Goal: Information Seeking & Learning: Learn about a topic

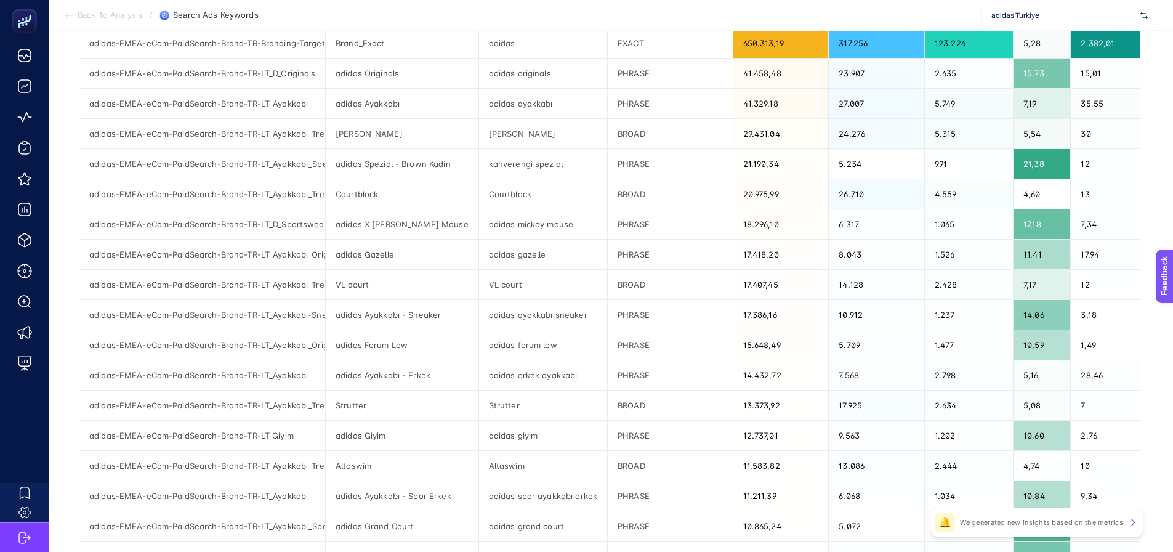
click at [1080, 15] on span "adidas Turkiye" at bounding box center [1063, 15] width 144 height 10
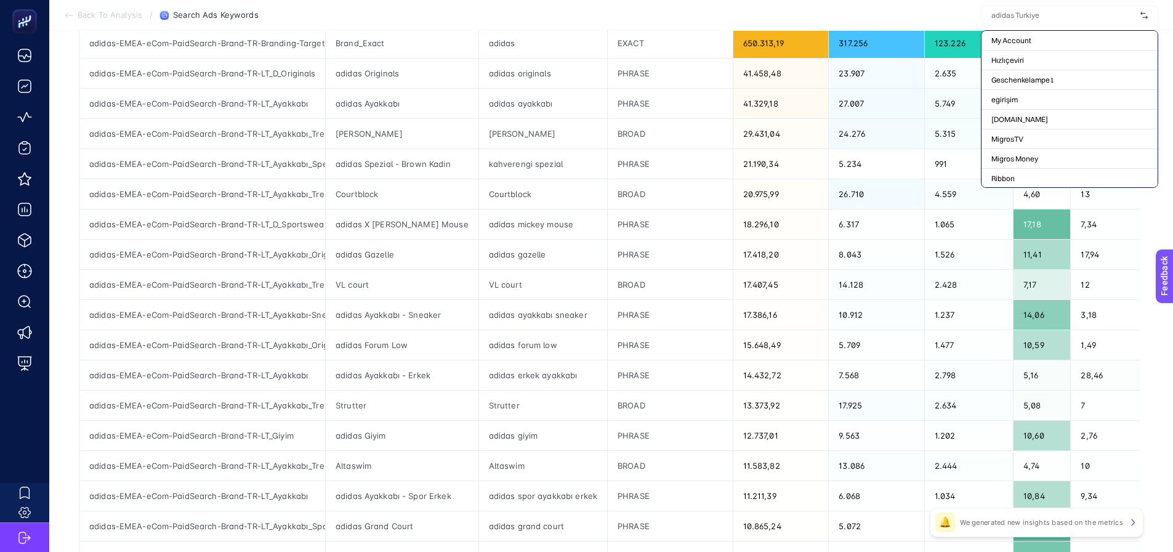
click at [863, 10] on section "Back To Analysis / Search Ads Keywords My Account Hızlıçeviri Geschenkelampe1 e…" at bounding box center [611, 15] width 1124 height 31
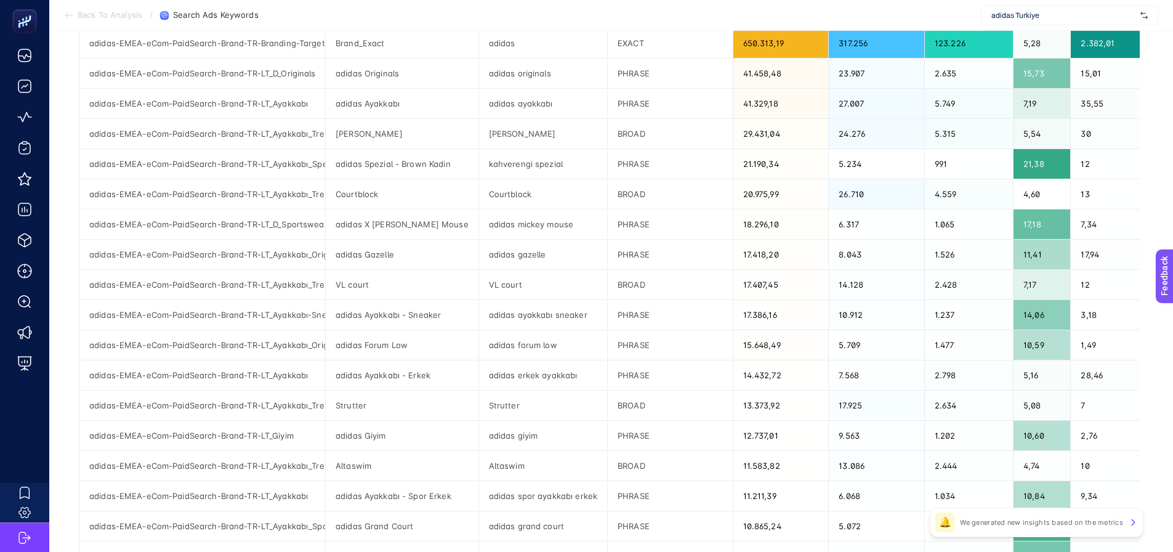
click at [1052, 12] on span "adidas Turkiye" at bounding box center [1063, 15] width 144 height 10
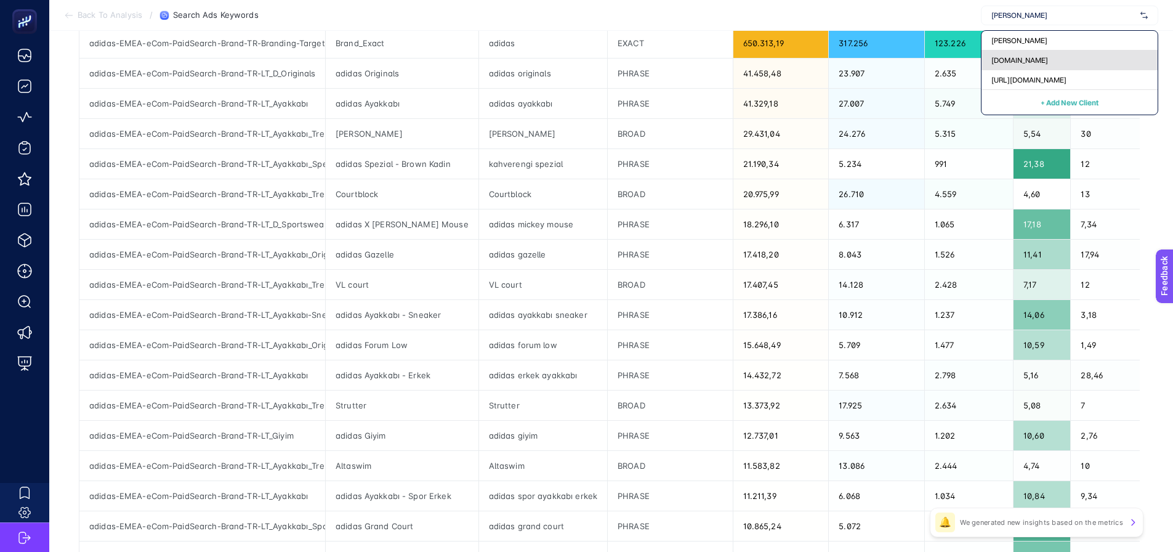
type input "arce"
click at [1037, 63] on span "[DOMAIN_NAME]" at bounding box center [1019, 60] width 57 height 10
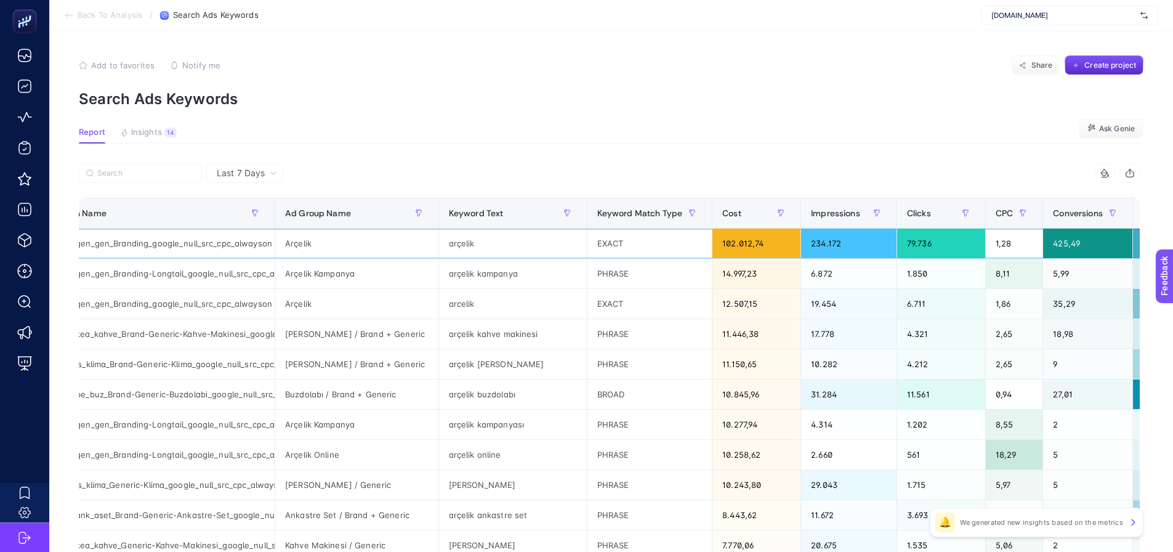
drag, startPoint x: 699, startPoint y: 247, endPoint x: 718, endPoint y: 243, distance: 19.4
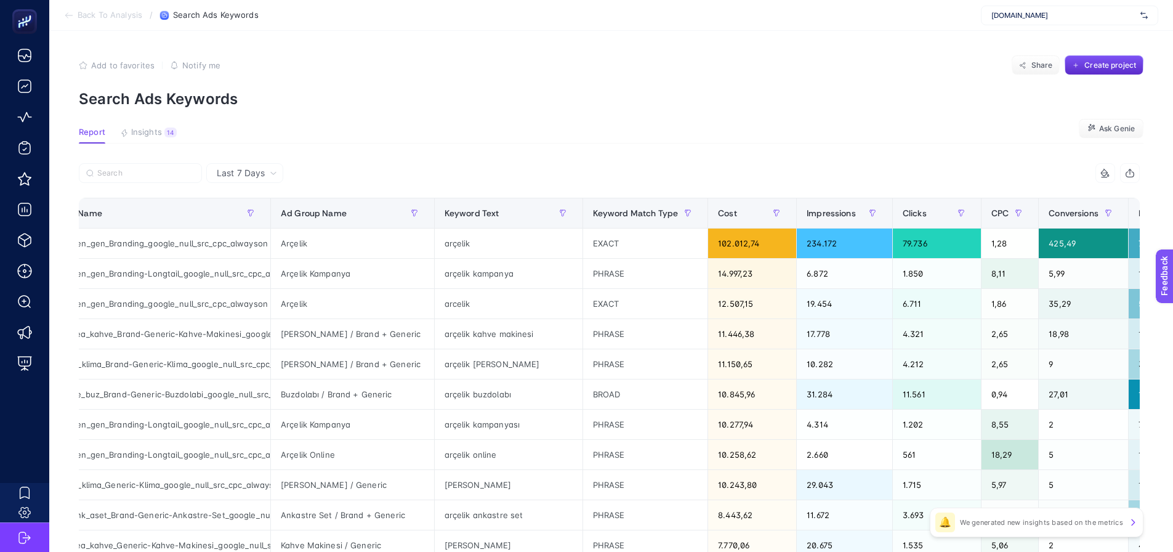
click at [742, 119] on article "Add to favorites false Notify me Share Create project Search Ads Keywords Repor…" at bounding box center [611, 512] width 1124 height 962
drag, startPoint x: 164, startPoint y: 199, endPoint x: 23, endPoint y: 334, distance: 195.1
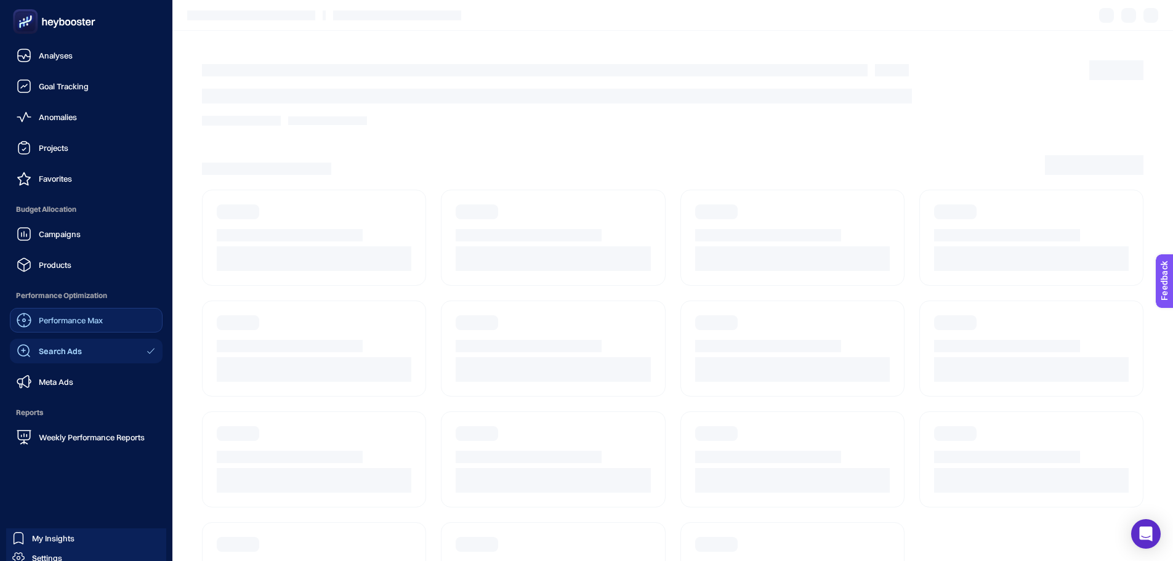
click at [34, 326] on div "Performance Max" at bounding box center [60, 320] width 86 height 15
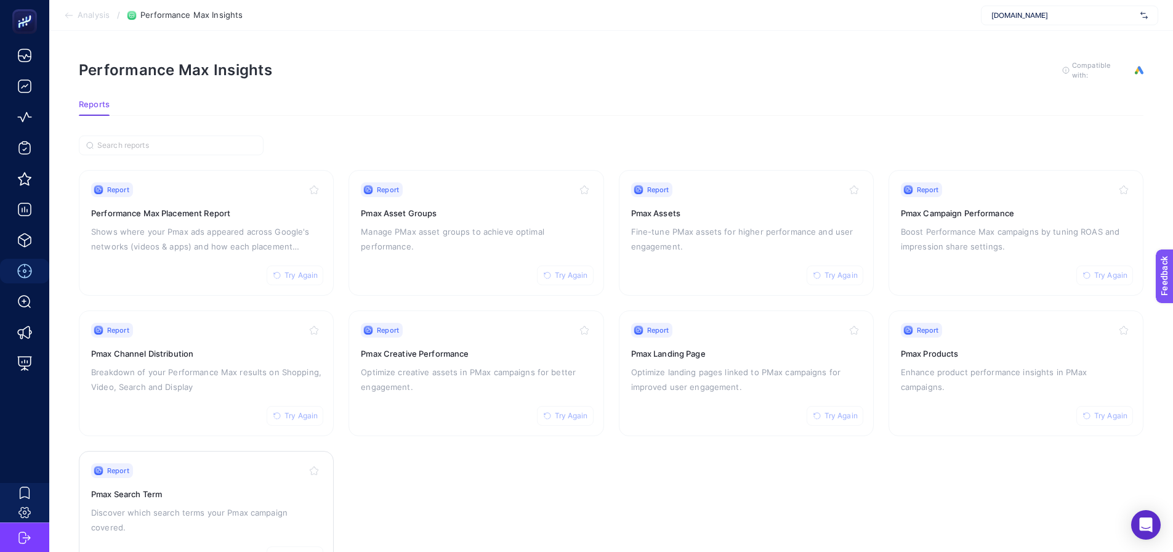
click at [274, 430] on div "Report Try Again Pmax Search Term Discover which search terms your Pmax campaig…" at bounding box center [206, 513] width 230 height 101
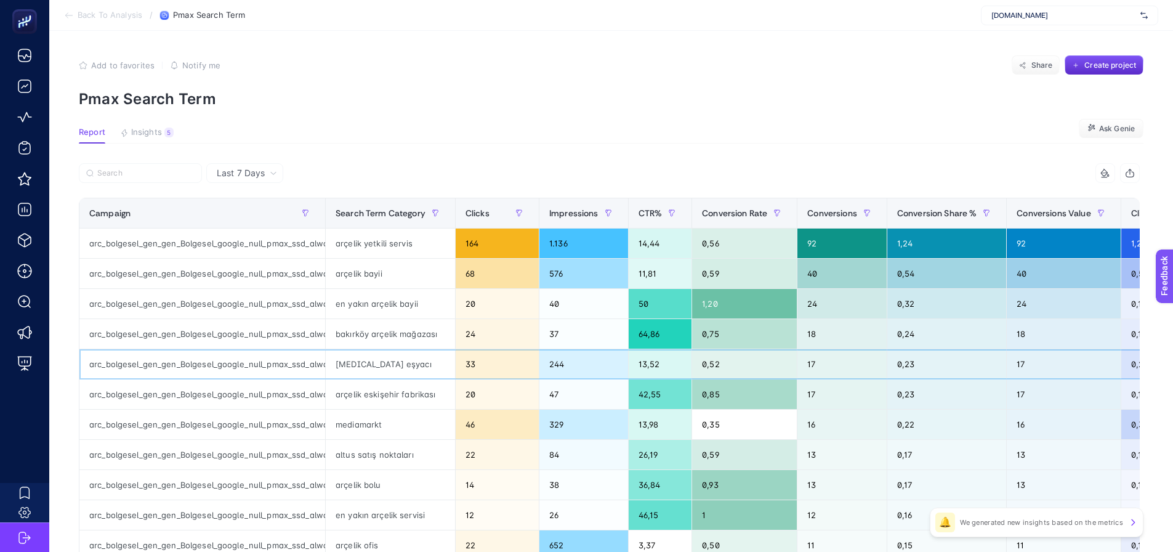
scroll to position [0, 110]
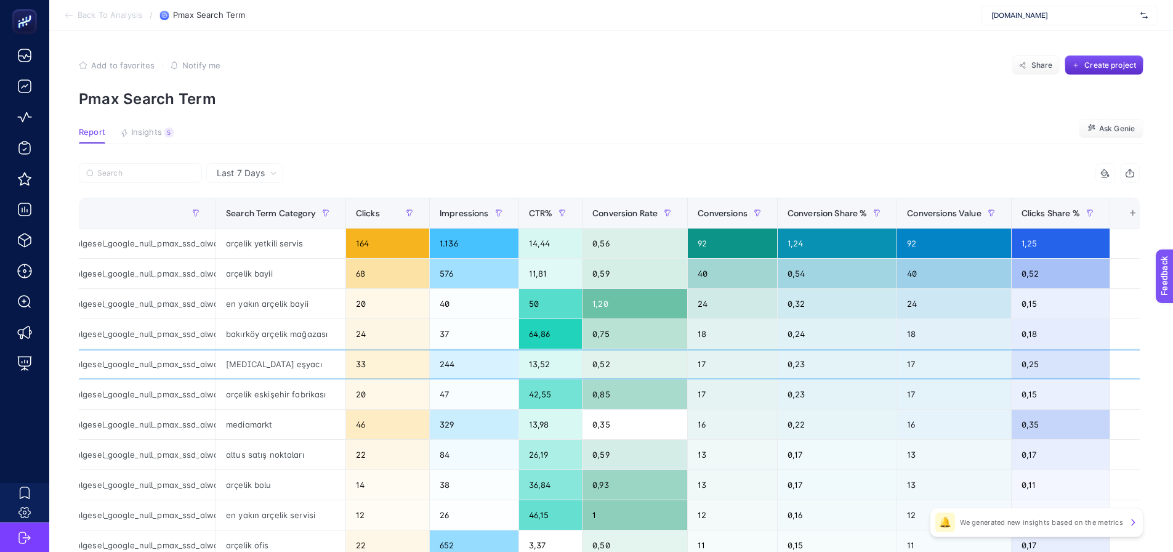
drag, startPoint x: 611, startPoint y: 365, endPoint x: 821, endPoint y: 347, distance: 210.7
click at [1080, 218] on div "+" at bounding box center [1132, 213] width 23 height 10
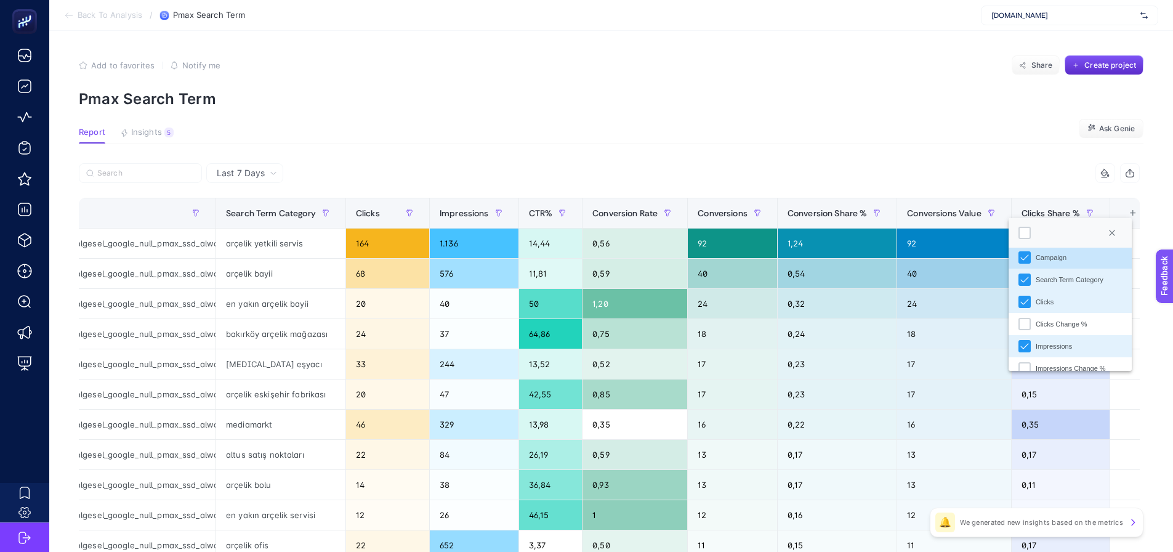
scroll to position [0, 0]
click at [756, 131] on section "Report Insights 5 We generated new insights based on the metrics Ask Genie" at bounding box center [611, 135] width 1064 height 16
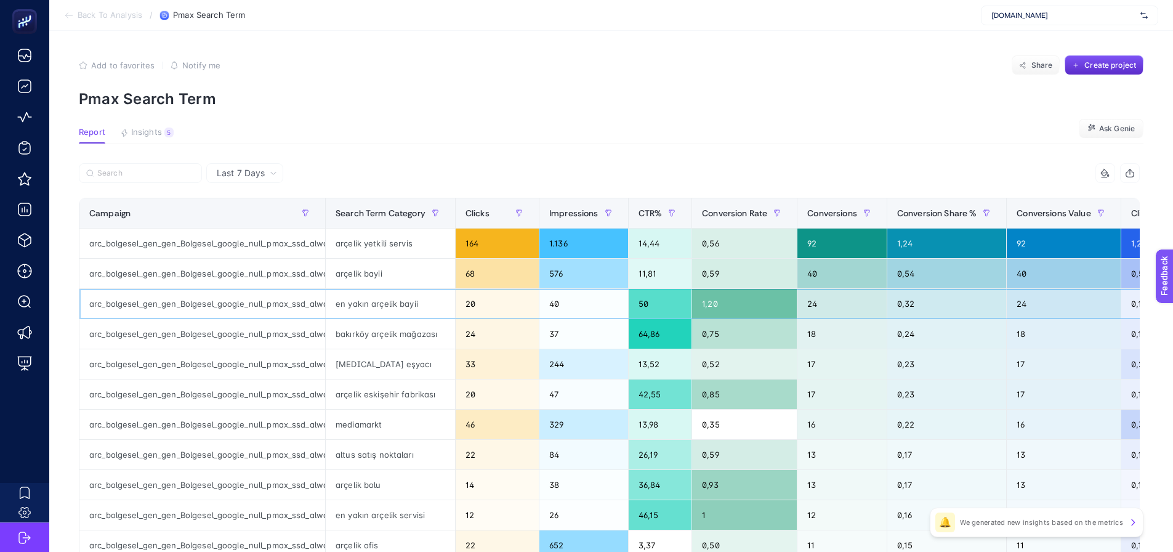
drag, startPoint x: 598, startPoint y: 318, endPoint x: 429, endPoint y: 333, distance: 169.9
click at [306, 213] on icon "button" at bounding box center [305, 212] width 7 height 7
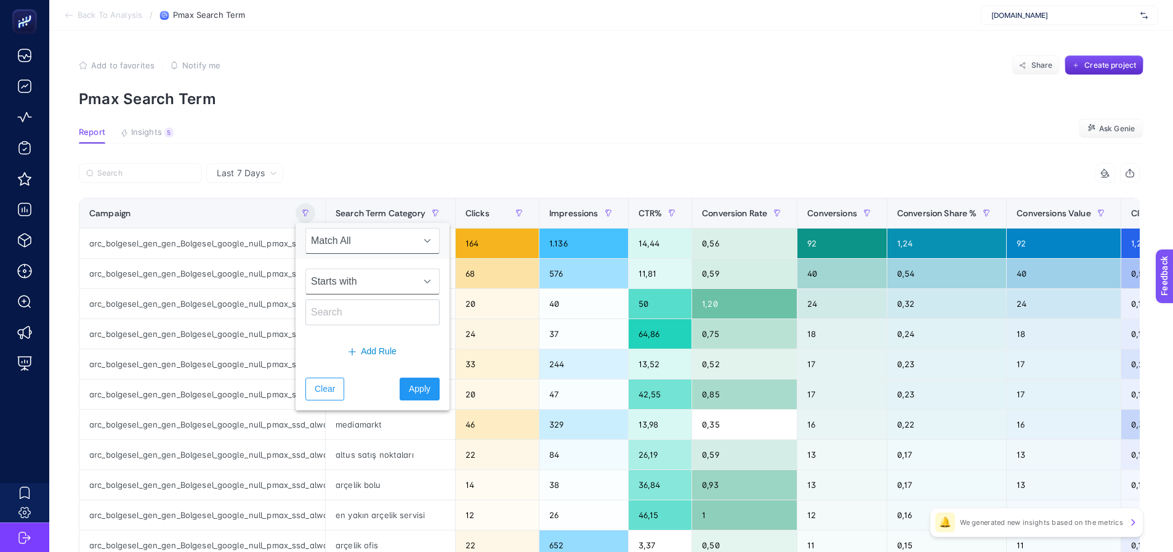
click at [331, 284] on span "Starts with" at bounding box center [361, 281] width 110 height 25
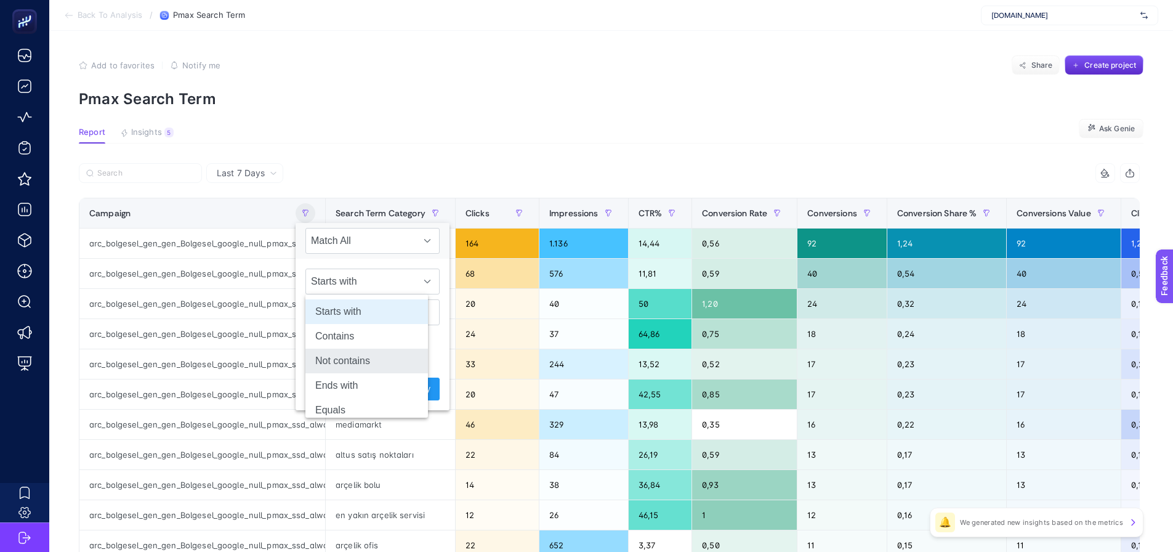
click at [339, 366] on li "Not contains" at bounding box center [366, 360] width 123 height 25
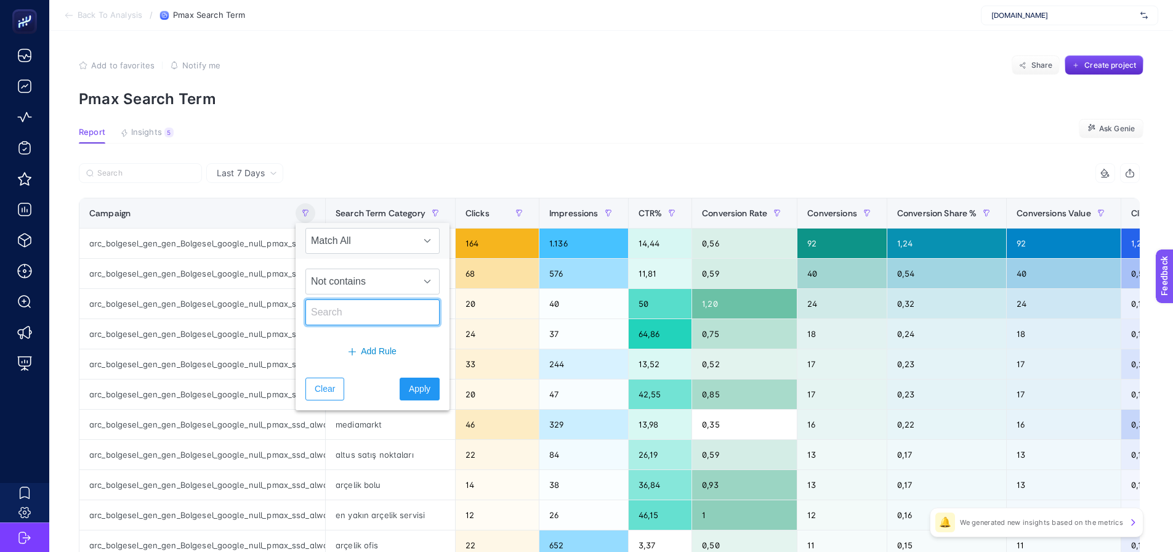
click at [339, 315] on input "text" at bounding box center [372, 312] width 134 height 26
type input "bolge"
click at [409, 384] on span "Apply" at bounding box center [420, 388] width 22 height 13
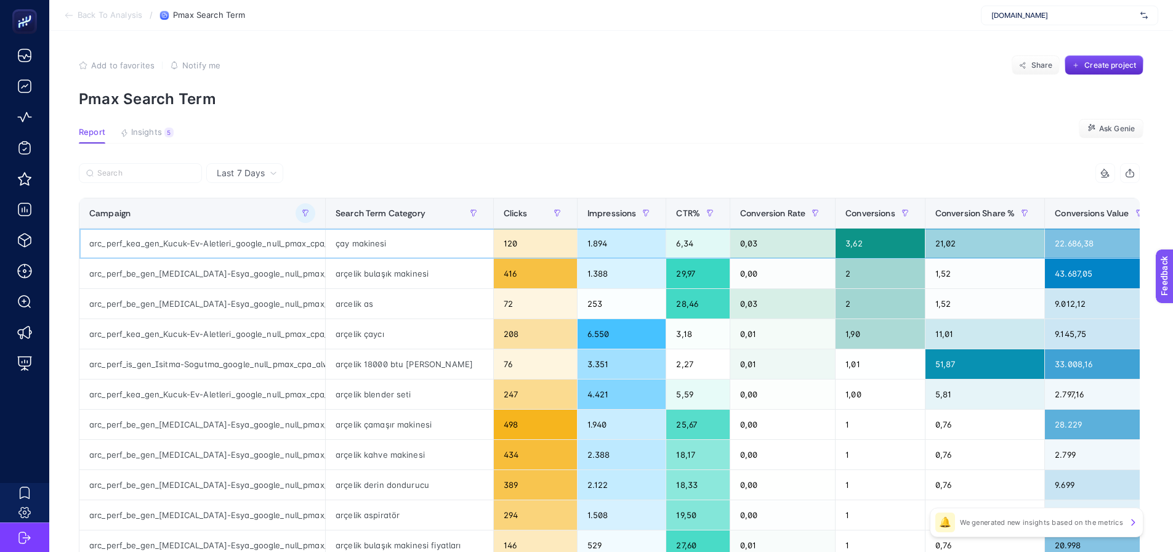
click at [217, 249] on div "arc_perf_kea_gen_Kucuk-Ev-Aletleri_google_null_pmax_cpa_alwayson" at bounding box center [202, 243] width 246 height 30
click at [340, 246] on div "çay makinesi" at bounding box center [409, 243] width 167 height 30
click at [518, 219] on div "Clicks" at bounding box center [535, 213] width 63 height 20
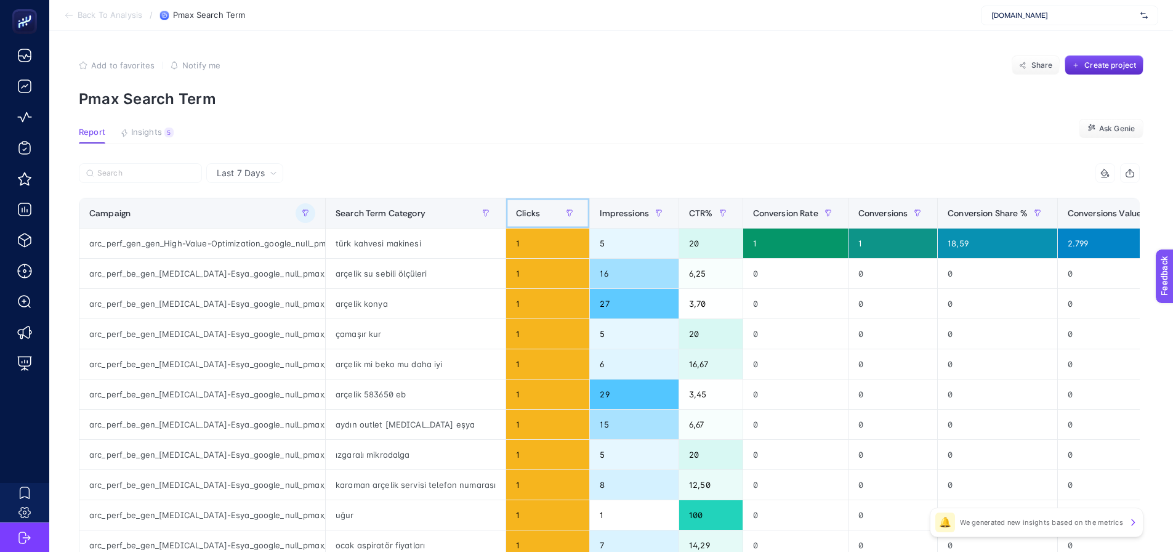
click at [516, 212] on span "Clicks" at bounding box center [528, 213] width 24 height 10
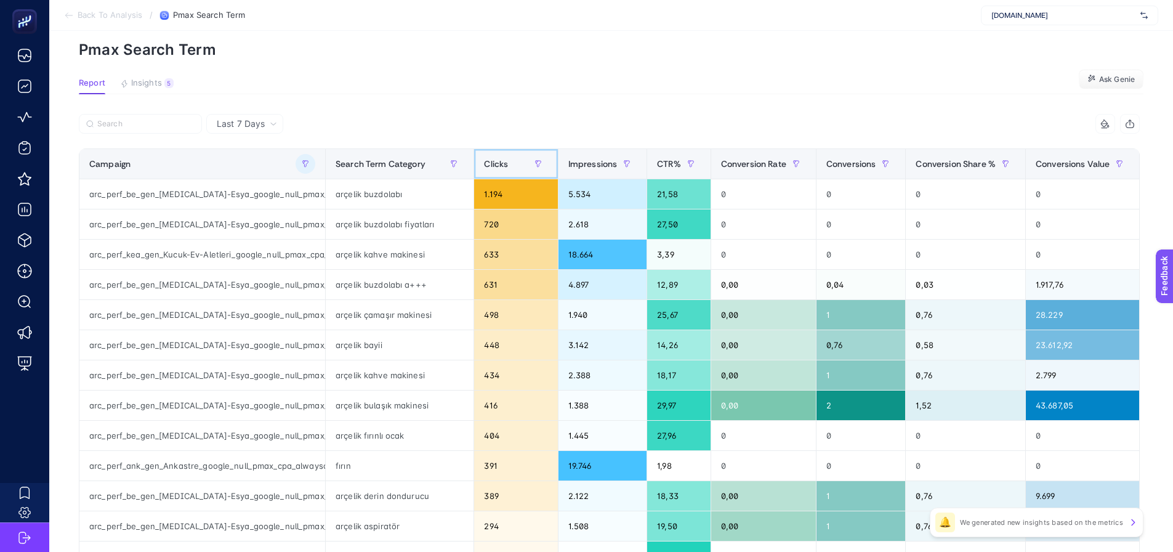
scroll to position [62, 6]
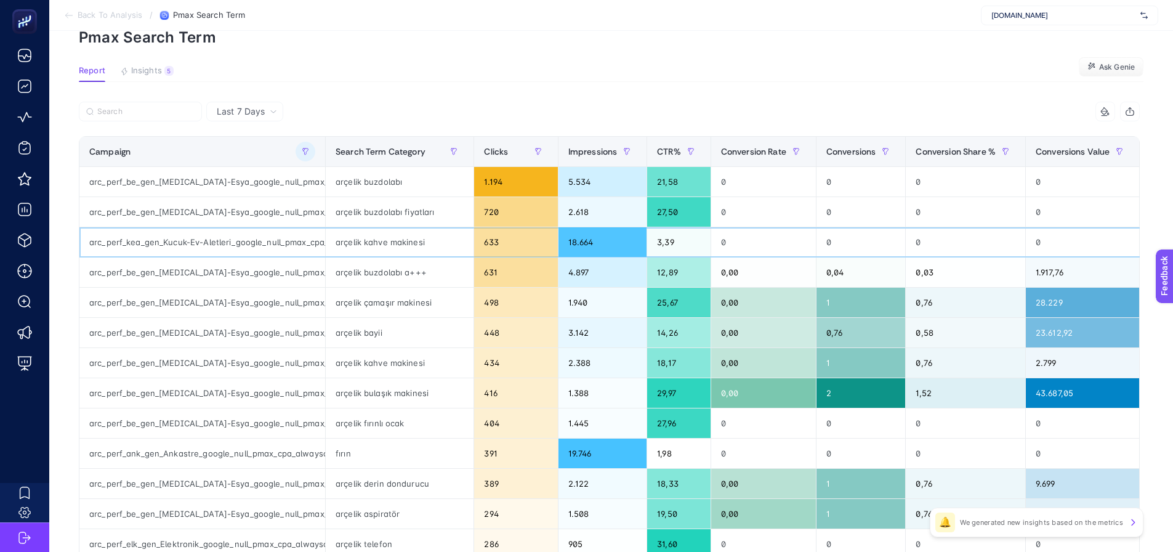
click at [366, 244] on div "arçelik kahve makinesi" at bounding box center [400, 242] width 148 height 30
click at [493, 239] on div "633" at bounding box center [515, 242] width 83 height 30
click at [419, 298] on div "arçelik çamaşır makinesi" at bounding box center [400, 303] width 148 height 30
click at [419, 364] on div "arçelik kahve makinesi" at bounding box center [400, 363] width 148 height 30
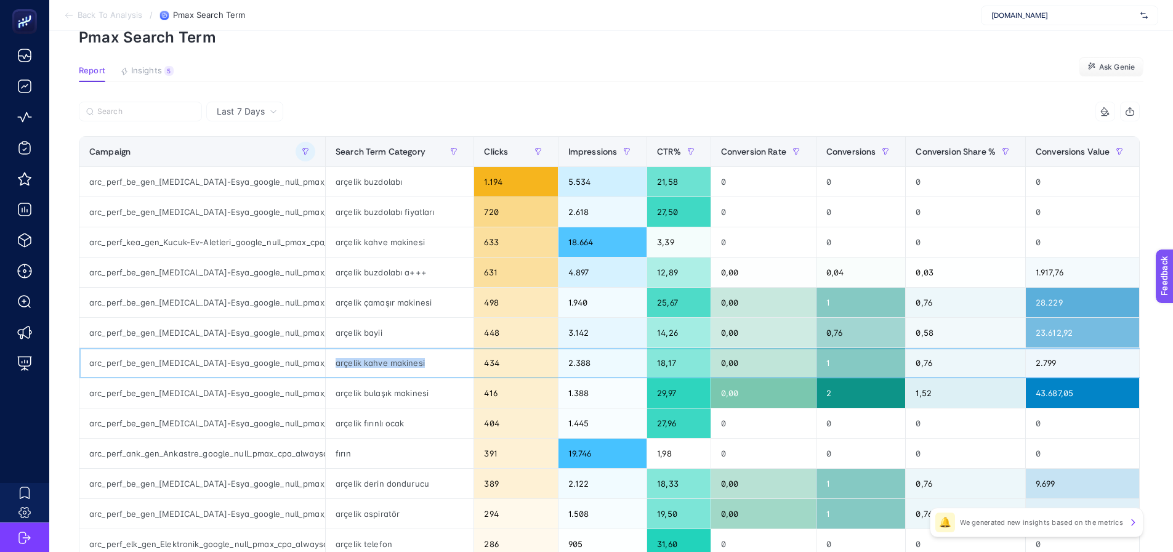
click at [419, 364] on div "arçelik kahve makinesi" at bounding box center [400, 363] width 148 height 30
click at [409, 406] on div "arçelik bulaşık makinesi" at bounding box center [400, 393] width 148 height 30
click at [409, 396] on div "arçelik bulaşık makinesi" at bounding box center [400, 393] width 148 height 30
click at [432, 361] on div "arçelik kahve makinesi" at bounding box center [400, 363] width 148 height 30
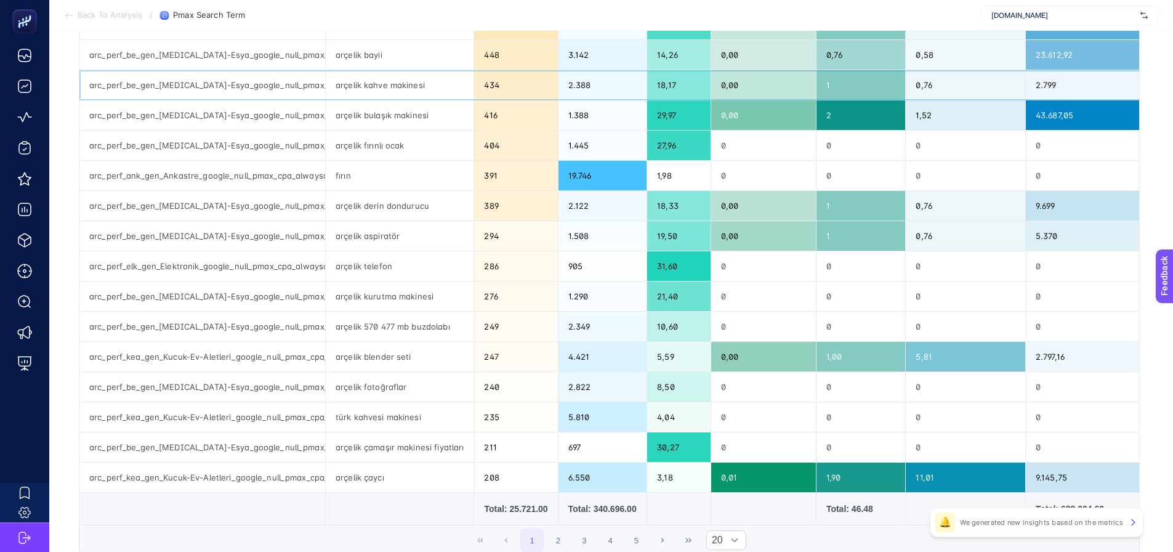
scroll to position [369, 6]
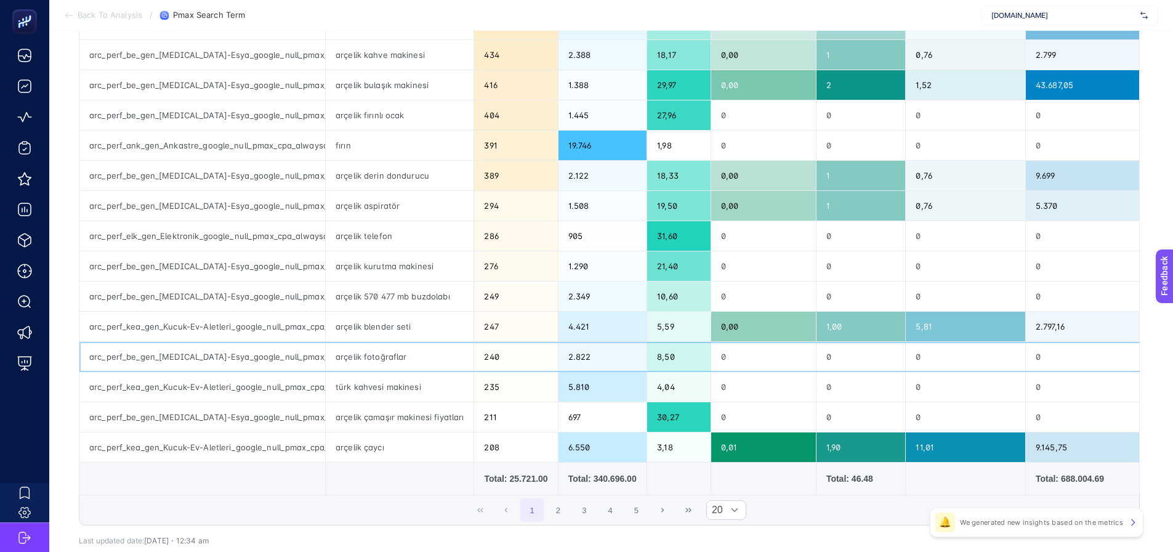
click at [368, 360] on div "arçelik fotoğraflar" at bounding box center [400, 357] width 148 height 30
click at [480, 361] on div "240" at bounding box center [515, 357] width 83 height 30
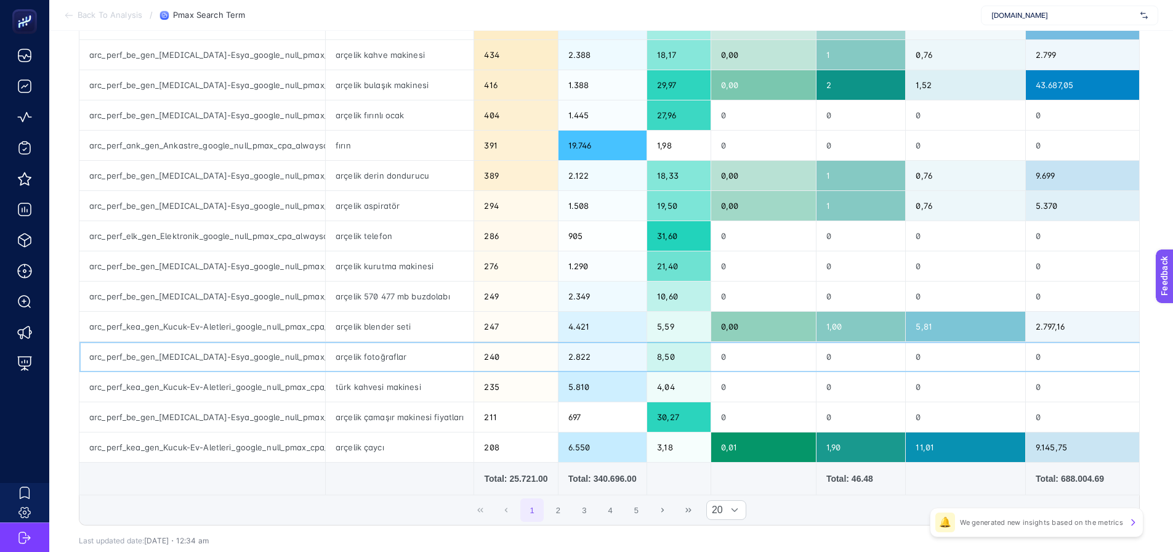
click at [386, 360] on div "arçelik fotoğraflar" at bounding box center [400, 357] width 148 height 30
copy tr "arçelik fotoğraflar"
click at [347, 356] on div "arçelik fotoğraflar" at bounding box center [400, 357] width 148 height 30
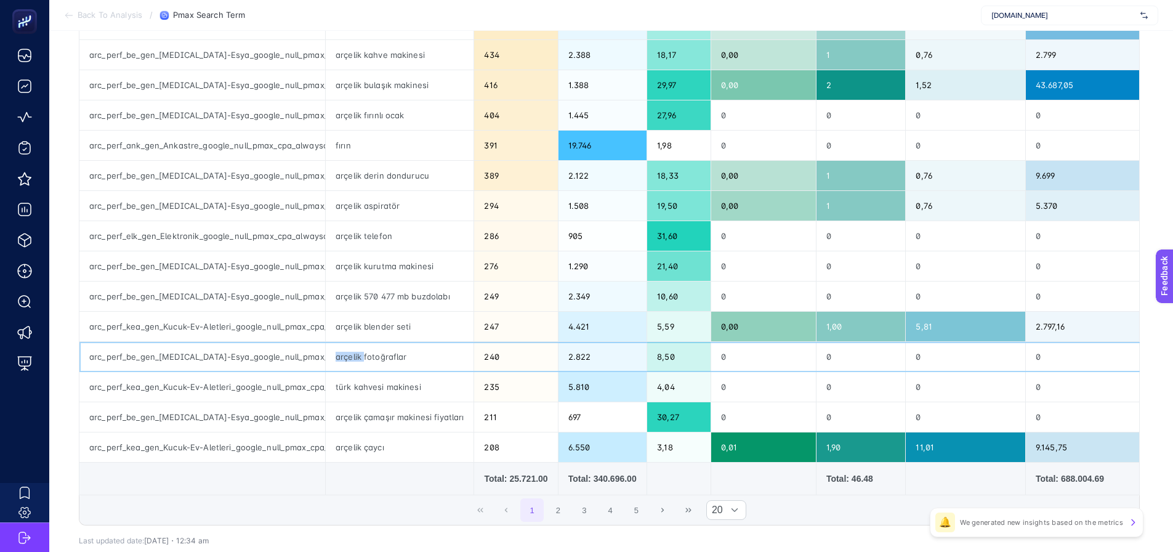
click at [347, 356] on div "arçelik fotoğraflar" at bounding box center [400, 357] width 148 height 30
click at [438, 430] on div "1 2 3 4 5 20" at bounding box center [609, 510] width 1060 height 30
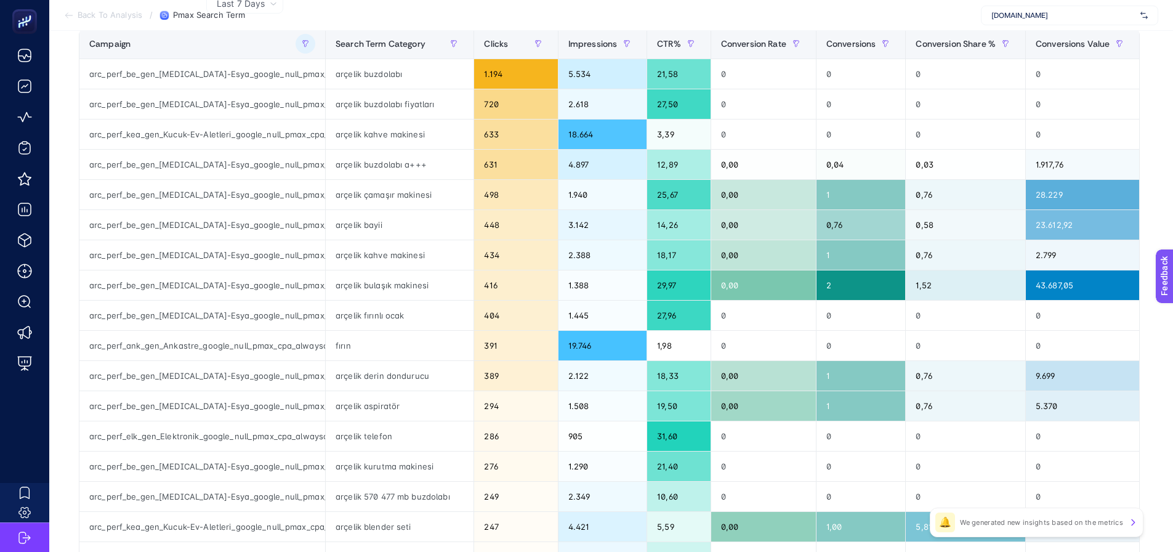
scroll to position [62, 6]
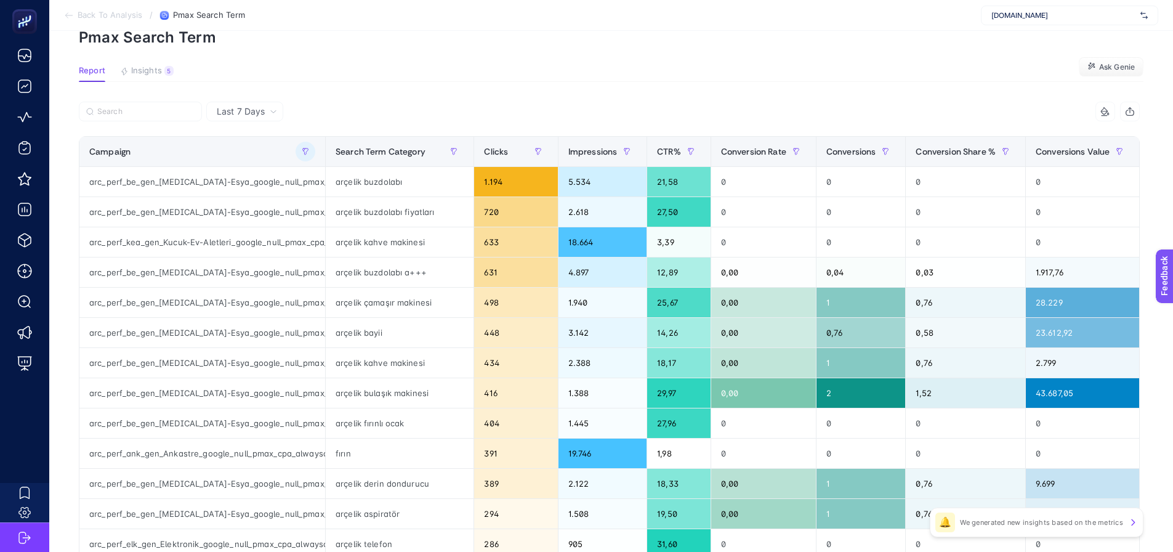
click at [247, 110] on span "Last 7 Days" at bounding box center [241, 111] width 48 height 12
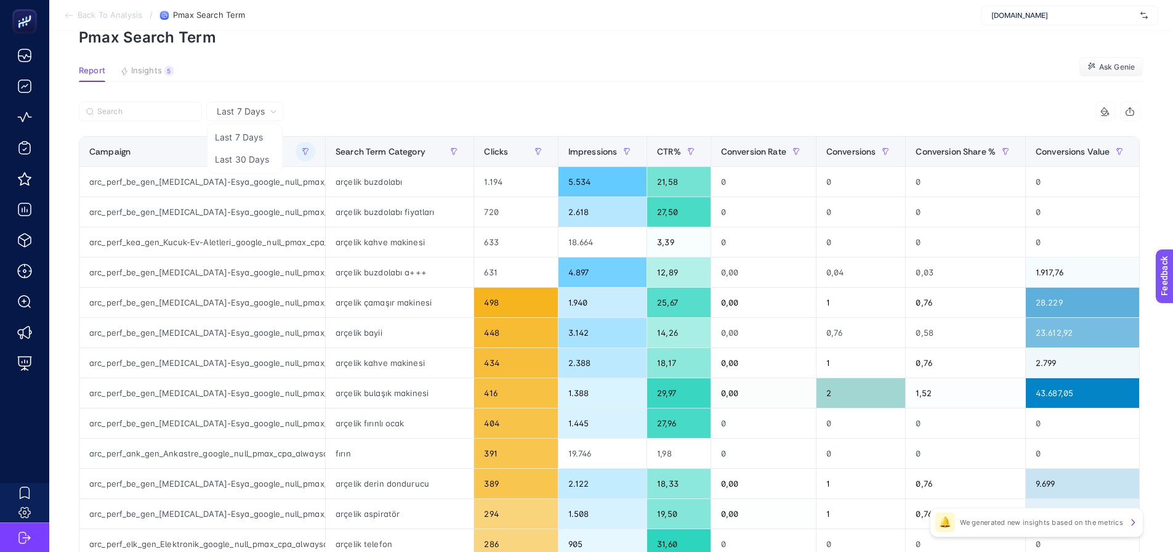
click at [242, 151] on li "Last 30 Days" at bounding box center [245, 159] width 70 height 22
click at [0, 0] on button "button" at bounding box center [0, 0] width 0 height 0
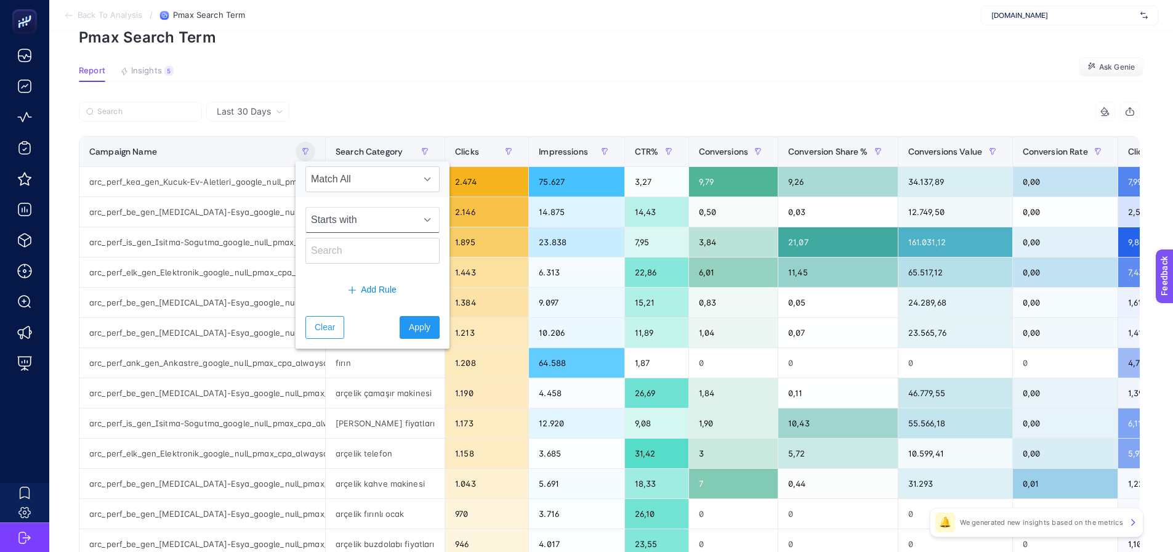
click at [321, 228] on span "Starts with" at bounding box center [361, 219] width 110 height 25
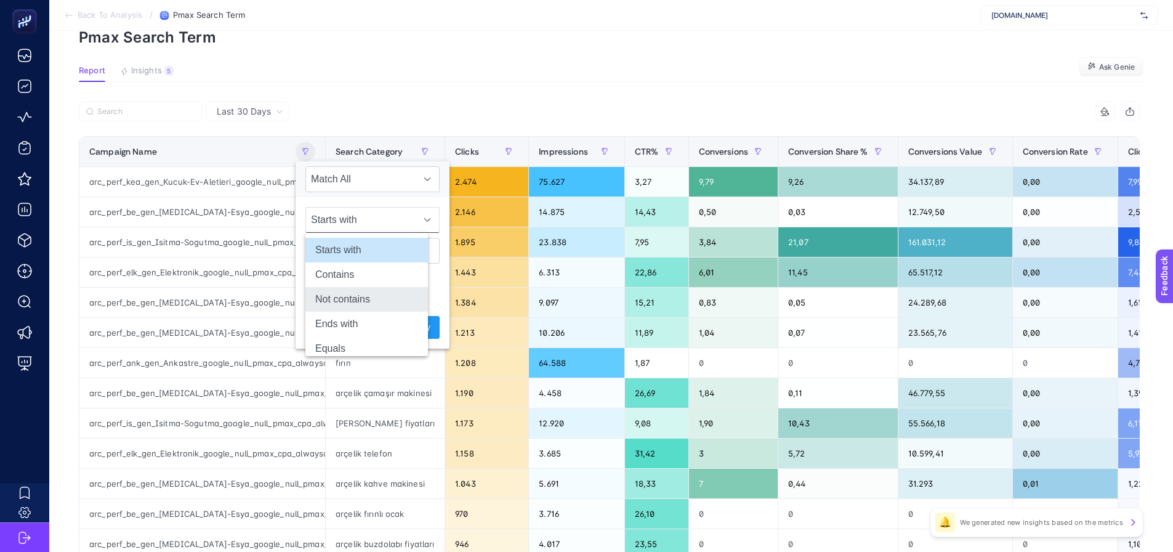
click at [327, 288] on li "Not contains" at bounding box center [366, 299] width 123 height 25
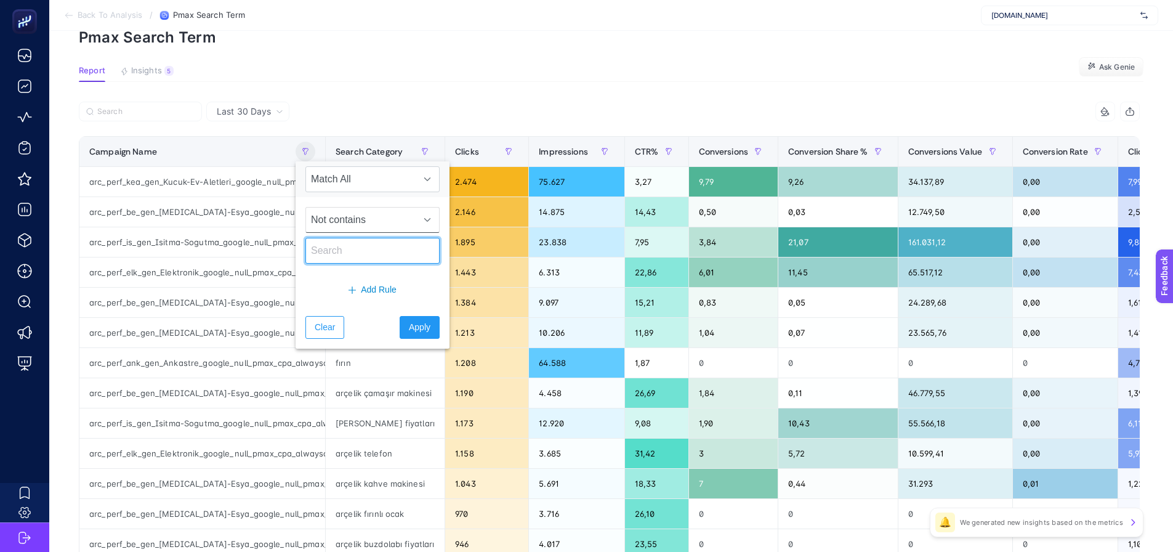
click at [331, 257] on input "text" at bounding box center [372, 251] width 134 height 26
type input "bolge"
click at [409, 323] on span "Apply" at bounding box center [420, 327] width 22 height 13
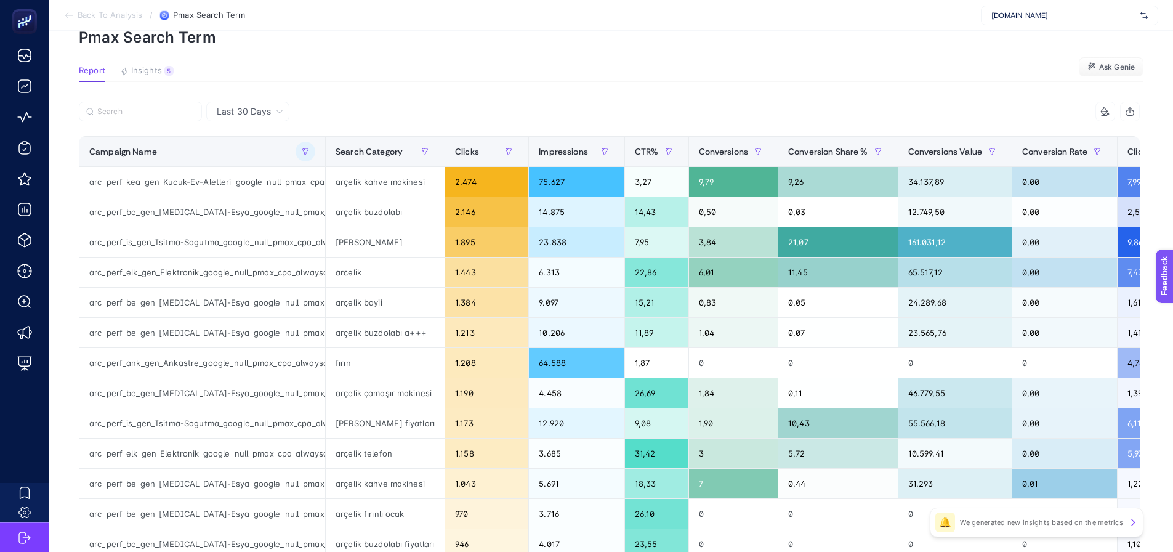
click at [341, 77] on section "Report Insights 5 We generated new insights based on the metrics Ask Genie" at bounding box center [611, 74] width 1064 height 16
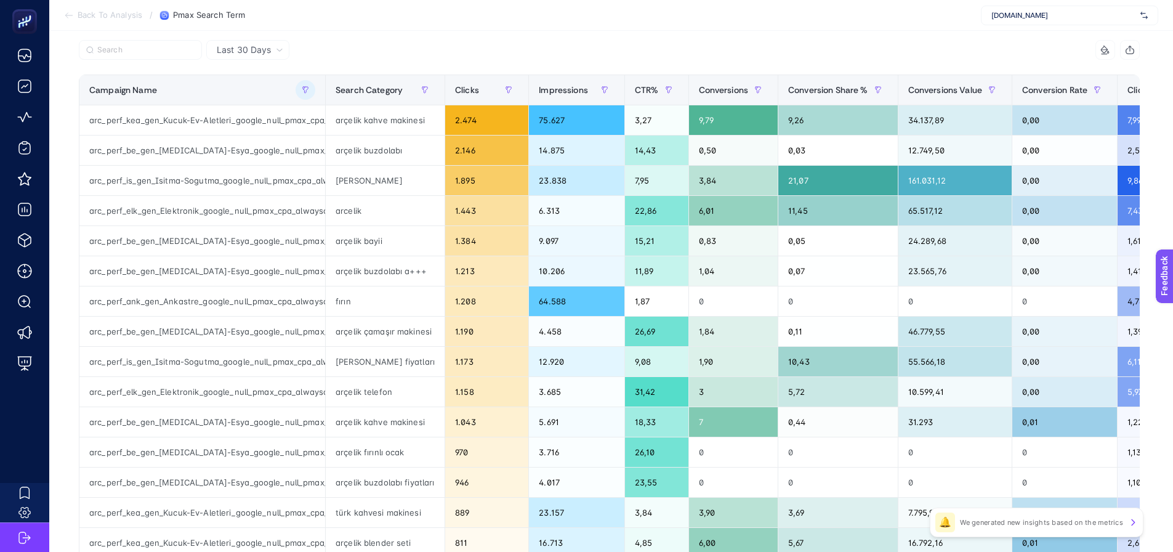
scroll to position [0, 6]
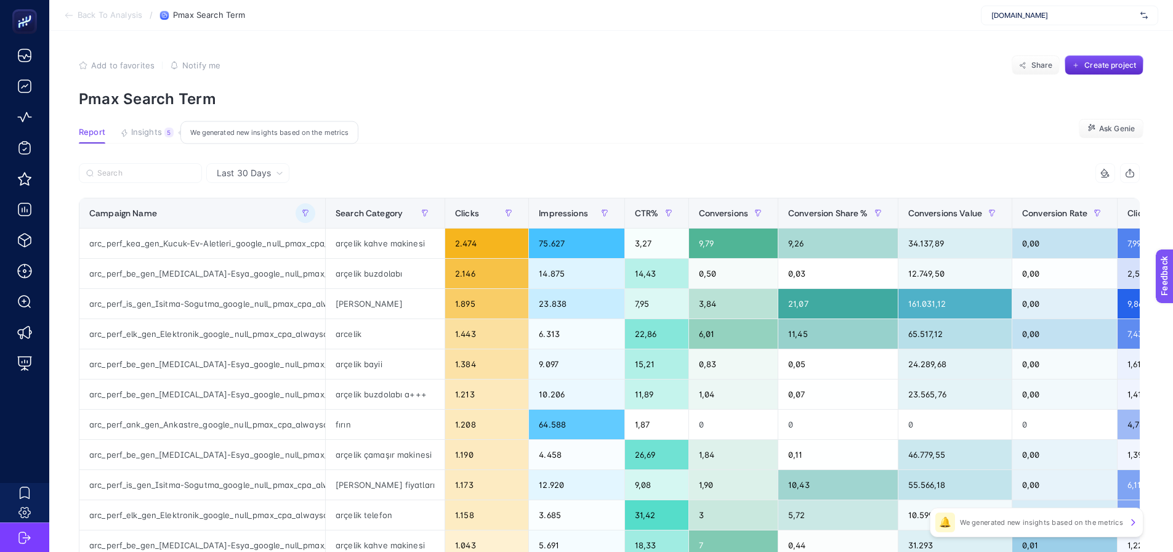
click at [146, 132] on span "Insights" at bounding box center [146, 132] width 31 height 10
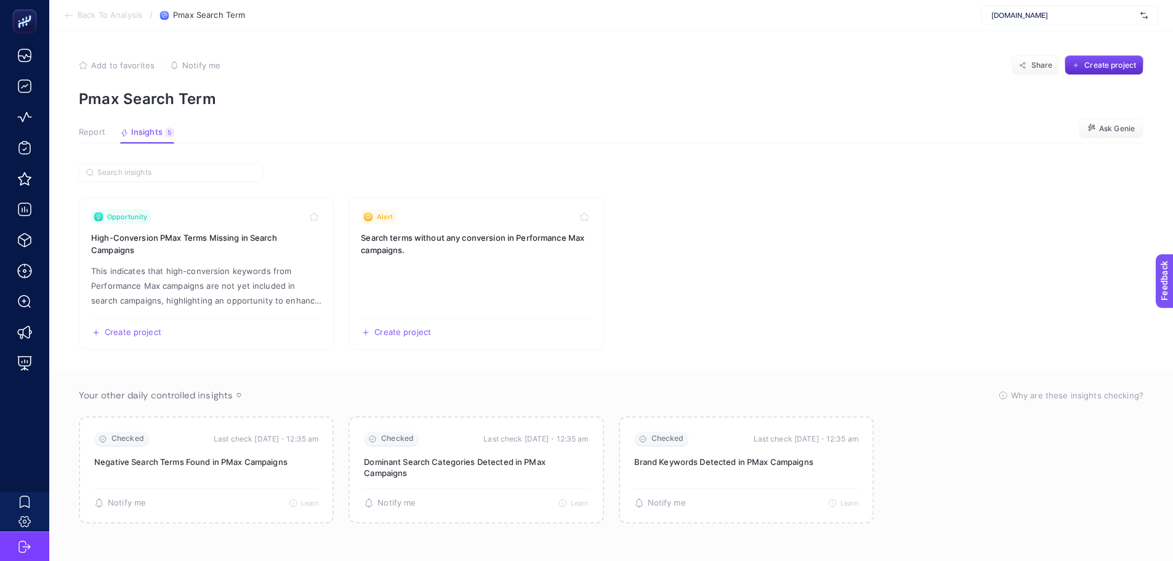
click at [94, 133] on span "Report" at bounding box center [92, 132] width 26 height 10
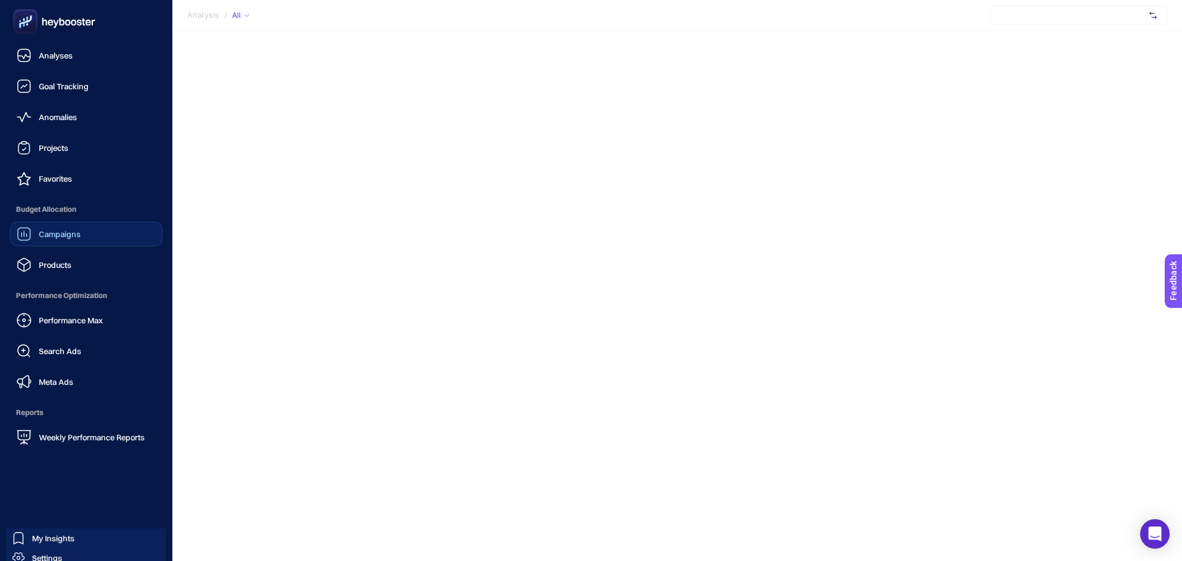
click at [77, 235] on span "Campaigns" at bounding box center [60, 234] width 42 height 10
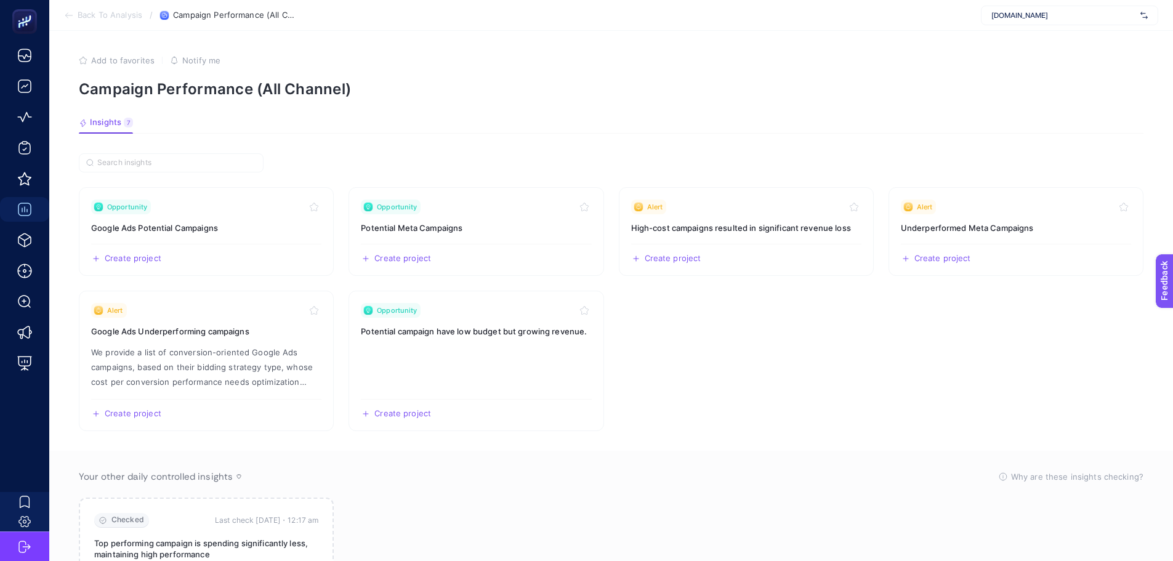
click at [275, 131] on section "Insights 7 We generated new insights based on the metrics" at bounding box center [611, 126] width 1064 height 16
click at [293, 63] on div "Add to favorites false Notify me" at bounding box center [611, 60] width 1064 height 10
click at [251, 124] on section "Insights 7 We generated new insights based on the metrics" at bounding box center [611, 126] width 1064 height 16
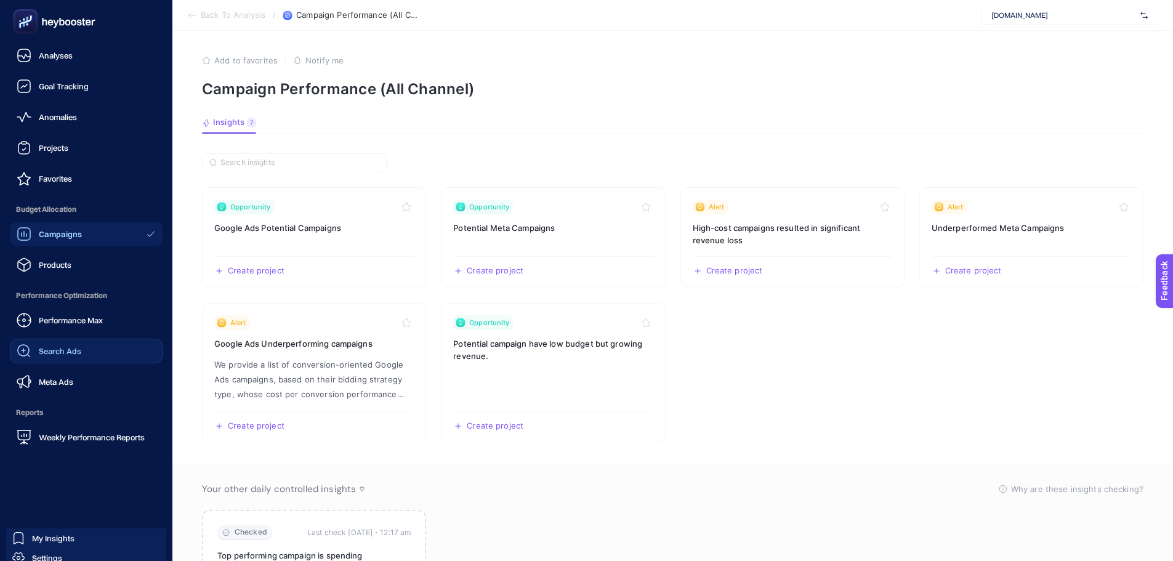
click at [58, 347] on span "Search Ads" at bounding box center [60, 351] width 42 height 10
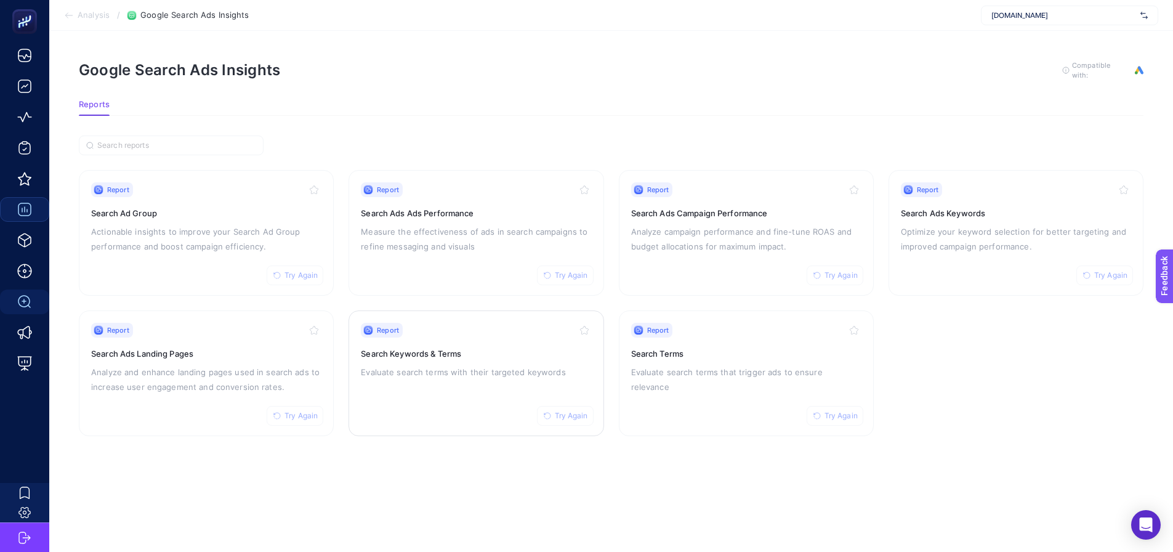
drag, startPoint x: 449, startPoint y: 372, endPoint x: 476, endPoint y: 372, distance: 27.1
click at [709, 361] on div "Report Try Again Search Terms Evaluate search terms that trigger ads to ensure …" at bounding box center [746, 373] width 230 height 101
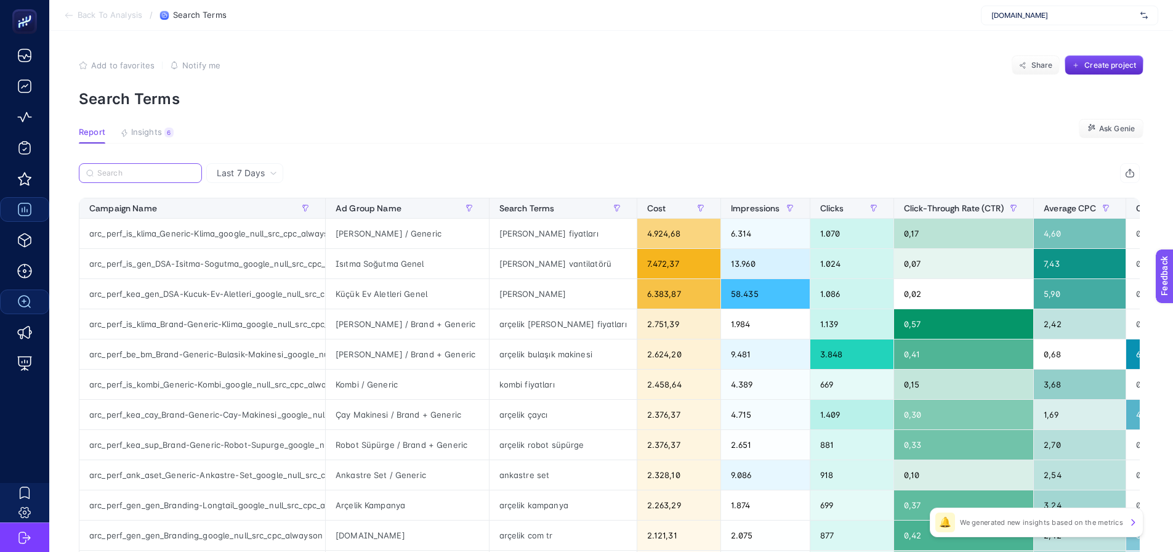
click at [156, 177] on input "Search" at bounding box center [145, 173] width 97 height 9
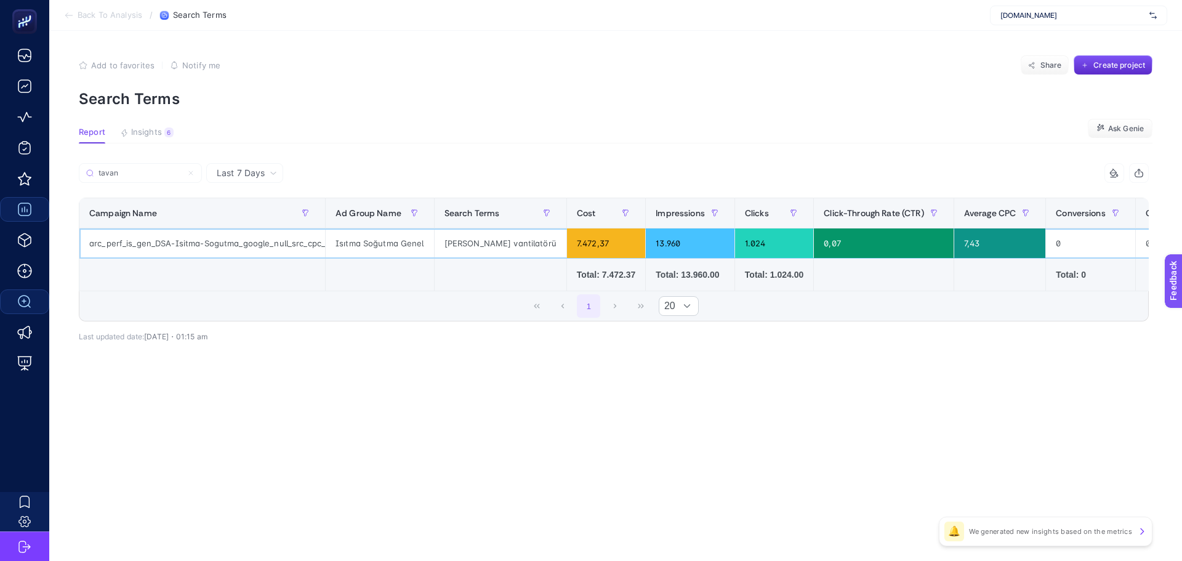
click at [205, 241] on div "arc_perf_is_gen_DSA-Isitma-Sogutma_google_null_src_cpc_alwayson" at bounding box center [202, 243] width 246 height 30
click at [280, 243] on div "arc_perf_is_gen_DSA-Isitma-Sogutma_google_null_src_cpc_alwayson" at bounding box center [202, 243] width 246 height 30
click at [278, 243] on div "arc_perf_is_gen_DSA-Isitma-Sogutma_google_null_src_cpc_alwayson" at bounding box center [202, 243] width 246 height 30
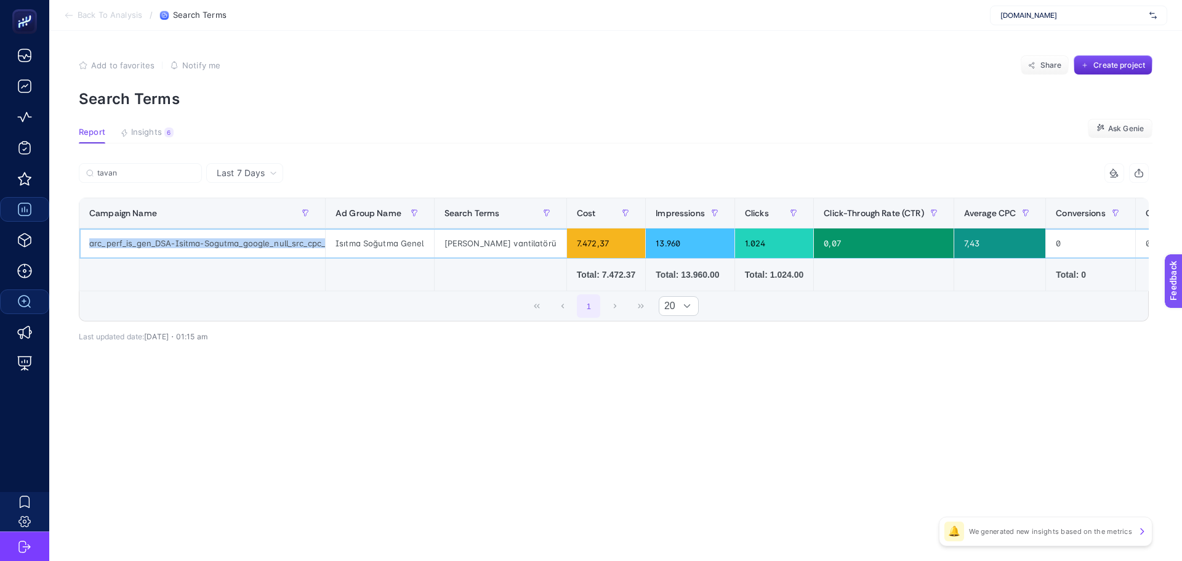
click at [278, 243] on div "arc_perf_is_gen_DSA-Isitma-Sogutma_google_null_src_cpc_alwayson" at bounding box center [202, 243] width 246 height 30
click at [136, 175] on input "tavan" at bounding box center [145, 173] width 97 height 9
click at [136, 175] on input "tavan" at bounding box center [141, 173] width 84 height 9
paste input "arc_perf_is_gen_DSA-Isitma-Sogutma_google_null_src_cpc_alwayso"
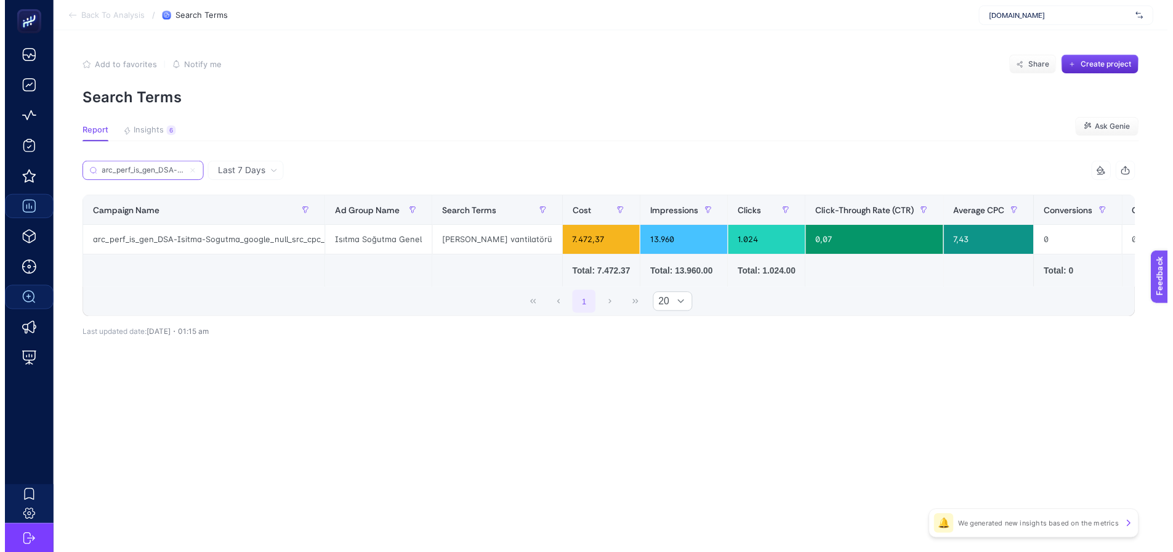
scroll to position [0, 162]
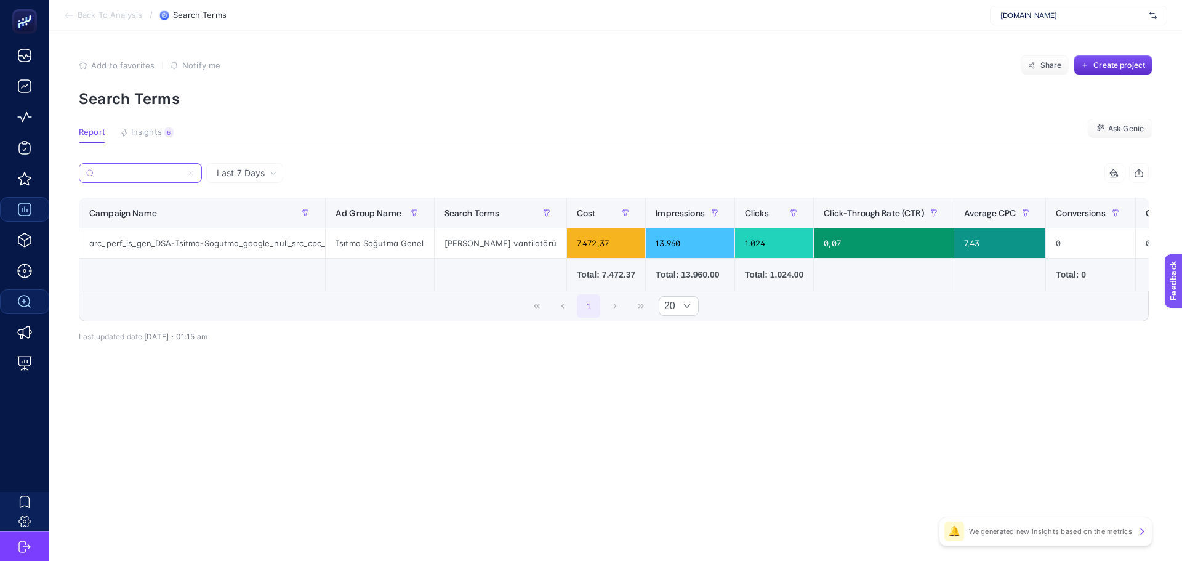
type input "arc_perf_is_gen_DSA-Isitma-Sogutma_google_null_src_cpc_alwayson"
click at [194, 170] on icon at bounding box center [190, 172] width 7 height 7
click at [182, 170] on input "arc_perf_is_gen_DSA-Isitma-Sogutma_google_null_src_cpc_alwayson" at bounding box center [141, 173] width 84 height 9
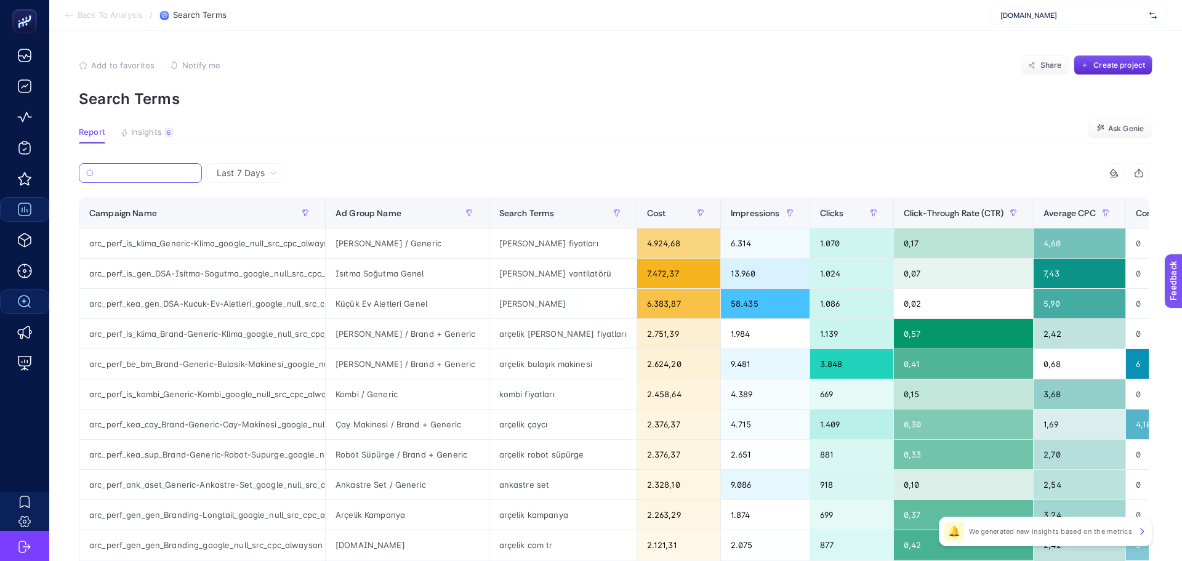
scroll to position [0, 0]
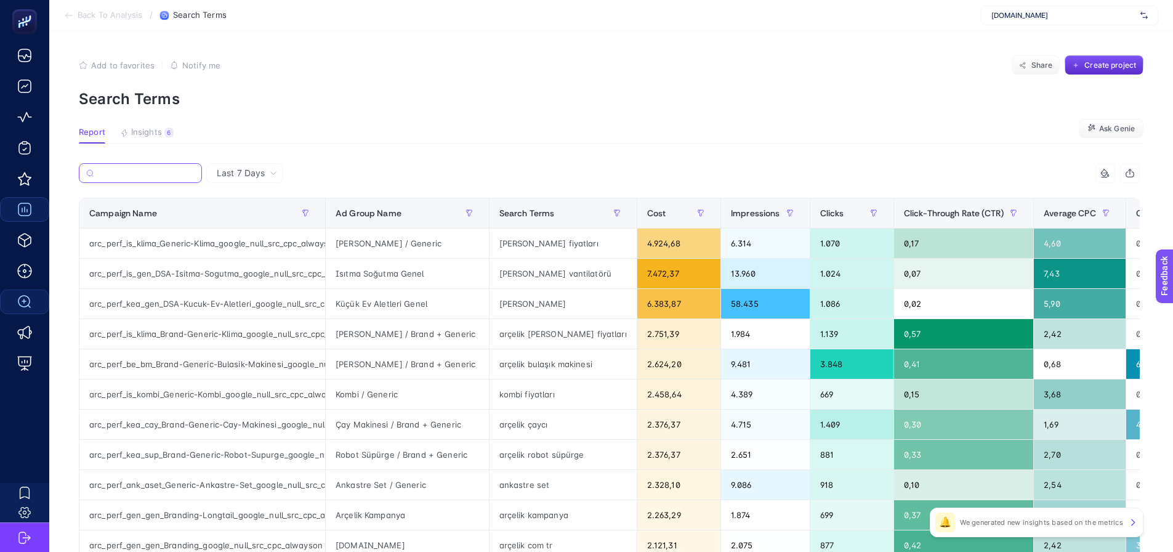
click at [178, 174] on input "Search" at bounding box center [147, 173] width 96 height 9
paste input "arc_perf_is_gen_DSA-Isitma-Sogutma_google_null_src_cpc_alwayson"
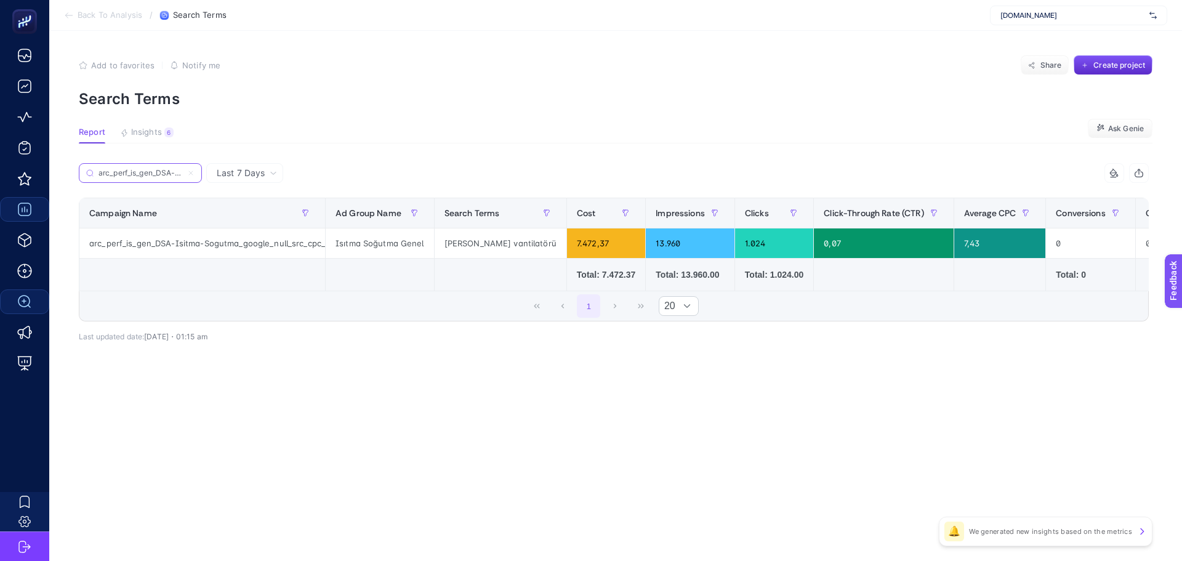
scroll to position [0, 162]
type input "arc_perf_is_gen_DSA-Isitma-Sogutma_google_null_src_cpc_alwayson"
click at [191, 172] on icon at bounding box center [191, 173] width 4 height 4
click at [182, 172] on input "arc_perf_is_gen_DSA-Isitma-Sogutma_google_null_src_cpc_alwayson" at bounding box center [141, 173] width 84 height 9
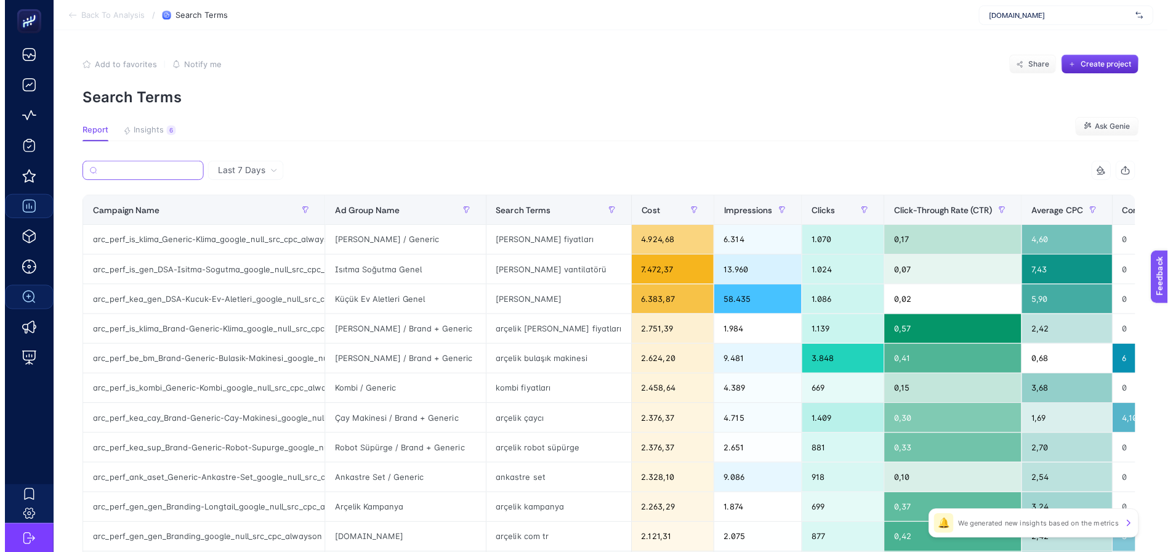
scroll to position [0, 0]
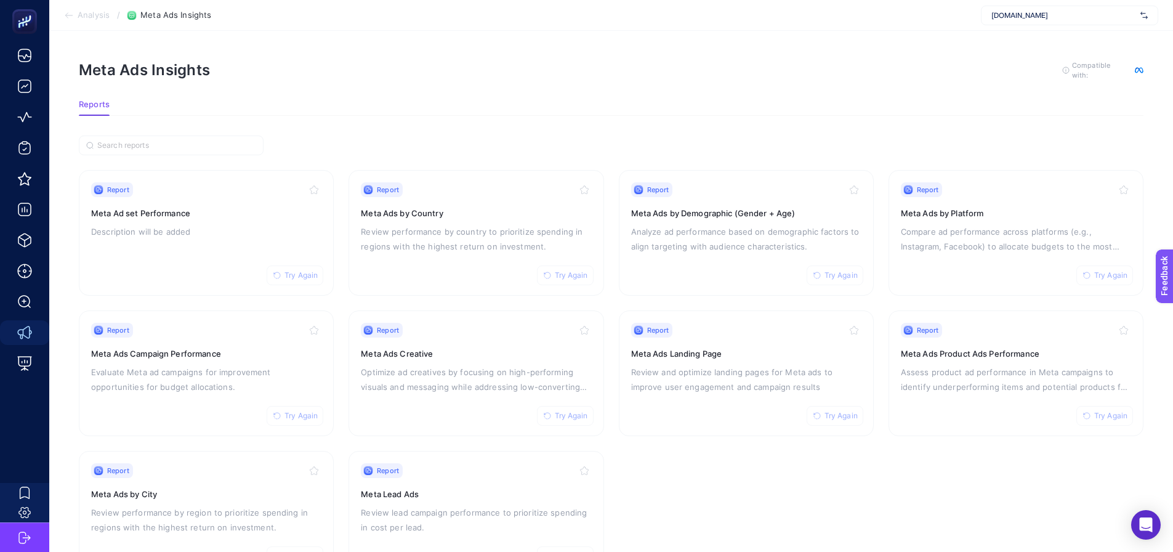
click at [340, 299] on section "Report Try Again Meta Ad set Performance Description will be added Report Try A…" at bounding box center [611, 373] width 1064 height 406
click at [688, 354] on h3 "Meta Ads Landing Page" at bounding box center [746, 353] width 230 height 12
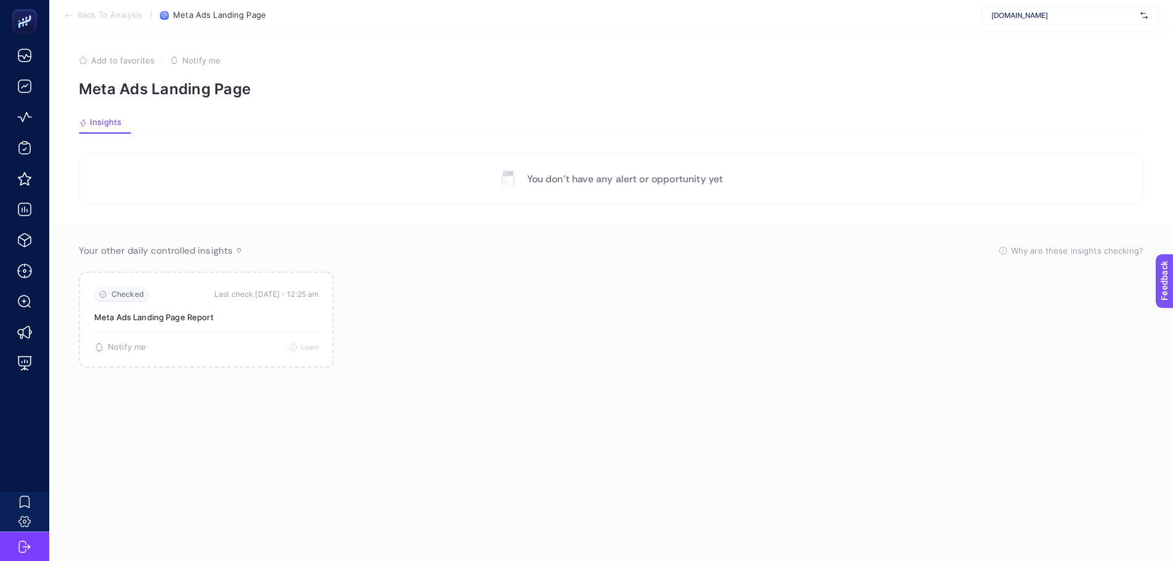
drag, startPoint x: 688, startPoint y: 354, endPoint x: 621, endPoint y: 230, distance: 141.3
click at [621, 230] on section "Your other daily controlled insights Why are these insights checking? These ins…" at bounding box center [611, 395] width 1124 height 341
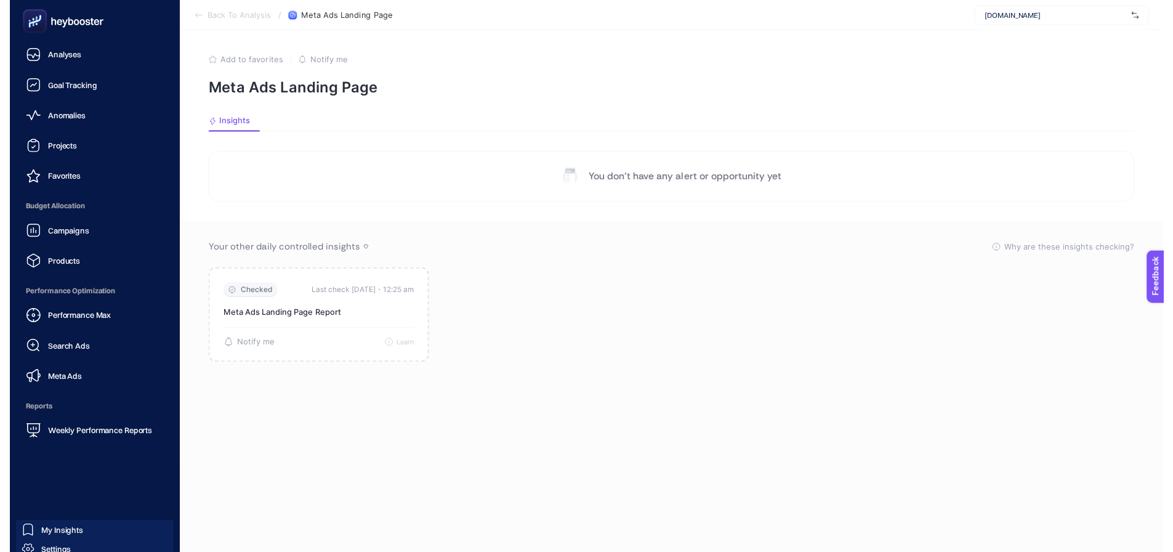
scroll to position [36, 0]
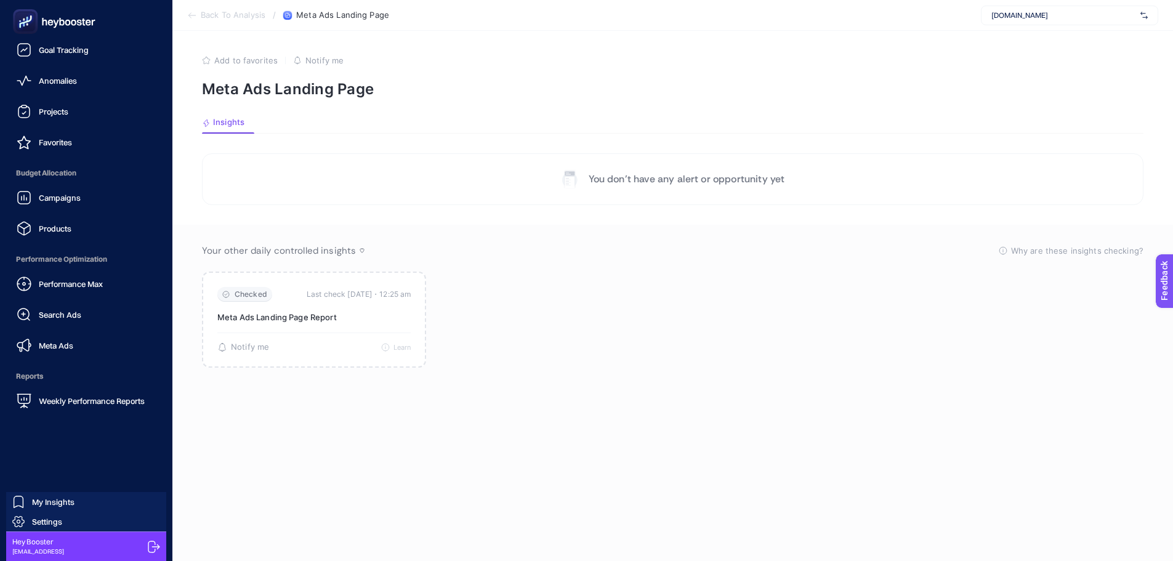
click at [78, 522] on link "Settings" at bounding box center [86, 522] width 160 height 20
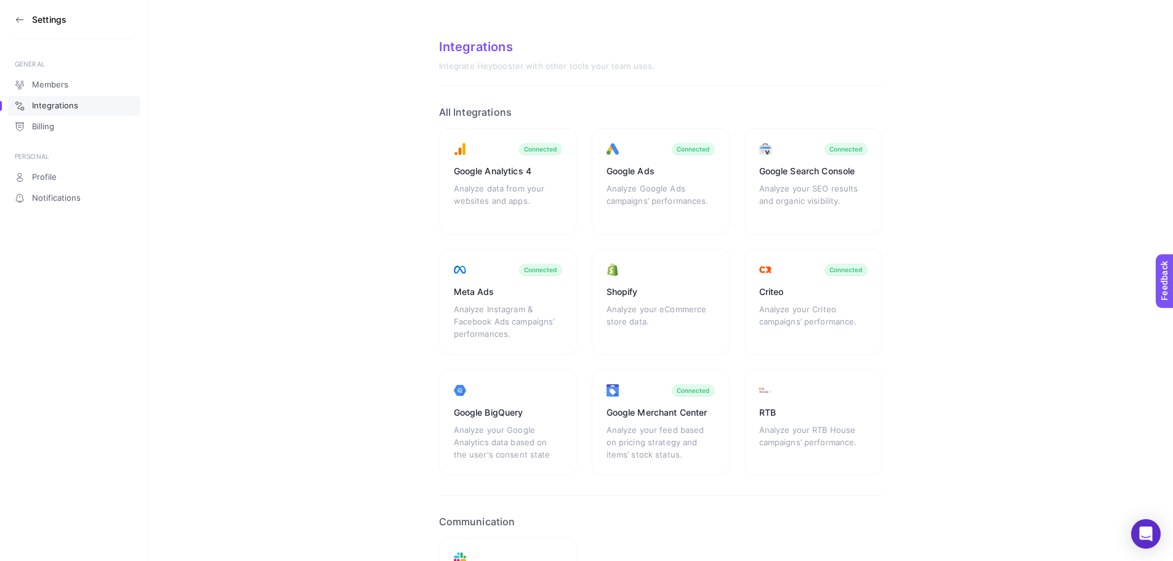
click at [20, 20] on icon at bounding box center [20, 20] width 10 height 10
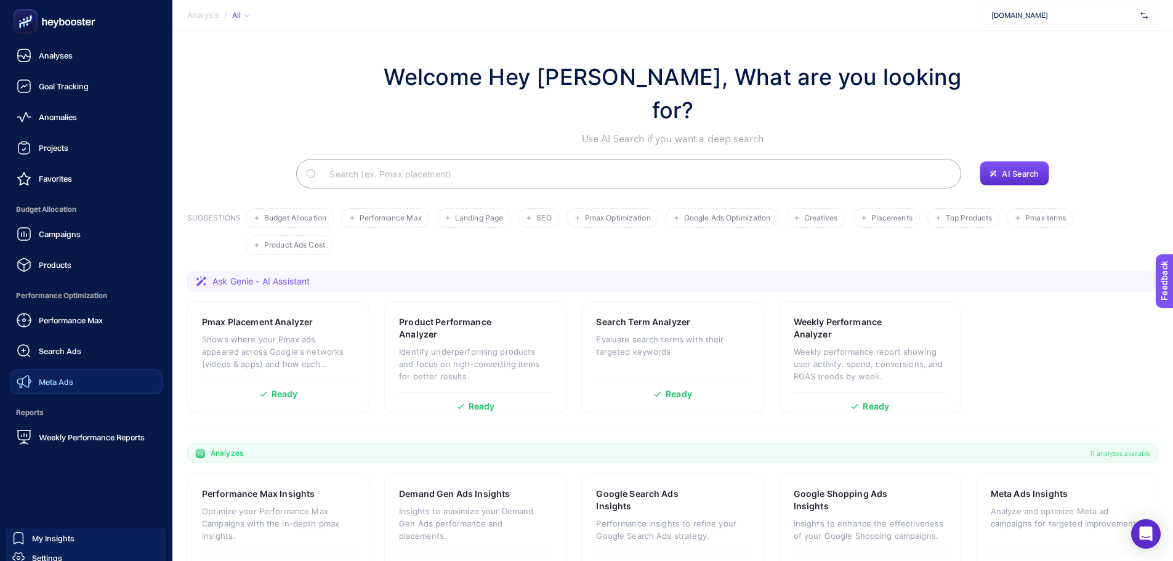
click at [52, 381] on span "Meta Ads" at bounding box center [56, 382] width 34 height 10
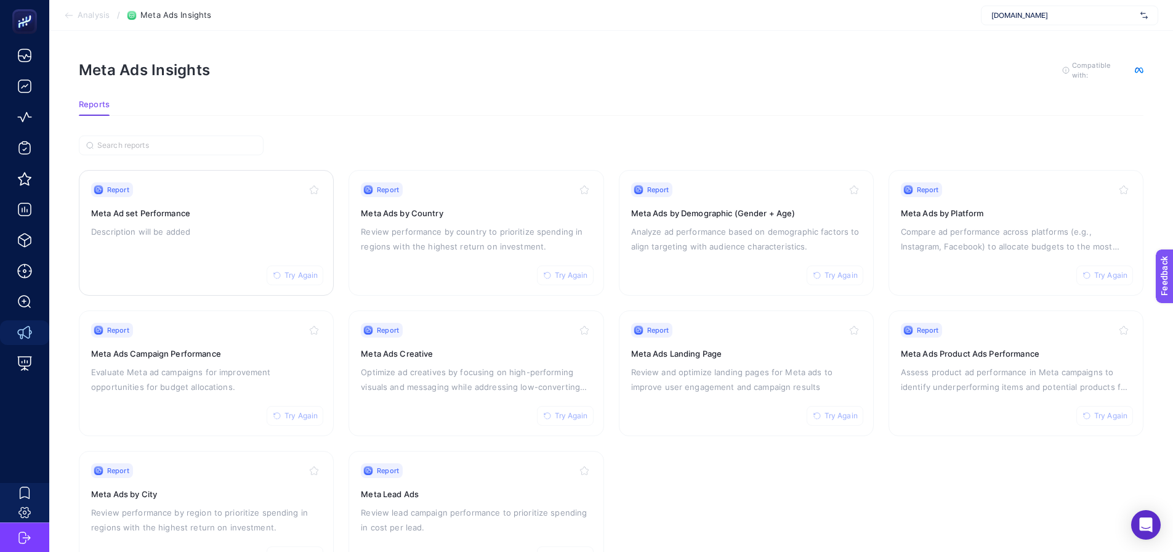
click at [215, 247] on div "Report Try Again Meta Ad set Performance Description will be added" at bounding box center [206, 232] width 230 height 101
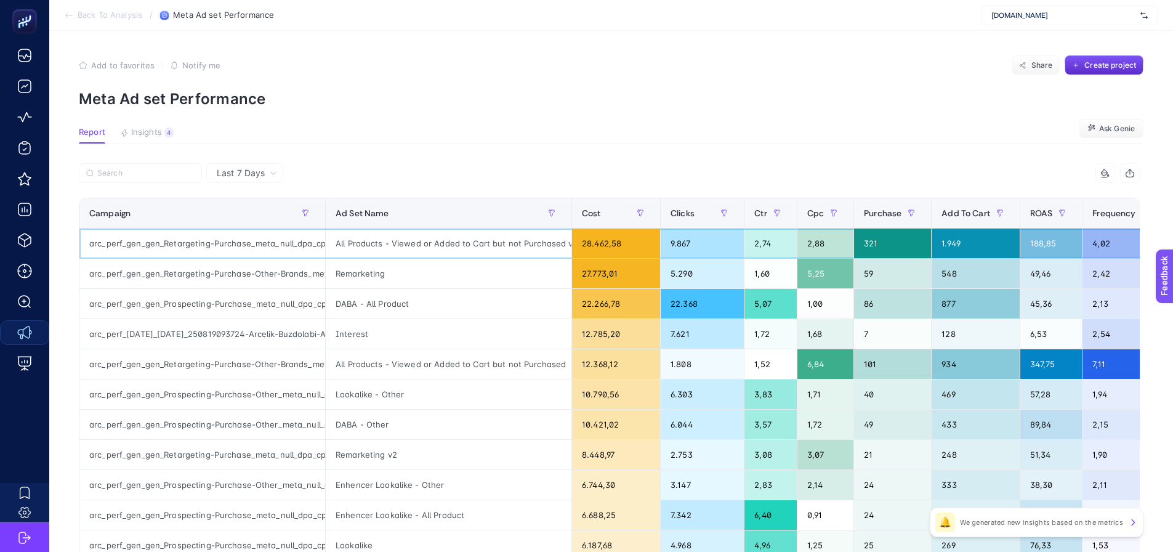
drag, startPoint x: 184, startPoint y: 252, endPoint x: 236, endPoint y: 265, distance: 53.3
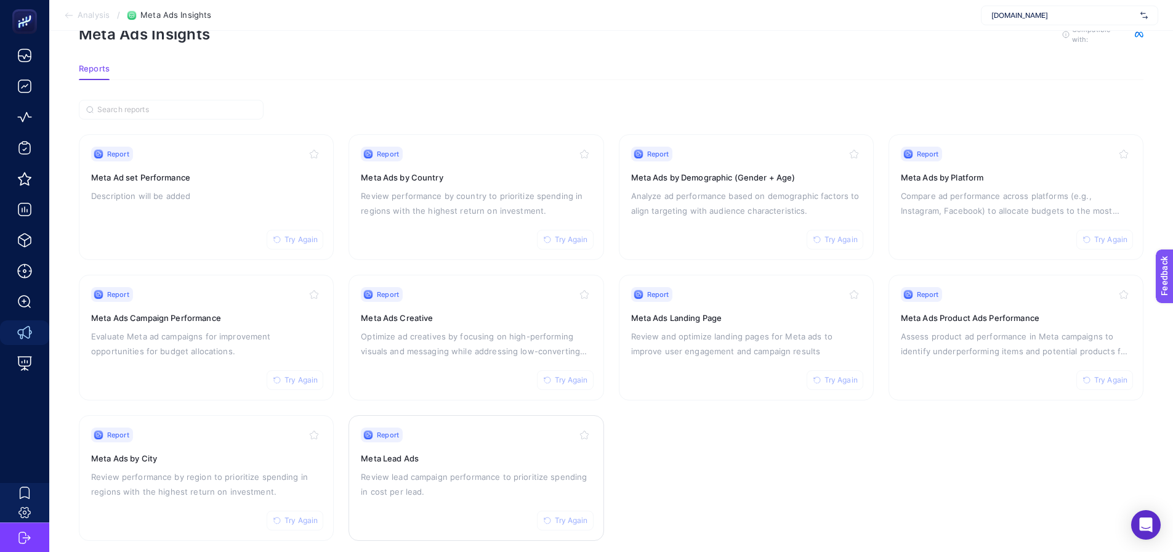
scroll to position [52, 0]
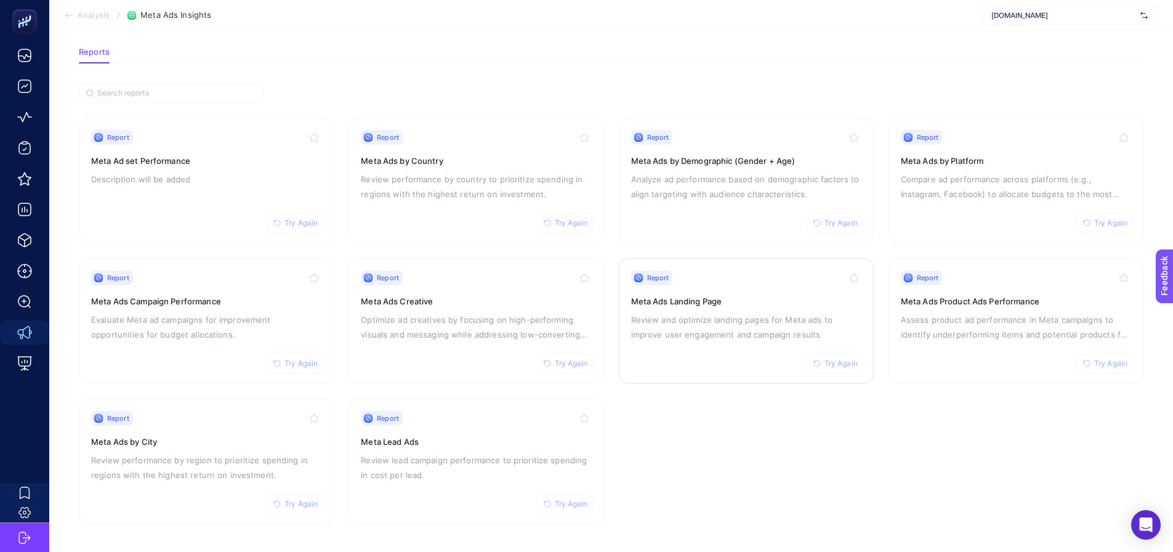
click at [838, 360] on span "Try Again" at bounding box center [840, 363] width 33 height 10
click at [807, 451] on section "Report Try Again Meta Ad set Performance Description will be added Report Try A…" at bounding box center [611, 321] width 1064 height 406
click at [188, 86] on label at bounding box center [171, 93] width 185 height 20
click at [188, 89] on input "Search" at bounding box center [176, 93] width 159 height 9
paste input "Prospecting-Purchase_meta"
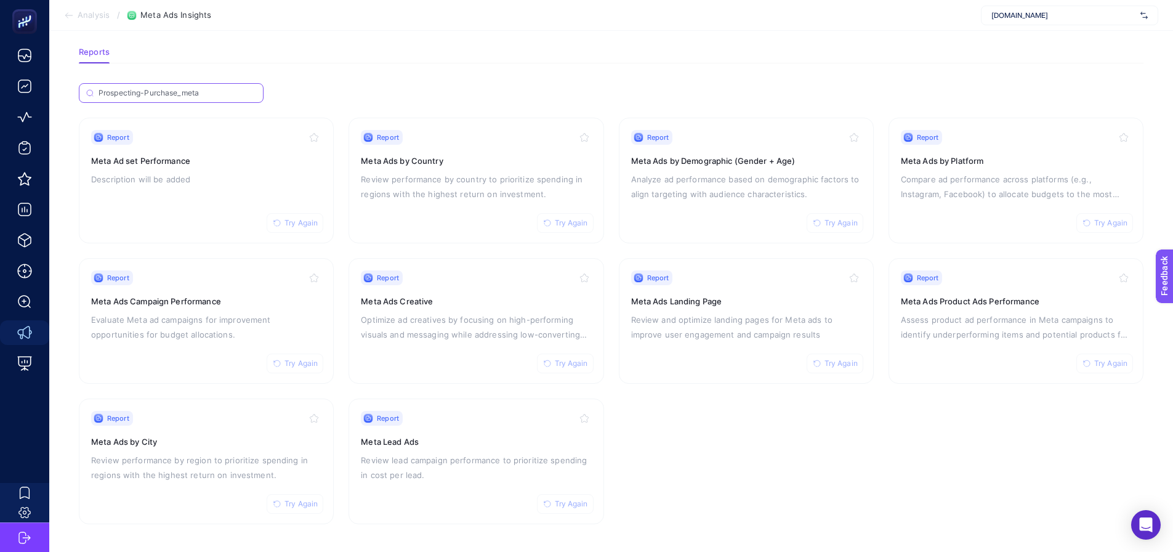
scroll to position [23, 0]
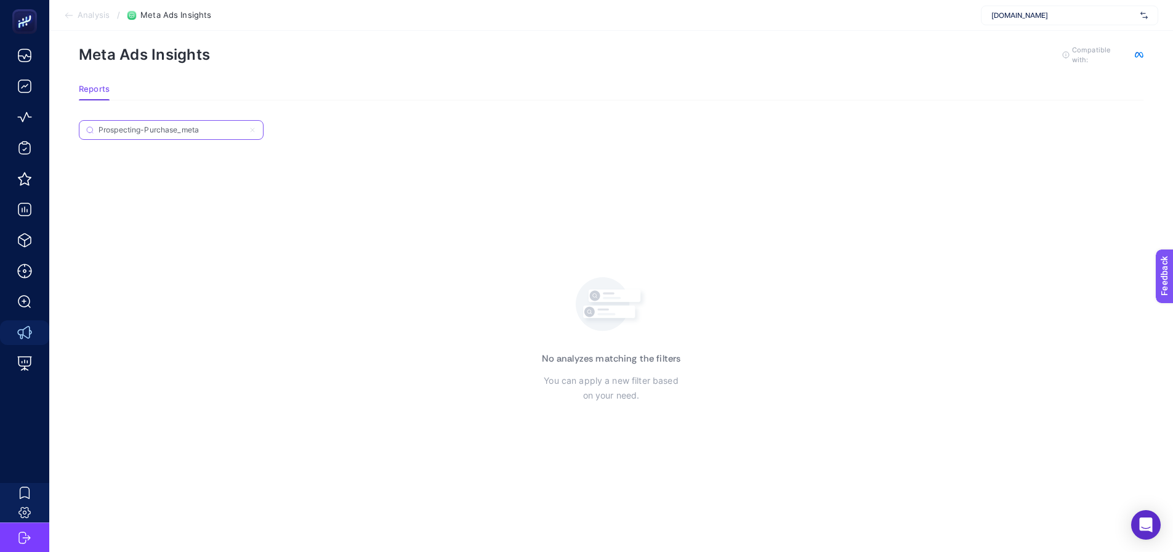
type input "Prospecting-Purchase_meta"
click at [255, 126] on icon at bounding box center [252, 129] width 7 height 7
click at [244, 126] on input "Prospecting-Purchase_meta" at bounding box center [171, 130] width 145 height 9
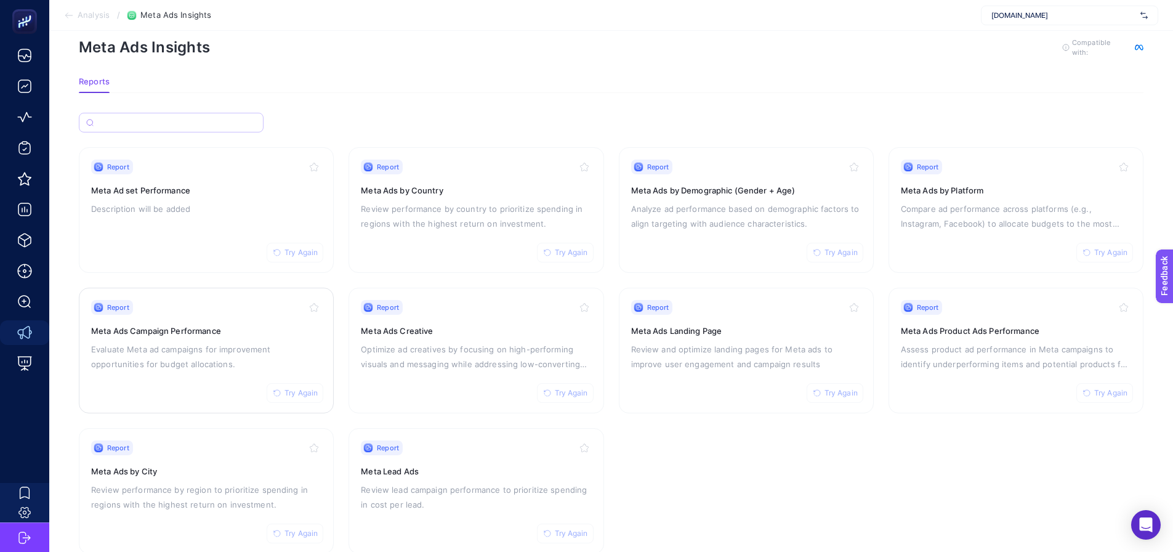
click at [196, 355] on p "Evaluate Meta ad campaigns for improvement opportunities for budget allocations." at bounding box center [206, 357] width 230 height 30
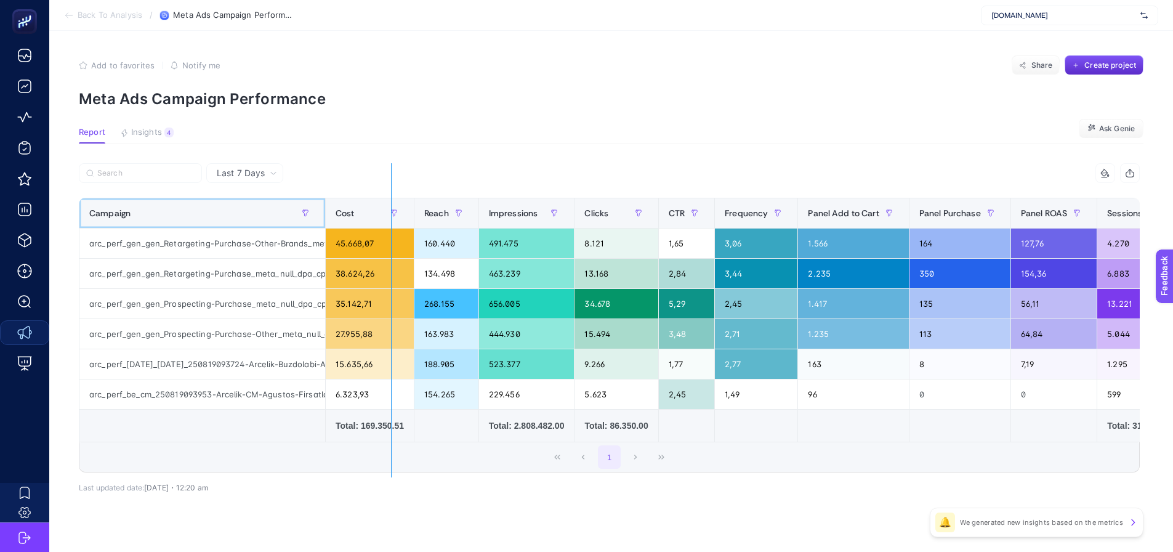
drag, startPoint x: 324, startPoint y: 215, endPoint x: 391, endPoint y: 223, distance: 67.0
click at [391, 223] on div "15 items selected Campaign Cost Reach Impressions Clicks CTR Frequency Panel Ad…" at bounding box center [609, 317] width 1061 height 309
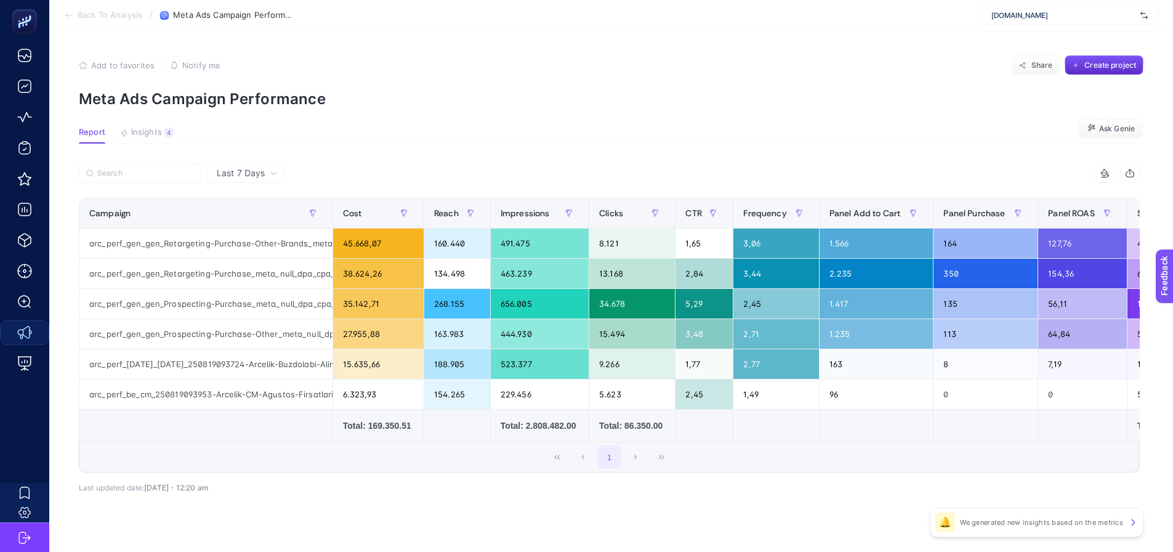
click at [347, 174] on div at bounding box center [344, 176] width 531 height 27
click at [388, 79] on section "Add to favorites false Notify me Share Create project Meta Ads Campaign Perform…" at bounding box center [611, 81] width 1064 height 52
click at [475, 111] on article "Add to favorites false Notify me Share Create project Meta Ads Campaign Perform…" at bounding box center [611, 301] width 1124 height 540
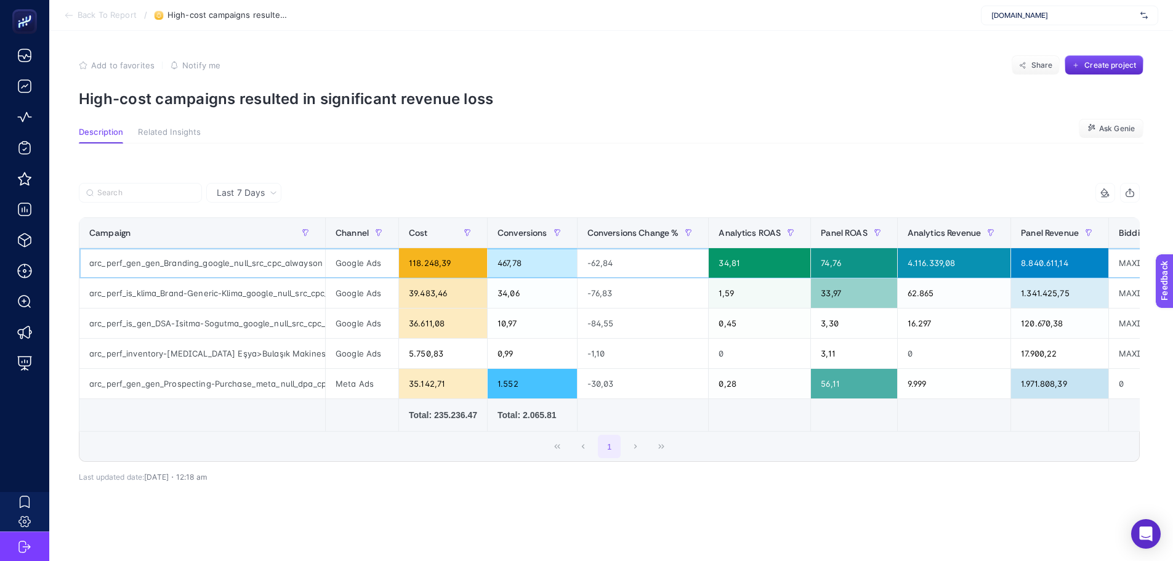
click at [208, 269] on div "arc_perf_gen_gen_Branding_google_null_src_cpc_alwayson" at bounding box center [202, 263] width 246 height 30
drag, startPoint x: 181, startPoint y: 267, endPoint x: 424, endPoint y: 168, distance: 261.8
click at [424, 168] on div "Last 7 Days 10 items selected Campaign Channel Cost Conversions Conversions Cha…" at bounding box center [609, 354] width 1080 height 382
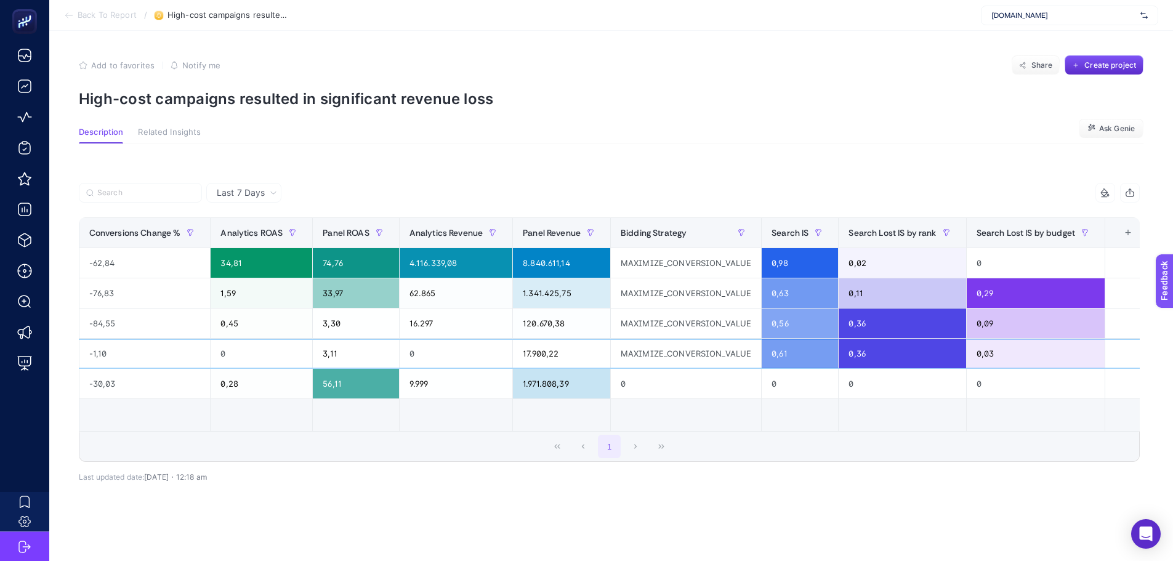
drag, startPoint x: 699, startPoint y: 349, endPoint x: 1060, endPoint y: 300, distance: 364.0
click at [1122, 223] on th "13 items selected +" at bounding box center [1126, 233] width 45 height 30
click at [1130, 233] on div "+" at bounding box center [1127, 233] width 23 height 10
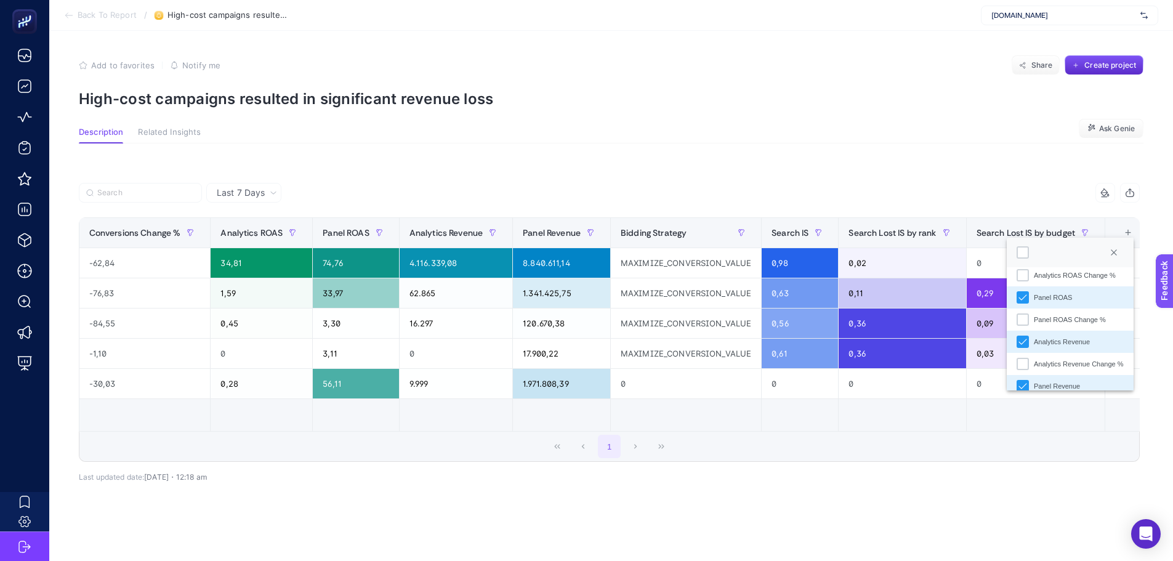
scroll to position [185, 0]
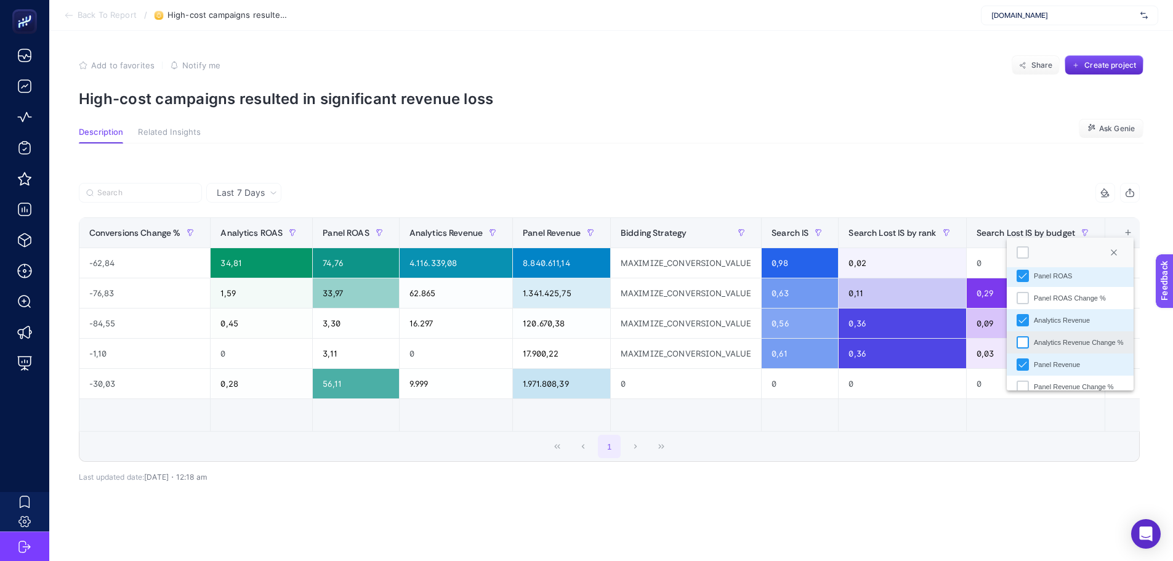
click at [1024, 345] on div "Analytics Revenue Change %" at bounding box center [1022, 342] width 12 height 12
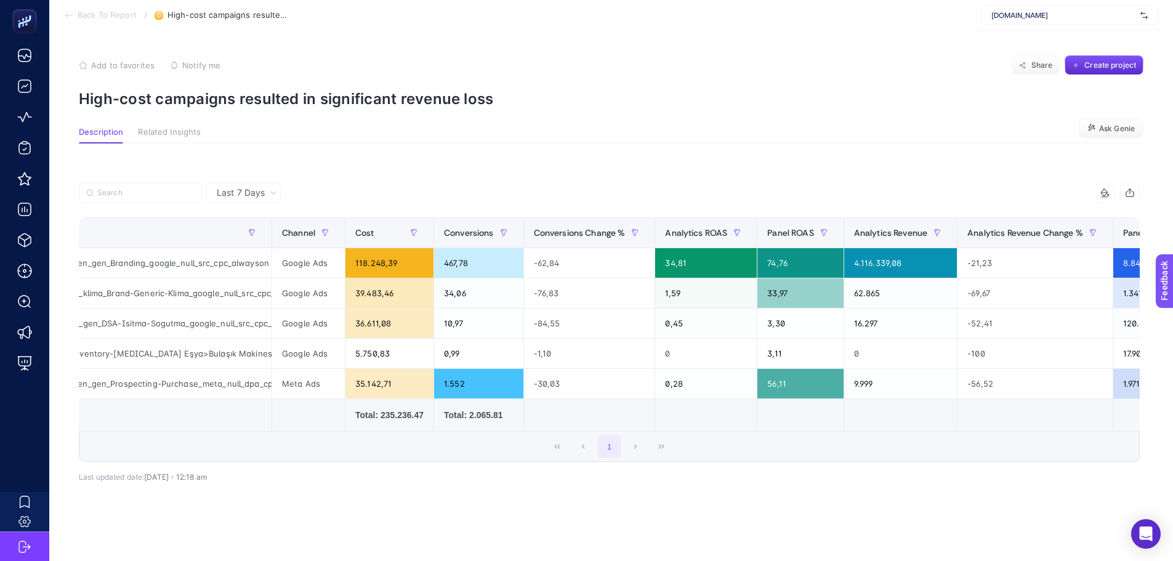
scroll to position [0, 0]
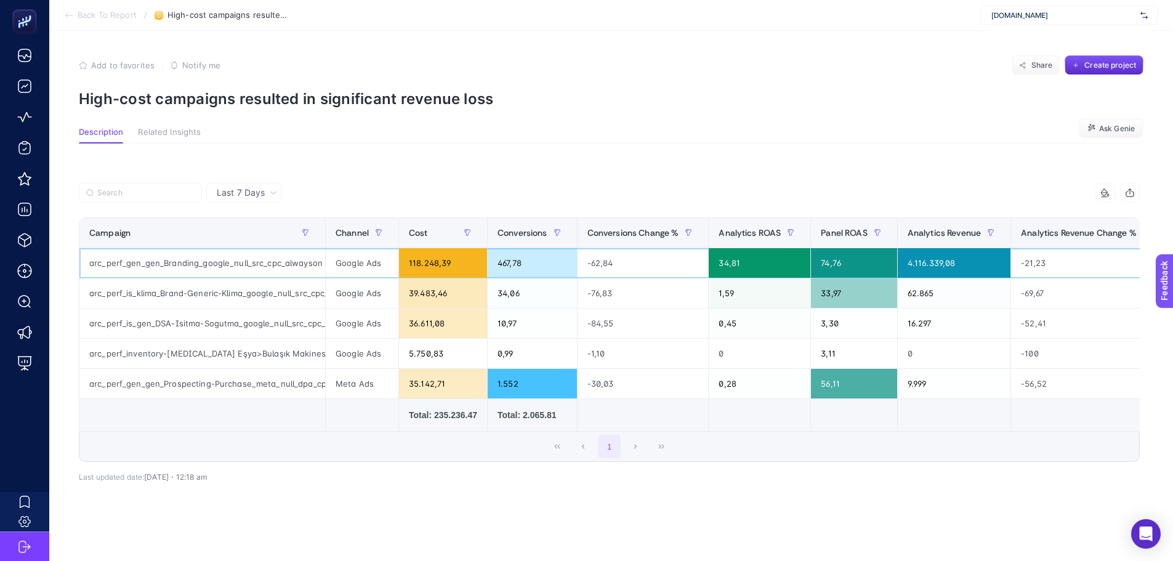
click at [1022, 269] on div "-21,23" at bounding box center [1088, 263] width 155 height 30
click at [1026, 293] on div "-69,67" at bounding box center [1088, 293] width 155 height 30
click at [1023, 334] on div "-52,41" at bounding box center [1088, 323] width 155 height 30
click at [1023, 356] on div "-100" at bounding box center [1088, 354] width 155 height 30
click at [1028, 388] on div "-56,52" at bounding box center [1088, 384] width 155 height 30
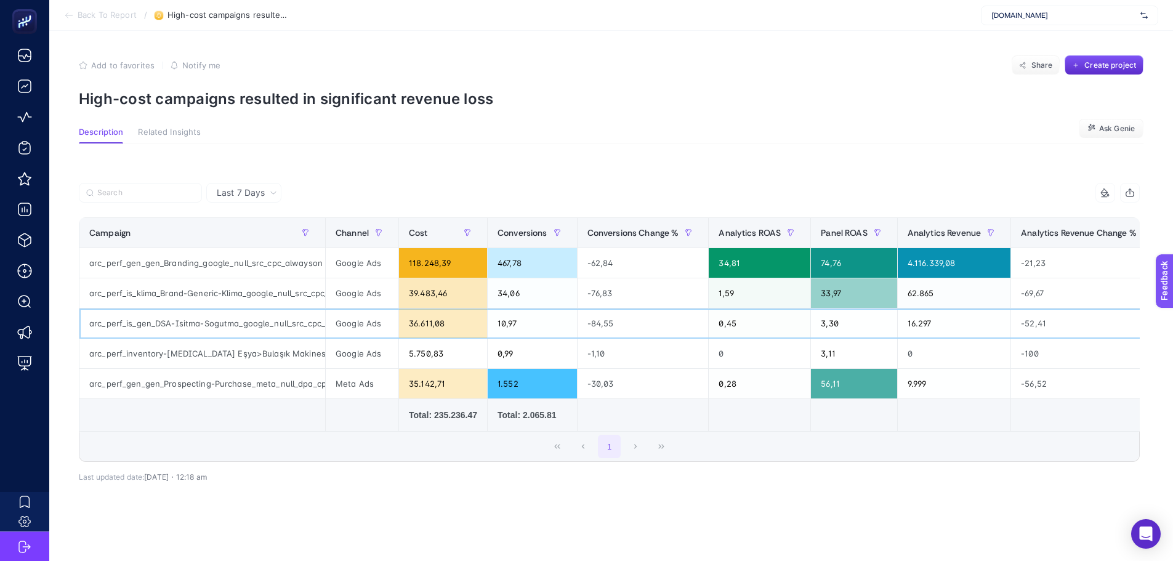
click at [250, 327] on div "arc_perf_is_gen_DSA-Isitma-Sogutma_google_null_src_cpc_alwayson" at bounding box center [202, 323] width 246 height 30
drag, startPoint x: 153, startPoint y: 2, endPoint x: 234, endPoint y: 232, distance: 243.6
click at [234, 232] on div "Campaign" at bounding box center [202, 233] width 226 height 20
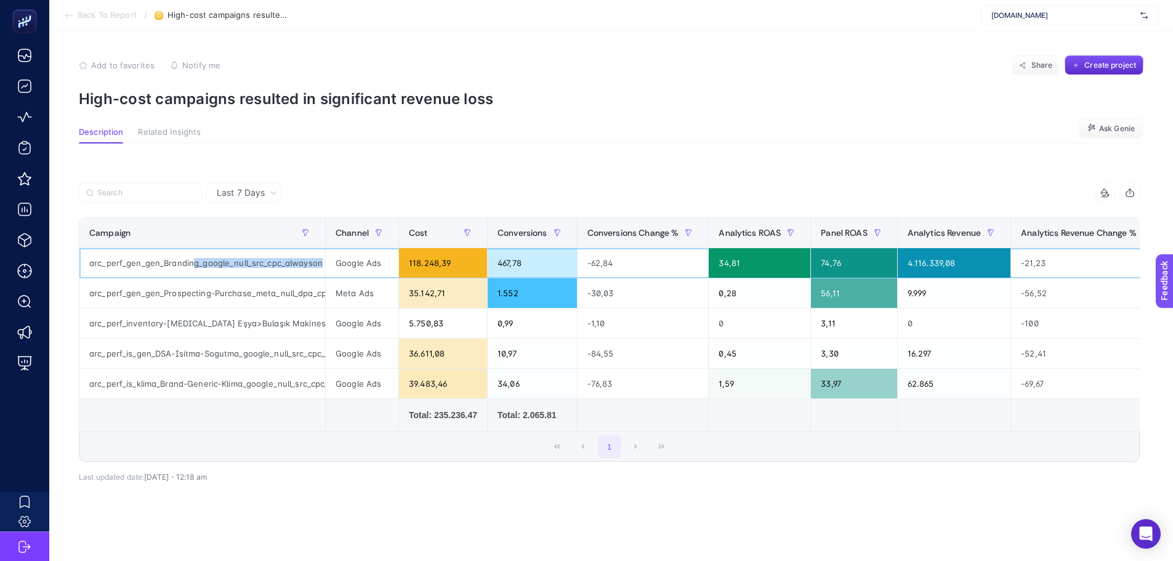
scroll to position [0, 4]
drag, startPoint x: 190, startPoint y: 268, endPoint x: 315, endPoint y: 259, distance: 125.3
click at [315, 259] on div "arc_perf_gen_gen_Branding_google_null_src_cpc_alwayson" at bounding box center [202, 263] width 246 height 30
click at [236, 294] on div "arc_perf_gen_gen_Prospecting-Purchase_meta_null_dpa_cpa_alwayson" at bounding box center [202, 293] width 246 height 30
click at [417, 229] on span "Cost" at bounding box center [418, 233] width 19 height 10
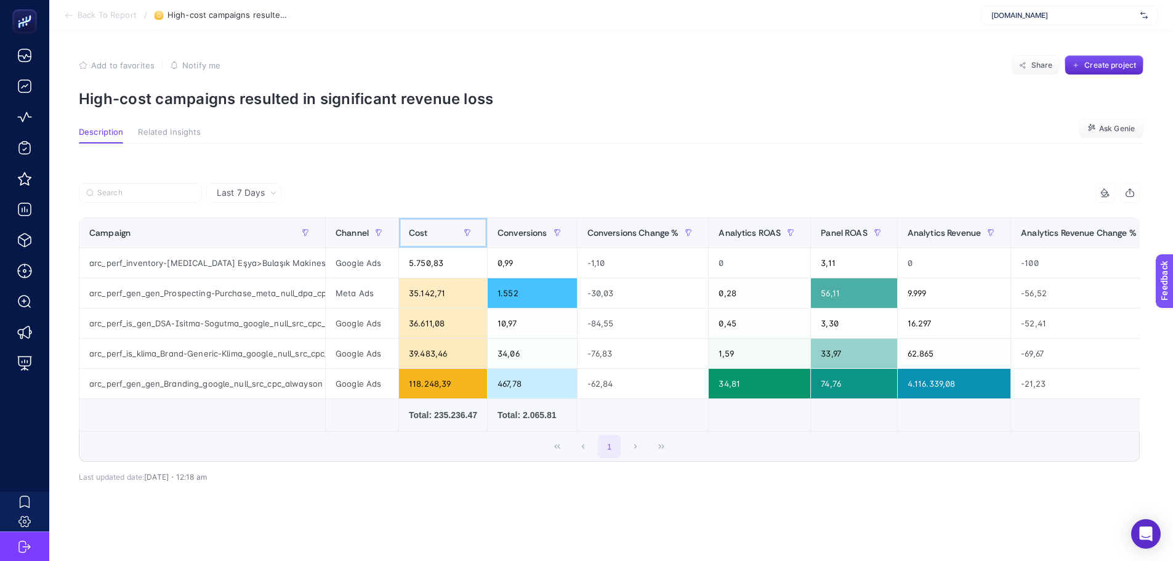
click at [415, 229] on span "Cost" at bounding box center [418, 233] width 19 height 10
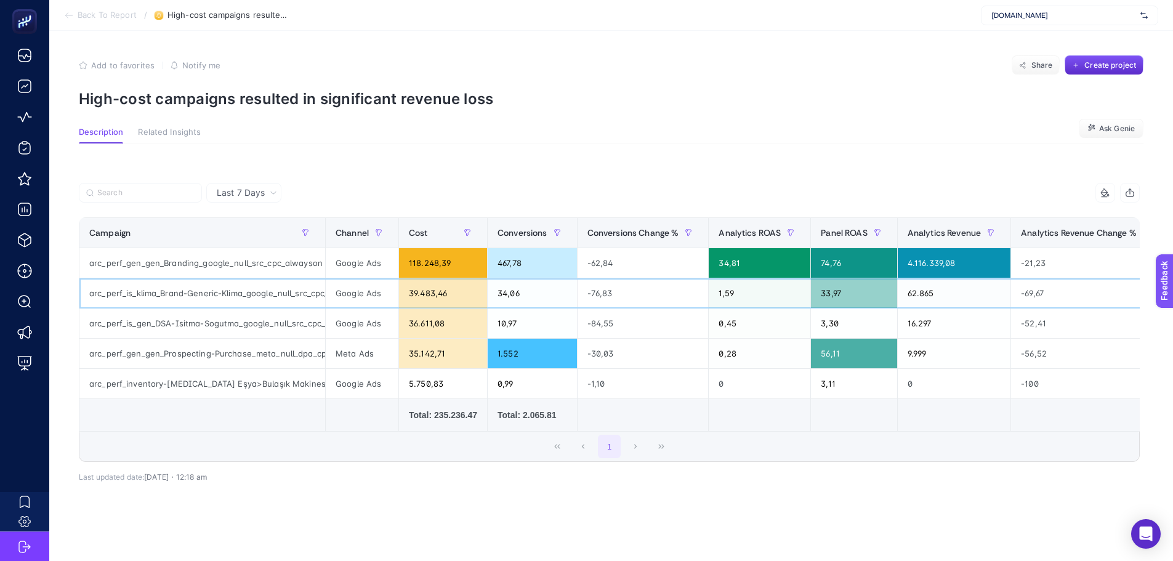
click at [191, 297] on div "arc_perf_is_klima_Brand-Generic-Klima_google_null_src_cpc_alwayson" at bounding box center [202, 293] width 246 height 30
drag, startPoint x: 216, startPoint y: 296, endPoint x: 264, endPoint y: 301, distance: 48.3
click at [264, 301] on div "arc_perf_is_klima_Brand-Generic-Klima_google_null_src_cpc_alwayson" at bounding box center [202, 293] width 246 height 30
click at [250, 329] on div "arc_perf_is_gen_DSA-Isitma-Sogutma_google_null_src_cpc_alwayson" at bounding box center [202, 323] width 246 height 30
drag, startPoint x: 250, startPoint y: 329, endPoint x: 198, endPoint y: 334, distance: 52.5
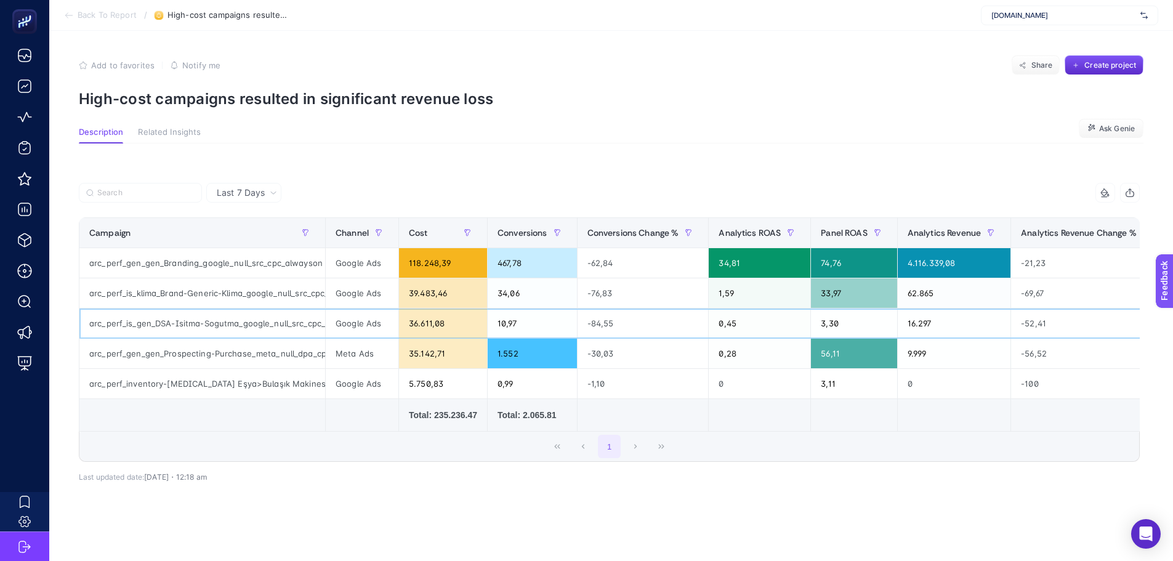
click at [198, 334] on div "arc_perf_is_gen_DSA-Isitma-Sogutma_google_null_src_cpc_alwayson" at bounding box center [202, 323] width 246 height 30
click at [294, 164] on div "Last 7 Days 10 items selected Campaign Channel Cost Conversions Conversions Cha…" at bounding box center [609, 354] width 1080 height 382
click at [193, 387] on div "arc_perf_inventory-Beyaz Eşya>Bulaşık Makinesi_google_src_cpc_alwayson" at bounding box center [202, 384] width 246 height 30
click at [192, 153] on article "Add to favorites false Notify me Share Create project High-cost campaigns resul…" at bounding box center [611, 300] width 1124 height 539
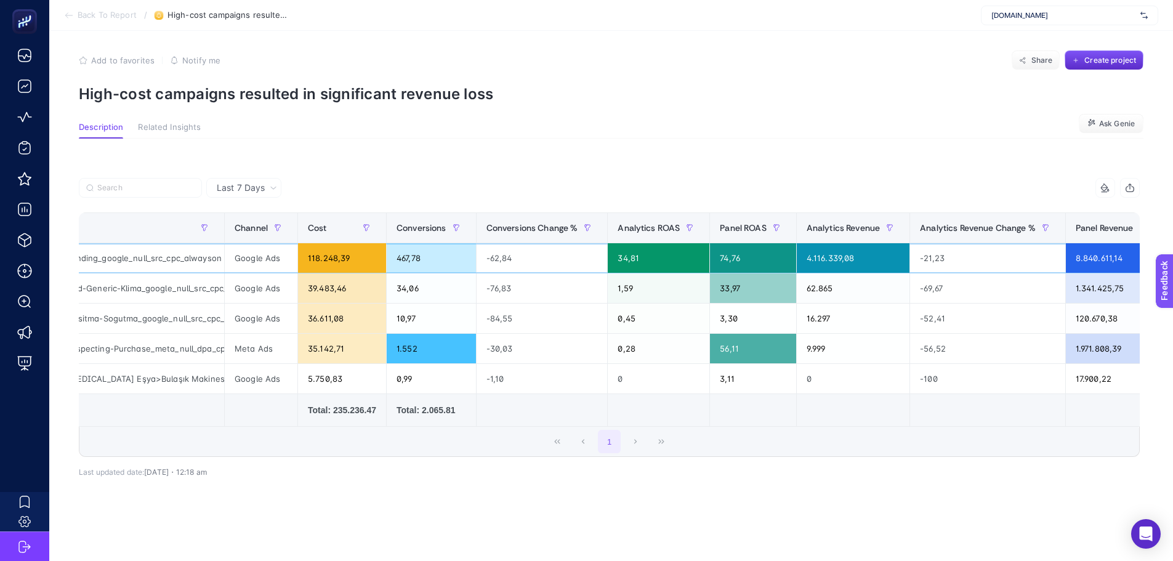
scroll to position [6, 0]
drag, startPoint x: 991, startPoint y: 258, endPoint x: 1101, endPoint y: 263, distance: 110.3
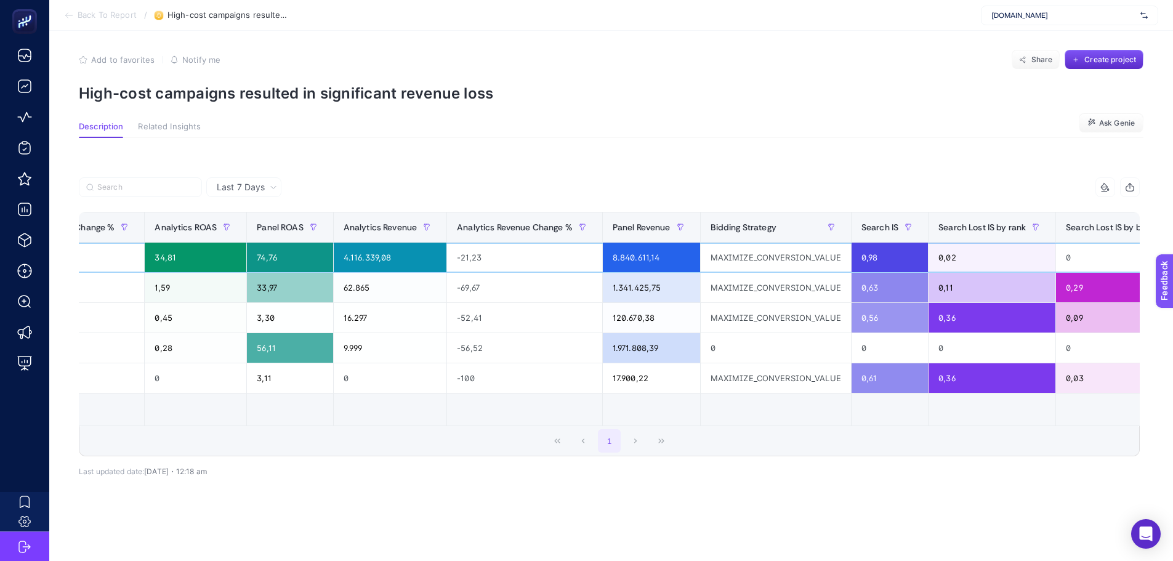
scroll to position [0, 654]
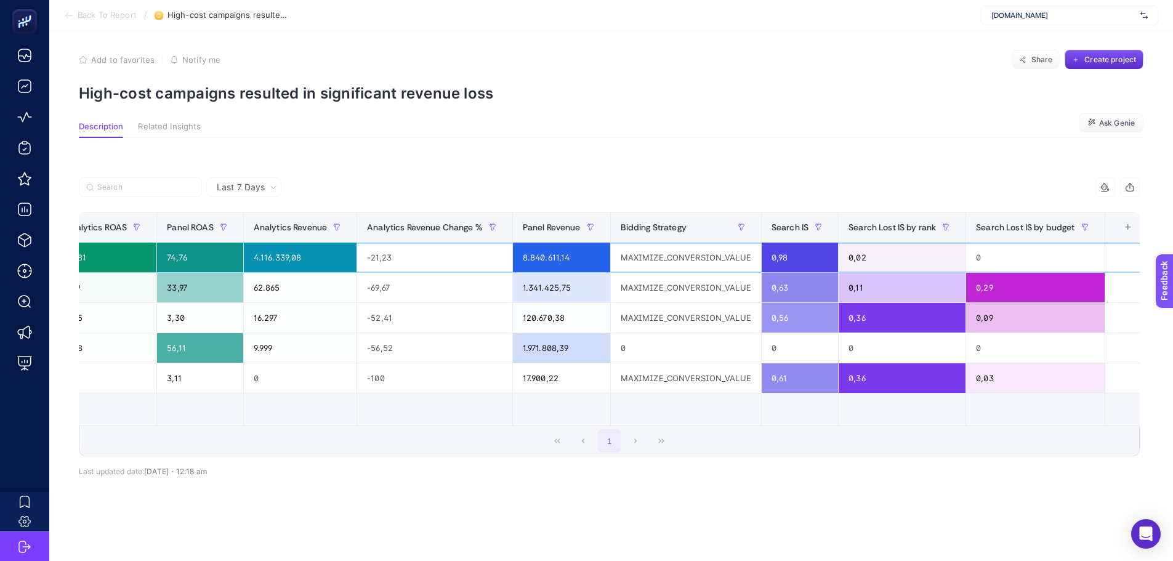
drag, startPoint x: 1012, startPoint y: 257, endPoint x: 1058, endPoint y: 255, distance: 46.2
click at [1129, 223] on div "+" at bounding box center [1127, 227] width 23 height 10
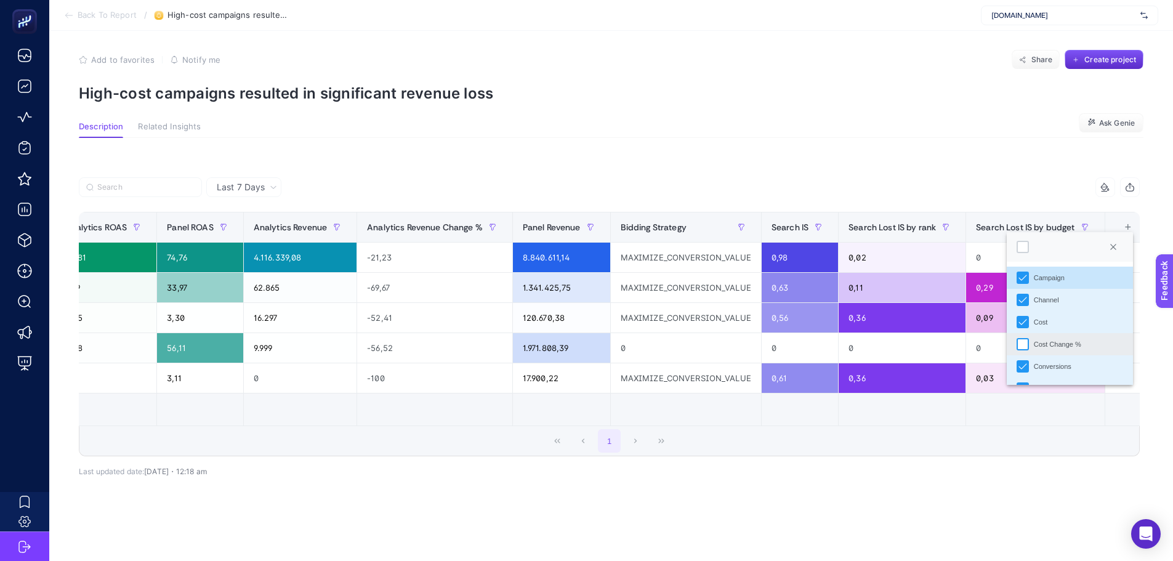
click at [1022, 344] on div "Cost Change %" at bounding box center [1022, 344] width 12 height 12
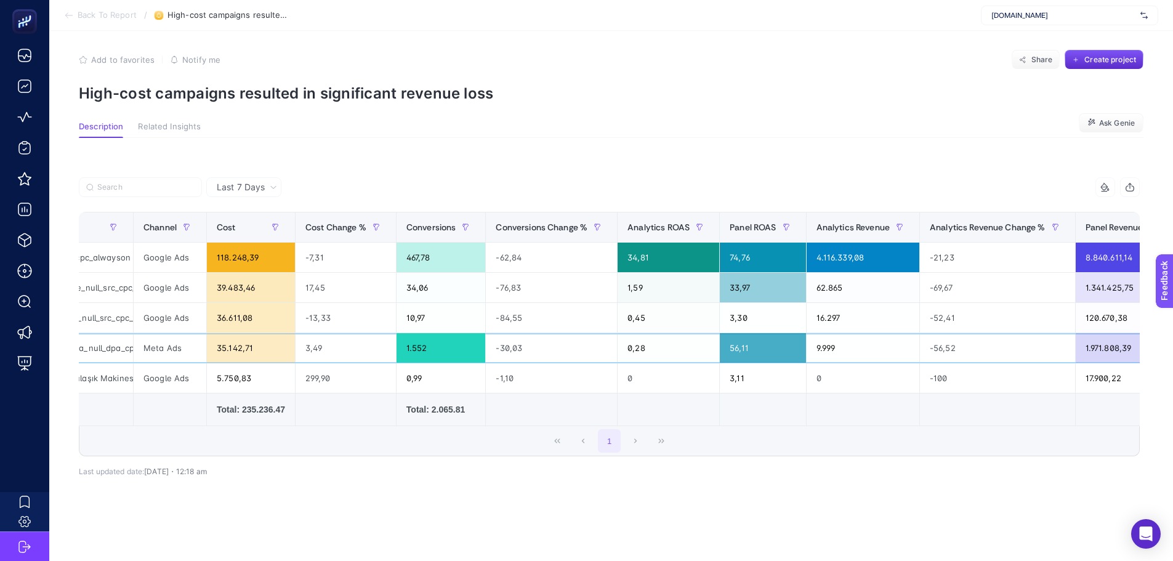
scroll to position [0, 0]
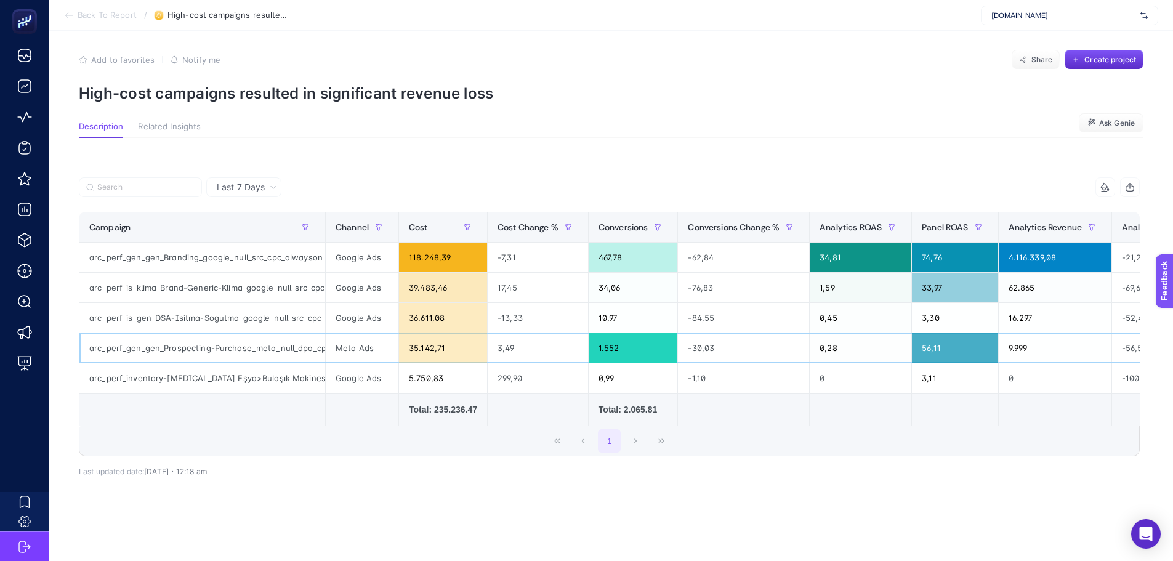
drag, startPoint x: 790, startPoint y: 353, endPoint x: 557, endPoint y: 376, distance: 234.4
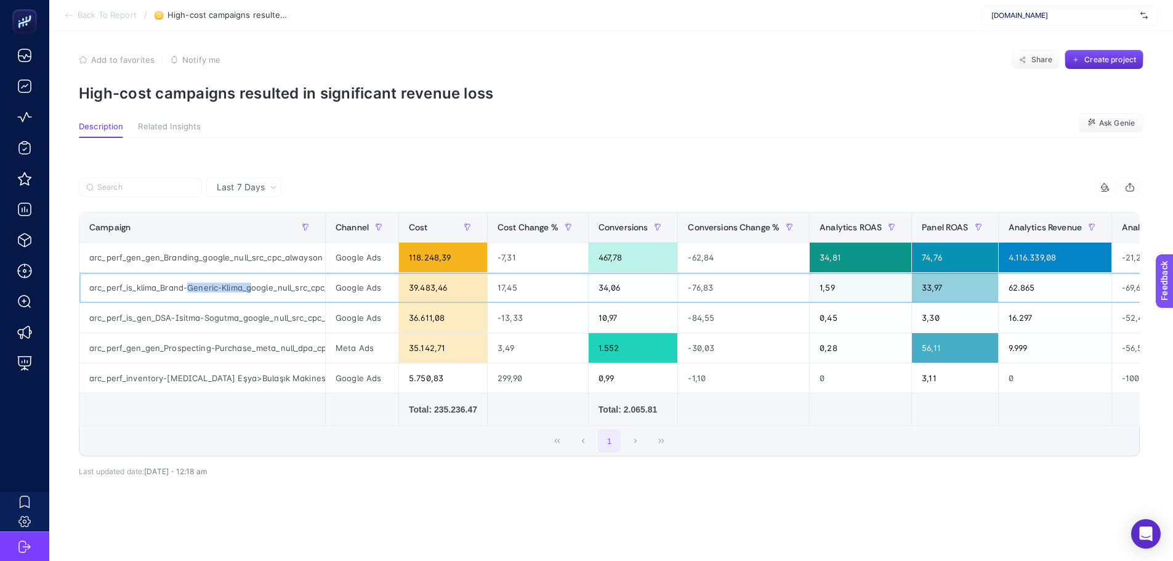
drag, startPoint x: 191, startPoint y: 289, endPoint x: 251, endPoint y: 293, distance: 60.5
click at [251, 293] on div "arc_perf_is_klima_Brand-Generic-Klima_google_null_src_cpc_alwayson" at bounding box center [202, 288] width 246 height 30
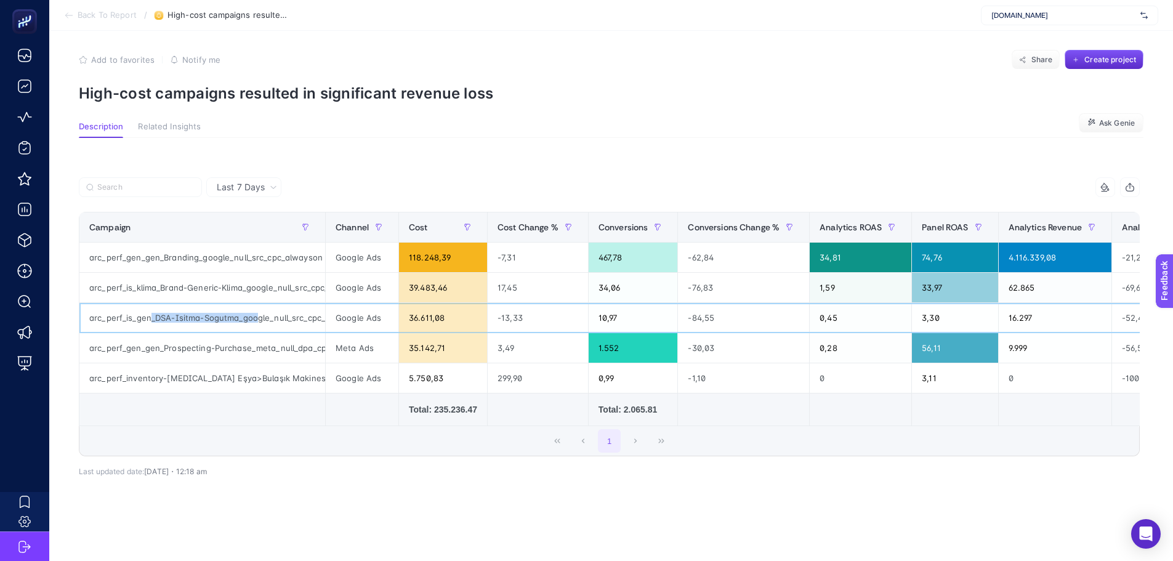
drag, startPoint x: 171, startPoint y: 319, endPoint x: 259, endPoint y: 326, distance: 88.3
click at [259, 326] on div "arc_perf_is_gen_DSA-Isitma-Sogutma_google_null_src_cpc_alwayson" at bounding box center [202, 318] width 246 height 30
drag, startPoint x: 171, startPoint y: 352, endPoint x: 323, endPoint y: 360, distance: 152.9
click at [323, 360] on div "arc_perf_gen_gen_Prospecting-Purchase_meta_null_dpa_cpa_alwayson" at bounding box center [202, 348] width 246 height 30
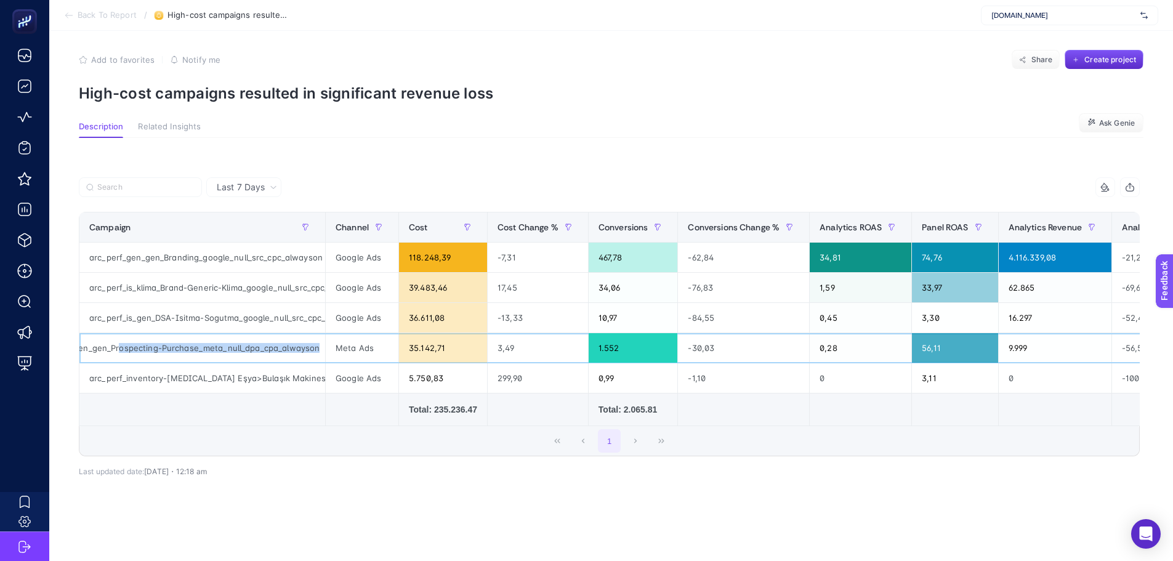
click at [257, 351] on div "arc_perf_gen_gen_Prospecting-Purchase_meta_null_dpa_cpa_alwayson" at bounding box center [202, 348] width 246 height 30
click at [243, 347] on div "arc_perf_gen_gen_Prospecting-Purchase_meta_null_dpa_cpa_alwayson" at bounding box center [202, 348] width 246 height 30
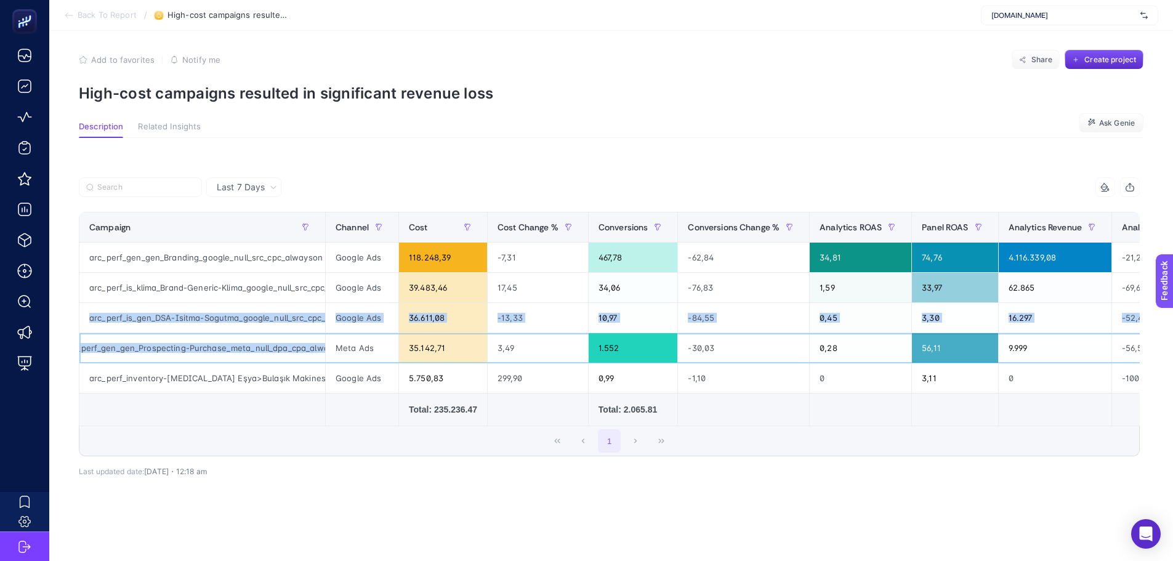
scroll to position [0, 0]
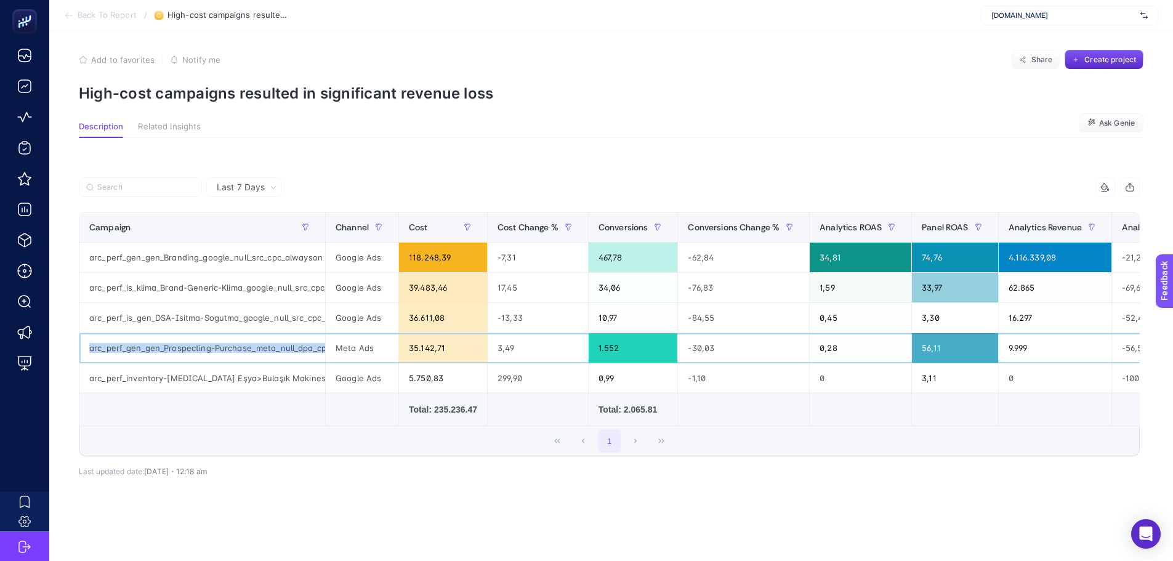
drag, startPoint x: 315, startPoint y: 347, endPoint x: 78, endPoint y: 345, distance: 237.0
click at [78, 344] on div "Last 7 Days 10 items selected Campaign Channel Cost Cost Change % Conversions C…" at bounding box center [609, 358] width 1080 height 363
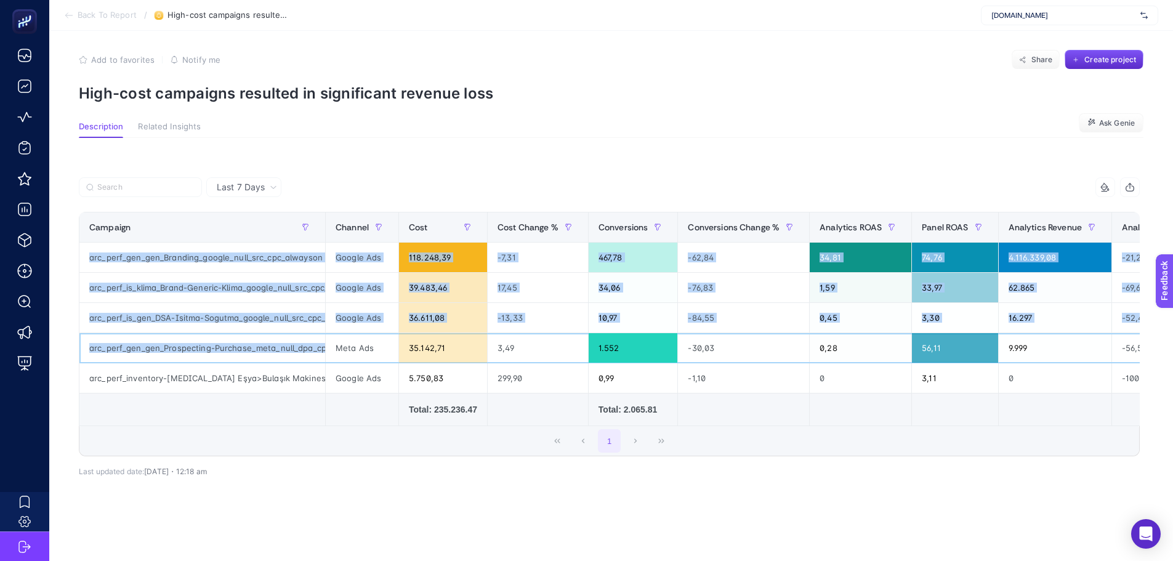
click at [132, 358] on div "arc_perf_gen_gen_Prospecting-Purchase_meta_null_dpa_cpa_alwayson" at bounding box center [202, 348] width 246 height 30
click at [233, 362] on div "arc_perf_gen_gen_Prospecting-Purchase_meta_null_dpa_cpa_alwayson" at bounding box center [202, 348] width 246 height 30
click at [233, 352] on div "arc_perf_gen_gen_Prospecting-Purchase_meta_null_dpa_cpa_alwayson" at bounding box center [202, 348] width 246 height 30
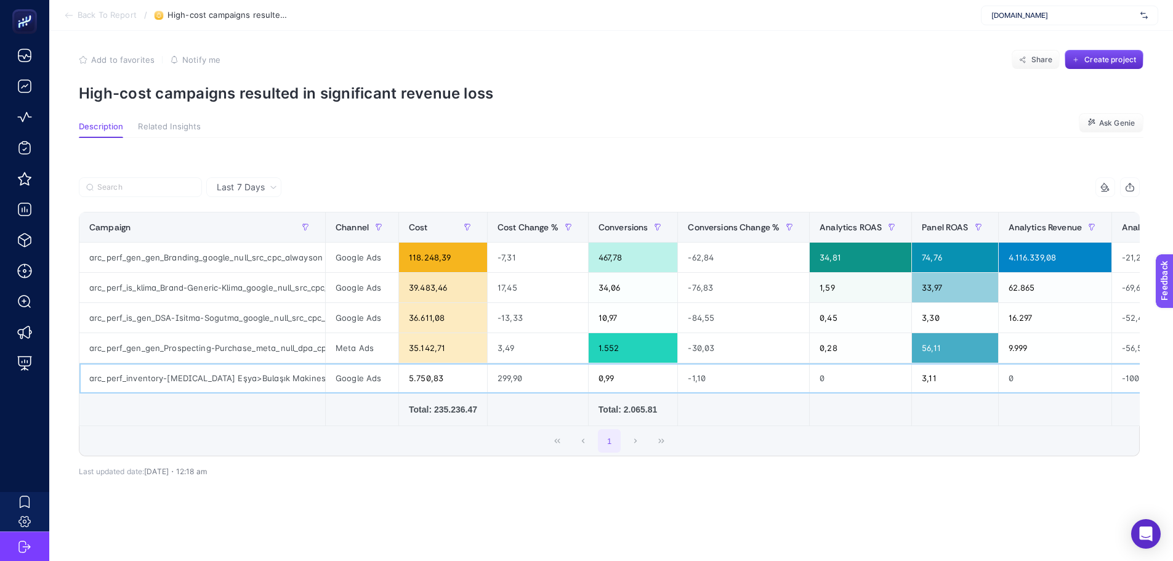
click at [215, 371] on div "arc_perf_inventory-Beyaz Eşya>Bulaşık Makinesi_google_src_cpc_alwayson" at bounding box center [202, 378] width 246 height 30
click at [218, 348] on div "arc_perf_gen_gen_Prospecting-Purchase_meta_null_dpa_cpa_alwayson" at bounding box center [202, 348] width 246 height 30
drag, startPoint x: 145, startPoint y: 380, endPoint x: 189, endPoint y: 377, distance: 43.8
click at [189, 377] on div "arc_perf_inventory-Beyaz Eşya>Bulaşık Makinesi_google_src_cpc_alwayson" at bounding box center [202, 378] width 246 height 30
click at [162, 384] on div "arc_perf_inventory-Beyaz Eşya>Bulaşık Makinesi_google_src_cpc_alwayson" at bounding box center [202, 378] width 246 height 30
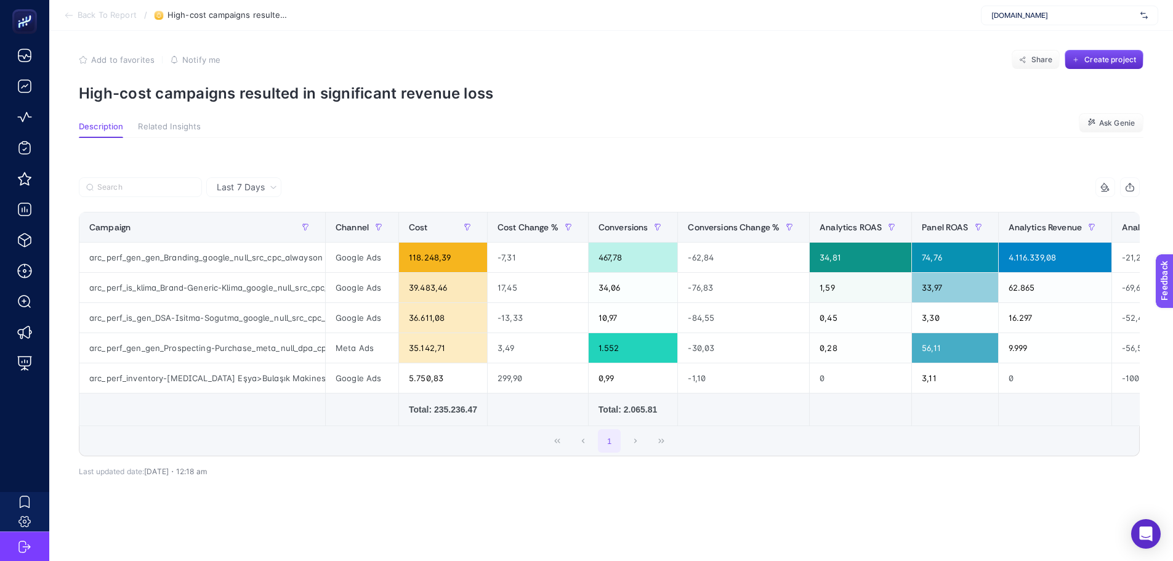
click at [161, 401] on td at bounding box center [202, 409] width 246 height 33
click at [339, 127] on section "Description Related Insights Ask Genie" at bounding box center [611, 130] width 1064 height 16
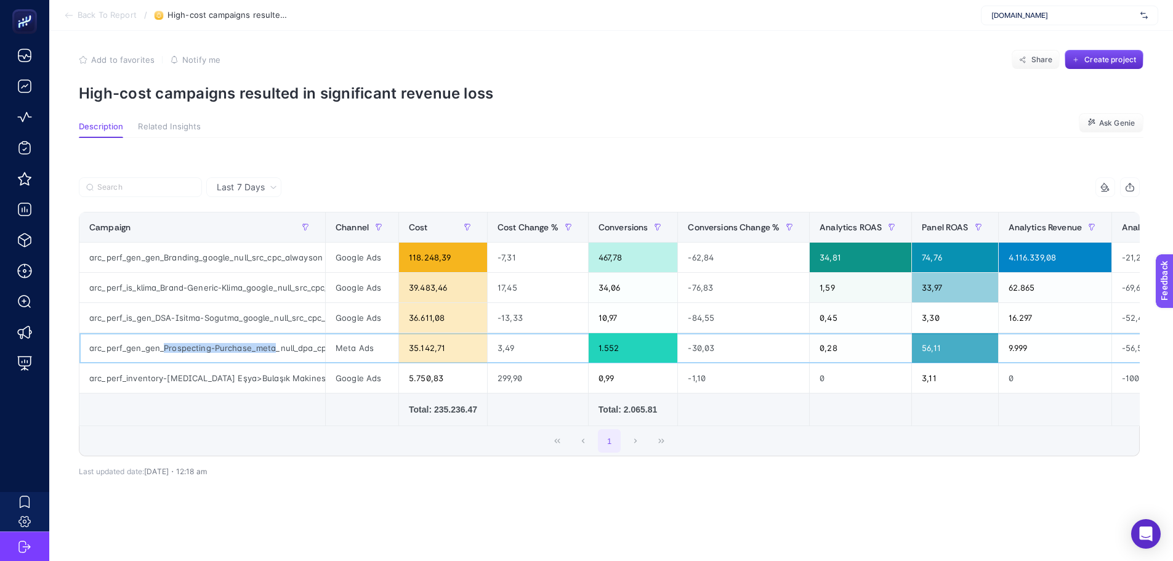
drag, startPoint x: 270, startPoint y: 347, endPoint x: 164, endPoint y: 347, distance: 105.9
click at [164, 347] on div "arc_perf_gen_gen_Prospecting-Purchase_meta_null_dpa_cpa_alwayson" at bounding box center [202, 348] width 246 height 30
copy div "Prospecting-Purchase_meta"
click at [238, 357] on div "arc_perf_gen_gen_Prospecting-Purchase_meta_null_dpa_cpa_alwayson" at bounding box center [202, 348] width 246 height 30
drag, startPoint x: 424, startPoint y: 347, endPoint x: 631, endPoint y: 368, distance: 208.5
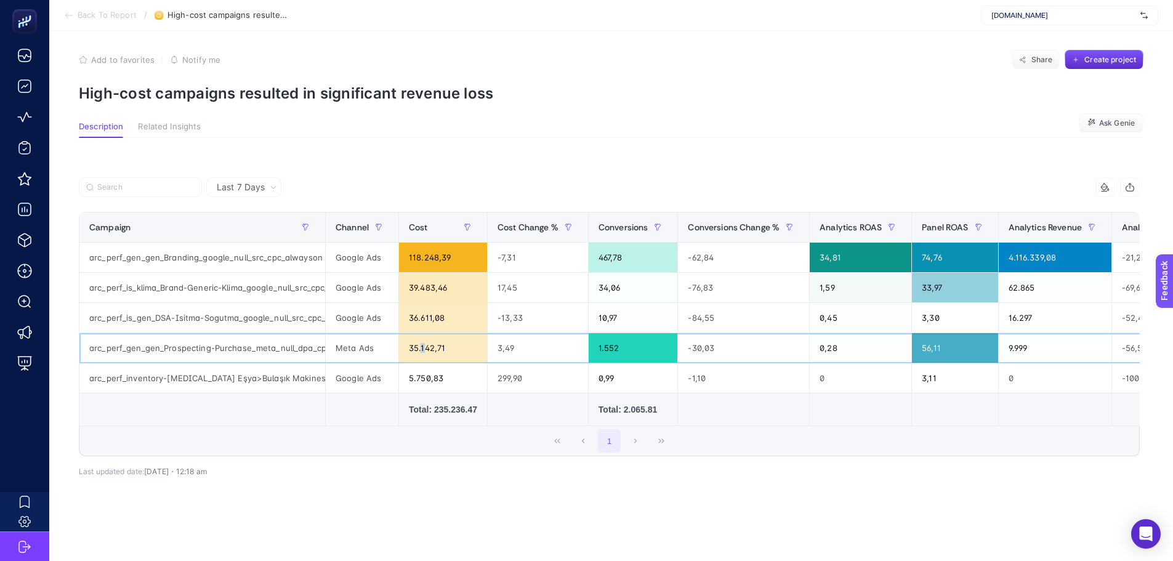
click at [426, 347] on div "35.142,71" at bounding box center [443, 348] width 88 height 30
drag, startPoint x: 696, startPoint y: 368, endPoint x: 932, endPoint y: 364, distance: 236.4
click at [698, 368] on div "-1,10" at bounding box center [743, 378] width 131 height 30
click at [1041, 345] on div "9.999" at bounding box center [1055, 348] width 113 height 30
drag, startPoint x: 107, startPoint y: 305, endPoint x: 235, endPoint y: 318, distance: 129.3
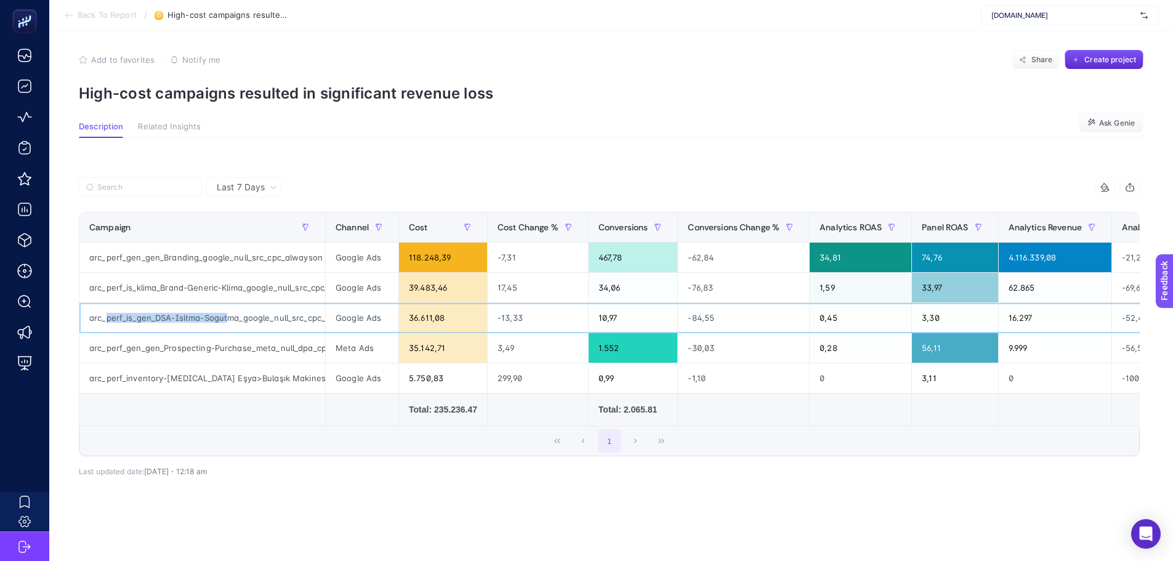
click at [234, 318] on div "arc_perf_is_gen_DSA-Isitma-Sogutma_google_null_src_cpc_alwayson" at bounding box center [202, 318] width 246 height 30
click at [456, 92] on p "High-cost campaigns resulted in significant revenue loss" at bounding box center [611, 93] width 1064 height 18
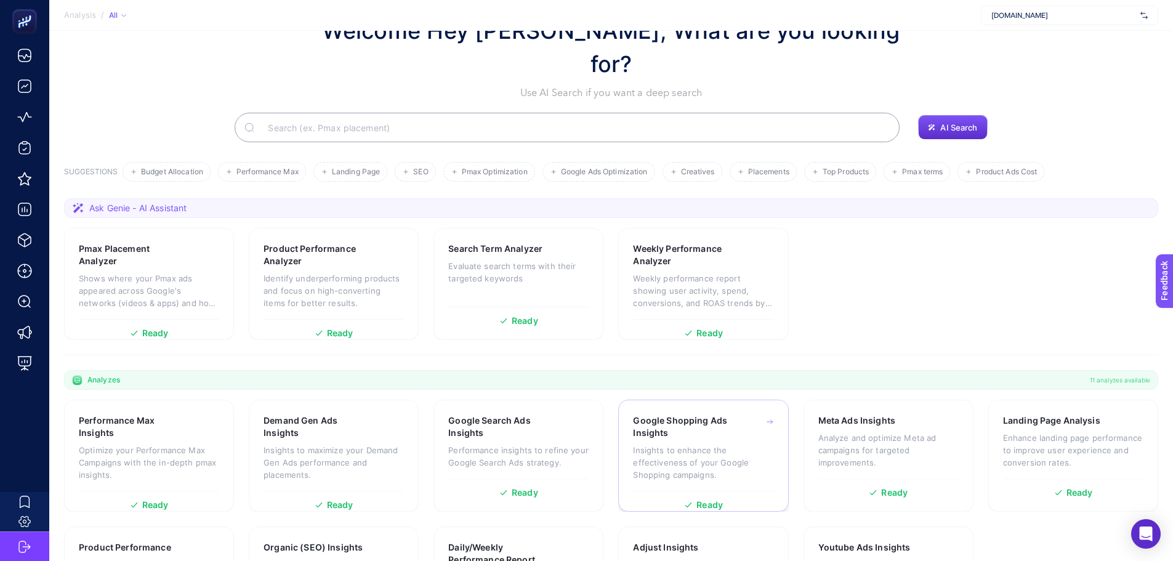
scroll to position [105, 0]
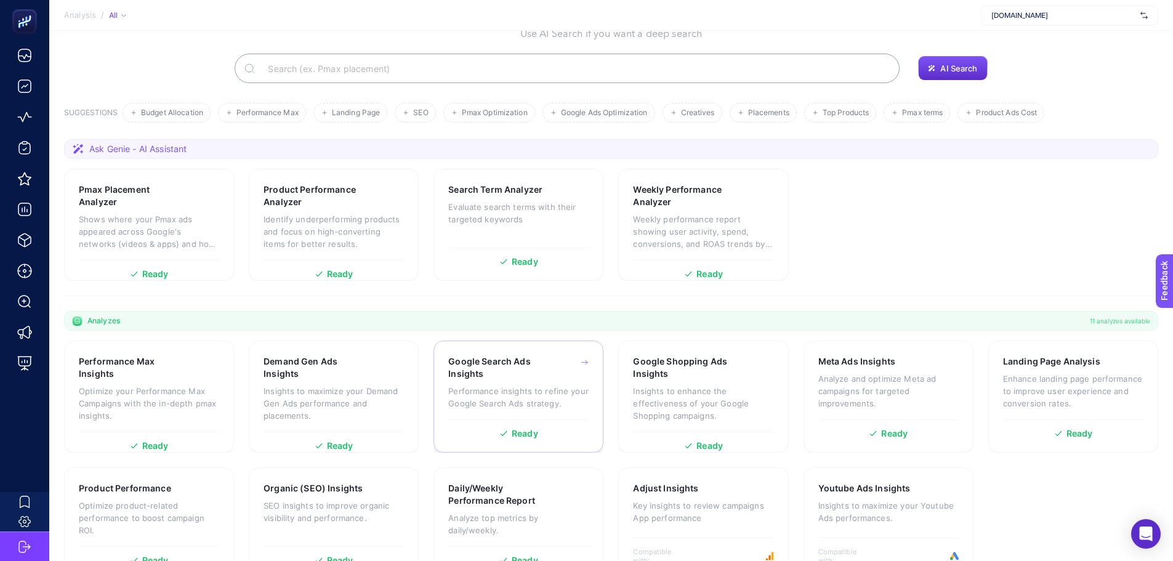
click at [573, 385] on p "Performance insights to refine your Google Search Ads strategy." at bounding box center [518, 397] width 140 height 25
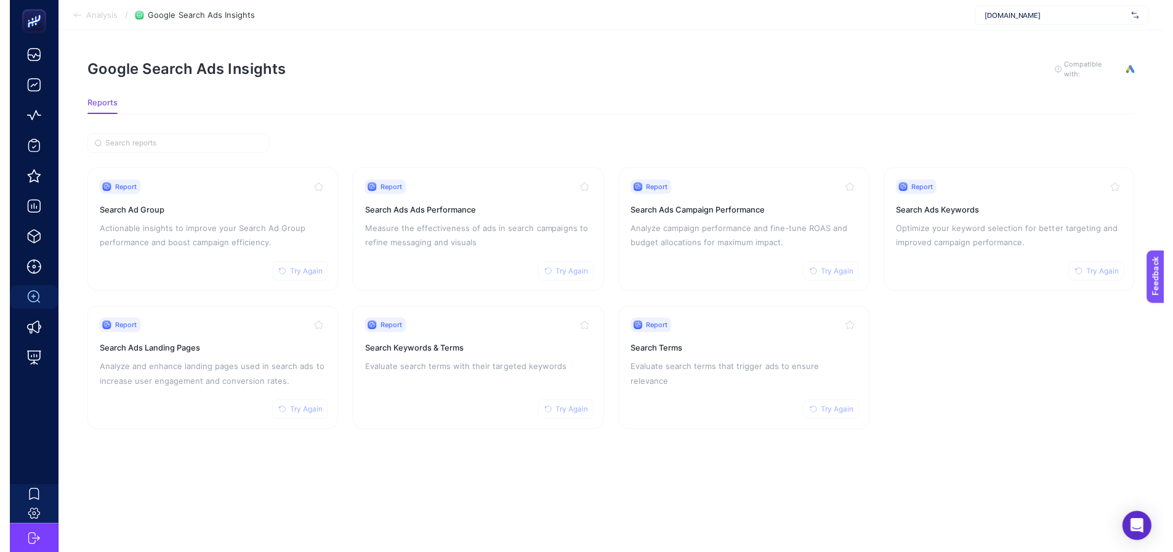
scroll to position [9, 0]
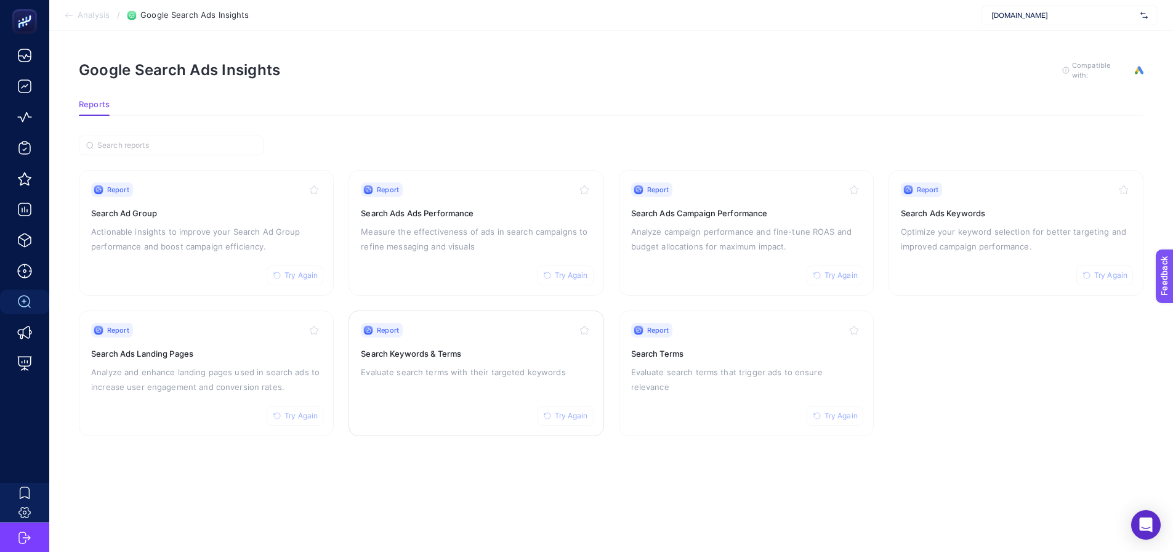
drag, startPoint x: 420, startPoint y: 376, endPoint x: 428, endPoint y: 369, distance: 10.0
drag, startPoint x: 681, startPoint y: 2, endPoint x: 693, endPoint y: 44, distance: 43.5
click at [693, 46] on article "Google Search Ads Insights To get quality results from this analysis, we recomm…" at bounding box center [611, 291] width 1124 height 521
click at [709, 241] on p "Analyze campaign performance and fine-tune ROAS and budget allocations for maxi…" at bounding box center [746, 239] width 230 height 30
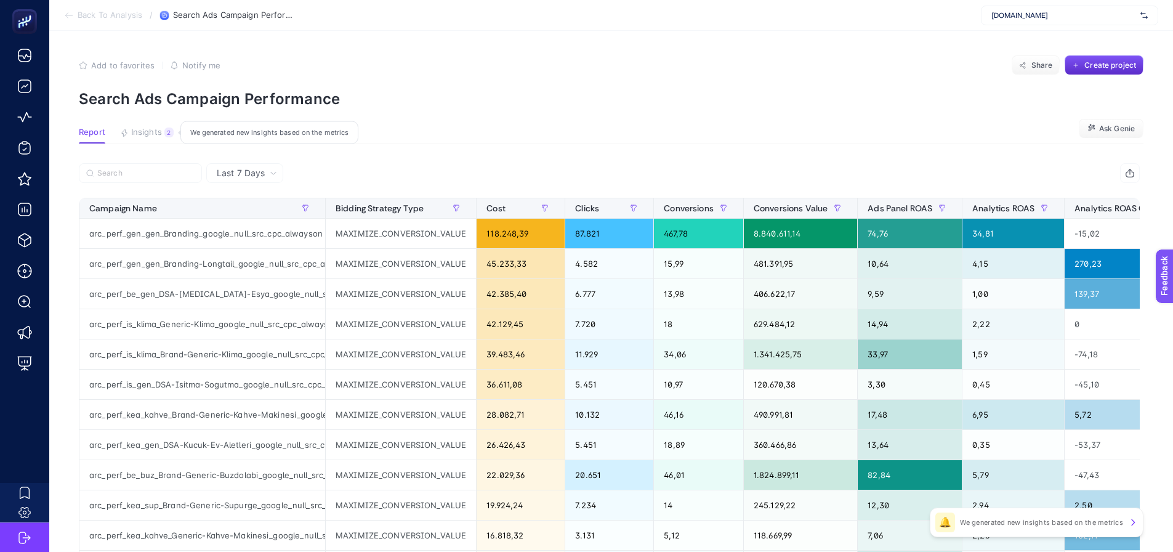
click at [151, 135] on span "Insights" at bounding box center [146, 132] width 31 height 10
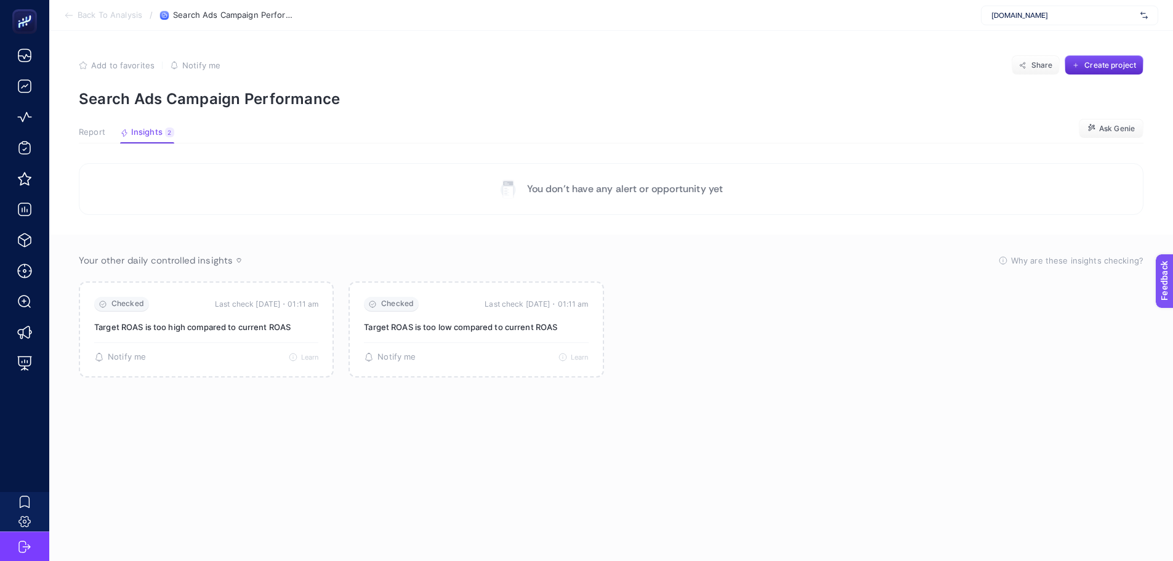
click at [93, 130] on span "Report" at bounding box center [92, 132] width 26 height 10
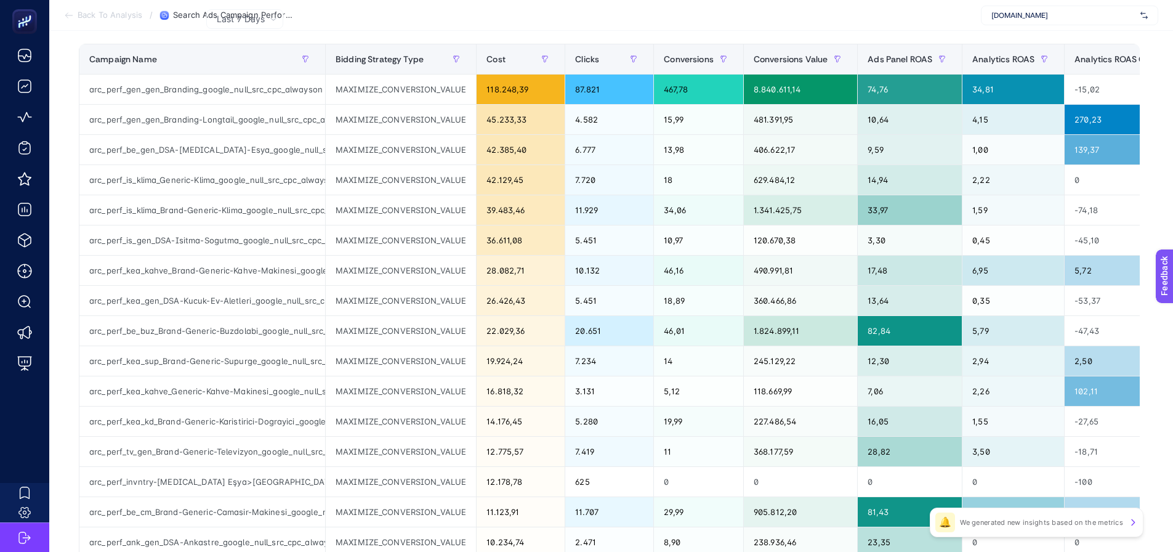
scroll to position [185, 0]
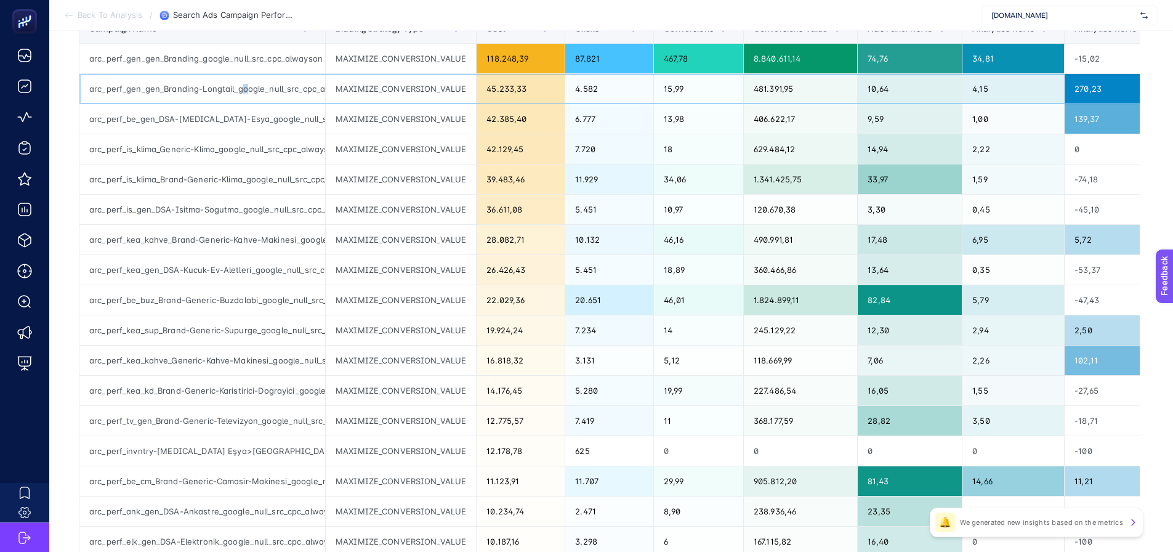
drag, startPoint x: 239, startPoint y: 79, endPoint x: 246, endPoint y: 81, distance: 6.6
click at [246, 81] on div "arc_perf_gen_gen_Branding-Longtail_google_null_src_cpc_alwayson" at bounding box center [202, 89] width 246 height 30
click at [267, 91] on div "arc_perf_gen_gen_Branding-Longtail_google_null_src_cpc_alwayson" at bounding box center [202, 89] width 246 height 30
drag, startPoint x: 270, startPoint y: 91, endPoint x: 332, endPoint y: 102, distance: 63.1
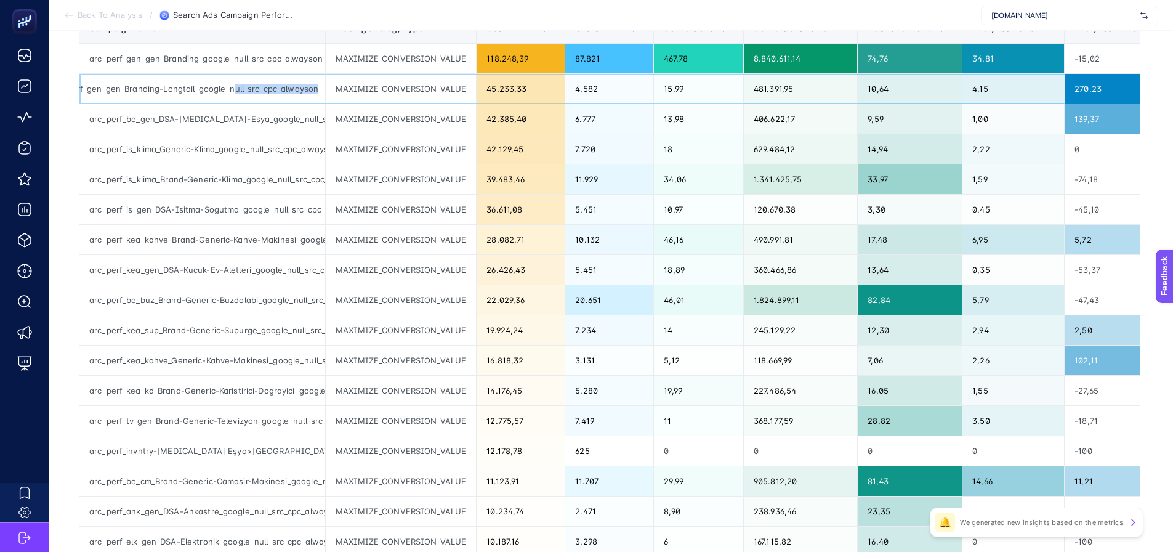
click at [332, 102] on tr "arc_perf_gen_gen_Branding-Longtail_google_null_src_cpc_alwayson MAXIMIZE_CONVER…" at bounding box center [1096, 89] width 2035 height 30
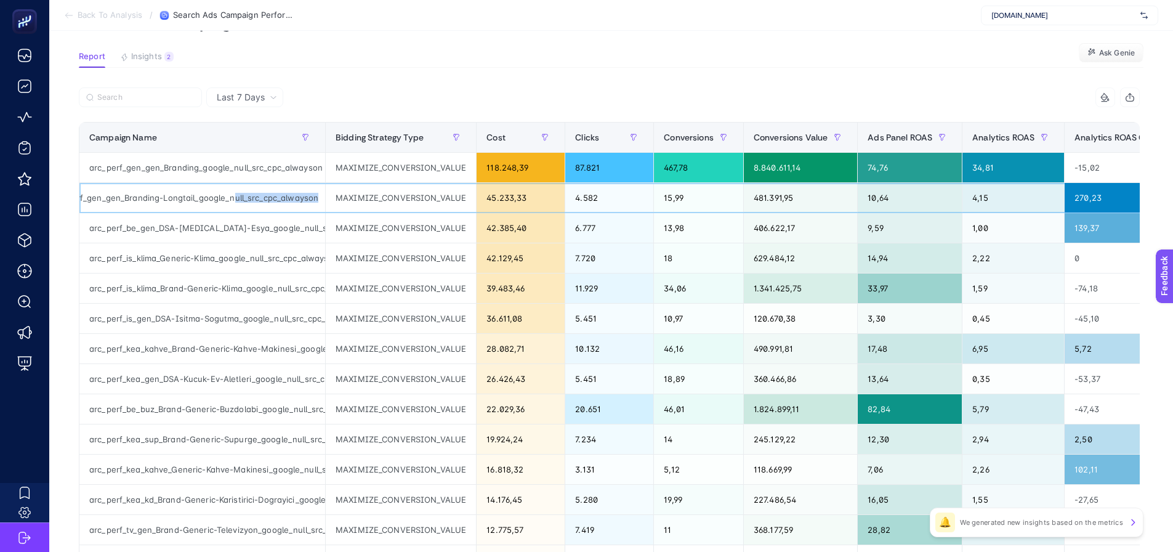
scroll to position [0, 0]
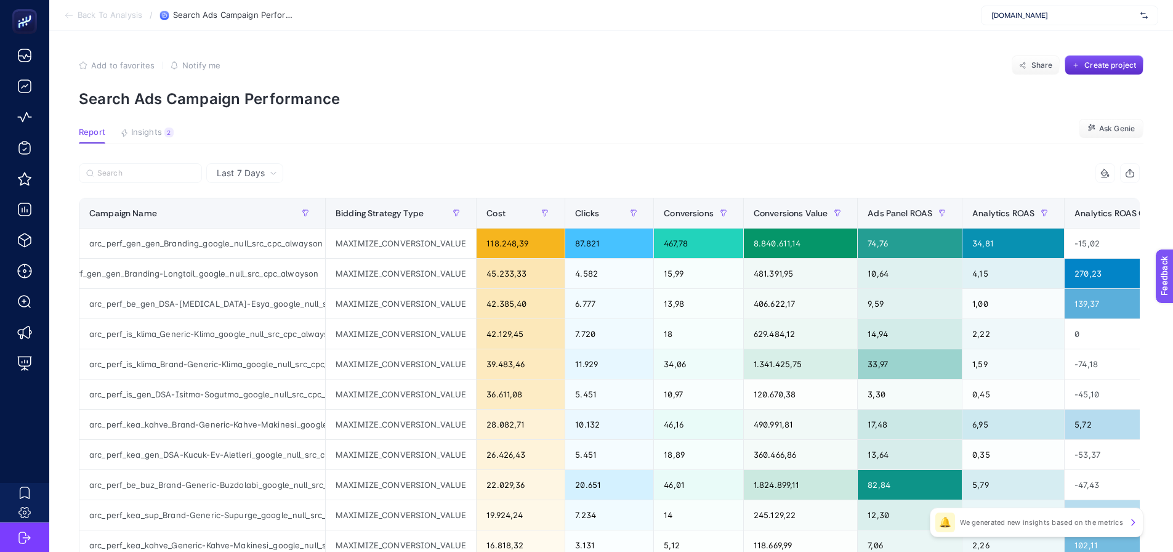
click at [382, 119] on article "Add to favorites false Notify me Share Create project Search Ads Campaign Perfo…" at bounding box center [611, 512] width 1124 height 962
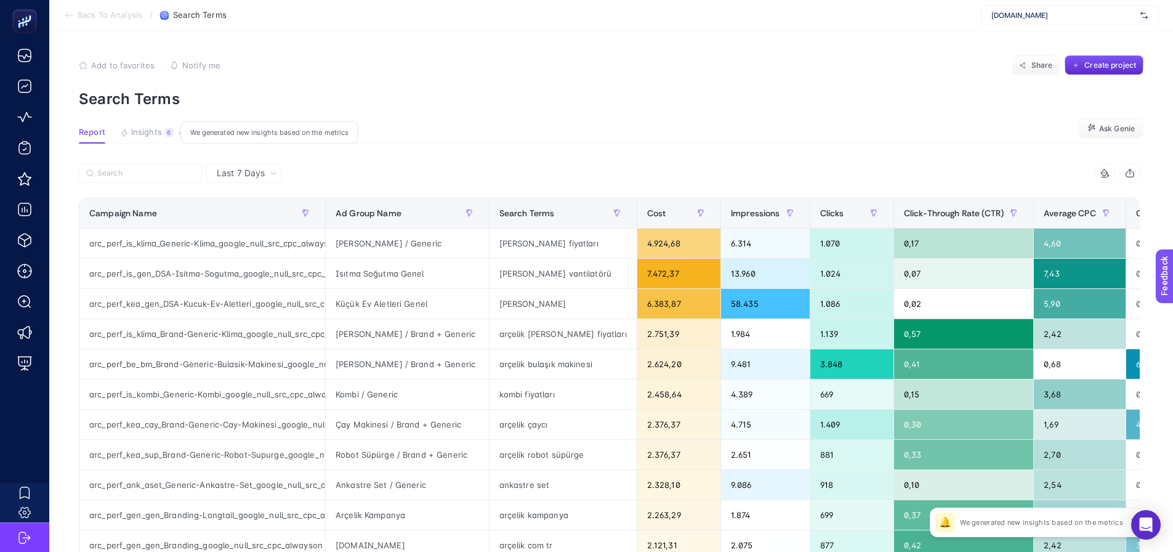
click at [155, 127] on span "Insights" at bounding box center [146, 132] width 31 height 10
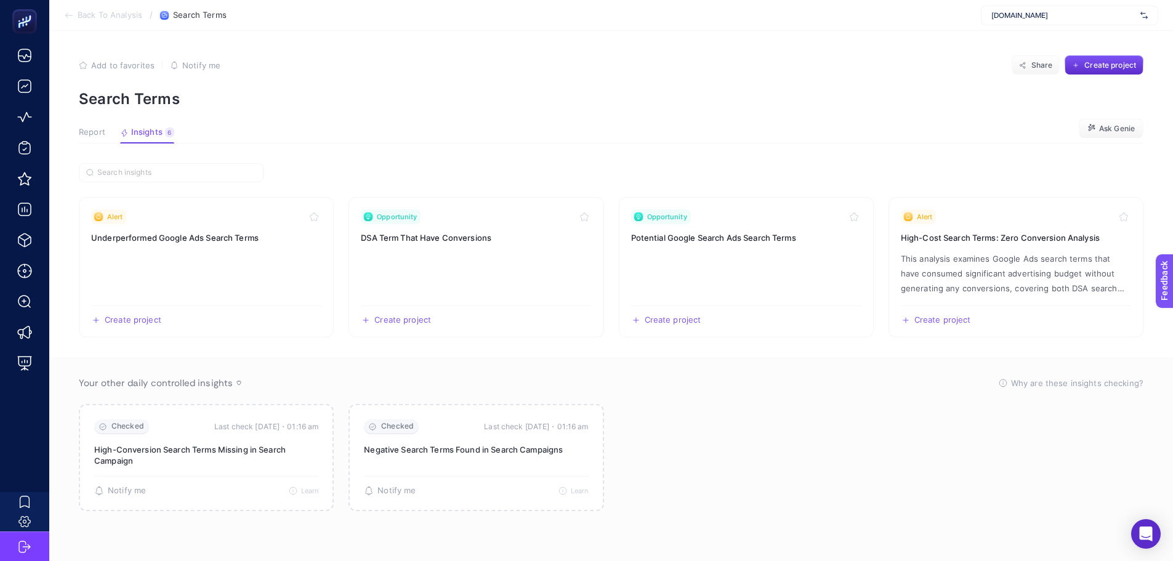
click at [87, 131] on span "Report" at bounding box center [92, 132] width 26 height 10
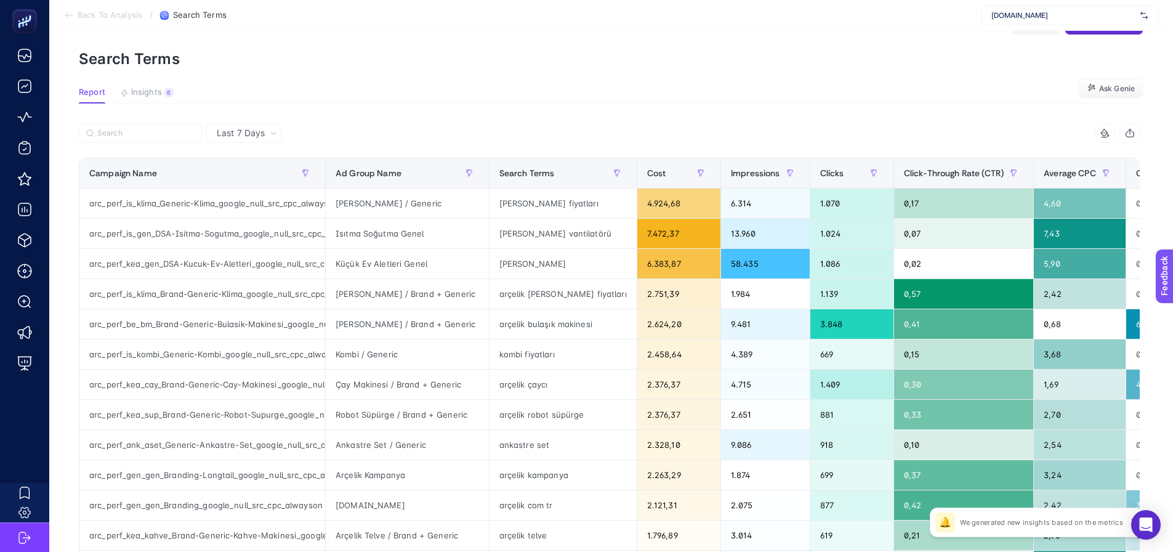
scroll to position [62, 0]
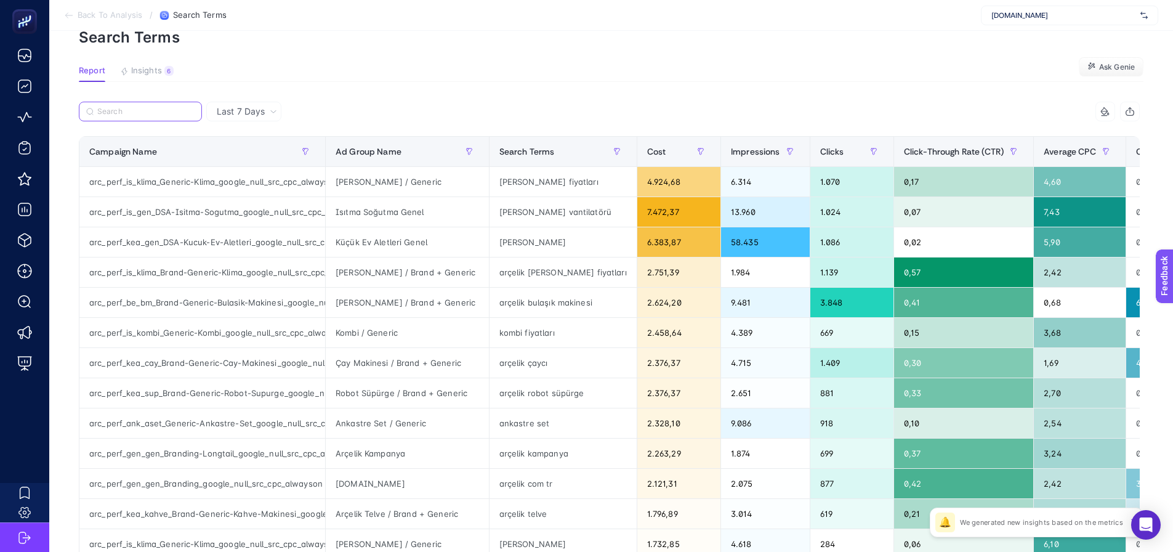
click at [139, 115] on input "Search" at bounding box center [145, 111] width 97 height 9
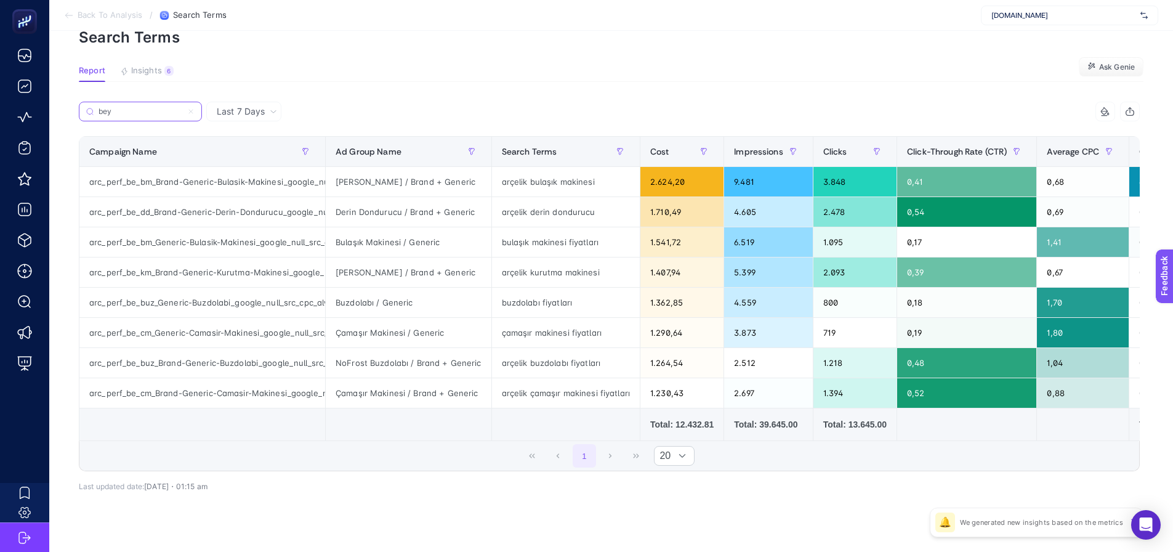
scroll to position [0, 0]
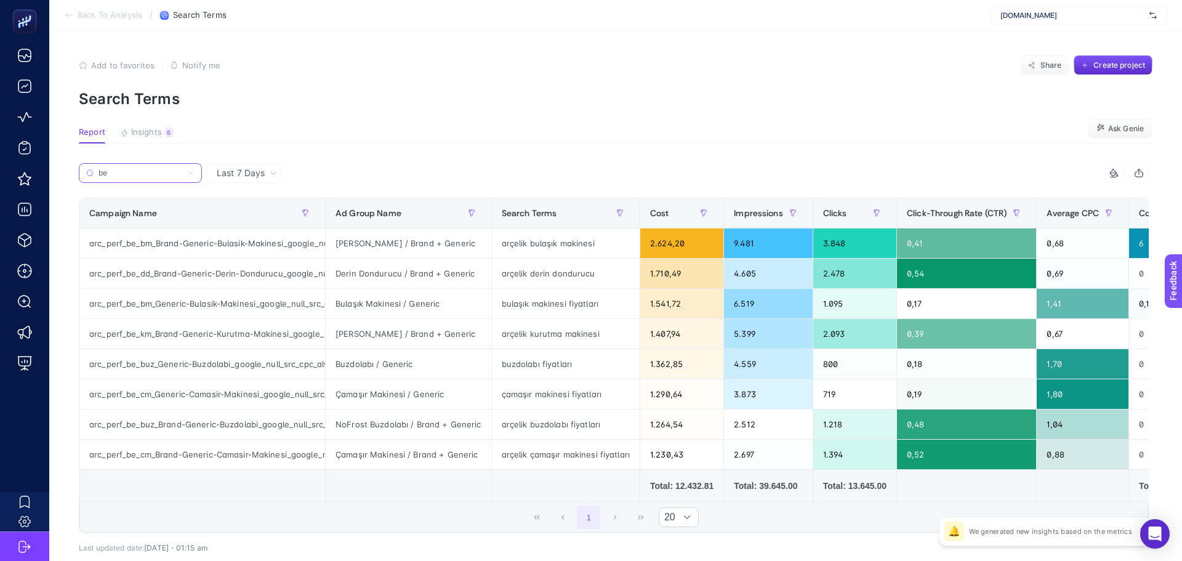
type input "b"
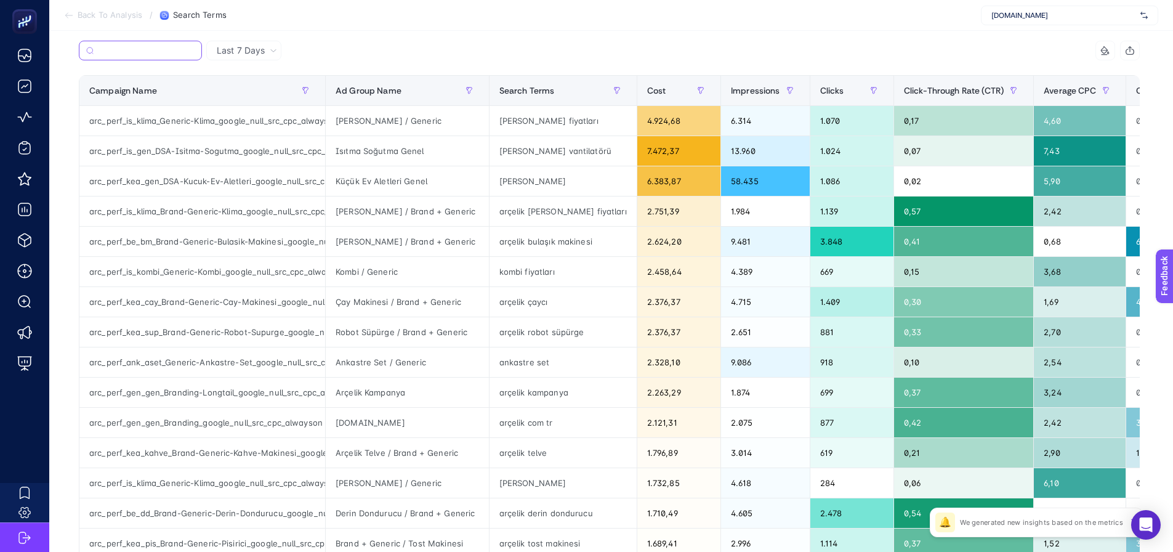
scroll to position [123, 0]
drag, startPoint x: 161, startPoint y: 389, endPoint x: 196, endPoint y: 388, distance: 34.5
click at [196, 388] on div "arc_perf_gen_gen_Branding-Longtail_google_null_src_cpc_alwayson" at bounding box center [202, 392] width 246 height 30
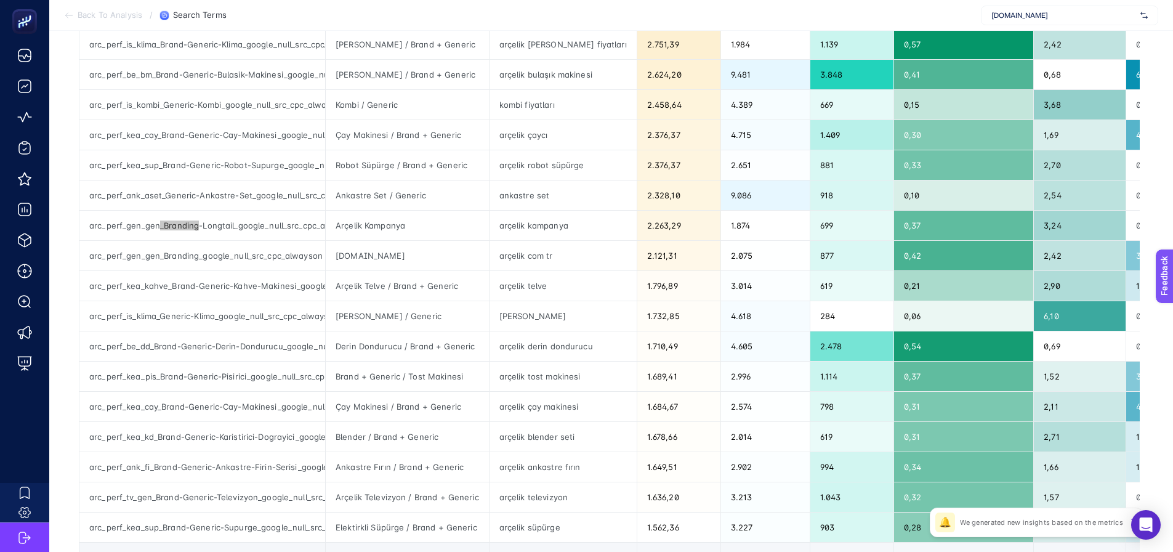
scroll to position [308, 0]
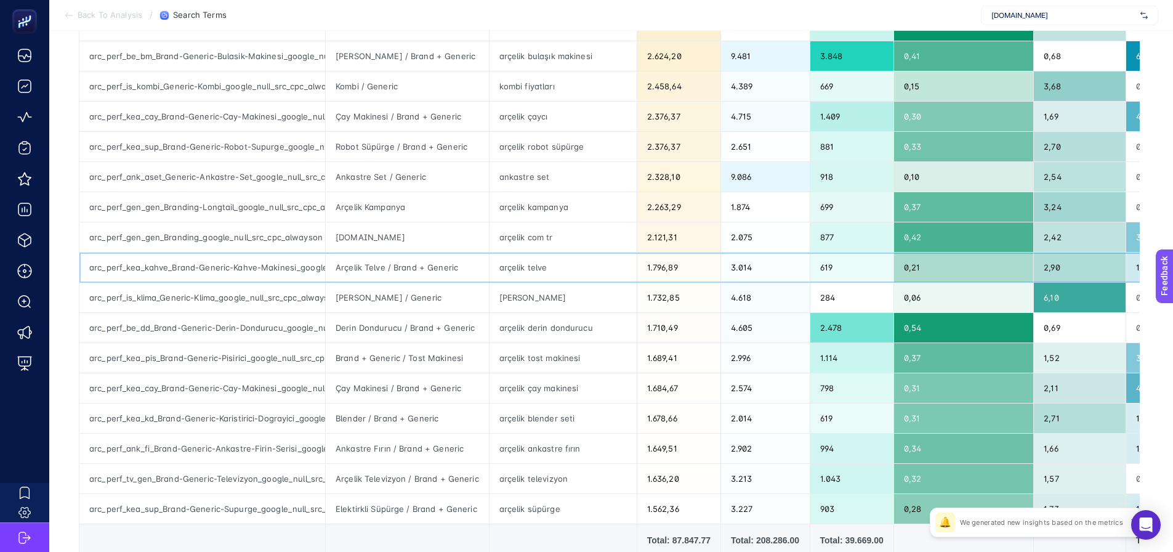
click at [369, 280] on div "Arçelik Telve / Brand + Generic" at bounding box center [407, 267] width 163 height 30
click at [63, 432] on article "Add to favorites false Notify me Share Create project Search Terms Report Insig…" at bounding box center [611, 204] width 1124 height 962
click at [371, 521] on div "Elektirkli Süpürge / Brand + Generic" at bounding box center [407, 509] width 163 height 30
click at [363, 465] on div "Arçelik Televizyon / Brand + Generic" at bounding box center [407, 479] width 163 height 30
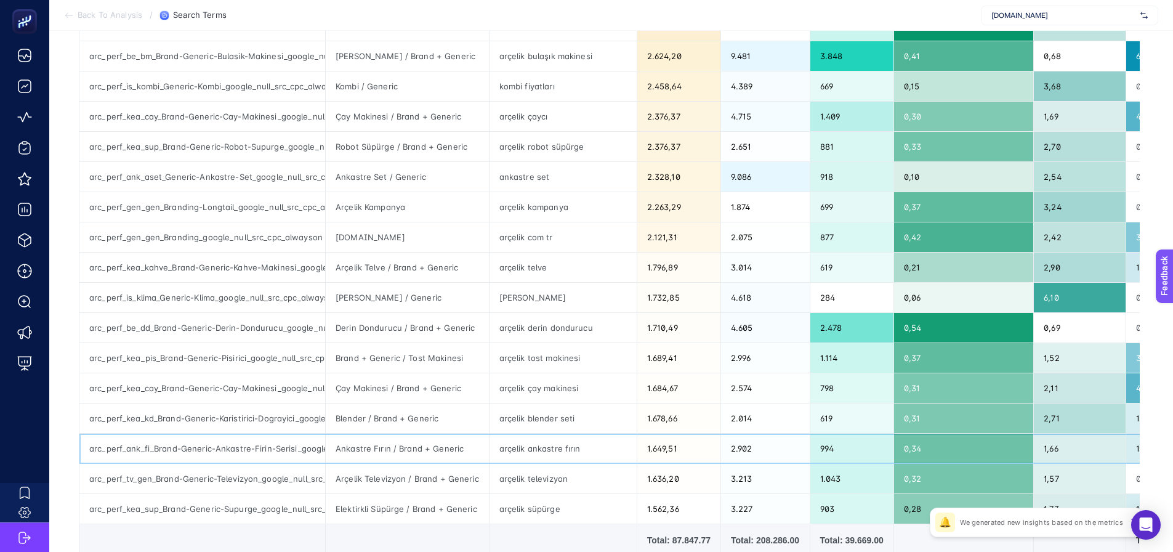
click at [363, 436] on div "Ankastre Fırın / Brand + Generic" at bounding box center [407, 448] width 163 height 30
click at [364, 411] on div "Blender / Brand + Generic" at bounding box center [407, 418] width 163 height 30
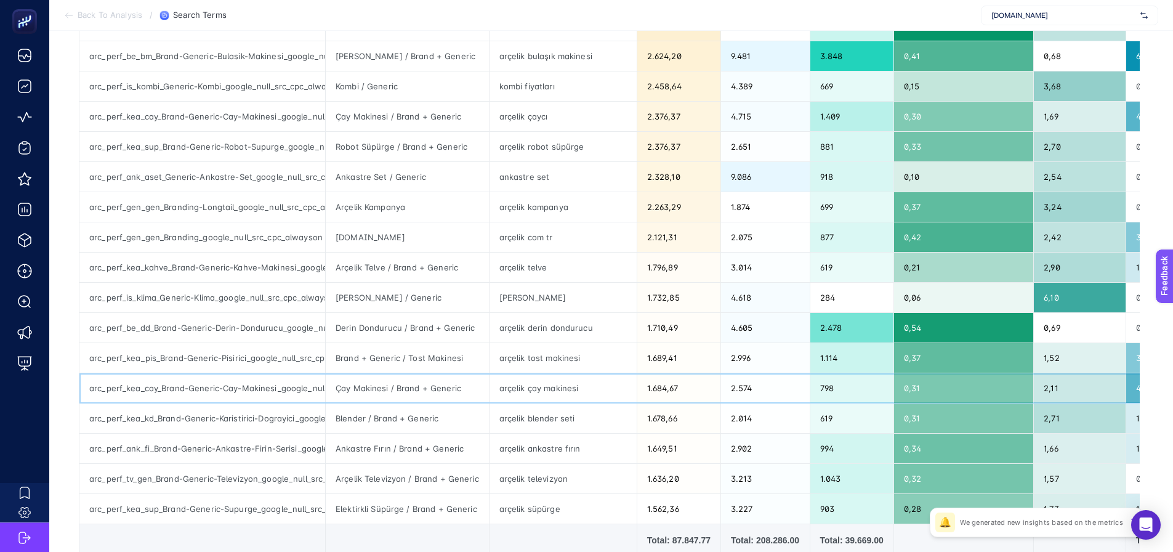
drag, startPoint x: 362, startPoint y: 381, endPoint x: 362, endPoint y: 372, distance: 8.6
click at [362, 380] on div "Çay Makinesi / Brand + Generic" at bounding box center [407, 388] width 163 height 30
click at [363, 354] on div "Brand + Generic / Tost Makinesi" at bounding box center [407, 358] width 163 height 30
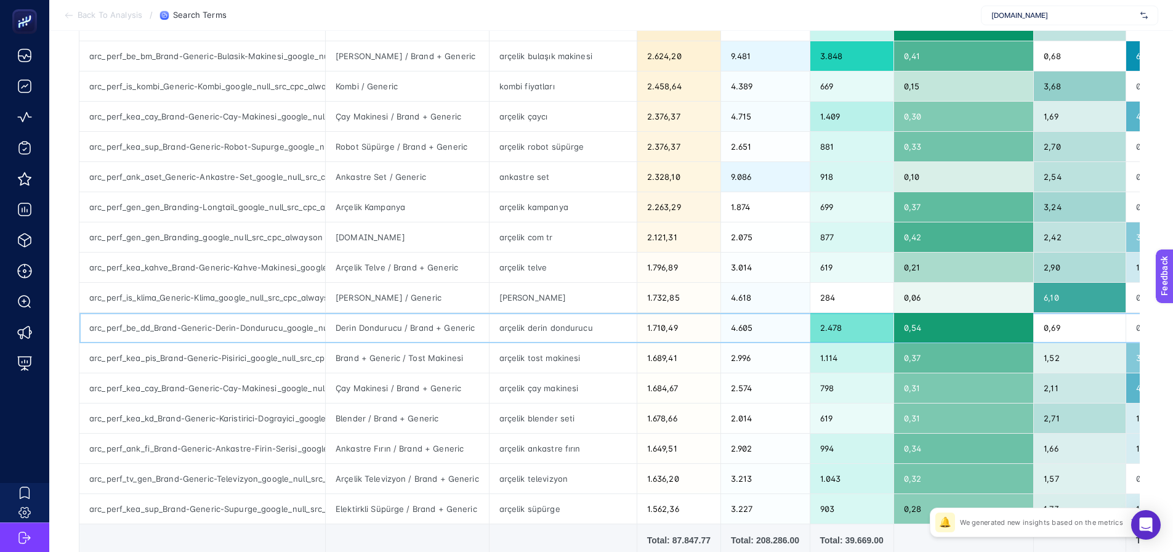
click at [363, 332] on div "Derin Dondurucu / Brand + Generic" at bounding box center [407, 328] width 163 height 30
click at [363, 299] on div "[PERSON_NAME] / Generic" at bounding box center [407, 298] width 163 height 30
click at [67, 327] on article "Add to favorites false Notify me Share Create project Search Terms Report Insig…" at bounding box center [611, 204] width 1124 height 962
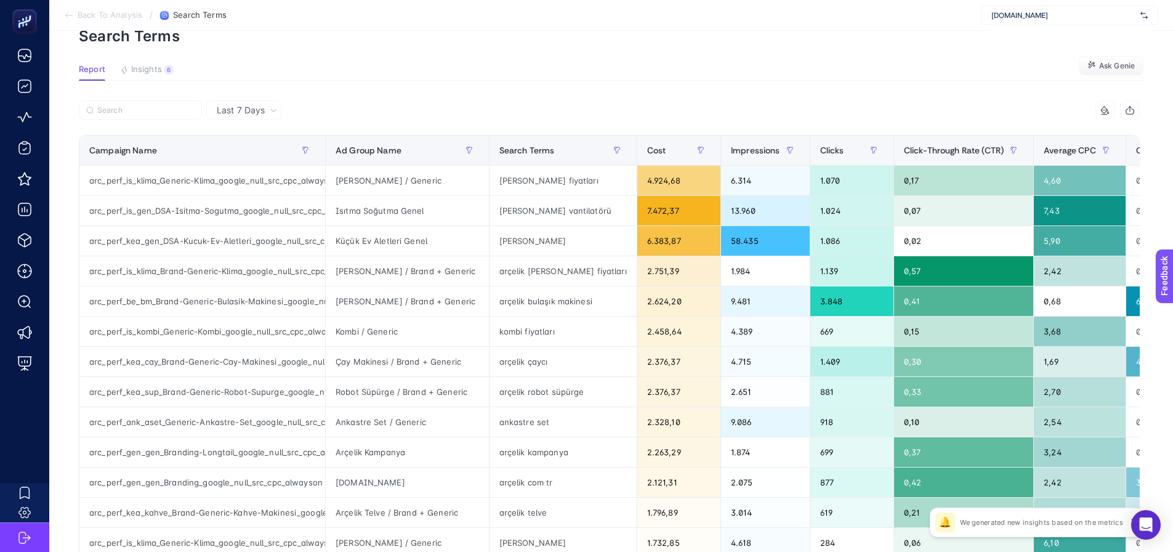
scroll to position [62, 0]
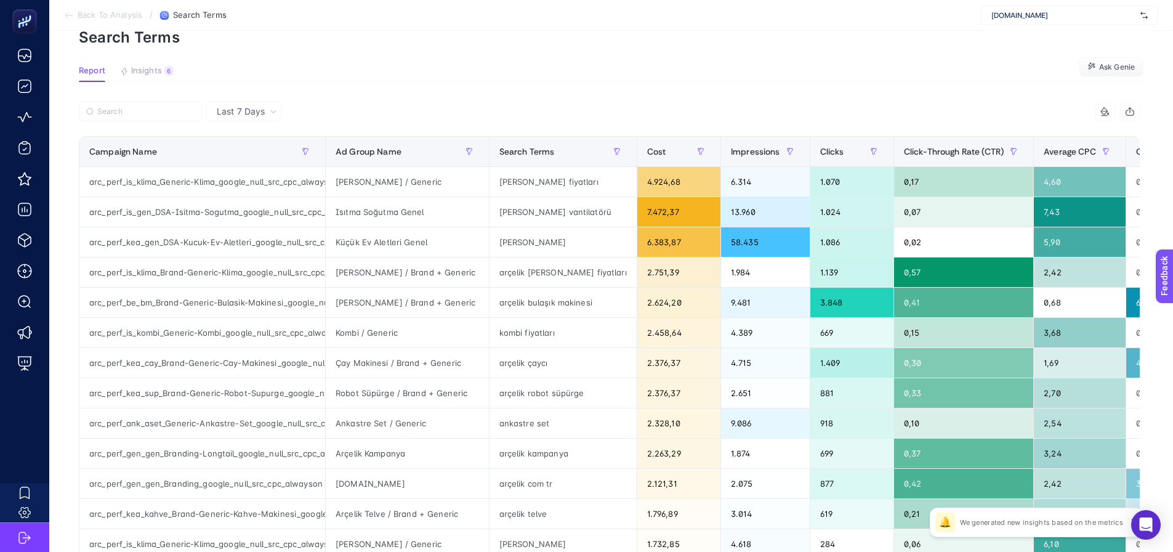
click at [527, 59] on article "Add to favorites false Notify me Share Create project Search Terms Report Insig…" at bounding box center [611, 450] width 1124 height 962
click at [300, 65] on article "Add to favorites false Notify me Share Create project Search Terms Report Insig…" at bounding box center [611, 450] width 1124 height 962
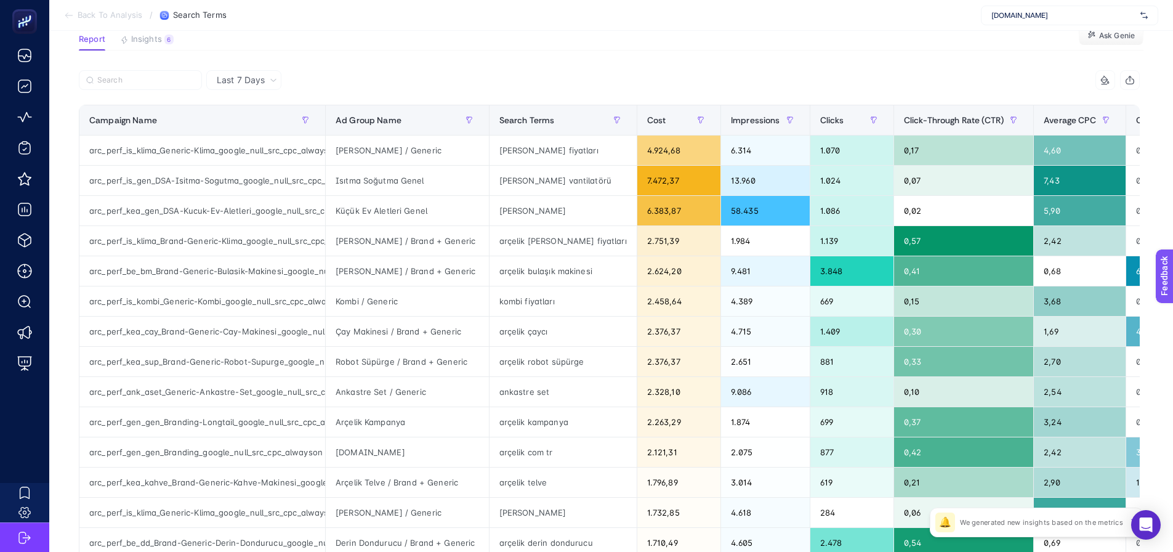
scroll to position [0, 0]
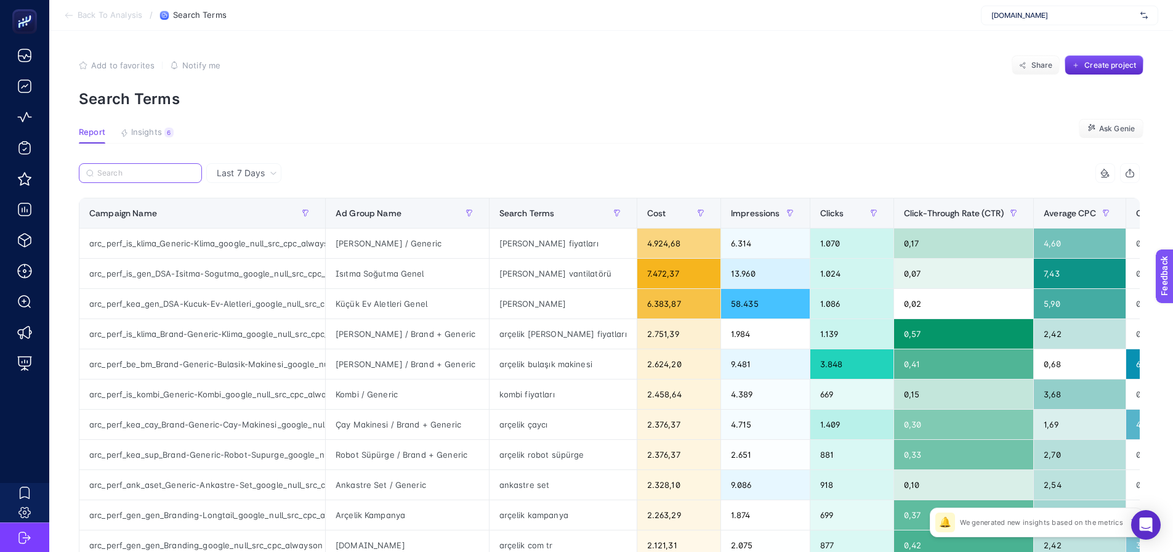
click at [145, 175] on input "Search" at bounding box center [145, 173] width 97 height 9
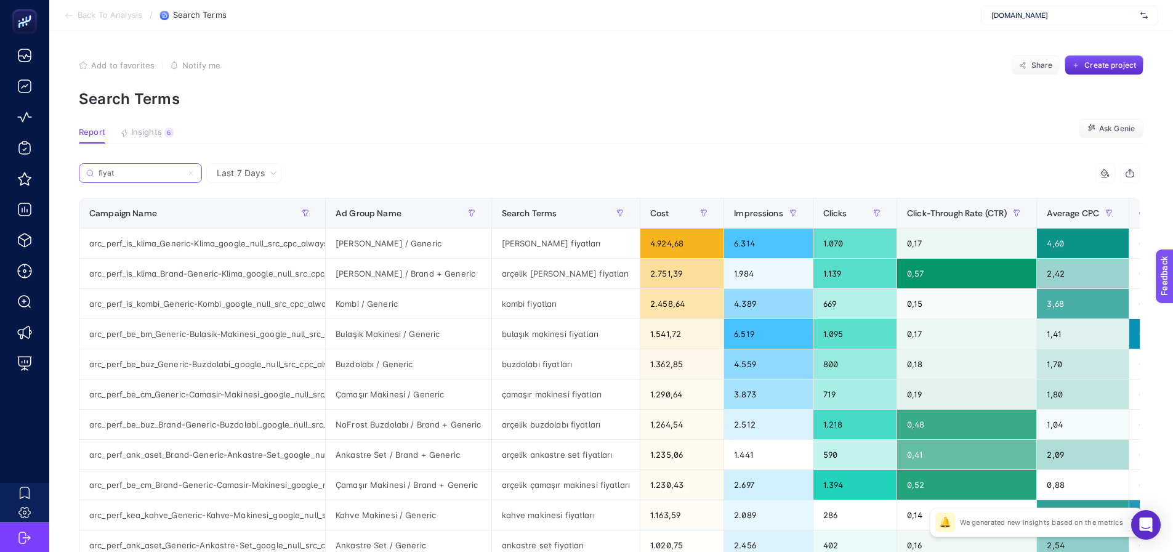
scroll to position [62, 0]
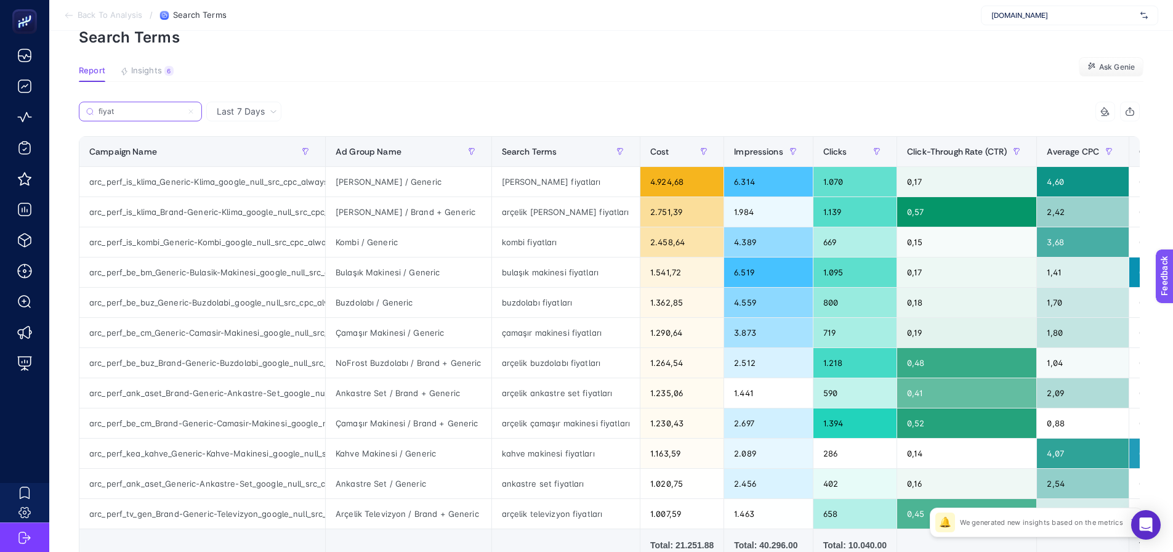
type input "fiyat"
click at [1139, 153] on span "Conversions" at bounding box center [1164, 152] width 50 height 10
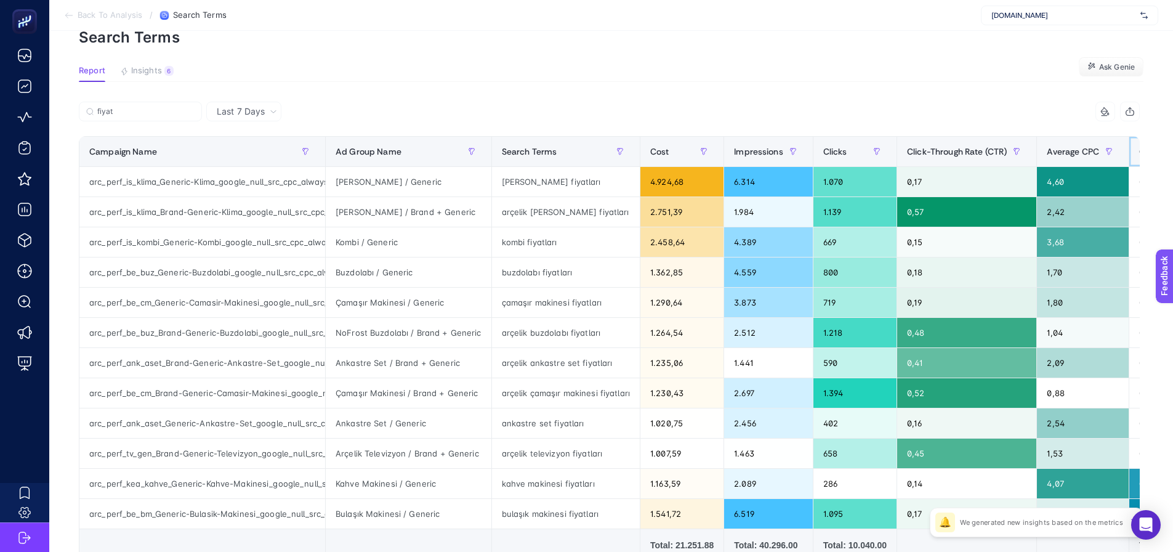
click at [1139, 157] on div "Conversions" at bounding box center [1174, 152] width 70 height 20
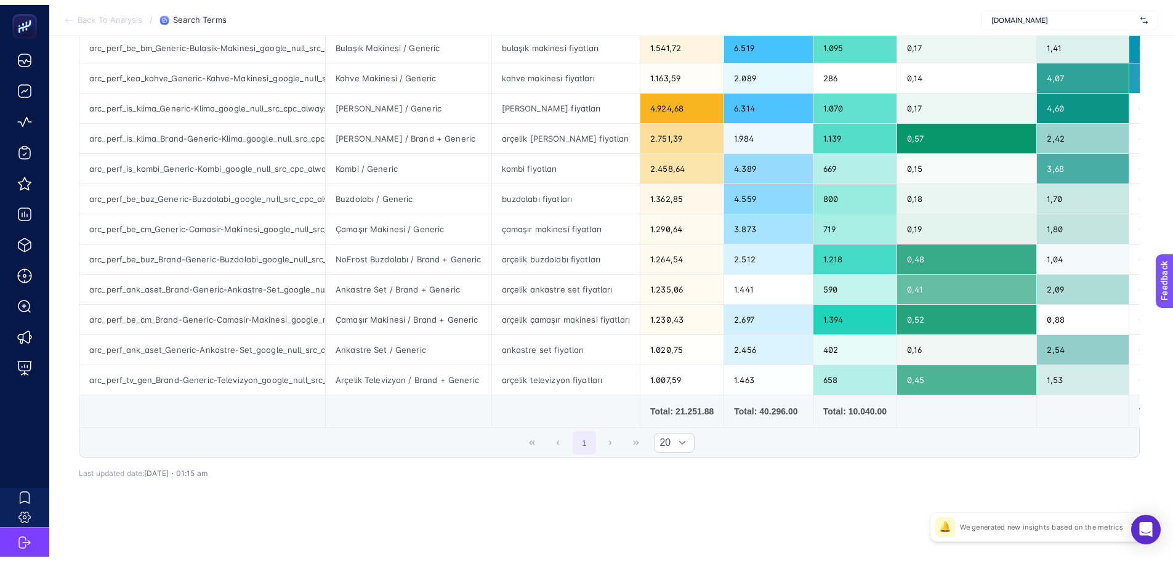
scroll to position [0, 0]
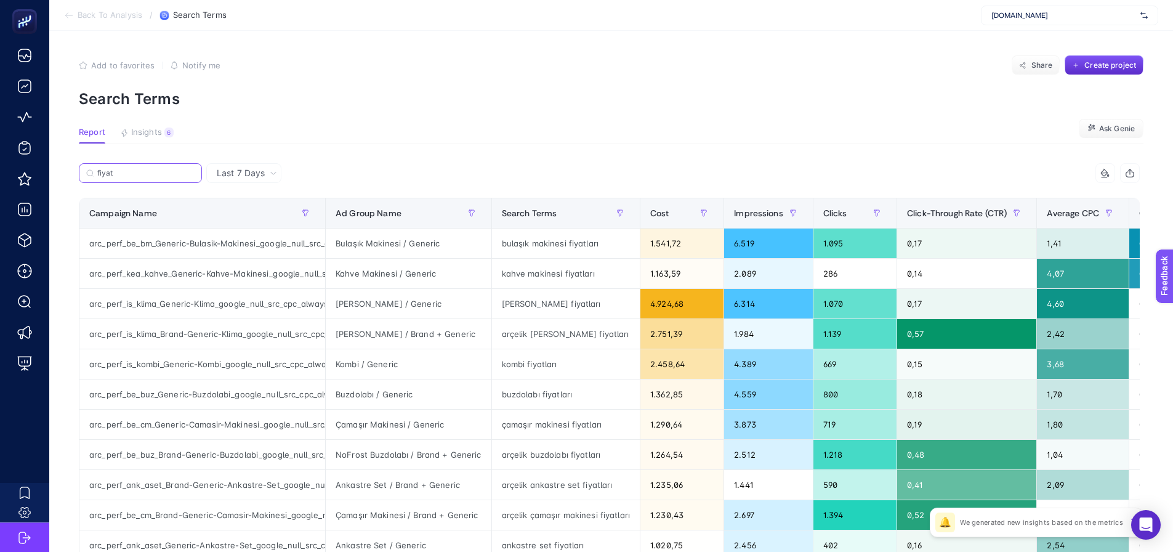
click at [126, 172] on input "fiyat" at bounding box center [145, 173] width 97 height 9
click at [126, 172] on input "fiyat" at bounding box center [141, 173] width 84 height 9
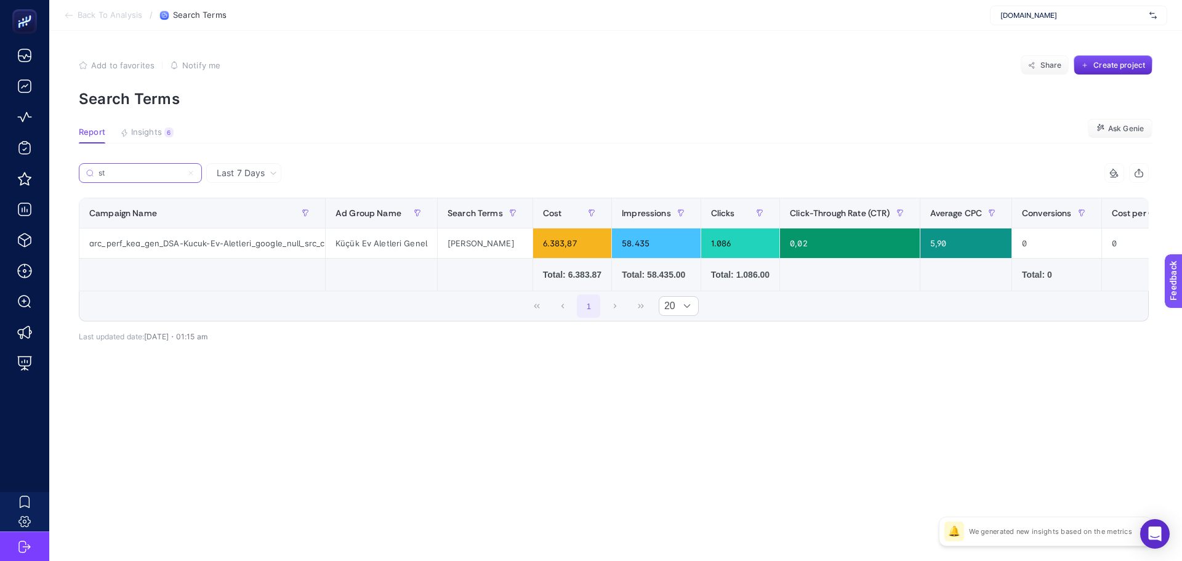
type input "s"
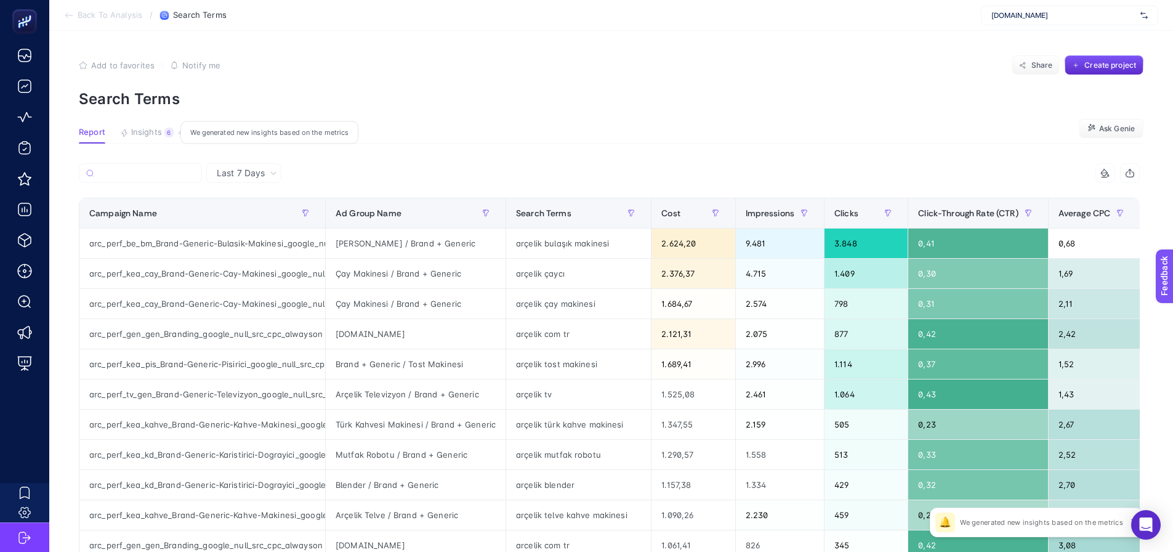
click at [151, 134] on span "Insights" at bounding box center [146, 132] width 31 height 10
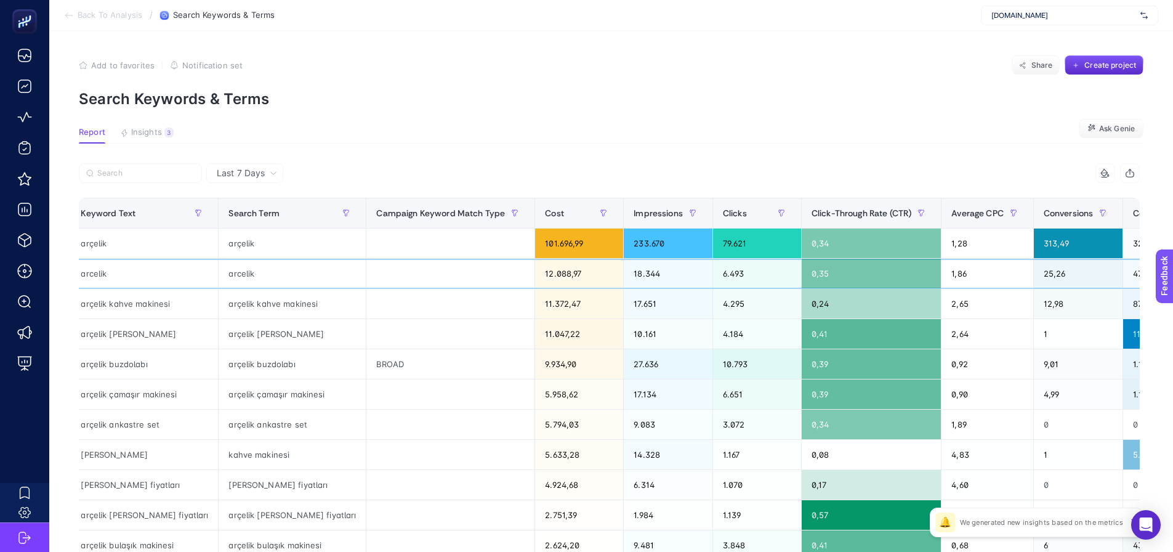
scroll to position [0, 662]
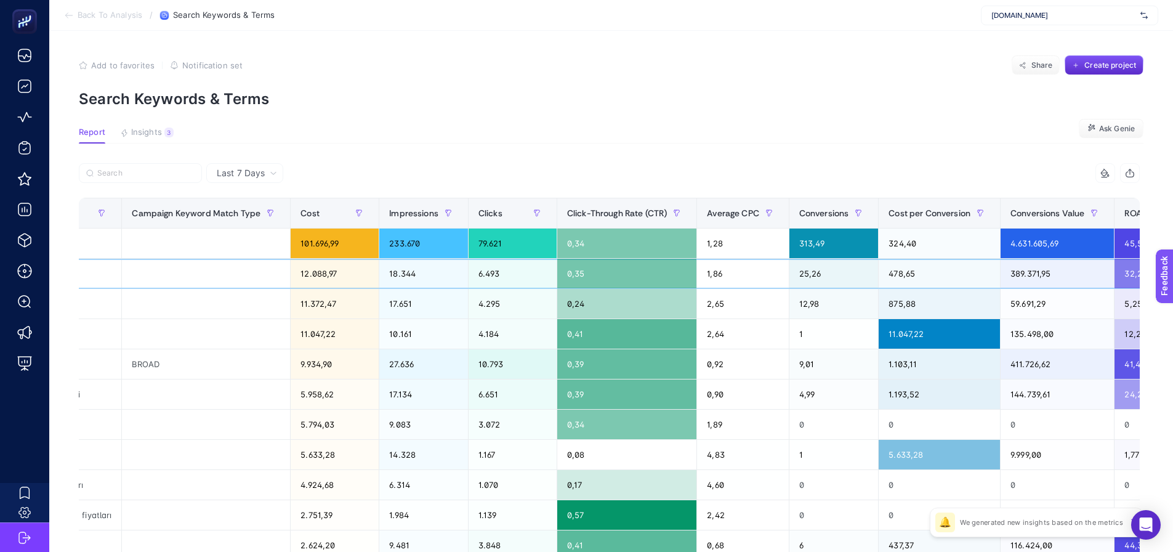
drag, startPoint x: 1011, startPoint y: 285, endPoint x: 1104, endPoint y: 253, distance: 98.3
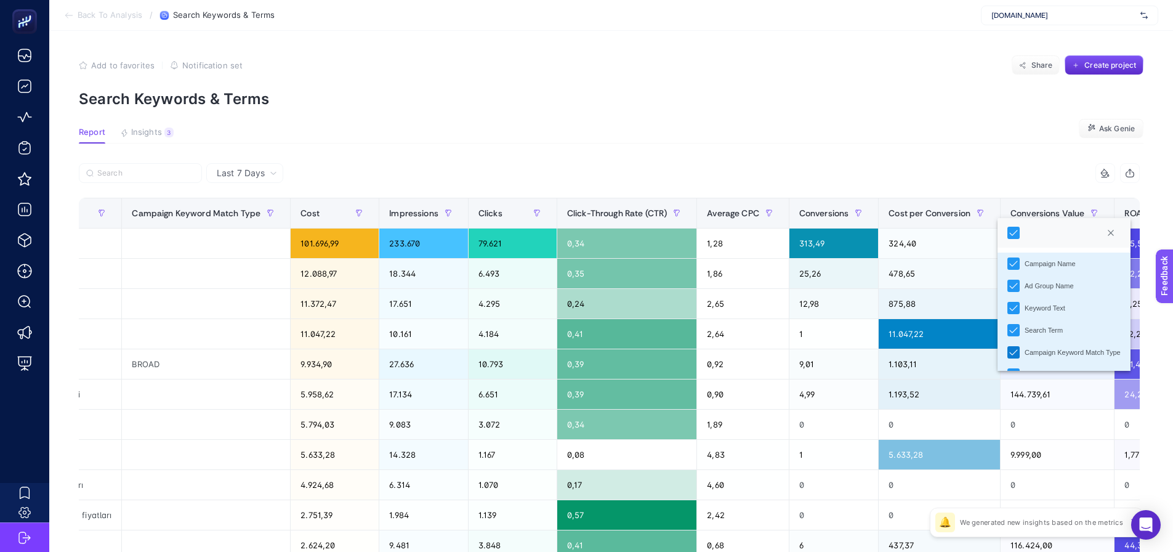
click at [1011, 354] on icon "Campaign Keyword Match Type" at bounding box center [1013, 352] width 9 height 9
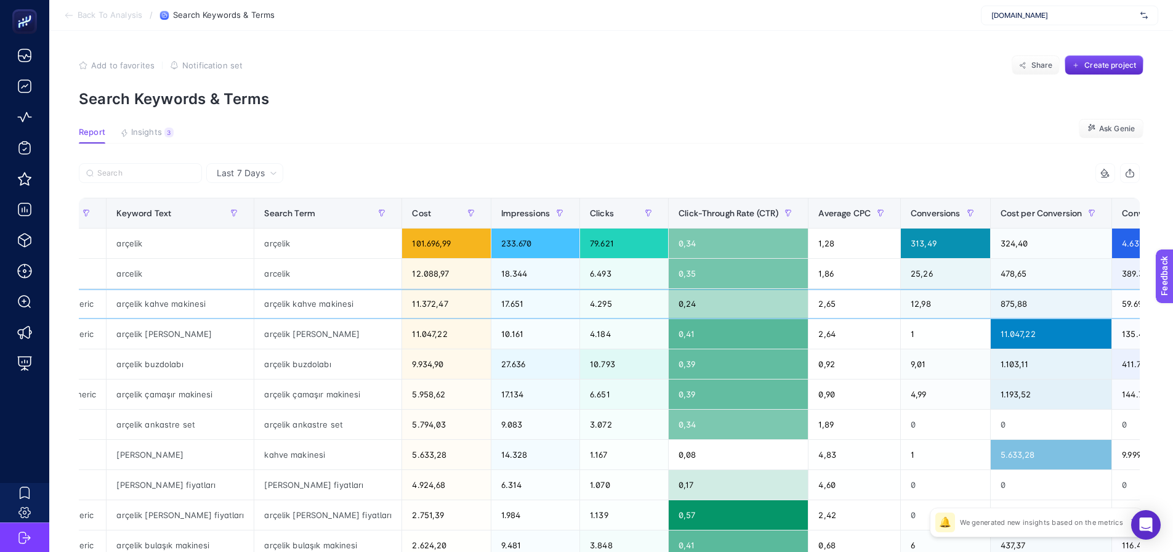
scroll to position [0, 0]
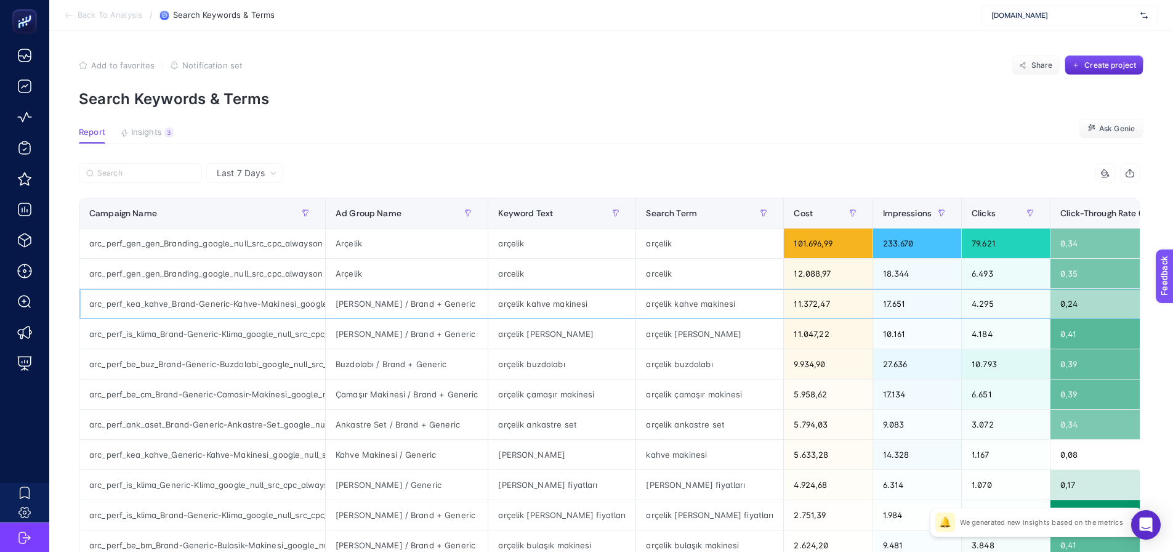
drag, startPoint x: 595, startPoint y: 312, endPoint x: 394, endPoint y: 331, distance: 202.2
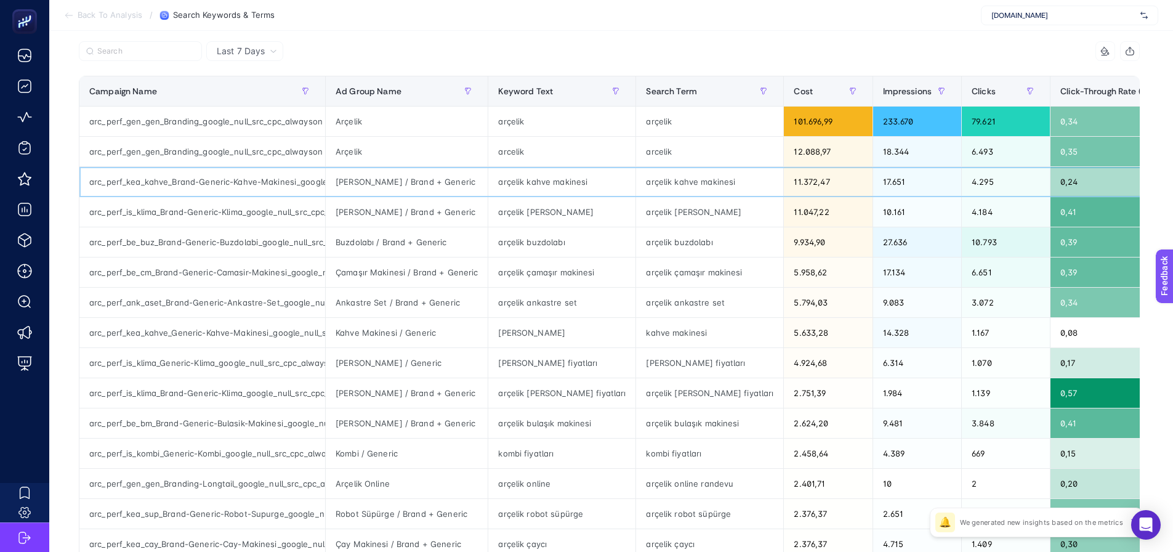
scroll to position [123, 0]
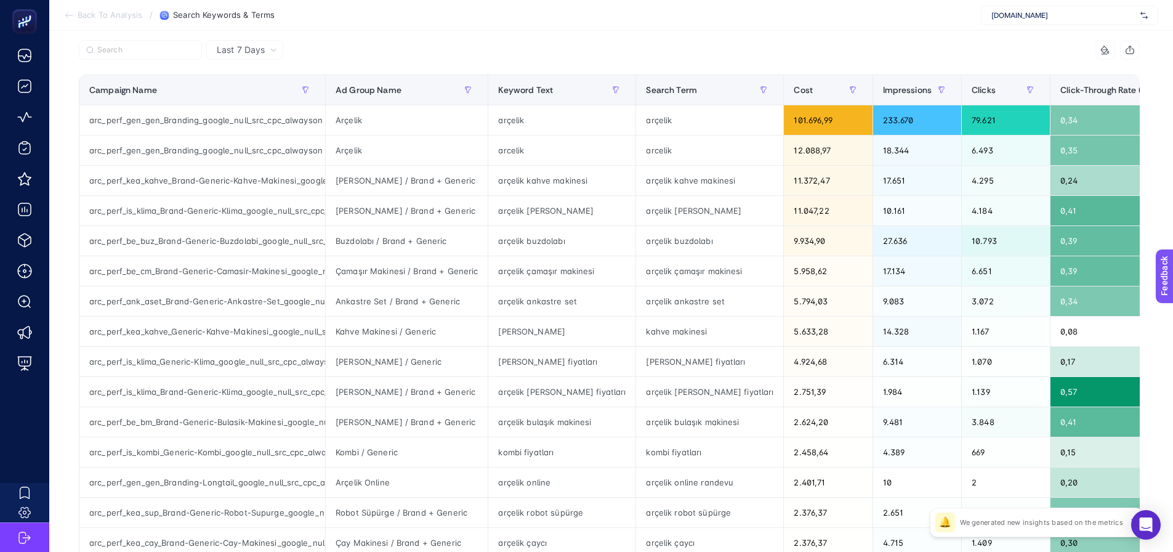
click at [65, 392] on article "Add to favorites false Notification set Share Create project Search Keywords & …" at bounding box center [611, 389] width 1124 height 962
click at [151, 50] on input "Search" at bounding box center [145, 50] width 97 height 9
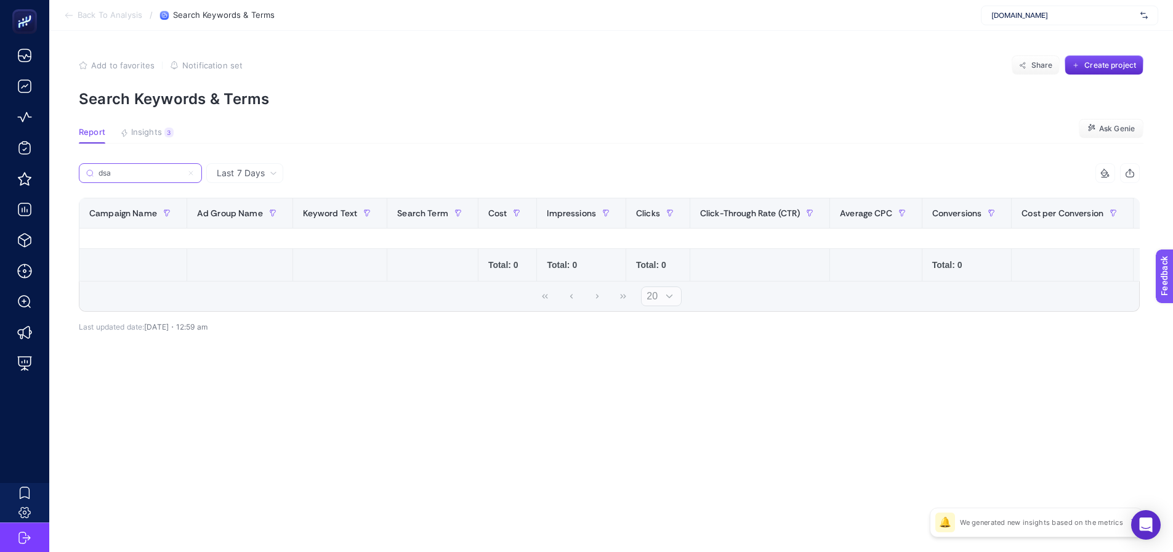
scroll to position [0, 0]
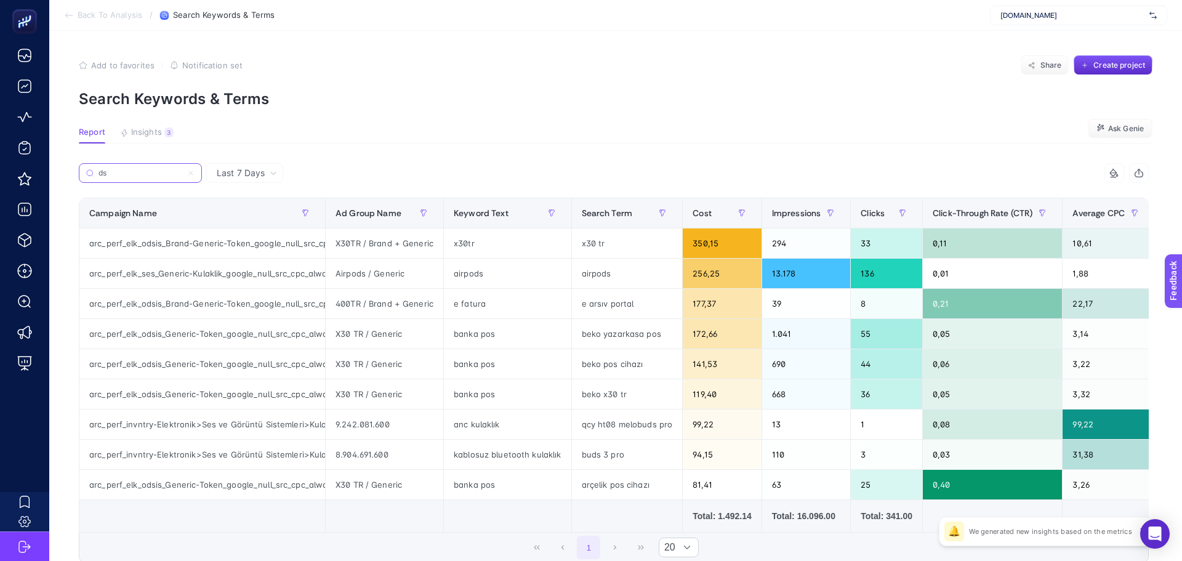
type input "d"
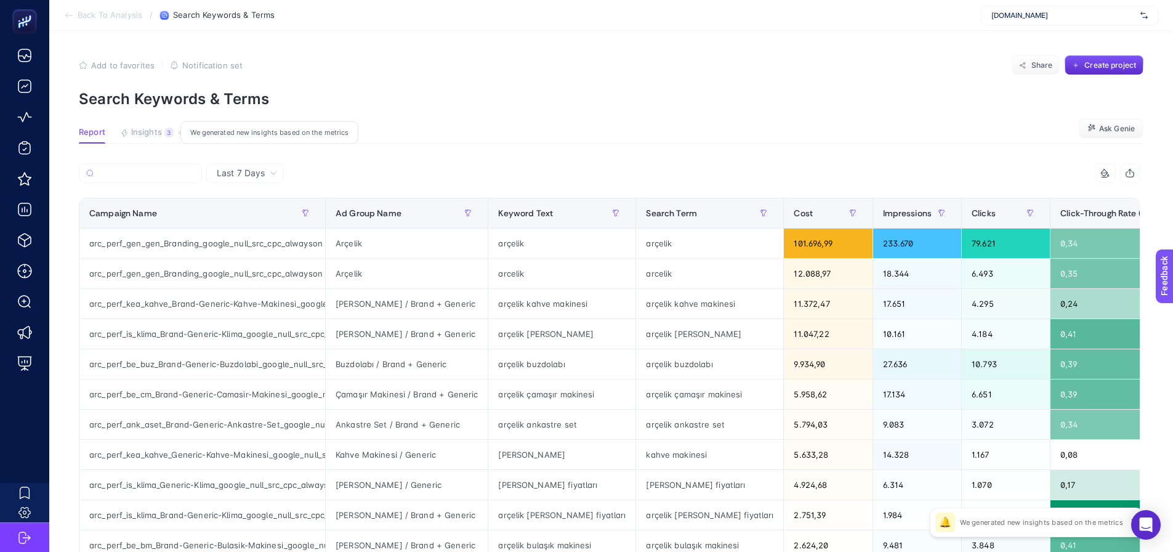
click at [140, 135] on span "Insights" at bounding box center [146, 132] width 31 height 10
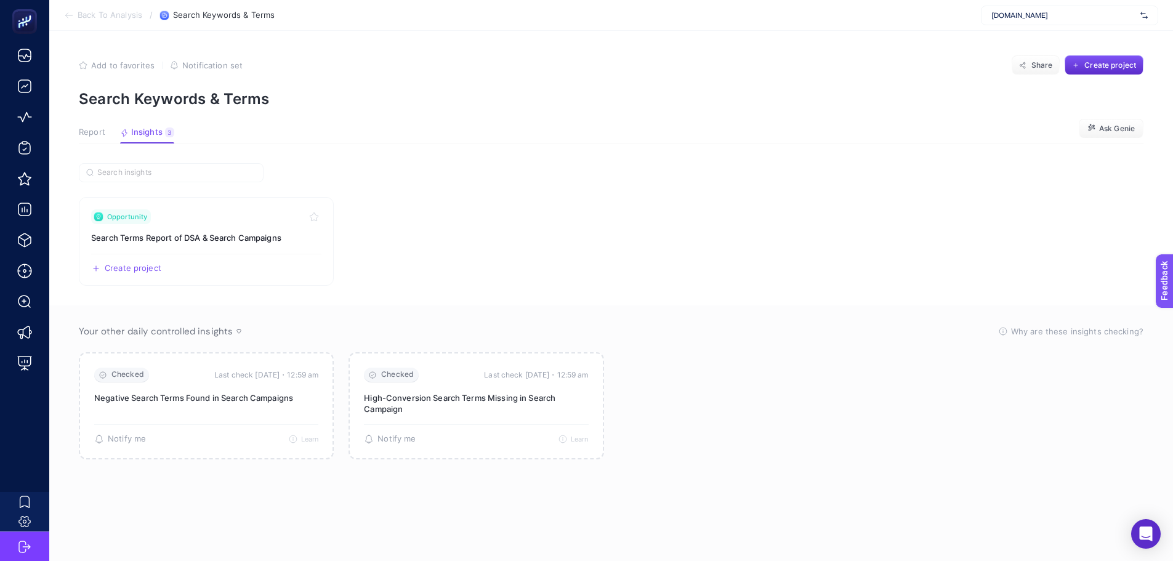
click at [91, 127] on span "Report" at bounding box center [92, 132] width 26 height 10
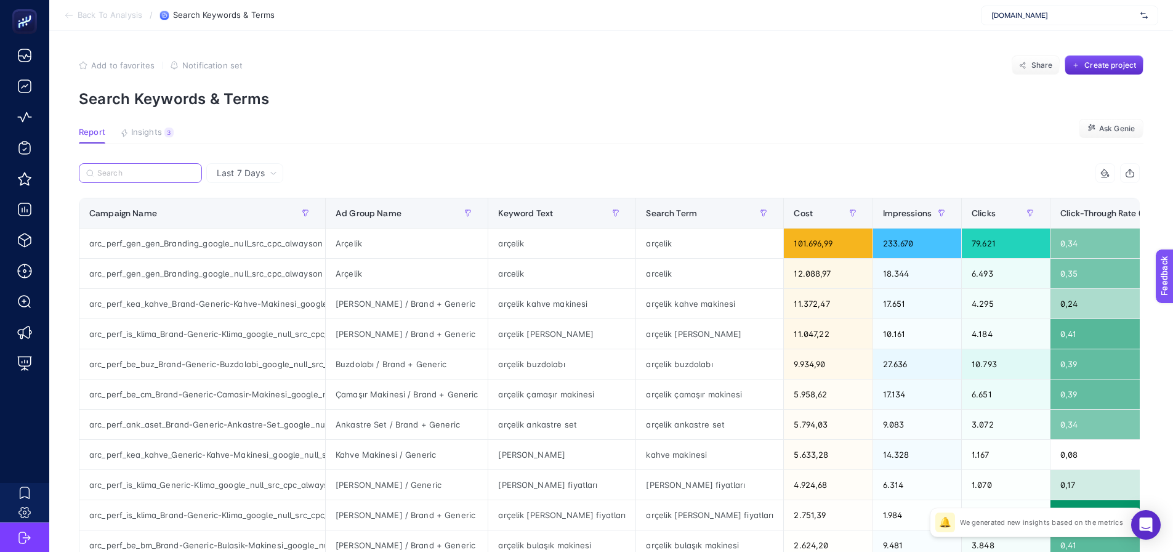
click at [178, 176] on input "Search" at bounding box center [145, 173] width 97 height 9
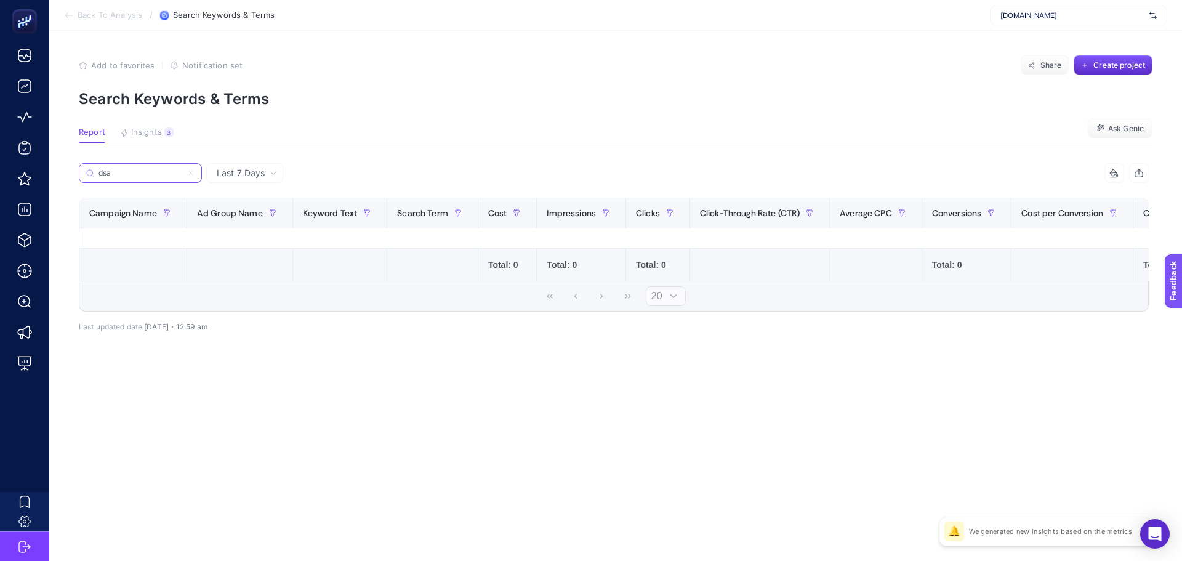
type input "dsa"
click at [193, 169] on icon at bounding box center [190, 172] width 7 height 7
click at [182, 169] on input "dsa" at bounding box center [141, 173] width 84 height 9
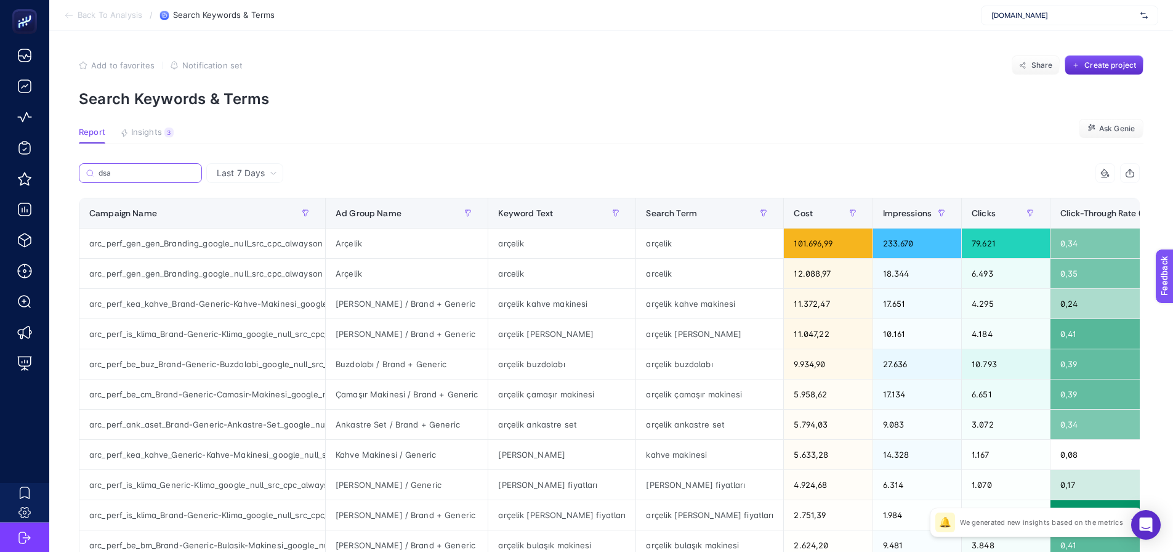
click at [191, 170] on input "dsa" at bounding box center [147, 173] width 96 height 9
click at [440, 152] on article "Add to favorites false Notification set Share Create project Search Keywords & …" at bounding box center [611, 512] width 1124 height 962
click at [446, 129] on section "Report Insights 3 We generated new insights based on the metrics Ask Genie" at bounding box center [611, 135] width 1064 height 16
click at [427, 150] on article "Add to favorites false Notification set Share Create project Search Keywords & …" at bounding box center [611, 512] width 1124 height 962
click at [423, 114] on article "Add to favorites false Notification set Share Create project Search Keywords & …" at bounding box center [611, 512] width 1124 height 962
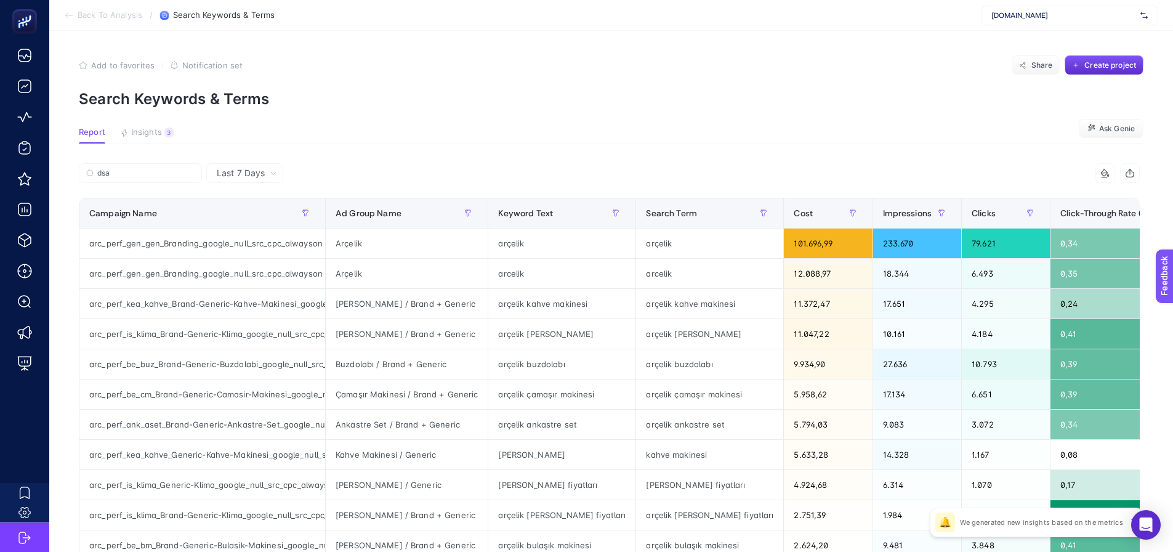
drag, startPoint x: 440, startPoint y: 139, endPoint x: 404, endPoint y: 157, distance: 40.2
click at [404, 157] on article "Add to favorites false Notification set Share Create project Search Keywords & …" at bounding box center [611, 512] width 1124 height 962
drag, startPoint x: 404, startPoint y: 157, endPoint x: 357, endPoint y: 156, distance: 47.4
click at [357, 156] on article "Add to favorites false Notification set Share Create project Search Keywords & …" at bounding box center [611, 512] width 1124 height 962
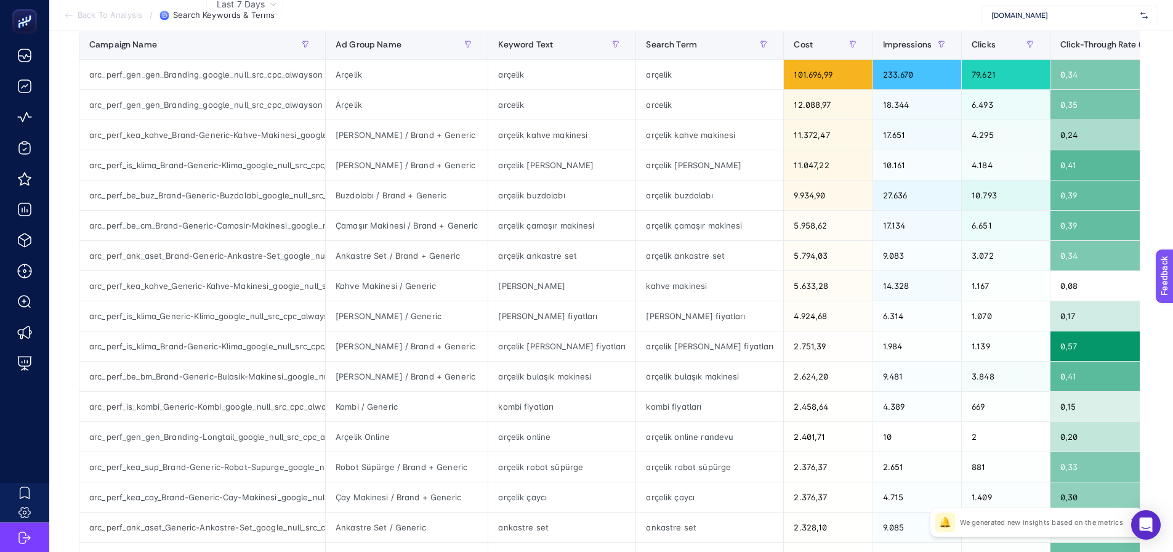
scroll to position [123, 0]
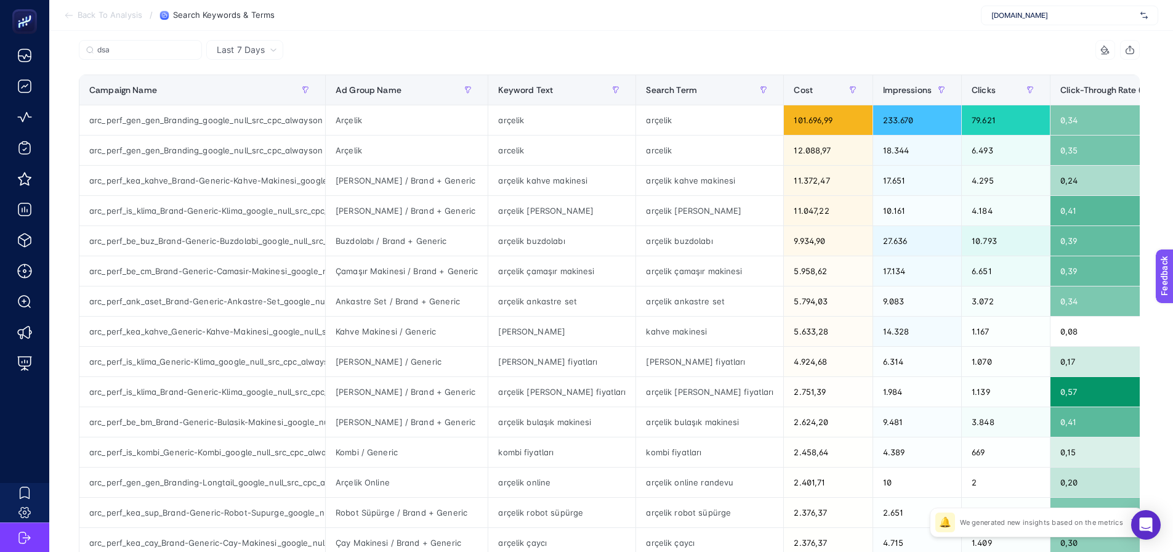
click at [63, 390] on article "Add to favorites false Notification set Share Create project Search Keywords & …" at bounding box center [611, 389] width 1124 height 962
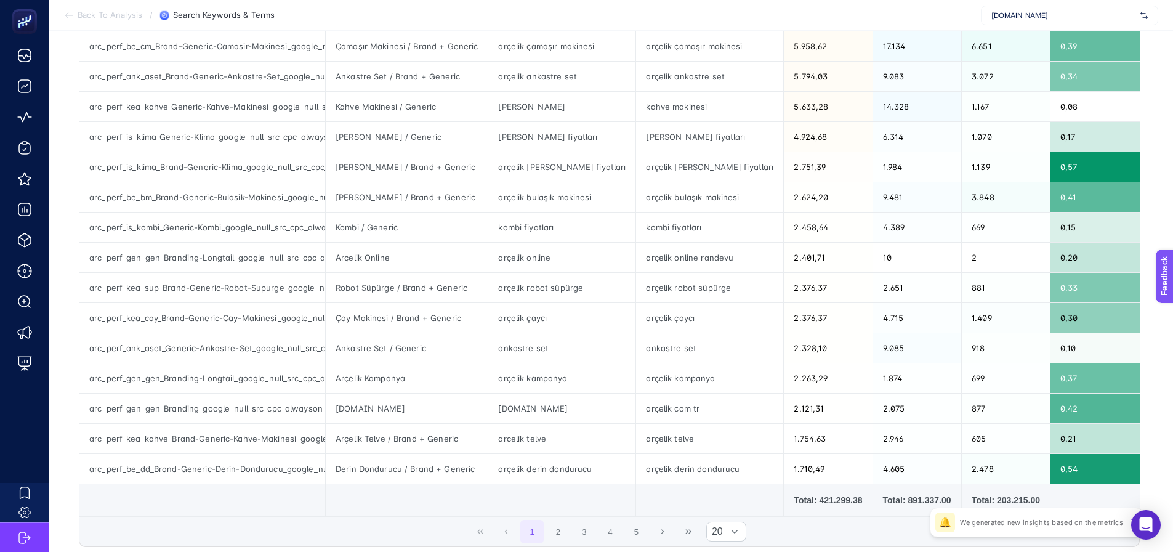
scroll to position [369, 0]
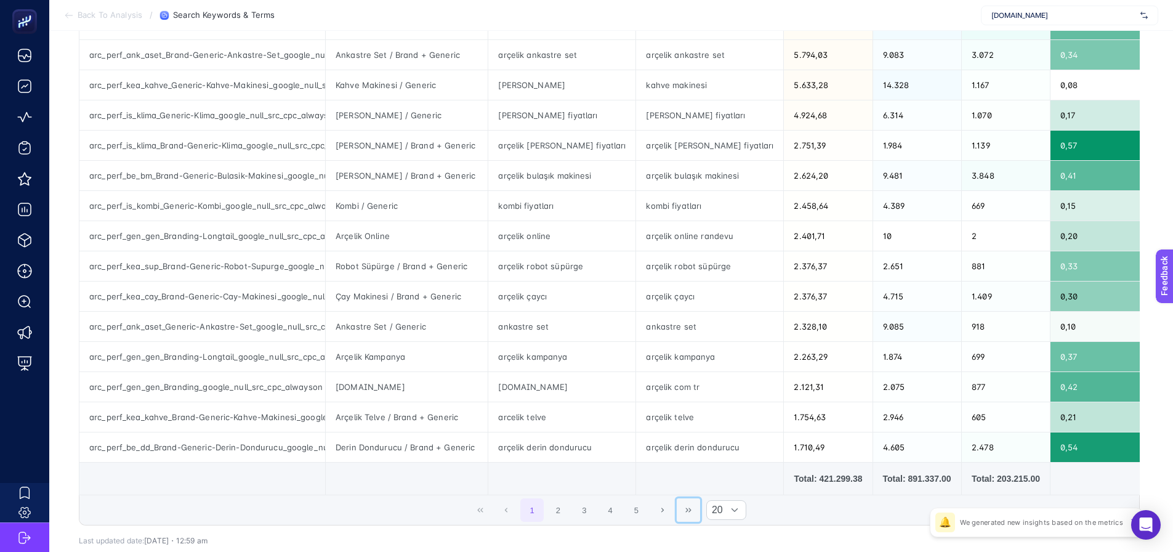
click at [692, 513] on icon "Last Page" at bounding box center [688, 509] width 7 height 7
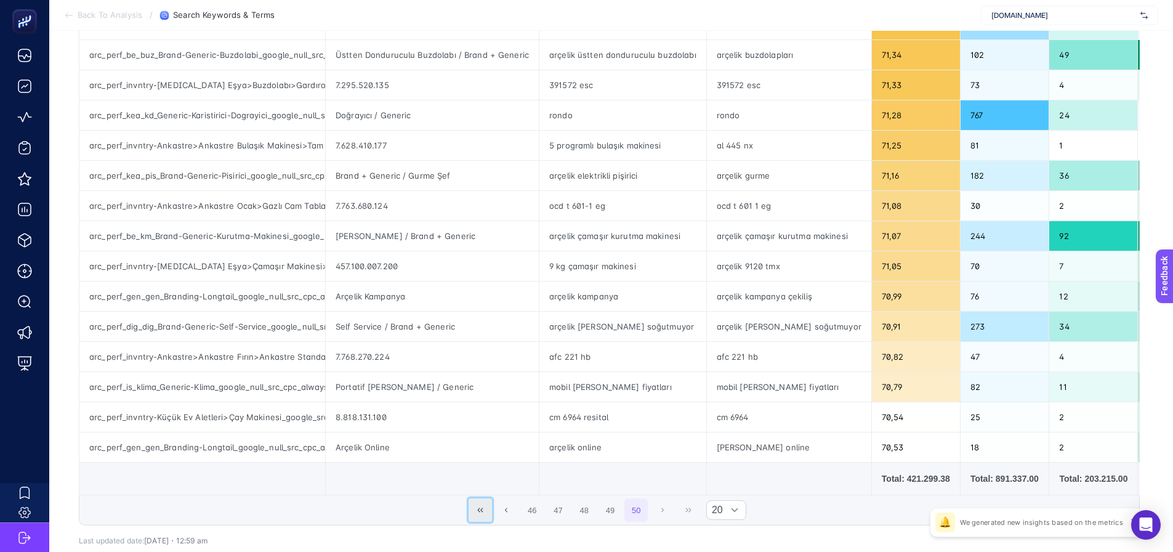
click at [482, 513] on icon "First Page" at bounding box center [480, 509] width 7 height 7
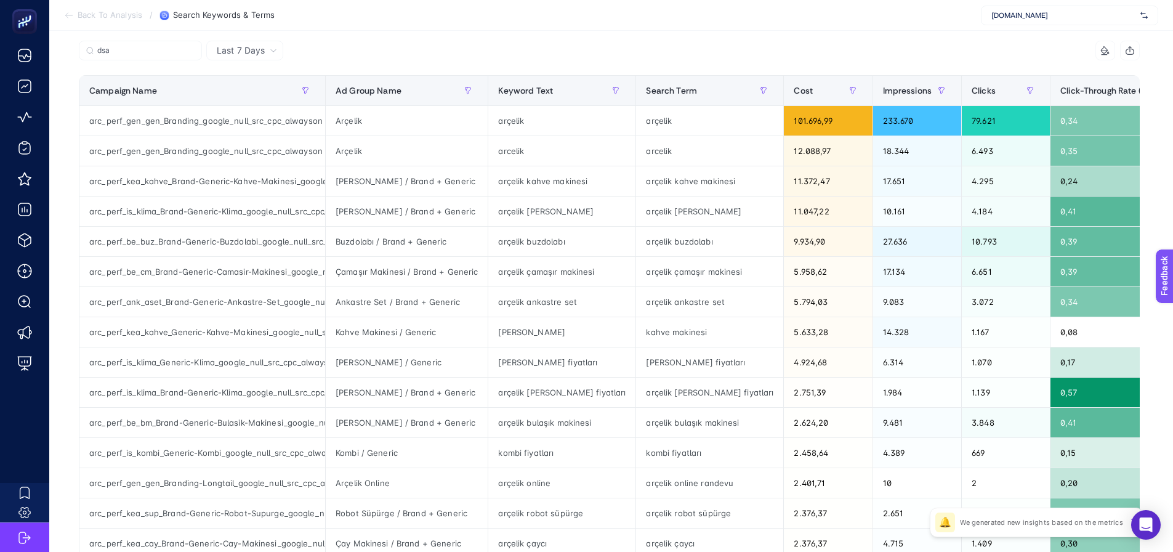
scroll to position [0, 0]
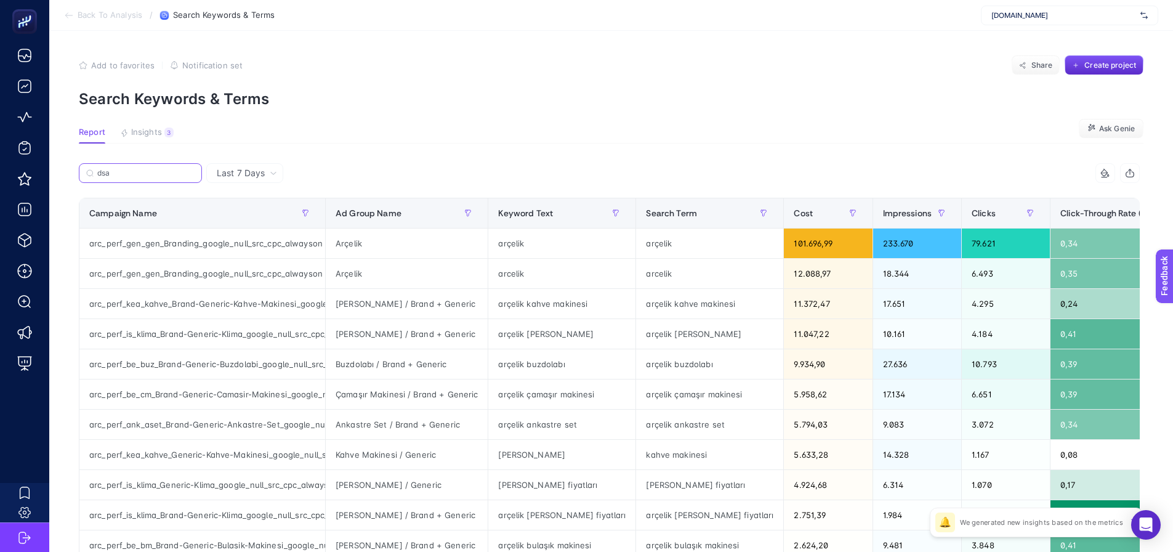
click at [129, 175] on input "dsa" at bounding box center [145, 173] width 97 height 9
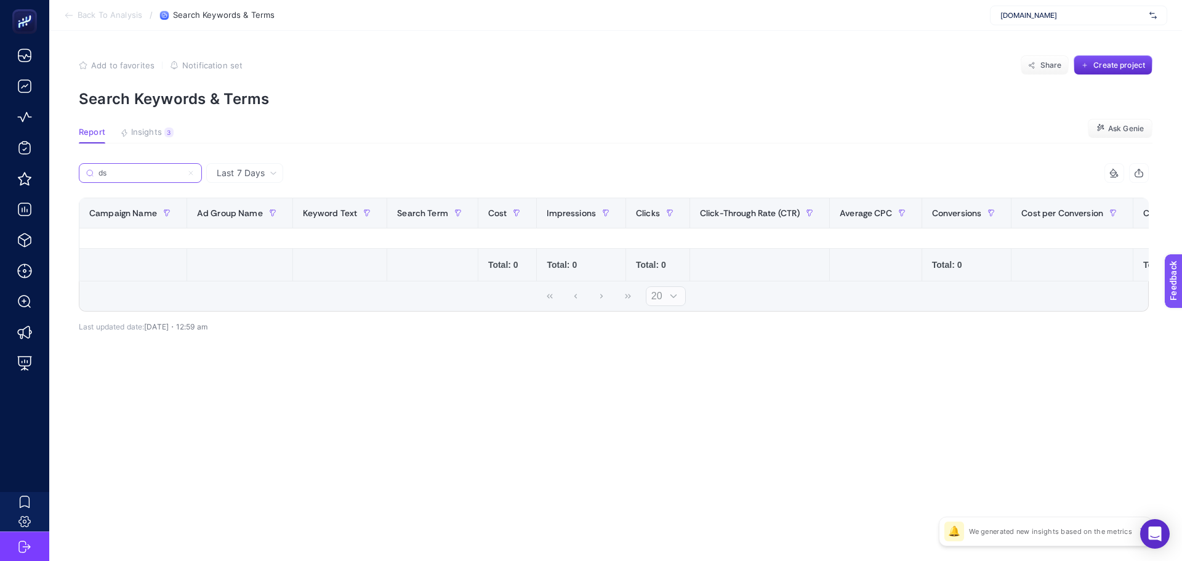
type input "d"
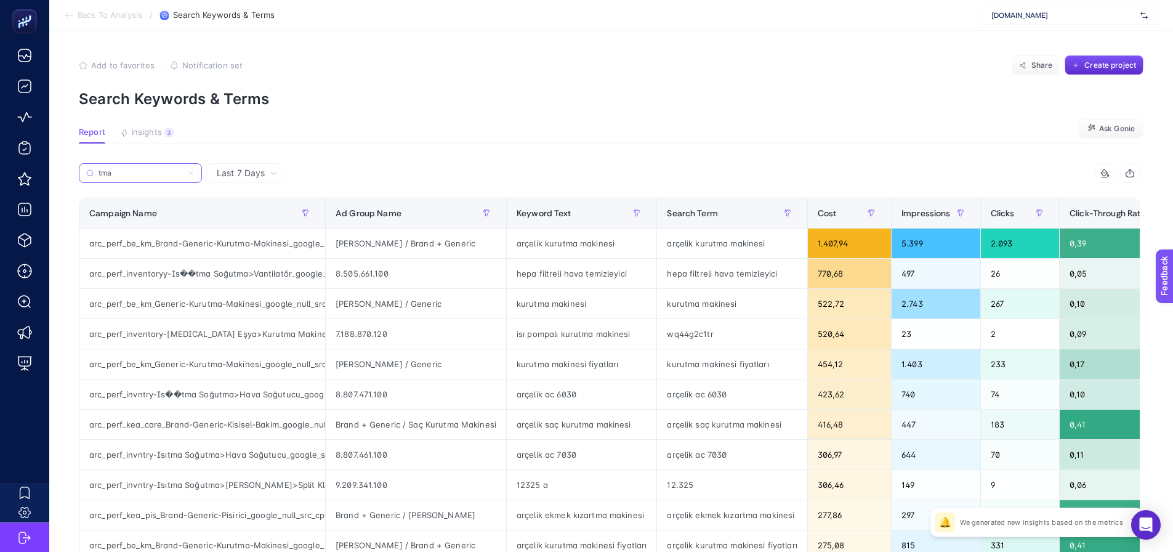
type input "tma"
drag, startPoint x: 178, startPoint y: 275, endPoint x: 198, endPoint y: 278, distance: 19.9
click at [198, 278] on div "arc_perf_inventoryy-Is��tma Soğutma>Vantilatör_google_src_cpc_alwayson" at bounding box center [202, 274] width 246 height 30
click at [151, 140] on button "Insights 3 We generated new insights based on the metrics" at bounding box center [147, 135] width 54 height 16
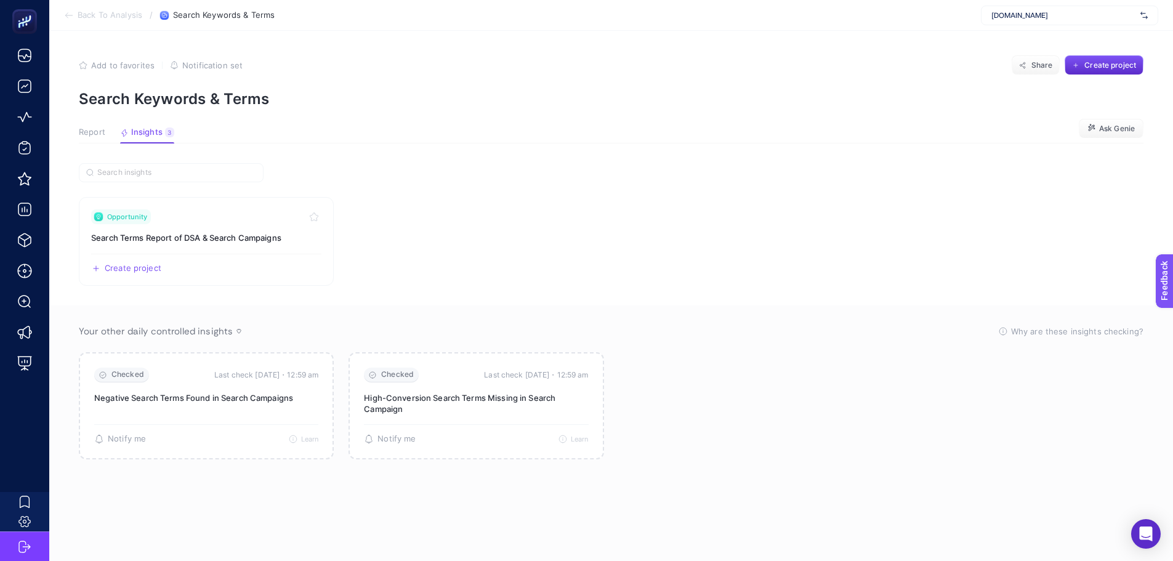
click at [88, 135] on span "Report" at bounding box center [92, 132] width 26 height 10
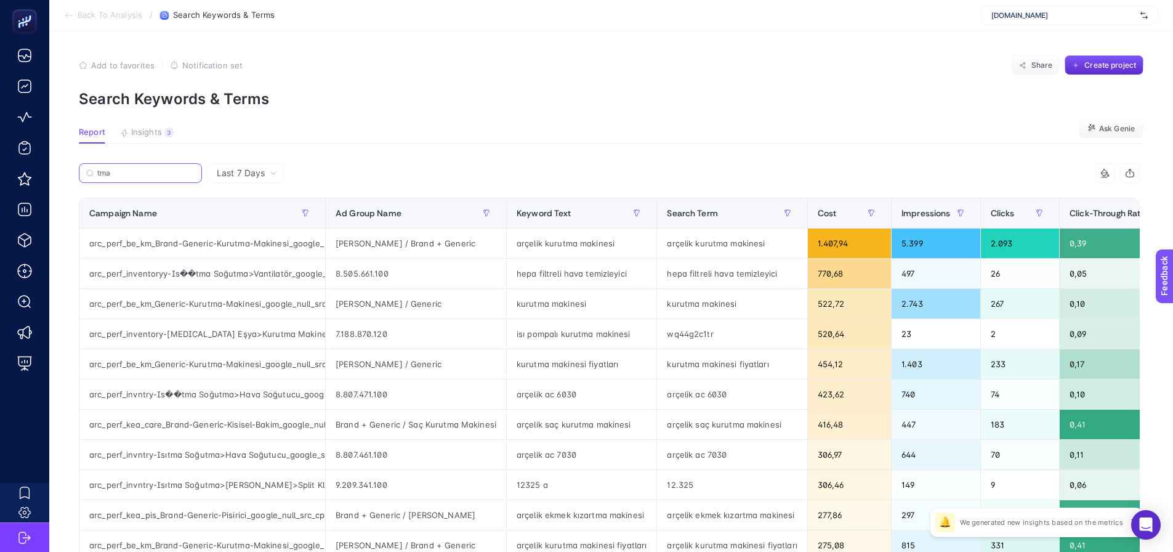
click at [117, 171] on input "tma" at bounding box center [145, 173] width 97 height 9
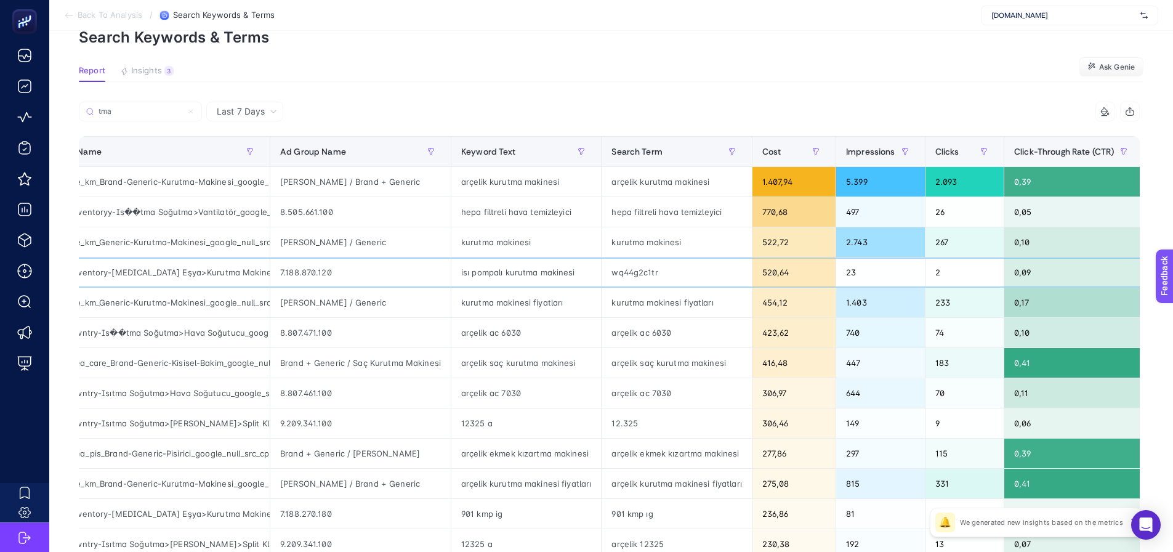
scroll to position [0, 223]
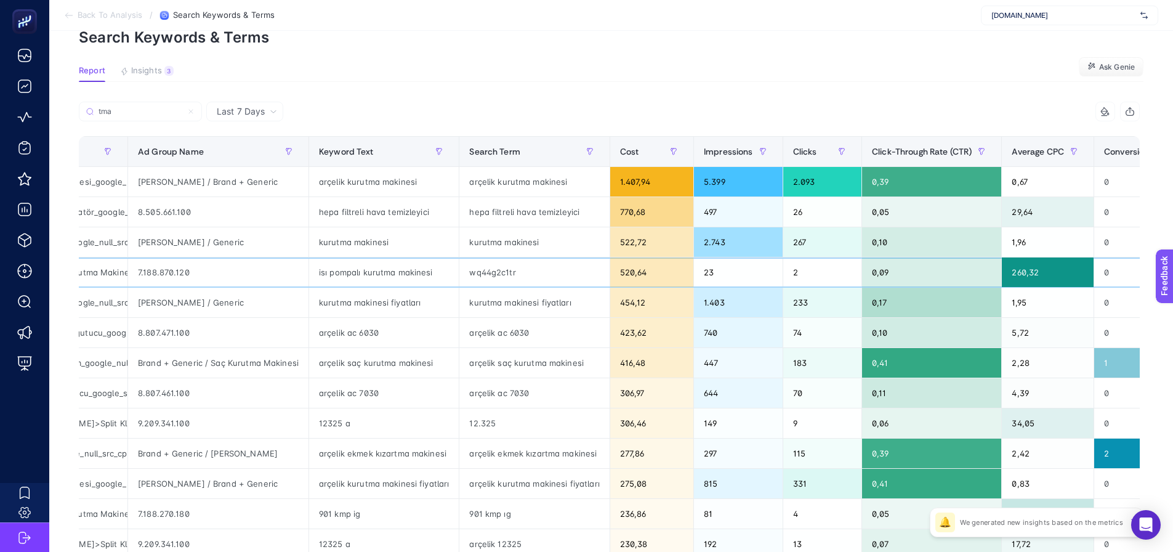
drag, startPoint x: 510, startPoint y: 283, endPoint x: 585, endPoint y: 282, distance: 75.7
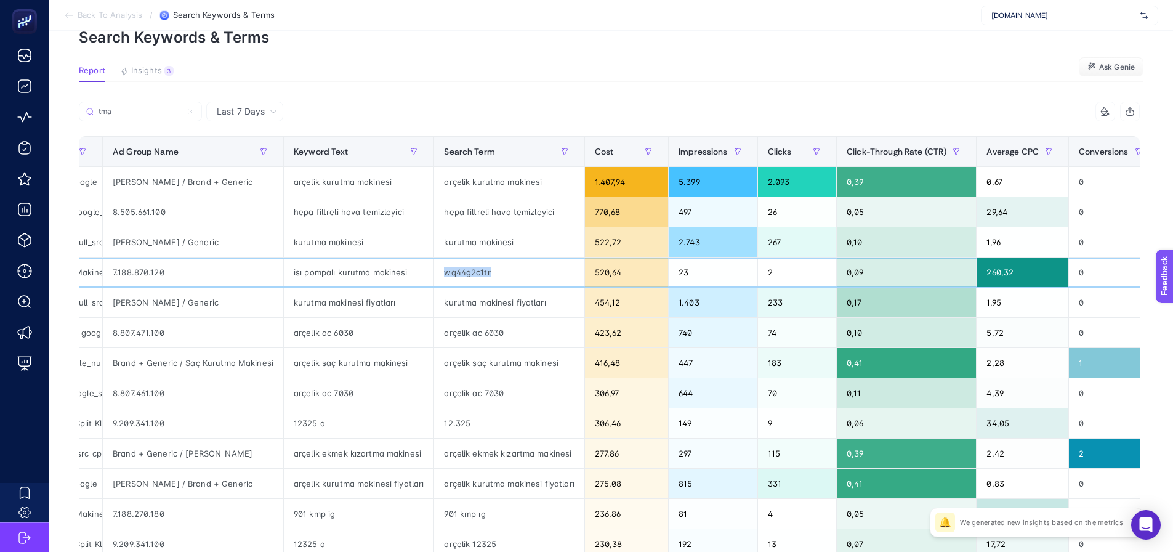
drag, startPoint x: 454, startPoint y: 275, endPoint x: 517, endPoint y: 267, distance: 62.6
click at [517, 267] on div "wq44g2c1tr" at bounding box center [509, 272] width 150 height 30
click at [1003, 158] on div "Average CPC" at bounding box center [1022, 152] width 72 height 20
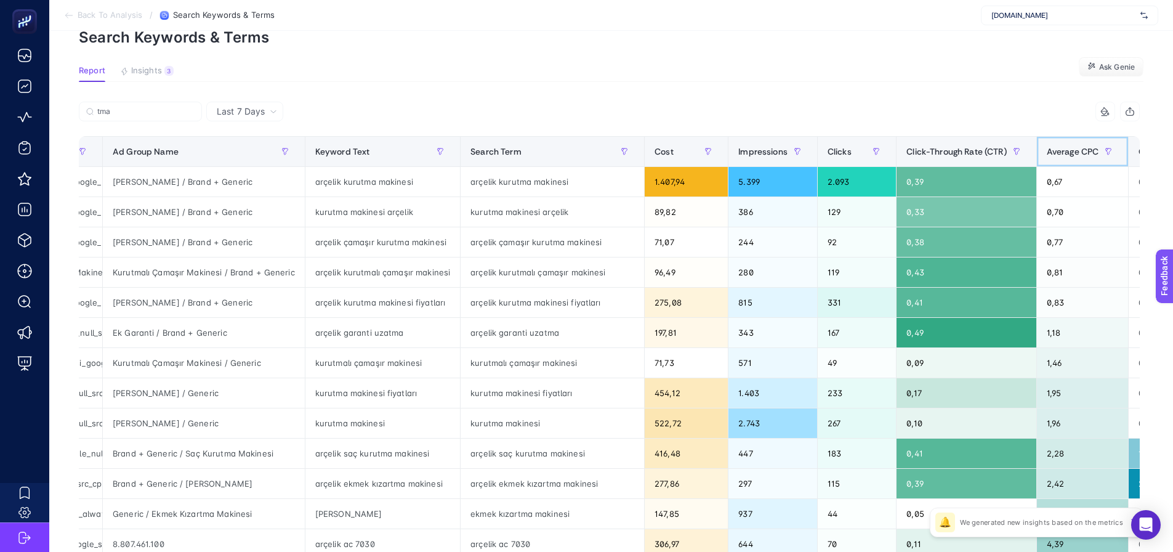
click at [1055, 155] on span "Average CPC" at bounding box center [1073, 152] width 52 height 10
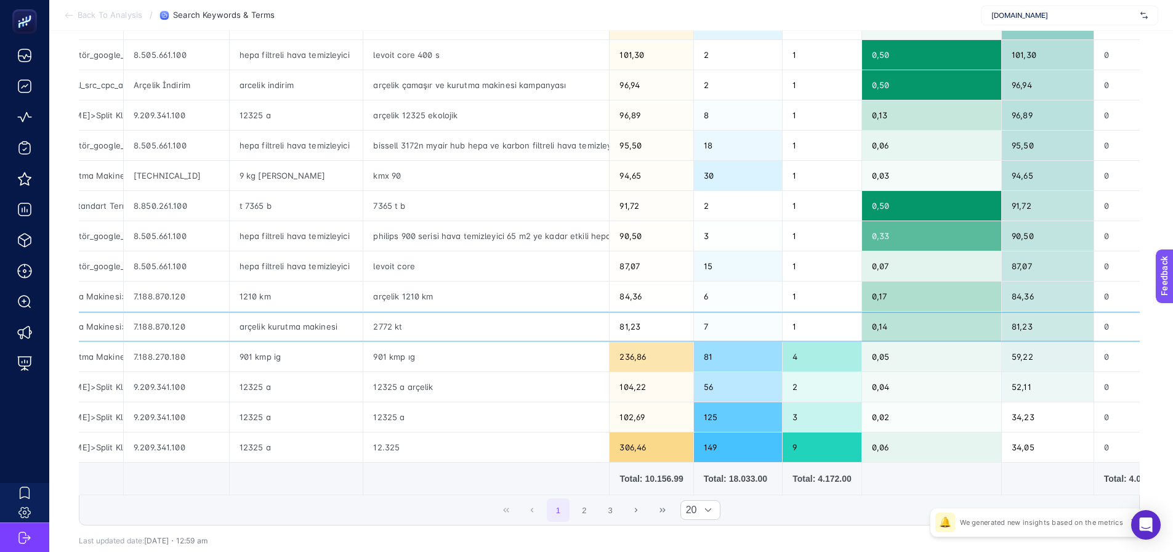
scroll to position [0, 88]
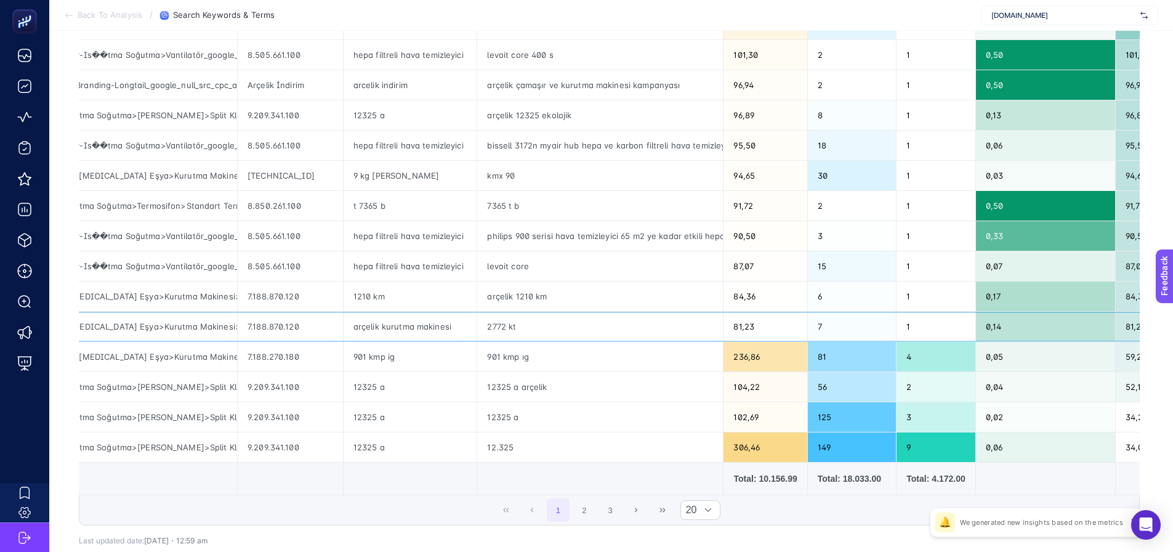
drag, startPoint x: 263, startPoint y: 334, endPoint x: 189, endPoint y: 339, distance: 74.0
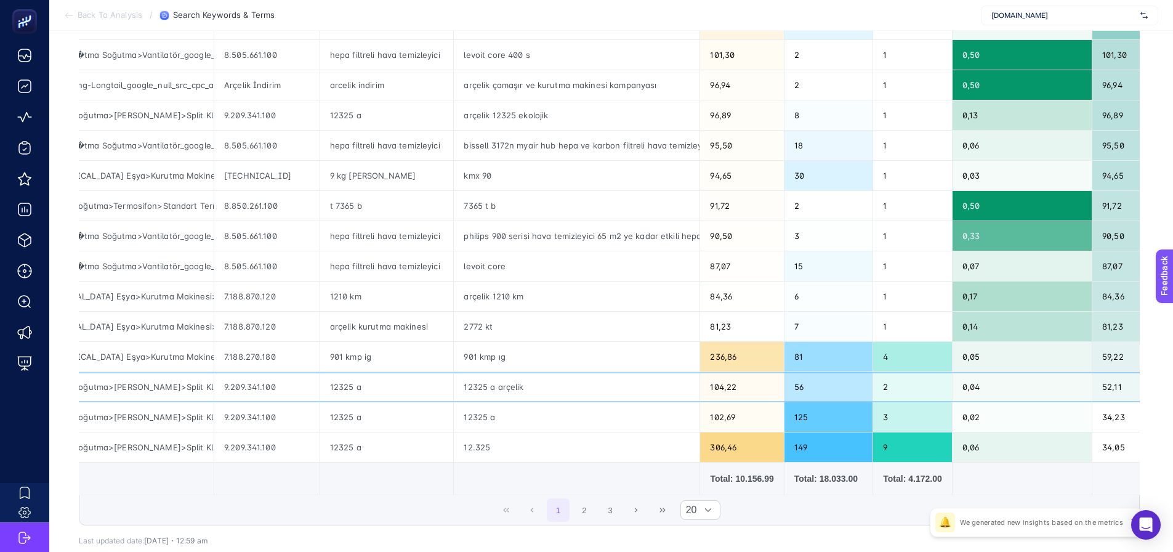
scroll to position [0, 144]
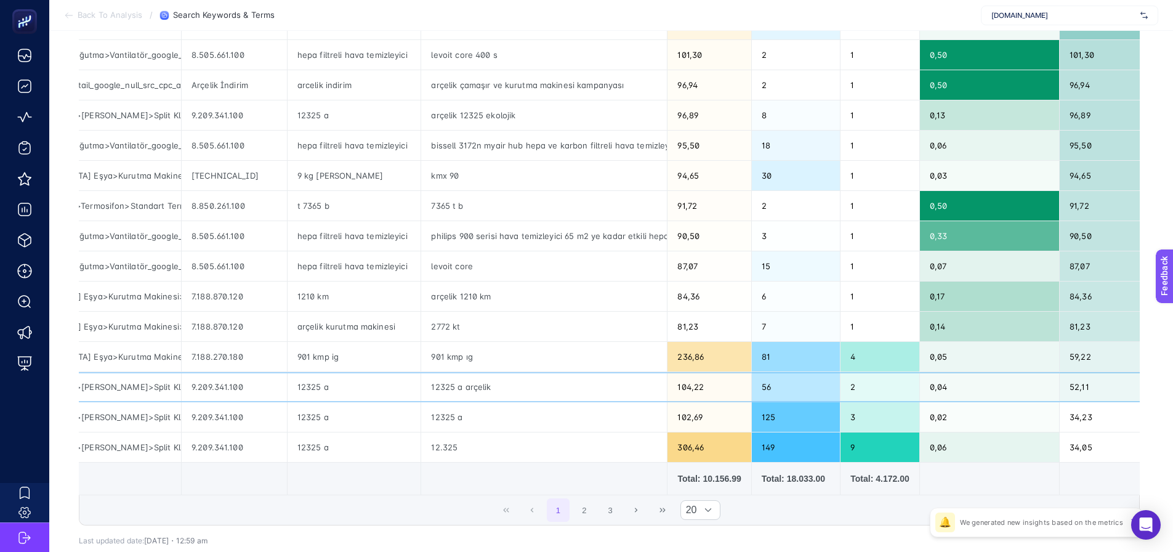
drag, startPoint x: 638, startPoint y: 388, endPoint x: 669, endPoint y: 373, distance: 35.0
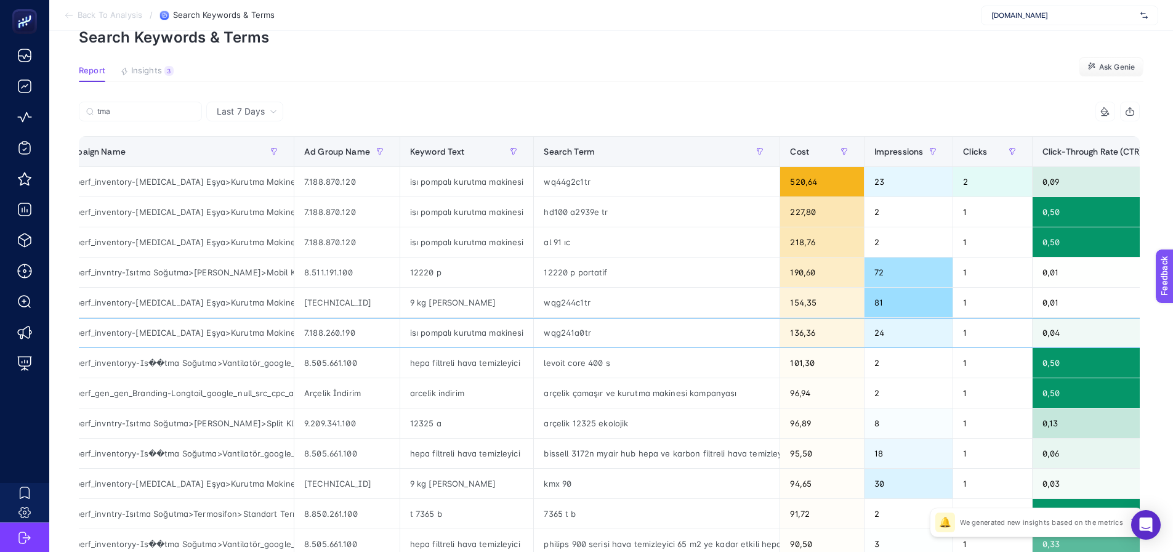
scroll to position [0, 0]
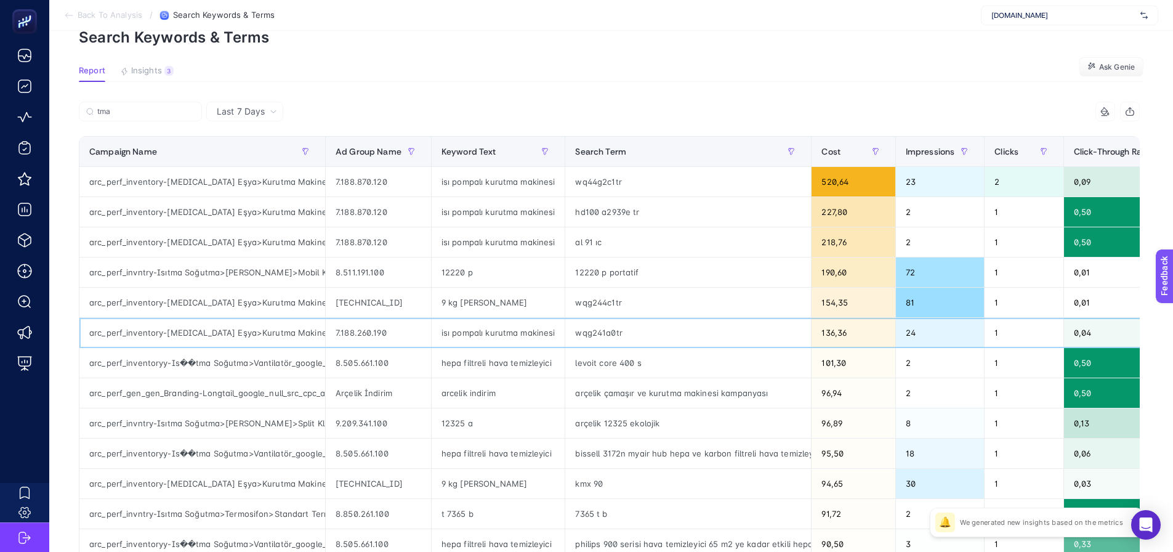
drag, startPoint x: 111, startPoint y: 332, endPoint x: 89, endPoint y: 332, distance: 22.8
drag, startPoint x: 114, startPoint y: 438, endPoint x: 104, endPoint y: 440, distance: 9.9
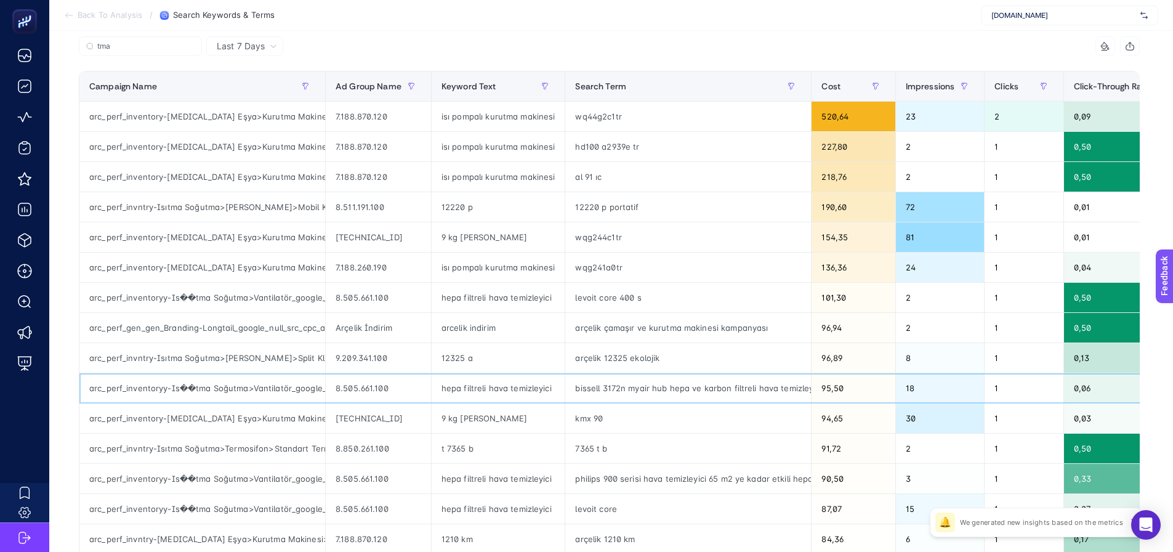
scroll to position [123, 0]
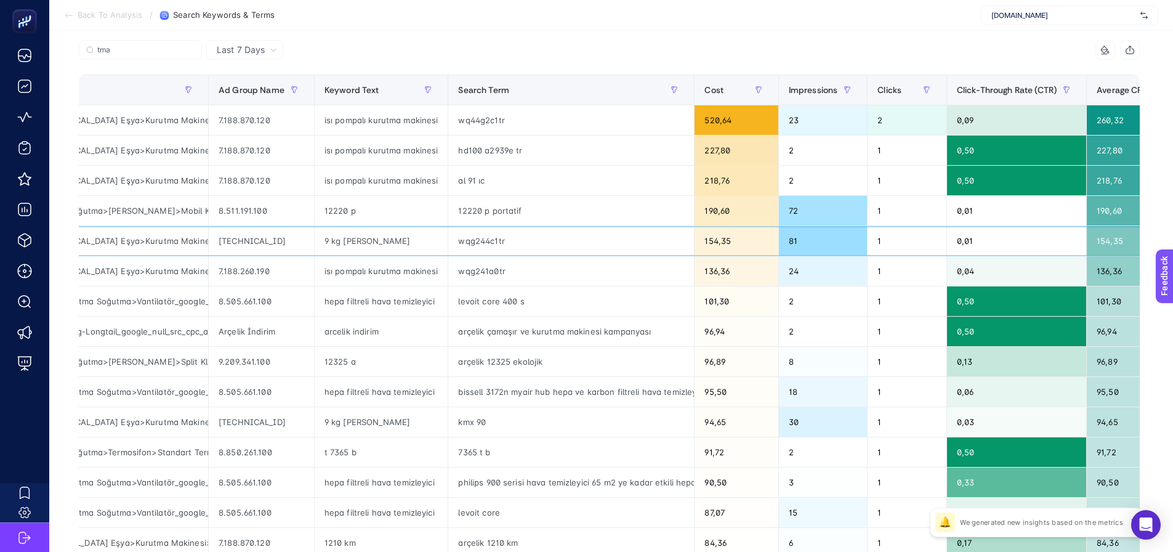
drag, startPoint x: 747, startPoint y: 252, endPoint x: 808, endPoint y: 254, distance: 60.3
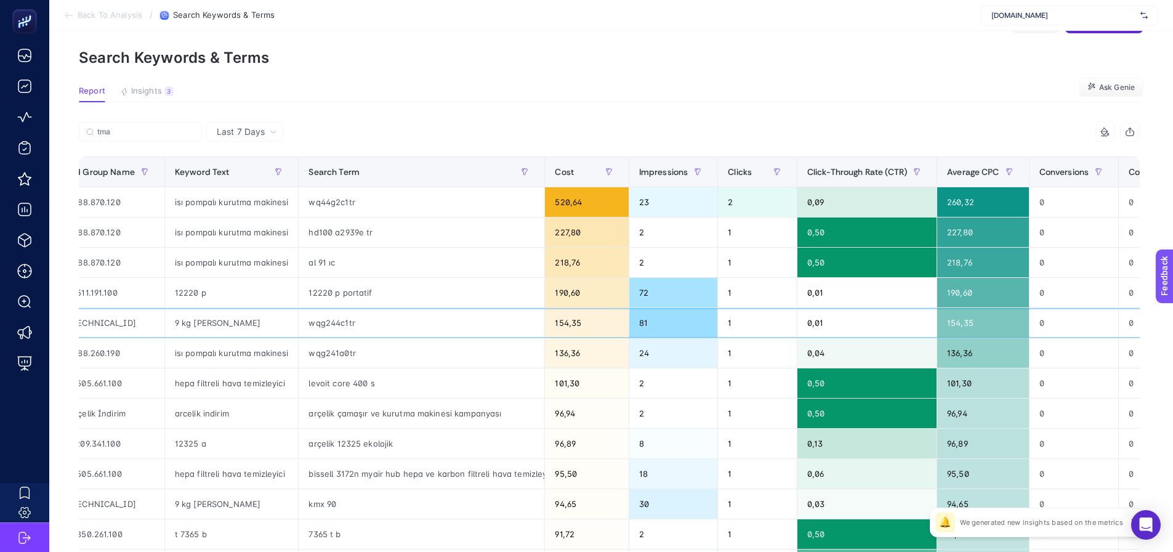
scroll to position [62, 0]
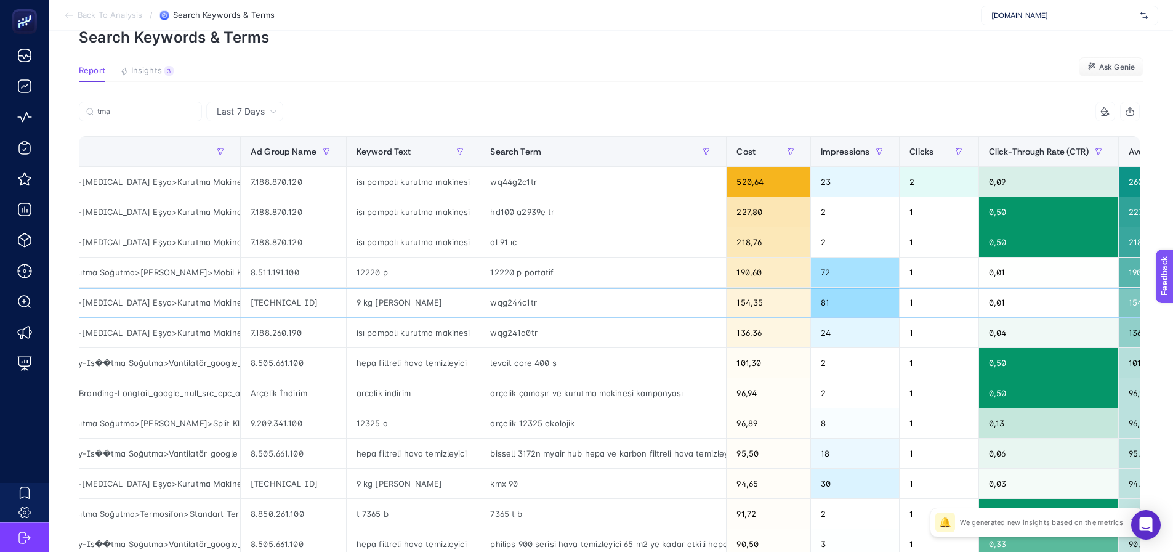
drag, startPoint x: 403, startPoint y: 296, endPoint x: 380, endPoint y: 289, distance: 23.8
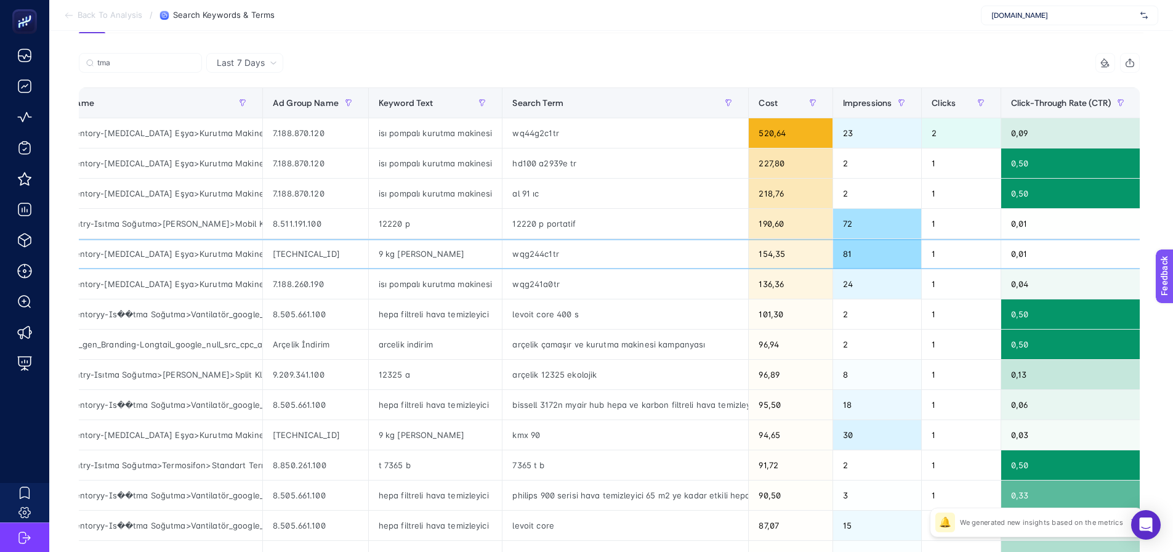
scroll to position [77, 0]
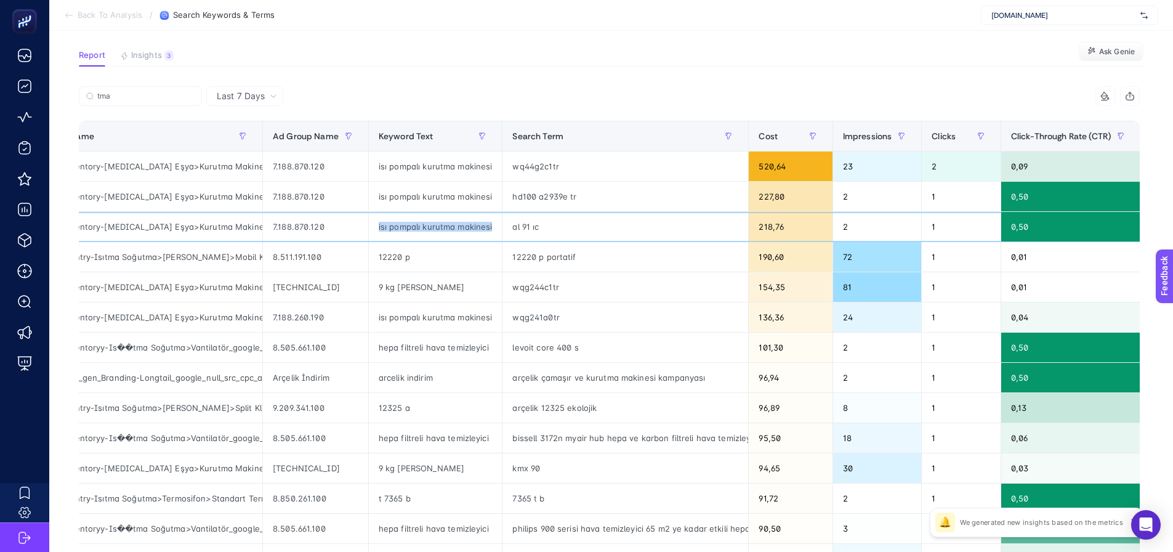
drag, startPoint x: 373, startPoint y: 230, endPoint x: 494, endPoint y: 227, distance: 120.7
click at [494, 227] on div "isı pompalı kurutma makinesi" at bounding box center [436, 227] width 134 height 30
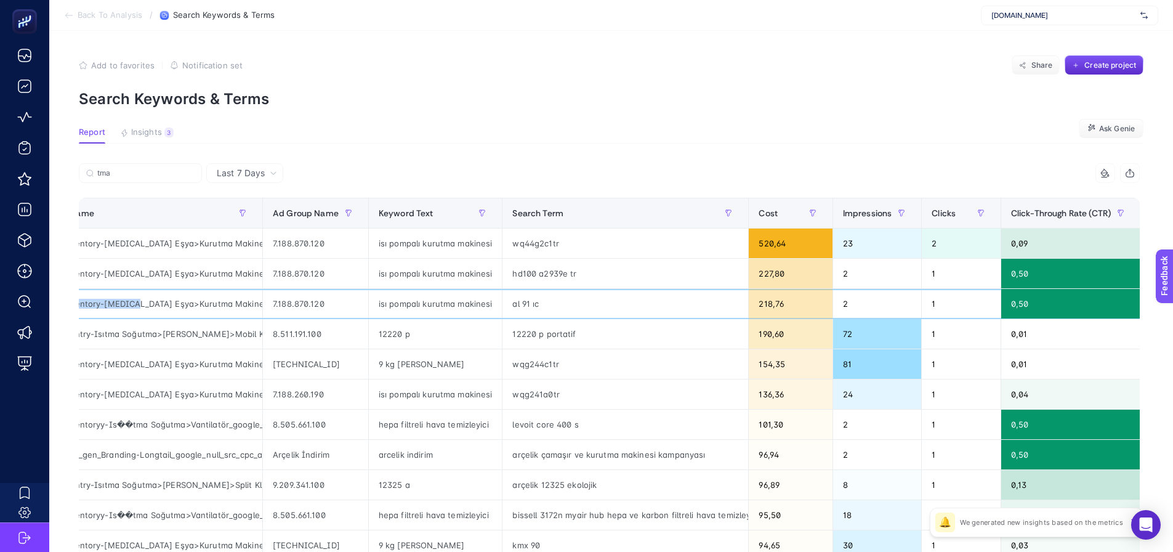
scroll to position [0, 0]
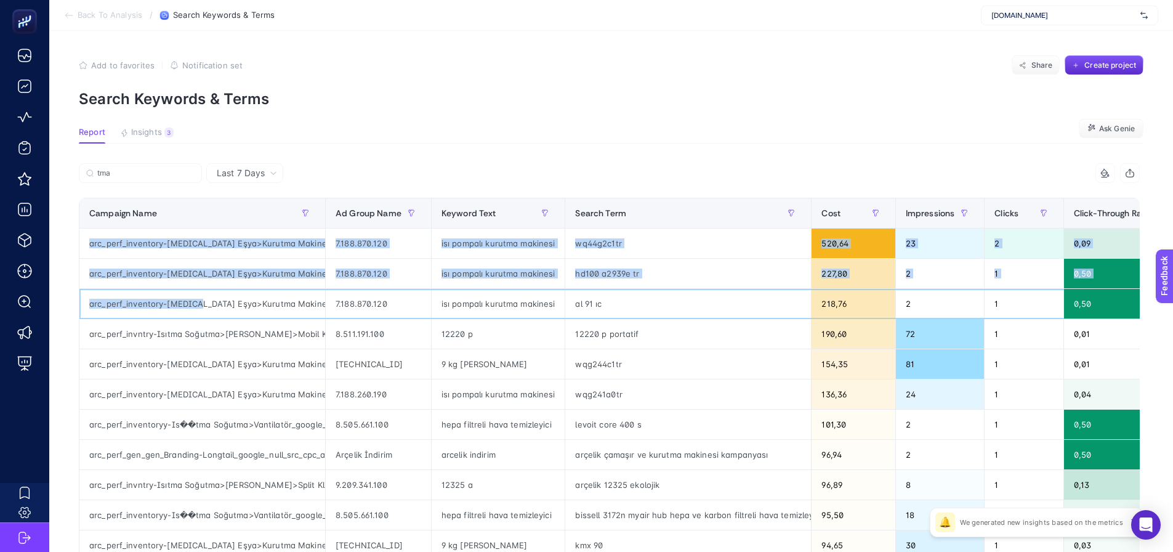
drag, startPoint x: 132, startPoint y: 307, endPoint x: 67, endPoint y: 300, distance: 65.0
click at [67, 300] on article "Add to favorites false Notification set Share Create project Search Keywords & …" at bounding box center [611, 512] width 1124 height 962
click at [142, 311] on div "arc_perf_inventory-Beyaz Eşya>Kurutma Makinesi_google_src_cpc_alwayson" at bounding box center [202, 304] width 246 height 30
click at [166, 312] on div "arc_perf_inventory-Beyaz Eşya>Kurutma Makinesi_google_src_cpc_alwayson" at bounding box center [202, 304] width 246 height 30
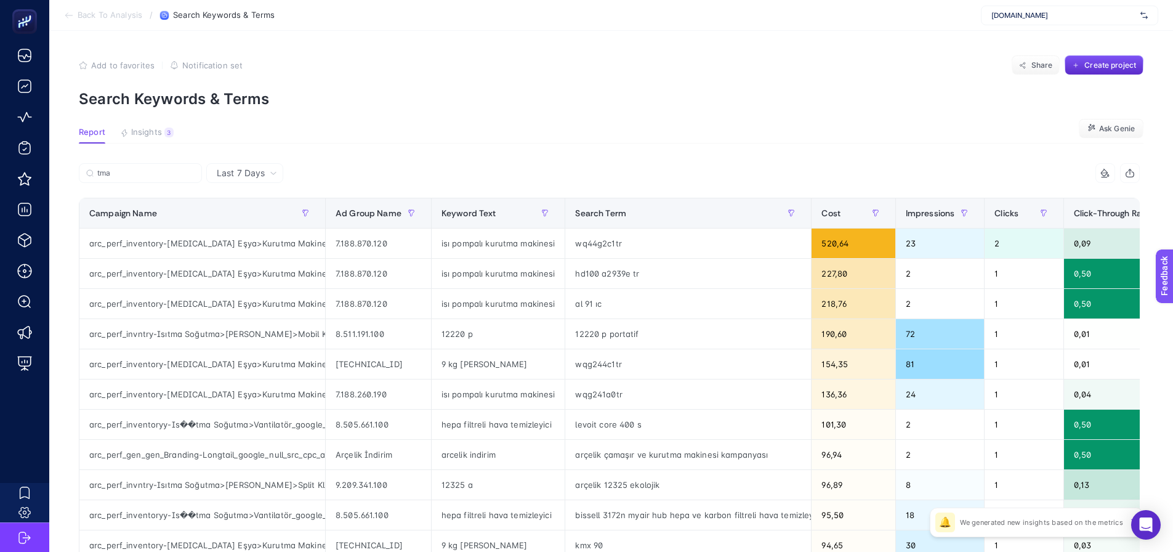
click at [345, 124] on article "Add to favorites false Notification set Share Create project Search Keywords & …" at bounding box center [611, 512] width 1124 height 962
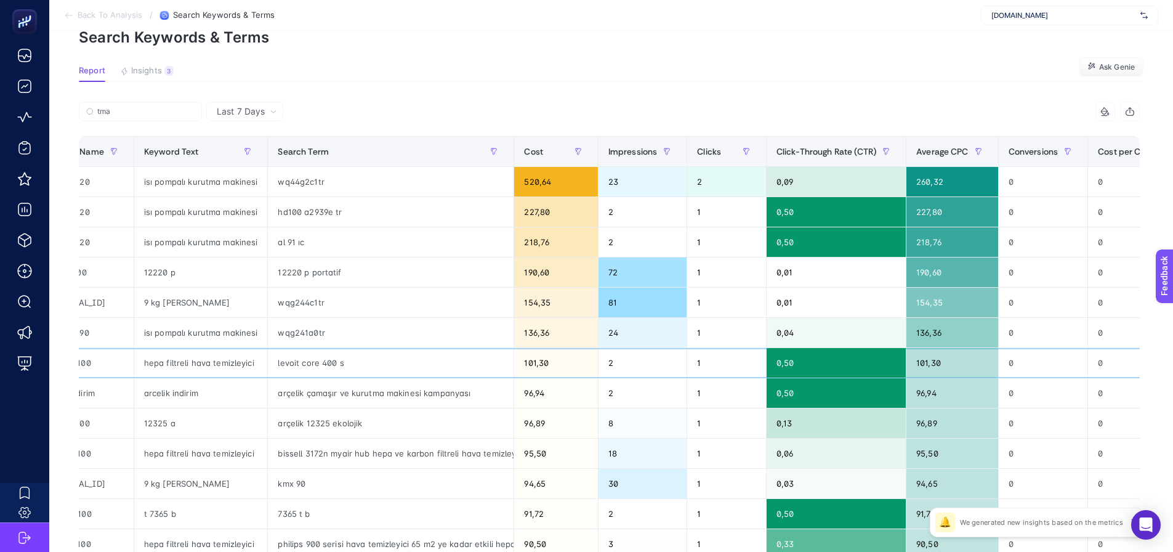
drag, startPoint x: 988, startPoint y: 358, endPoint x: 1071, endPoint y: 361, distance: 82.6
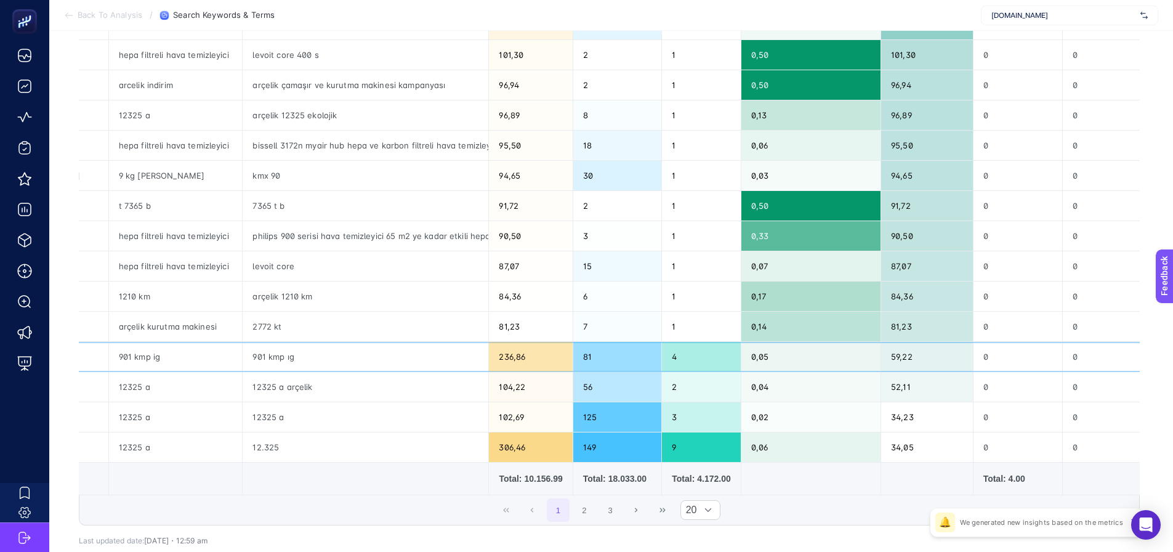
scroll to position [0, 0]
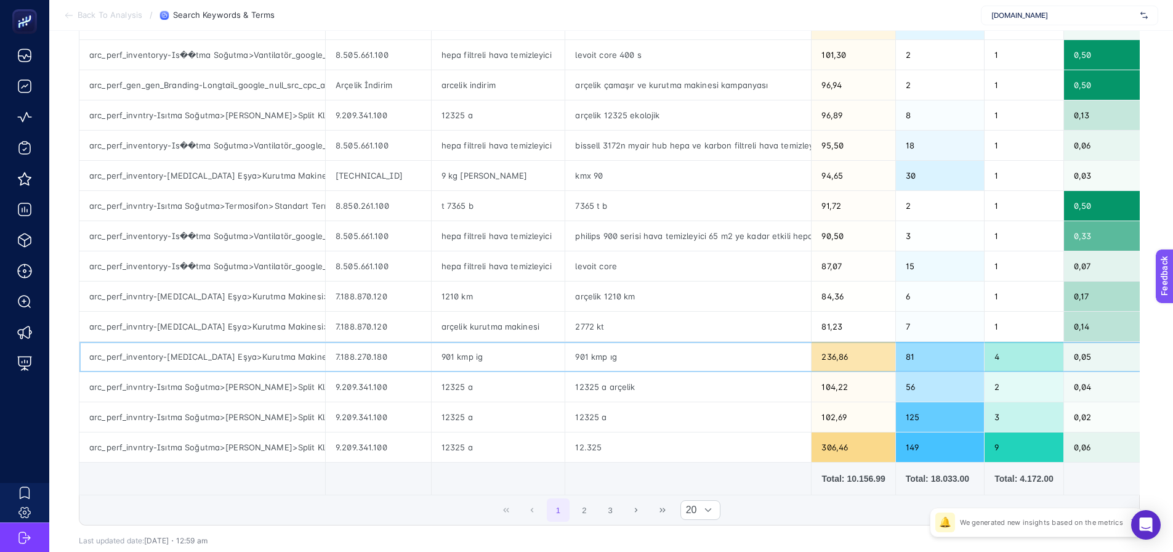
drag, startPoint x: 635, startPoint y: 374, endPoint x: 579, endPoint y: 378, distance: 55.6
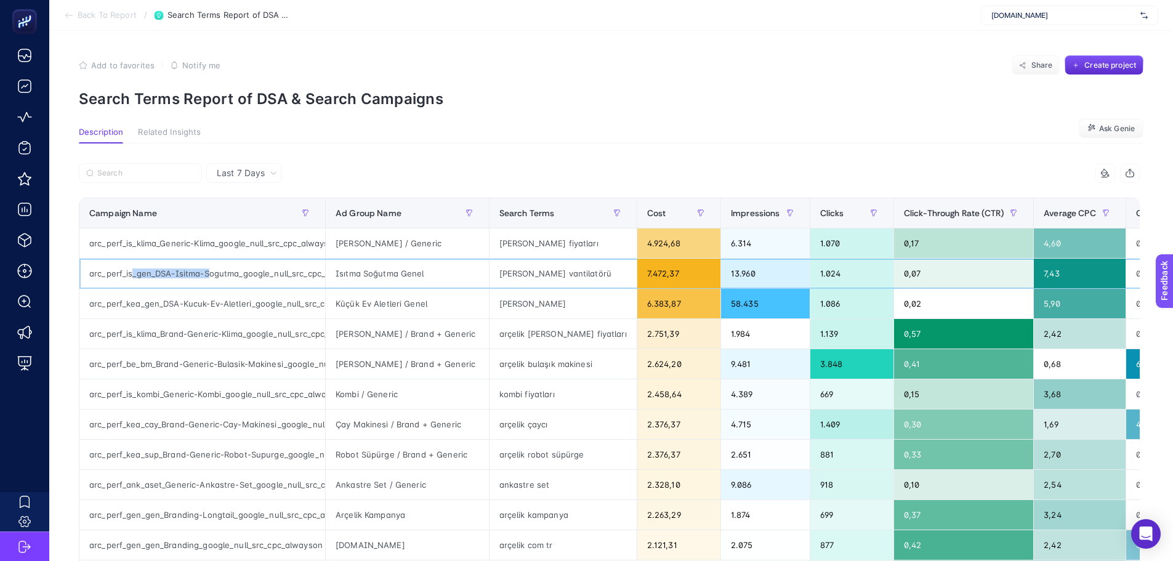
drag, startPoint x: 132, startPoint y: 272, endPoint x: 210, endPoint y: 281, distance: 78.7
click at [210, 281] on div "arc_perf_is_gen_DSA-Isitma-Sogutma_google_null_src_cpc_alwayson" at bounding box center [202, 274] width 246 height 30
copy div "_gen_DSA-Isitma-S"
click at [116, 181] on label at bounding box center [140, 173] width 123 height 20
click at [116, 178] on input "Search" at bounding box center [145, 173] width 97 height 9
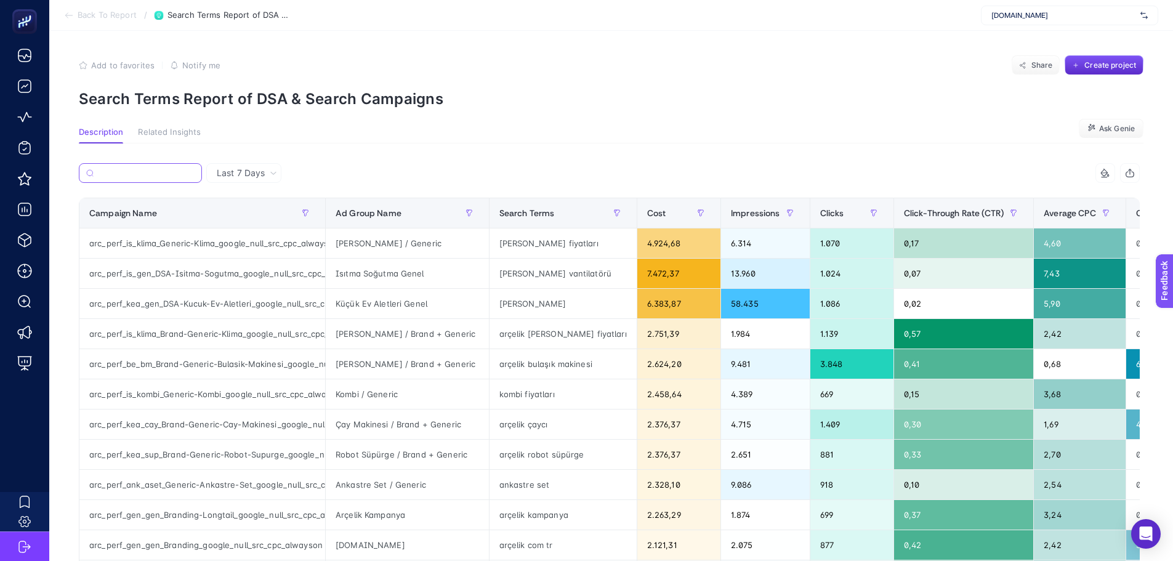
paste input "_gen_DSA-Isitma-S"
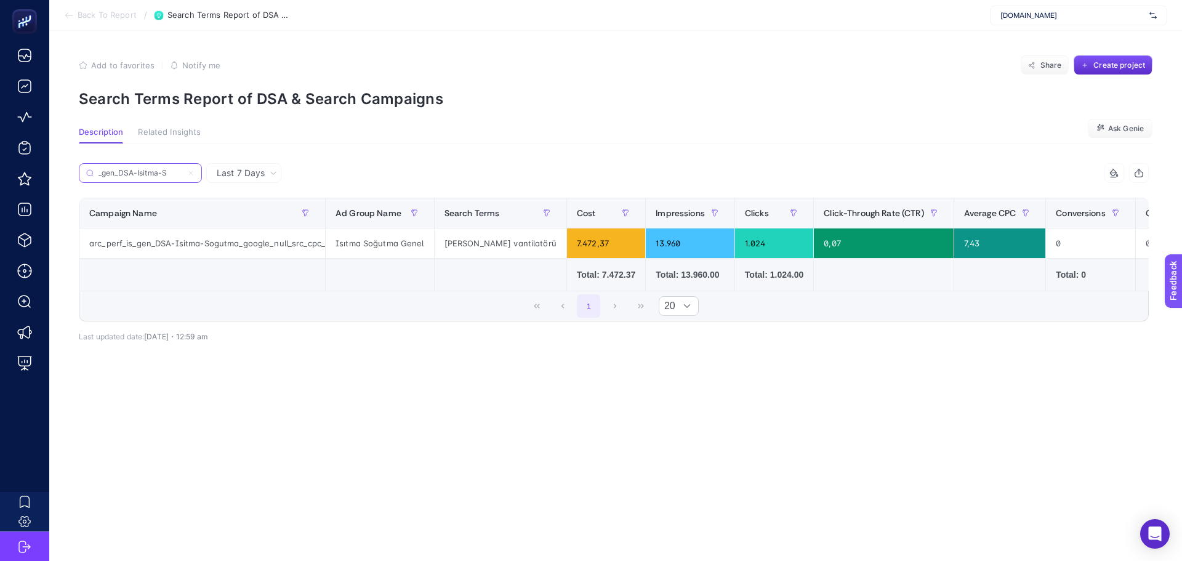
type input "_gen_DSA-Isitma-S"
click at [190, 172] on icon at bounding box center [191, 173] width 4 height 4
click at [182, 172] on input "_gen_DSA-Isitma-S" at bounding box center [141, 173] width 84 height 9
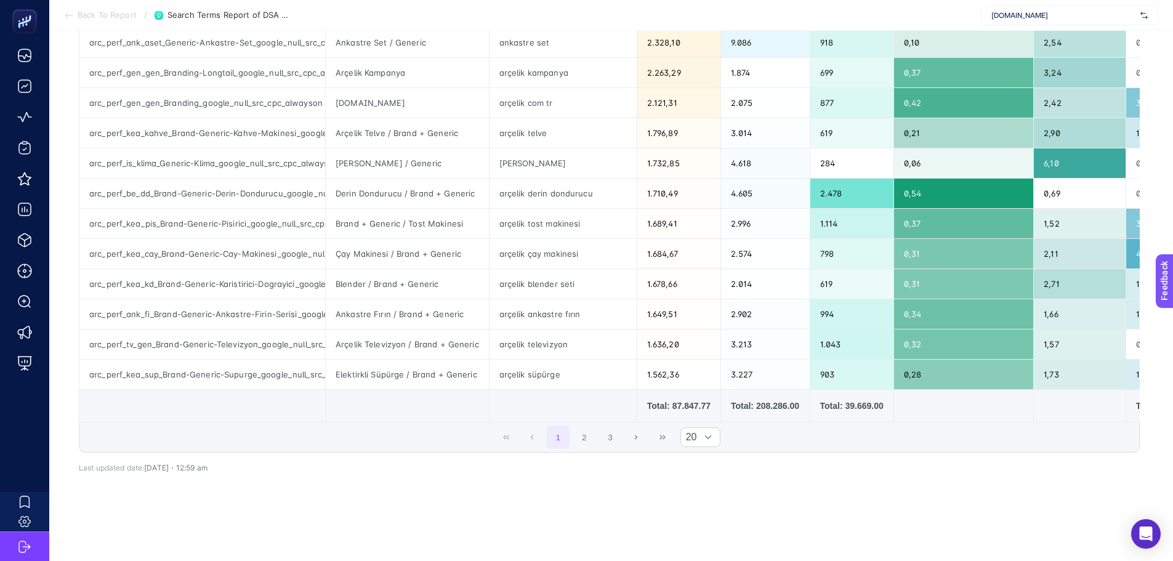
scroll to position [447, 0]
click at [589, 432] on button "2" at bounding box center [584, 436] width 23 height 23
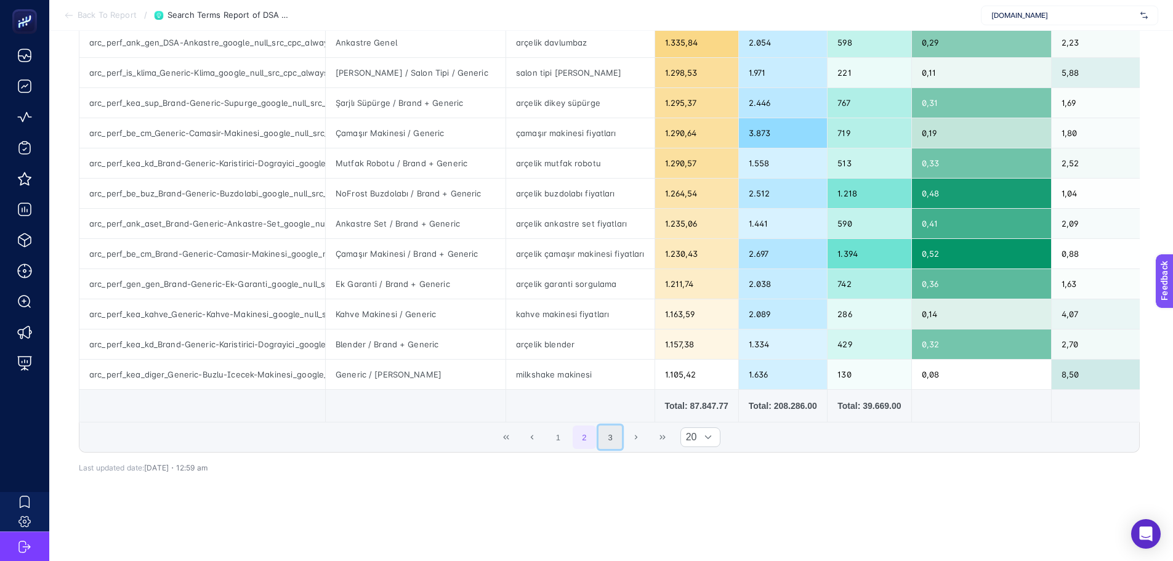
click at [616, 435] on button "3" at bounding box center [609, 436] width 23 height 23
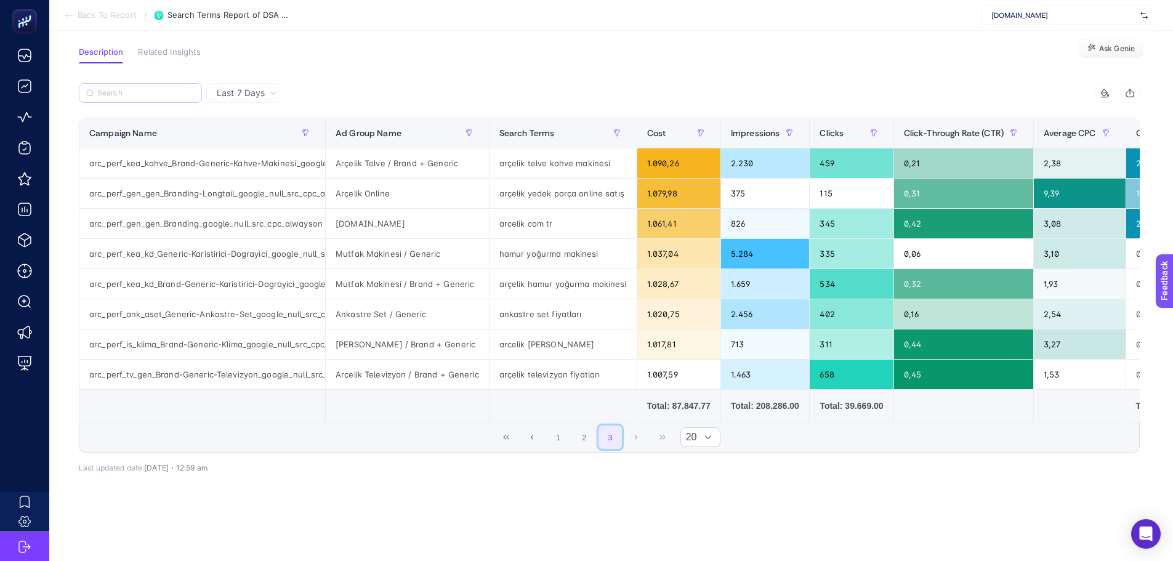
scroll to position [94, 0]
click at [558, 430] on button "1" at bounding box center [558, 436] width 23 height 23
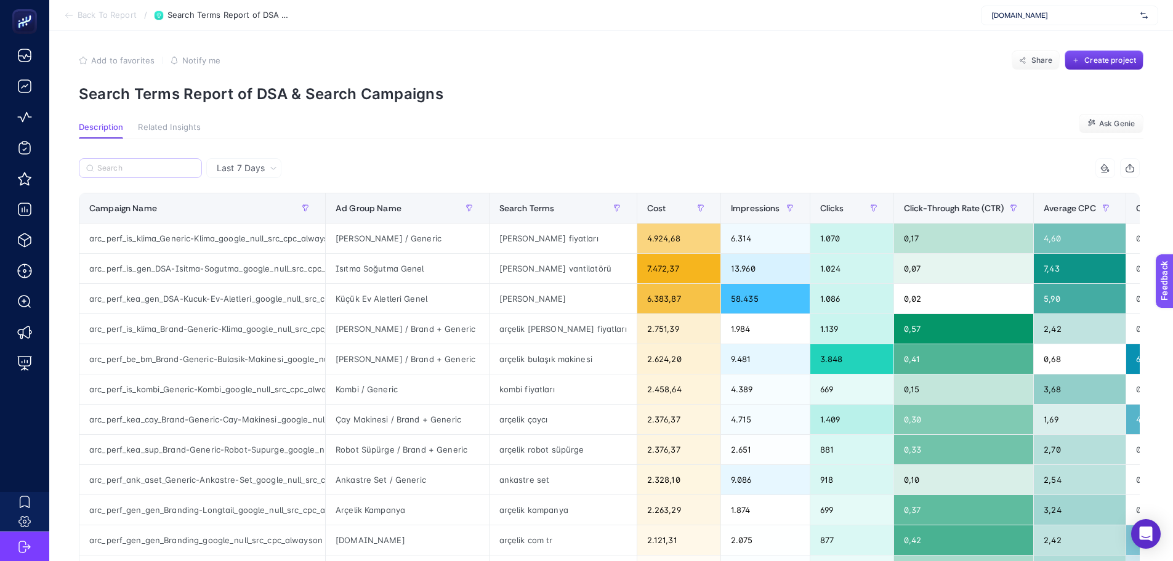
scroll to position [0, 0]
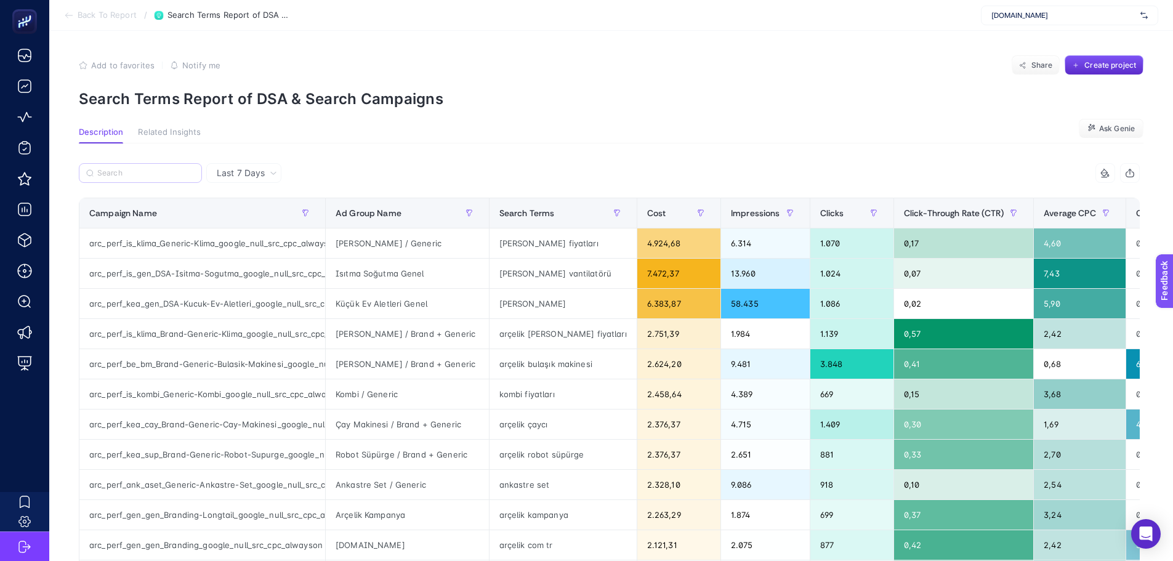
drag, startPoint x: 501, startPoint y: 0, endPoint x: 569, endPoint y: 158, distance: 171.5
click at [569, 158] on div "Last 7 Days 9 items selected Campaign Name Ad Group Name Search Terms Cost Impr…" at bounding box center [609, 560] width 1080 height 835
drag, startPoint x: 567, startPoint y: 157, endPoint x: 499, endPoint y: 183, distance: 72.5
drag, startPoint x: 499, startPoint y: 183, endPoint x: 832, endPoint y: 87, distance: 346.0
click at [832, 87] on section "Add to favorites false Notify me Share Create project Search Terms Report of DS…" at bounding box center [611, 81] width 1064 height 52
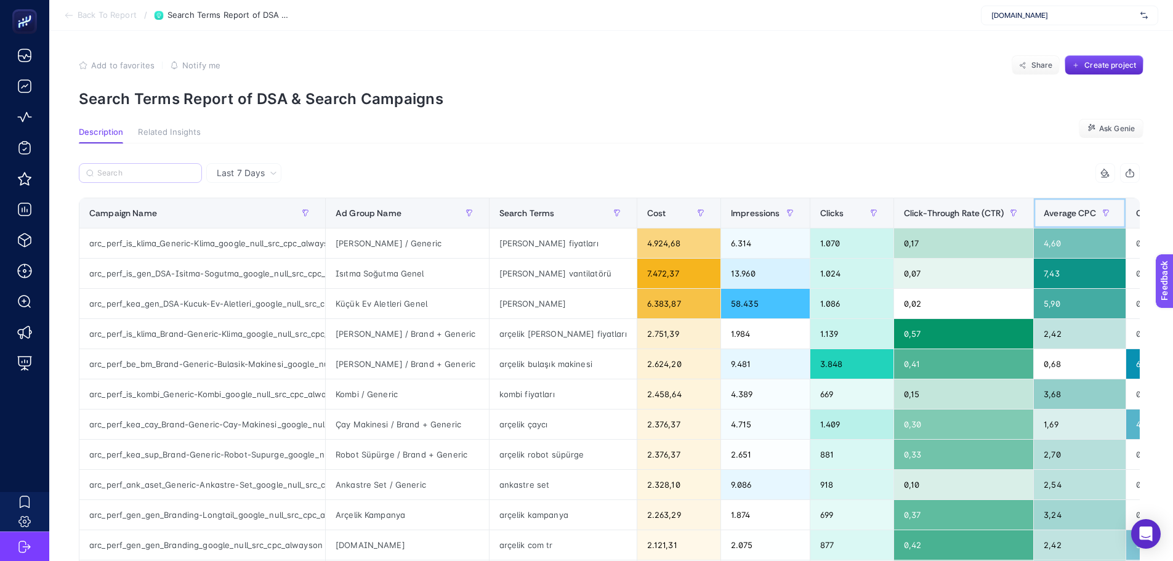
click at [1044, 203] on div "Average CPC" at bounding box center [1080, 213] width 72 height 20
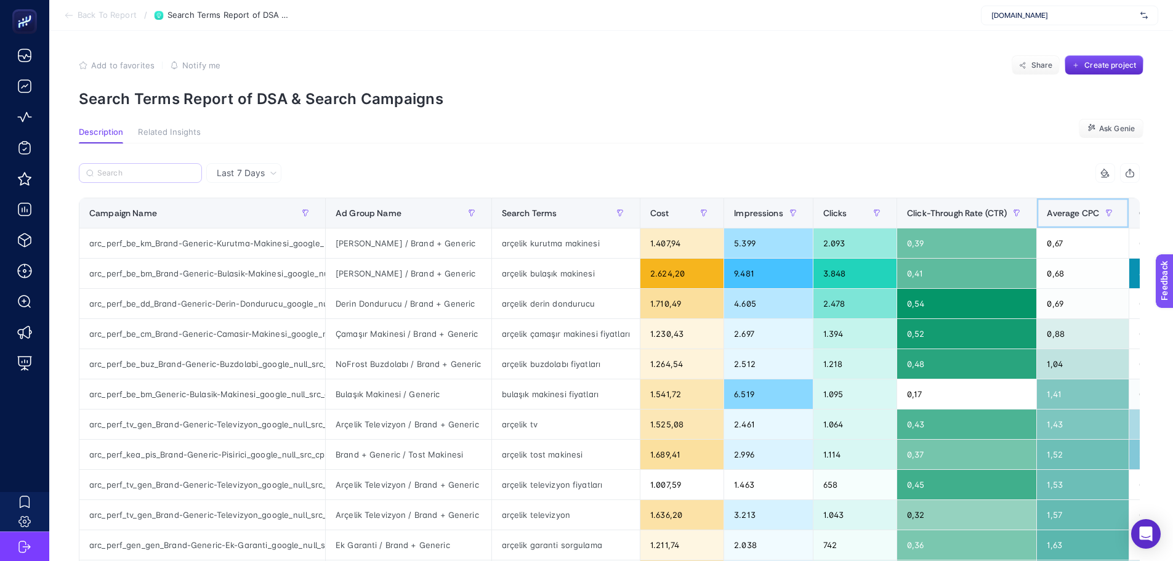
click at [1055, 223] on div "Average CPC" at bounding box center [1083, 213] width 72 height 20
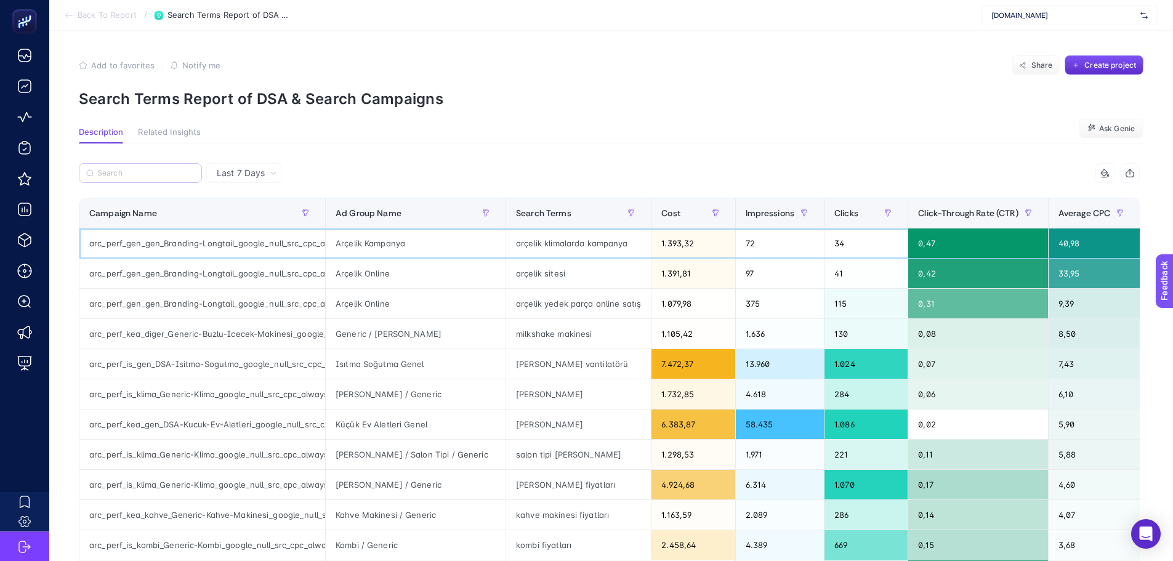
click at [537, 246] on div "arçelik klimalarda kampanya" at bounding box center [578, 243] width 145 height 30
drag, startPoint x: 541, startPoint y: 283, endPoint x: 537, endPoint y: 307, distance: 23.7
click at [542, 283] on div "arçelik sitesi" at bounding box center [578, 274] width 145 height 30
click at [533, 321] on div "milkshake makinesi" at bounding box center [578, 334] width 145 height 30
click at [528, 360] on div "[PERSON_NAME] vantilatörü" at bounding box center [578, 364] width 145 height 30
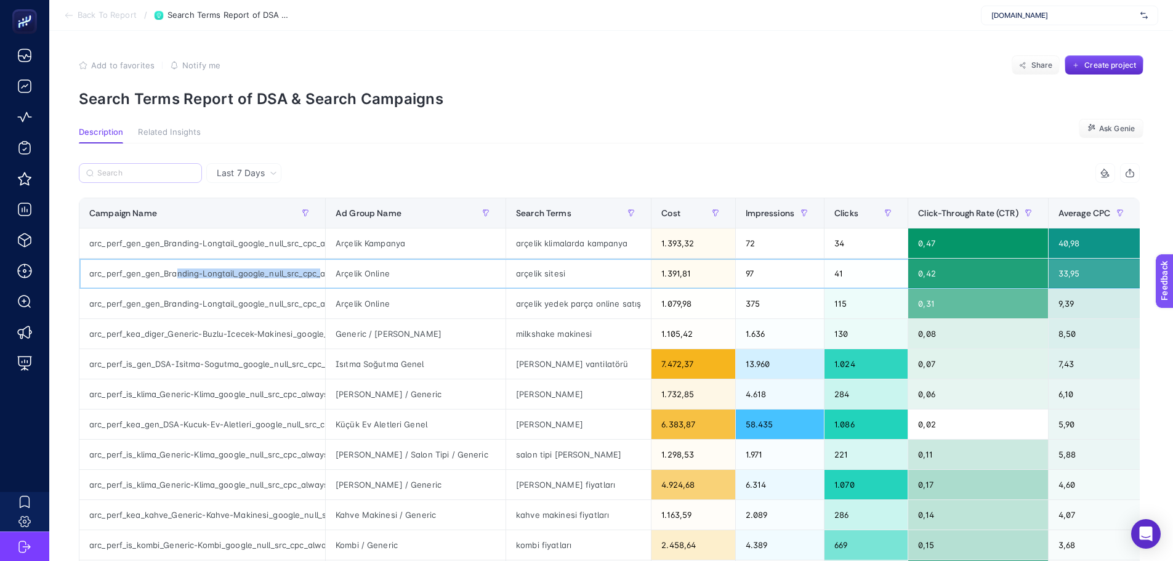
scroll to position [0, 39]
drag, startPoint x: 206, startPoint y: 282, endPoint x: 355, endPoint y: 278, distance: 149.7
click at [355, 278] on tr "arc_perf_gen_gen_Branding-Longtail_google_null_src_cpc_alwayson Arçelik Online …" at bounding box center [826, 274] width 1494 height 30
click at [249, 273] on div "arc_perf_gen_gen_Branding-Longtail_google_null_src_cpc_alwayson" at bounding box center [202, 274] width 246 height 30
click at [258, 305] on div "arc_perf_gen_gen_Branding-Longtail_google_null_src_cpc_alwayson" at bounding box center [202, 304] width 246 height 30
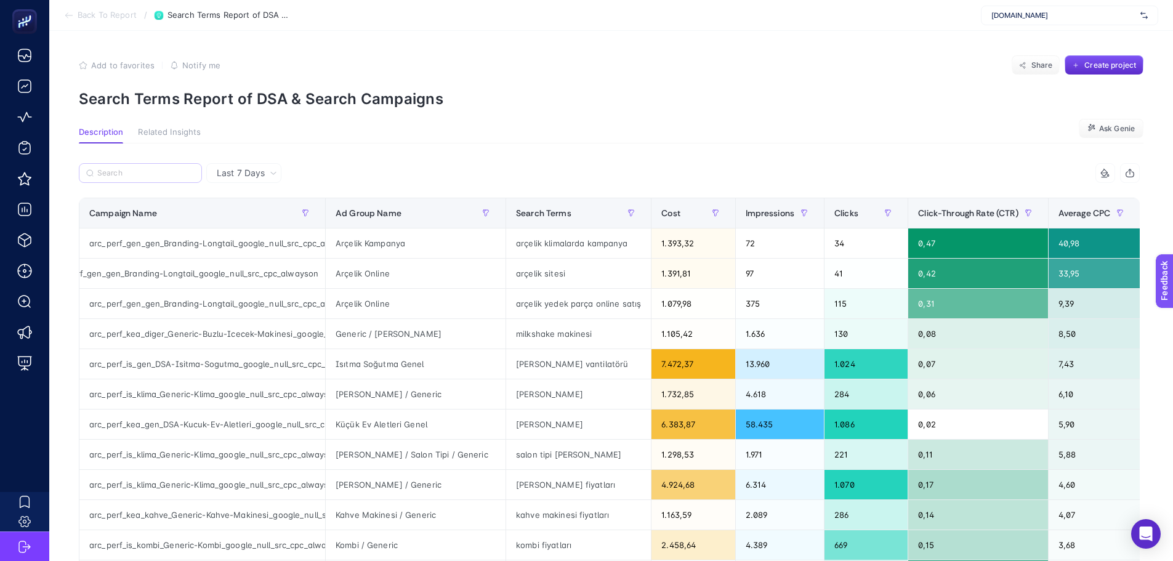
drag, startPoint x: 498, startPoint y: 0, endPoint x: 591, endPoint y: 84, distance: 125.1
click at [591, 94] on p "Search Terms Report of DSA & Search Campaigns" at bounding box center [611, 99] width 1064 height 18
click at [148, 174] on input "Search" at bounding box center [145, 173] width 97 height 9
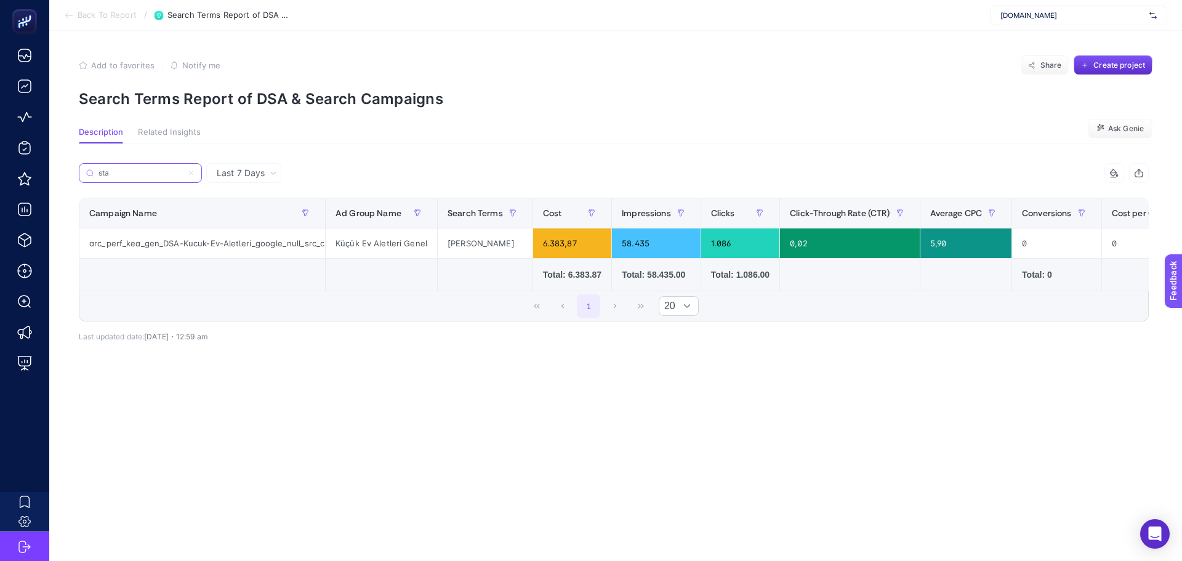
click at [149, 174] on input "sta" at bounding box center [141, 173] width 84 height 9
type input "sta"
click at [190, 169] on label "sta" at bounding box center [140, 173] width 123 height 20
click at [182, 169] on input "sta" at bounding box center [141, 173] width 84 height 9
click at [193, 175] on icon at bounding box center [190, 172] width 7 height 7
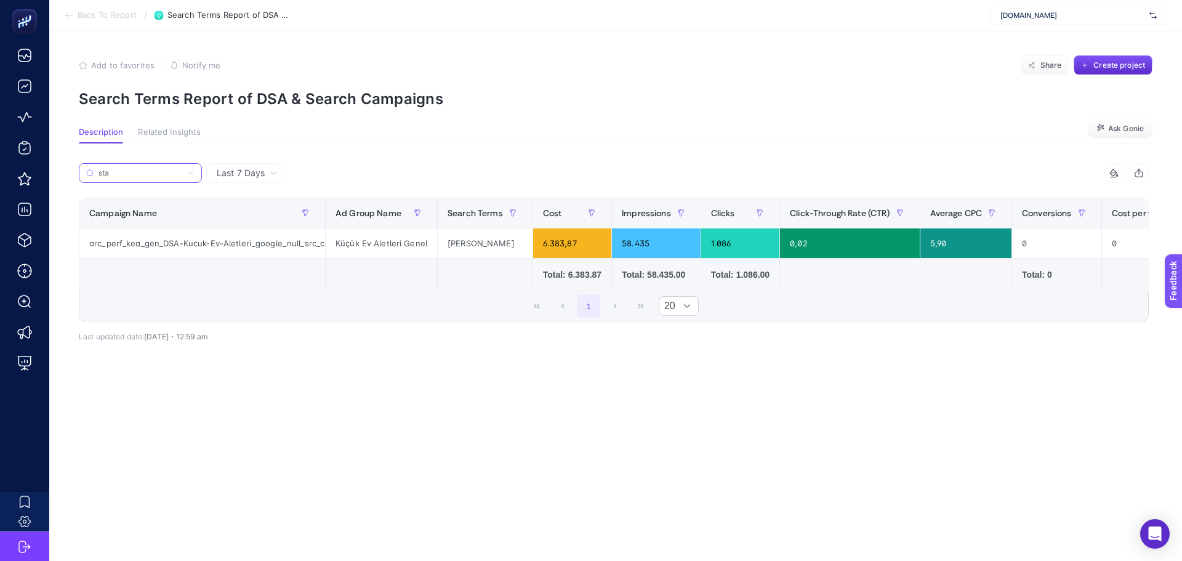
click at [182, 175] on input "sta" at bounding box center [141, 173] width 84 height 9
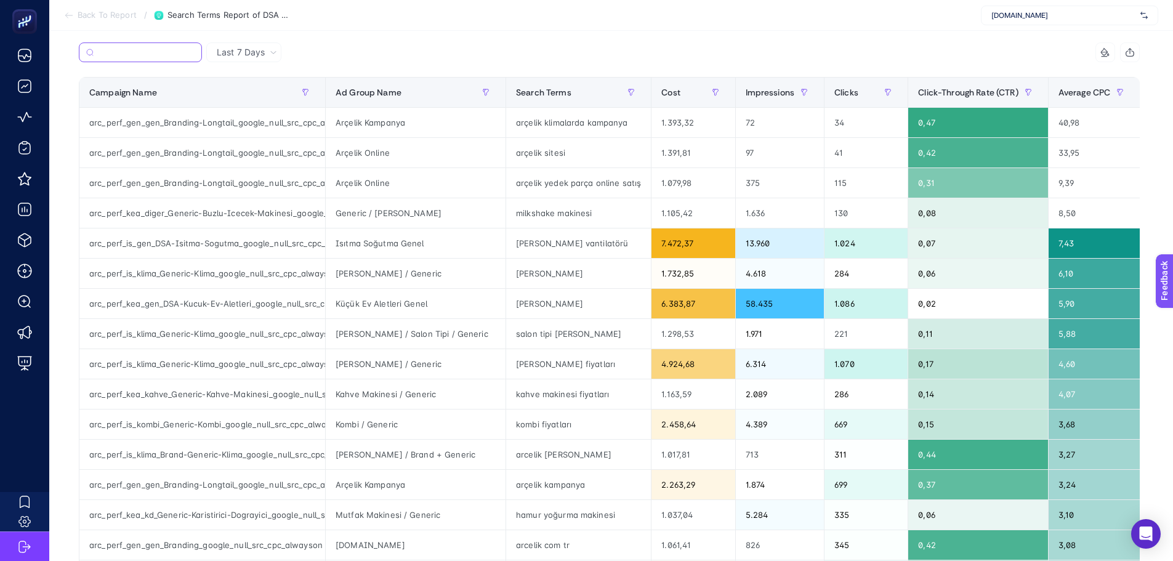
scroll to position [123, 0]
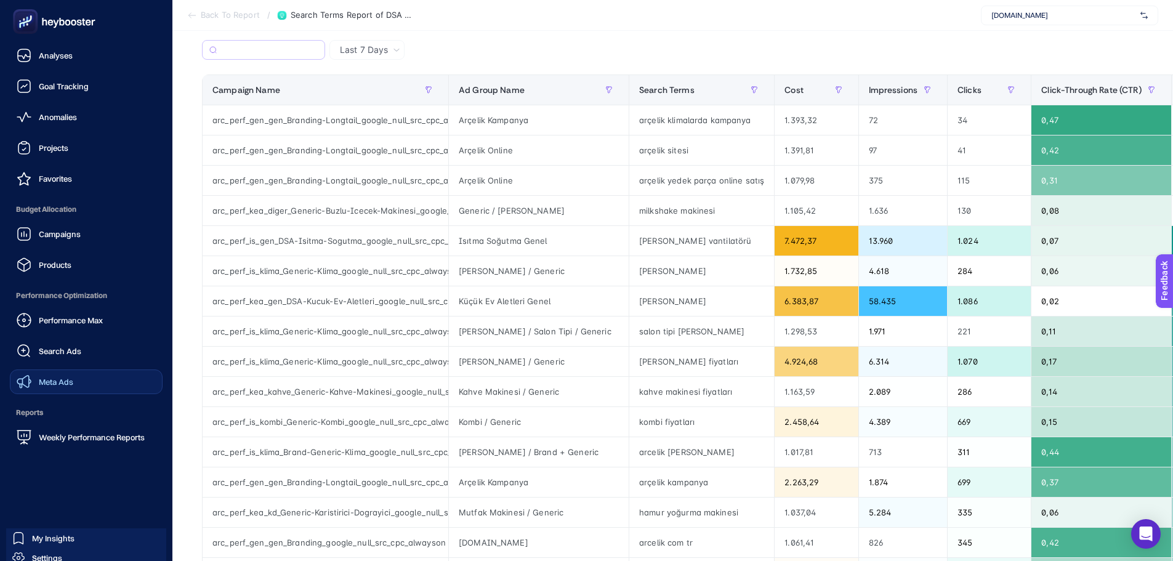
click at [44, 377] on span "Meta Ads" at bounding box center [56, 382] width 34 height 10
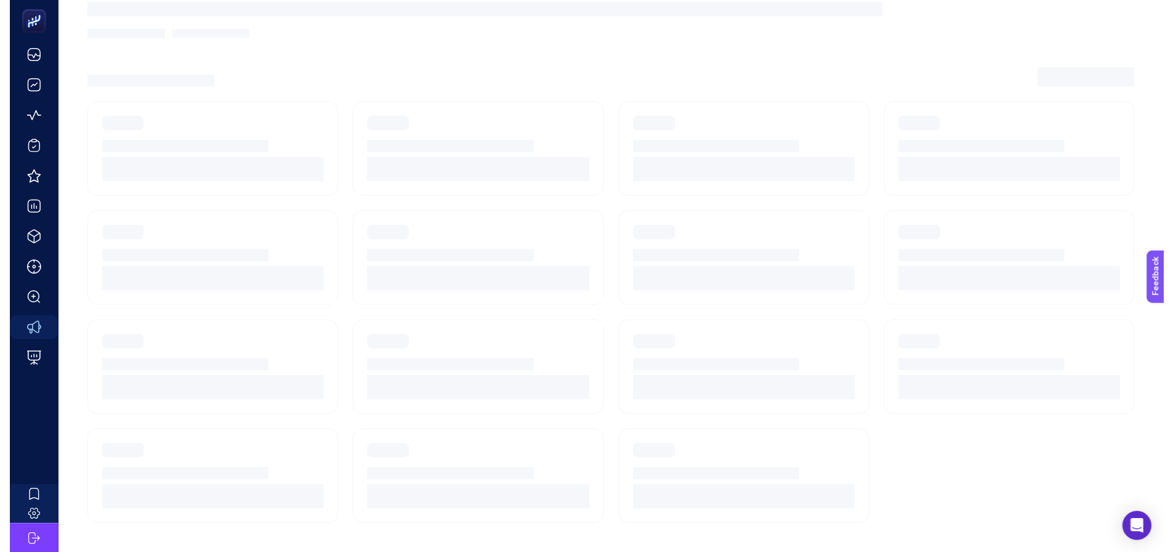
scroll to position [52, 0]
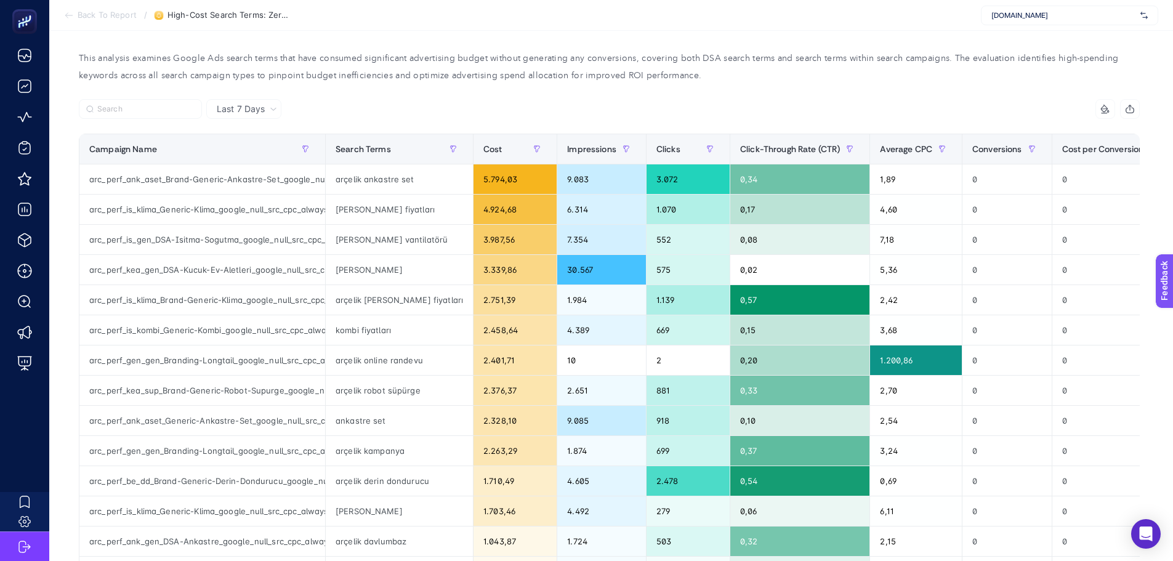
scroll to position [123, 0]
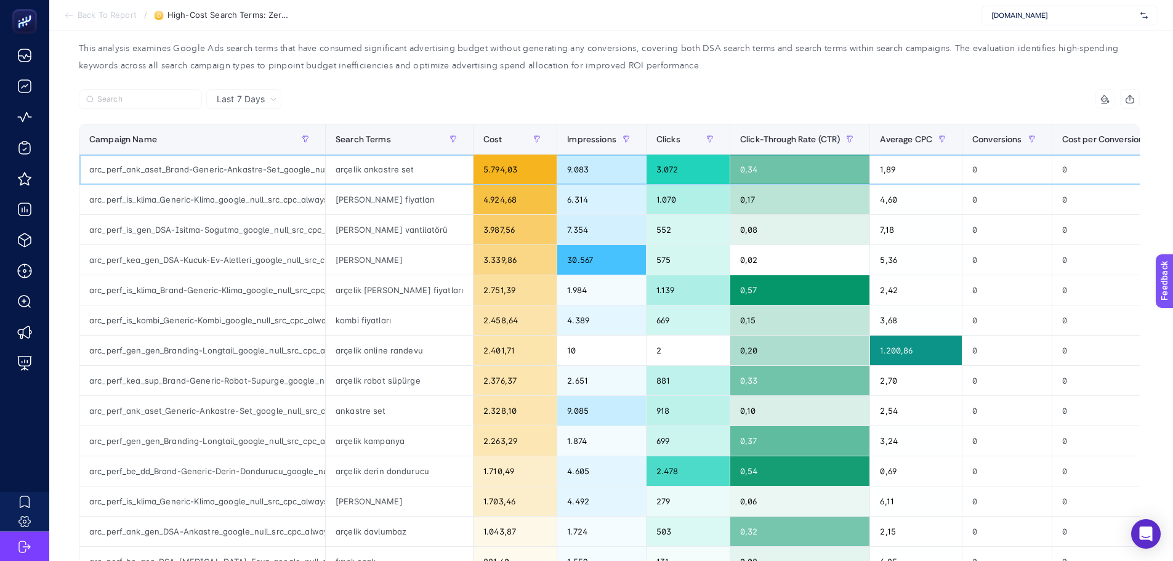
click at [362, 172] on div "arçelik ankastre set" at bounding box center [399, 170] width 147 height 30
click at [380, 233] on div "[PERSON_NAME] vantilatörü" at bounding box center [399, 230] width 147 height 30
click at [236, 96] on span "Last 7 Days" at bounding box center [241, 99] width 48 height 12
click at [250, 151] on li "Last 30 Days" at bounding box center [244, 147] width 68 height 22
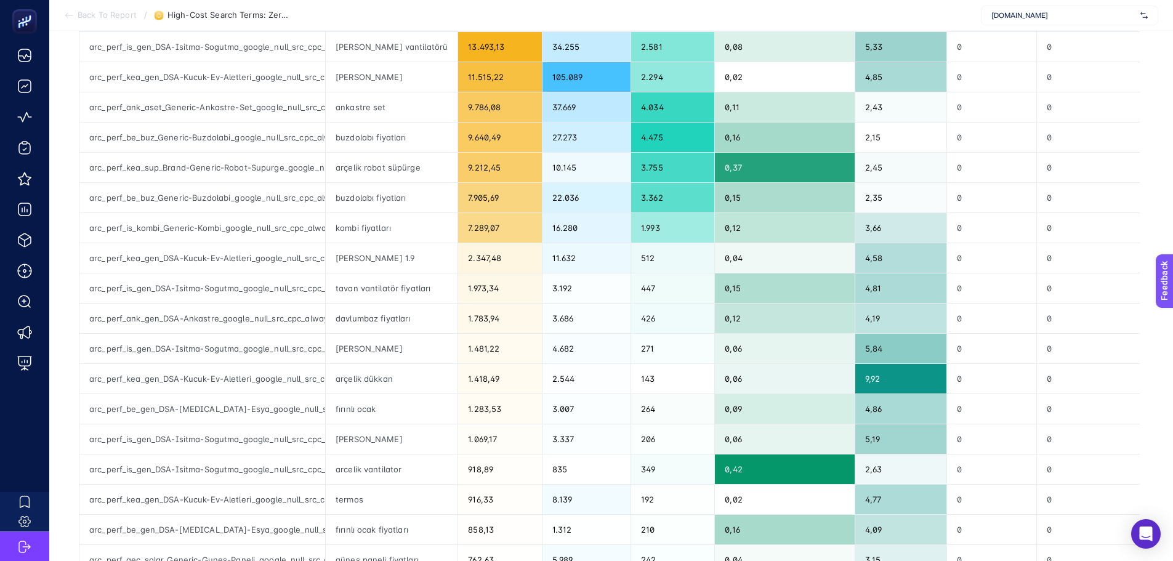
scroll to position [246, 0]
click at [396, 145] on div "buzdolabı fiyatları" at bounding box center [392, 137] width 132 height 30
drag, startPoint x: 404, startPoint y: 202, endPoint x: 394, endPoint y: 230, distance: 29.4
click at [402, 203] on div "buzdolabı fiyatları" at bounding box center [392, 197] width 132 height 30
drag, startPoint x: 394, startPoint y: 230, endPoint x: 396, endPoint y: 266, distance: 36.4
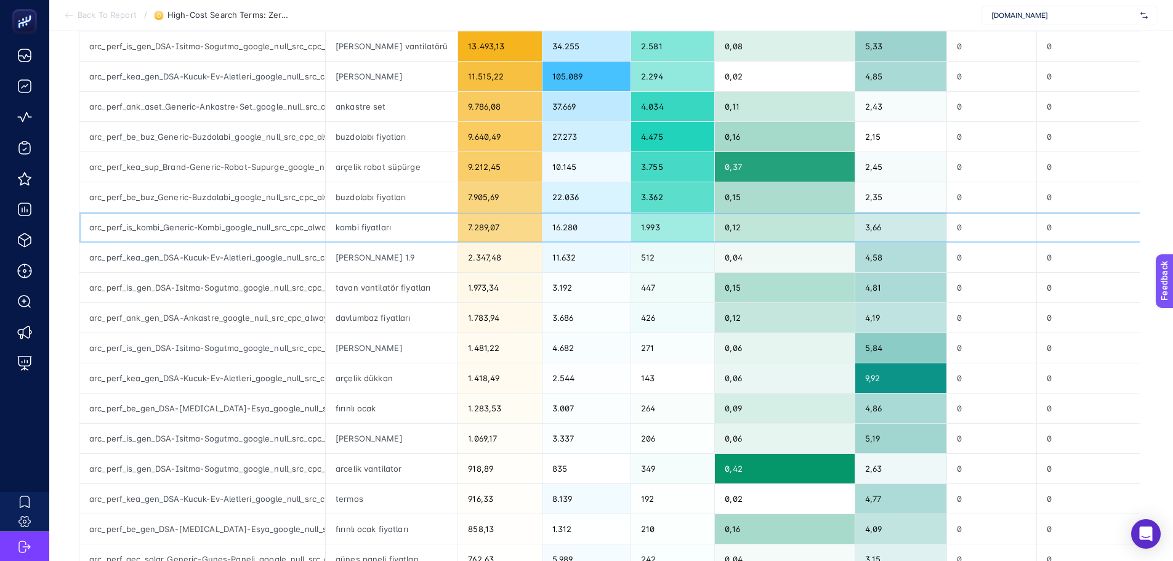
click at [395, 230] on div "kombi fiyatları" at bounding box center [392, 227] width 132 height 30
click at [411, 302] on tbody "arc_perf_is_gen_DSA-Isitma-Sogutma_google_null_src_cpc_alwayson tavan vantilatö…" at bounding box center [729, 332] width 1300 height 603
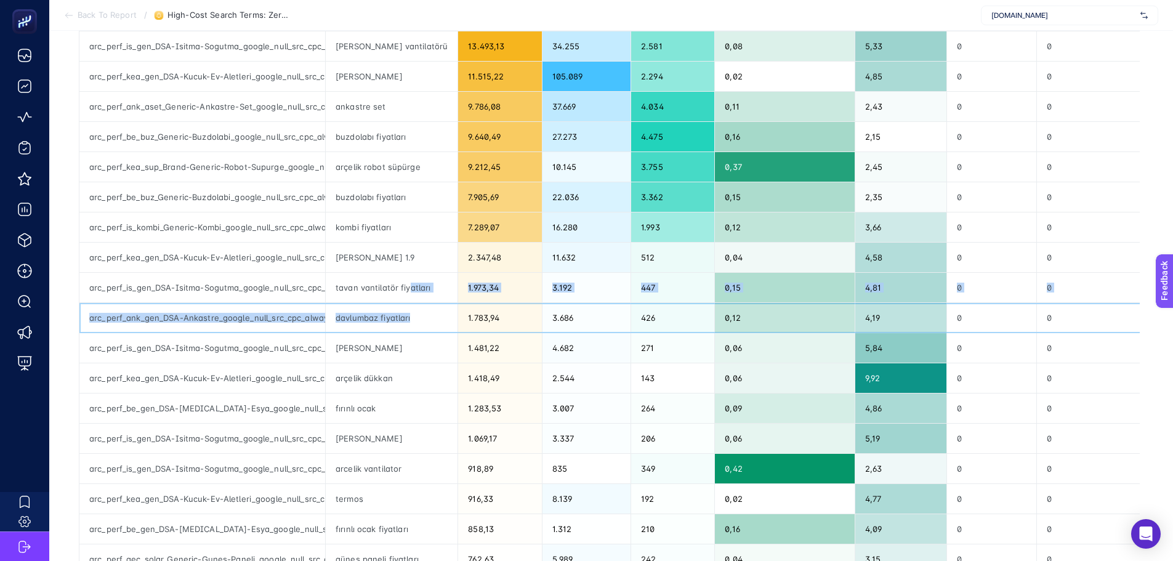
click at [400, 326] on div "davlumbaz fiyatları" at bounding box center [392, 318] width 132 height 30
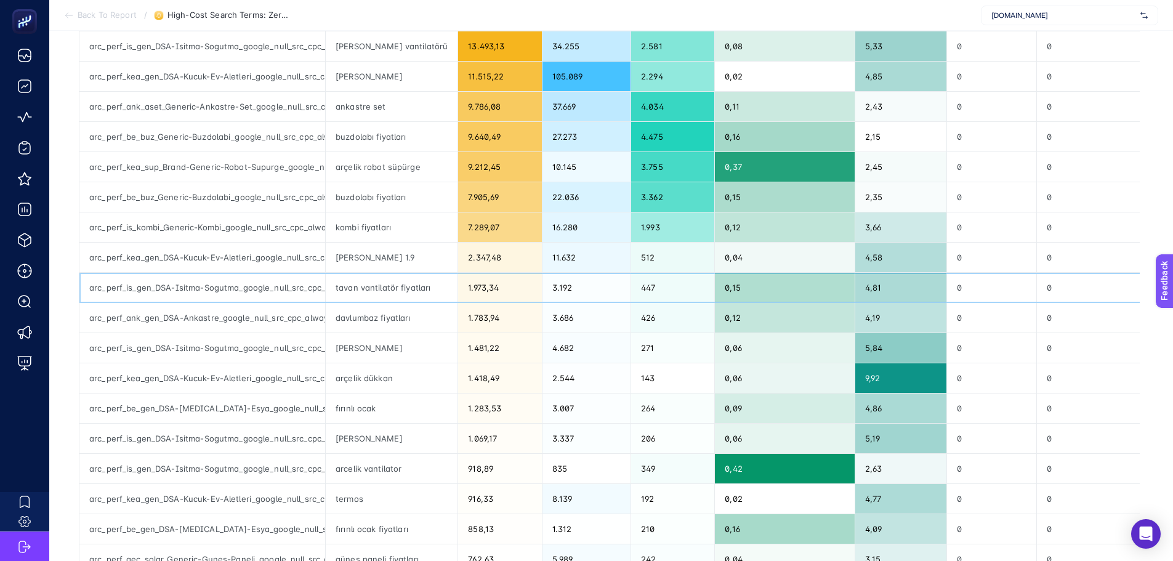
click at [422, 297] on div "tavan vantilatör fiyatları" at bounding box center [392, 288] width 132 height 30
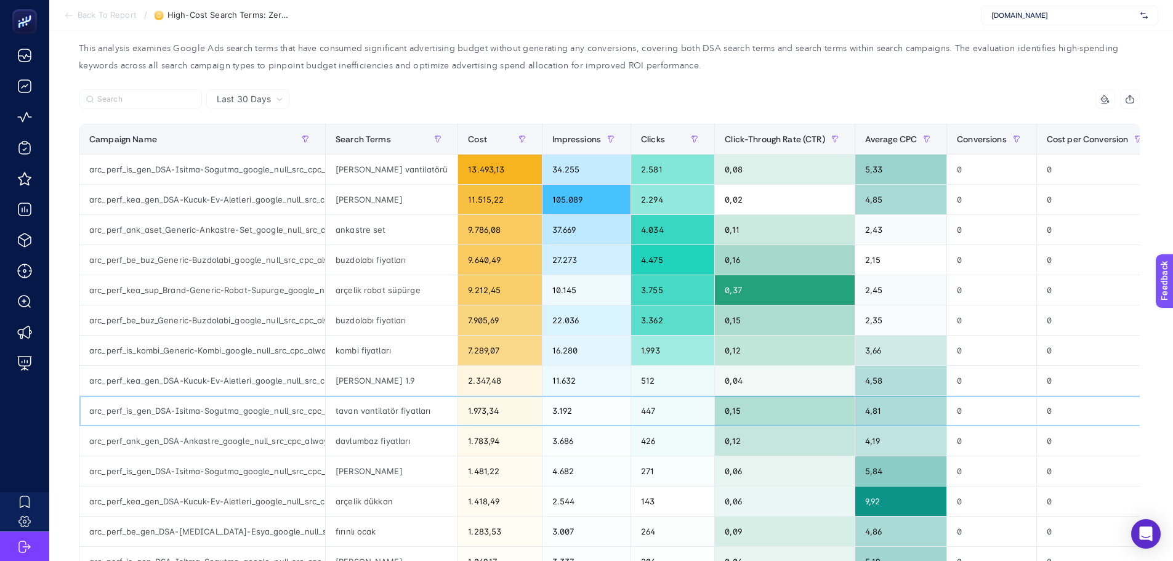
scroll to position [0, 0]
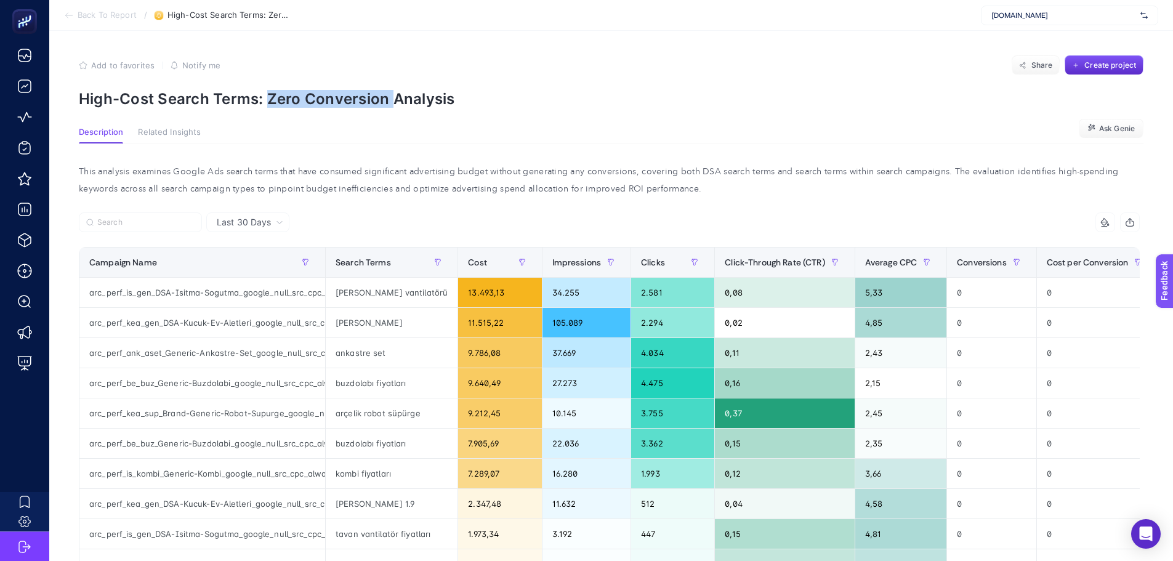
drag, startPoint x: 267, startPoint y: 100, endPoint x: 390, endPoint y: 99, distance: 123.1
click at [390, 99] on p "High-Cost Search Terms: Zero Conversion Analysis" at bounding box center [611, 99] width 1064 height 18
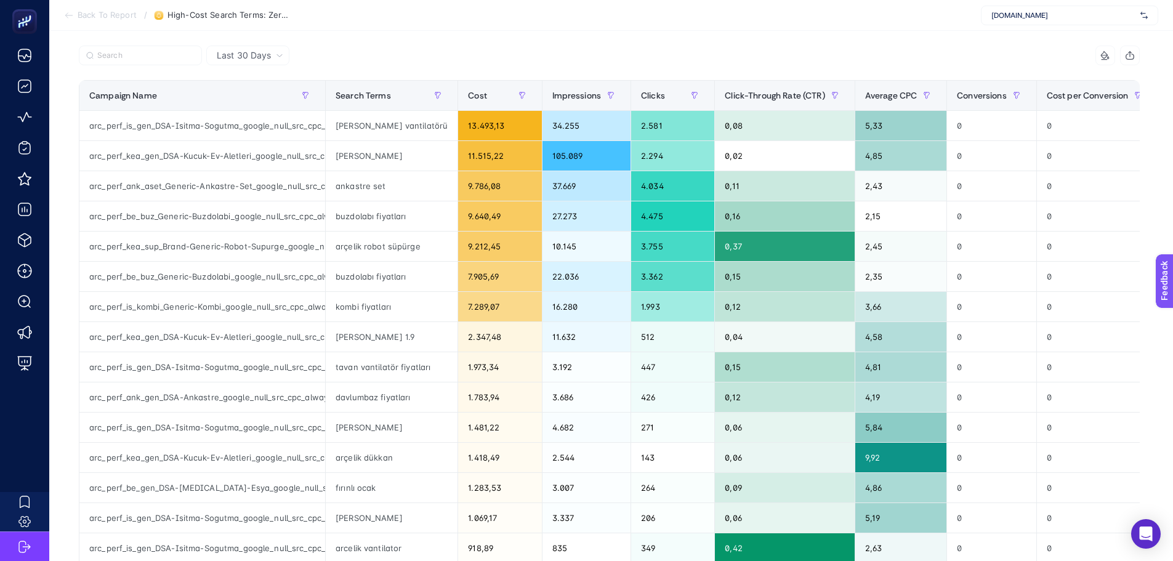
scroll to position [185, 0]
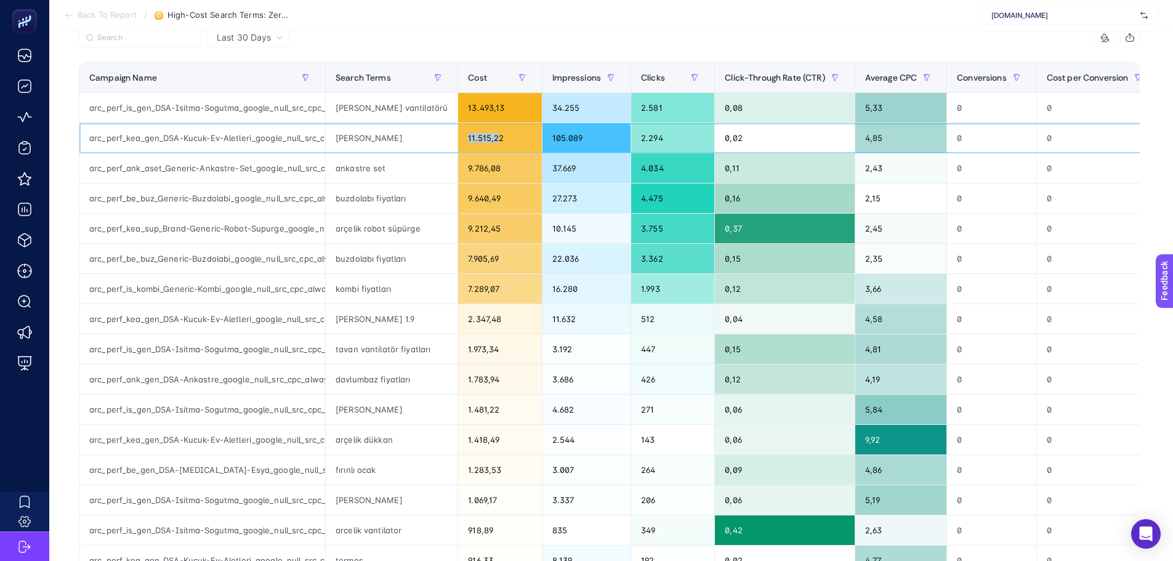
drag, startPoint x: 448, startPoint y: 140, endPoint x: 478, endPoint y: 140, distance: 29.6
click at [478, 140] on div "11.515,22" at bounding box center [499, 138] width 83 height 30
click at [151, 44] on label at bounding box center [140, 38] width 123 height 20
click at [0, 0] on input "Search" at bounding box center [0, 0] width 0 height 0
click at [151, 44] on label at bounding box center [140, 38] width 123 height 20
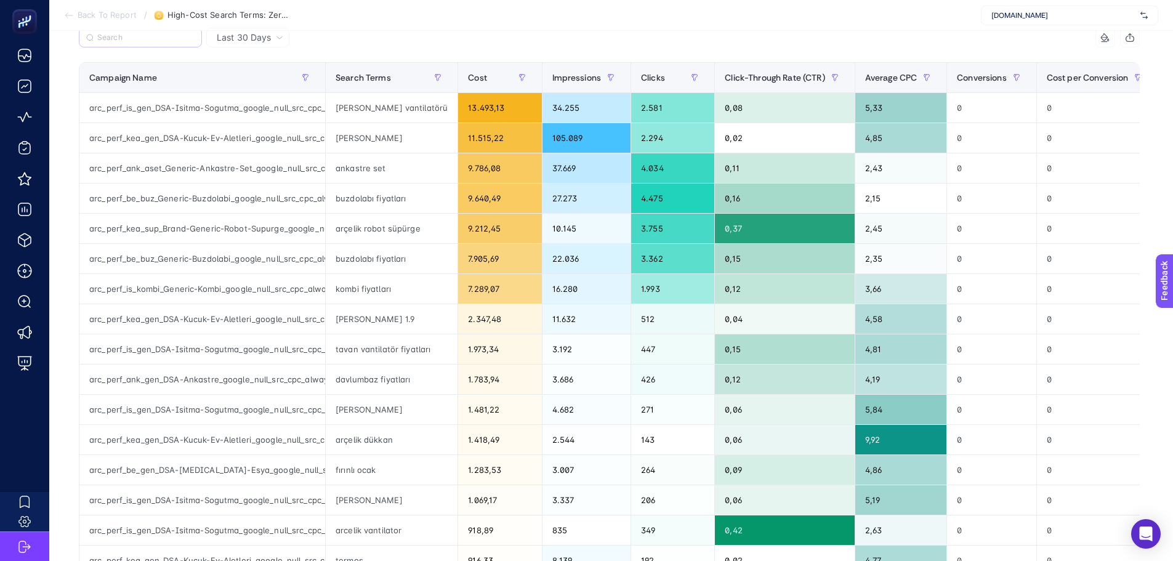
click at [0, 0] on input "Search" at bounding box center [0, 0] width 0 height 0
click at [151, 39] on input "Search" at bounding box center [145, 37] width 97 height 9
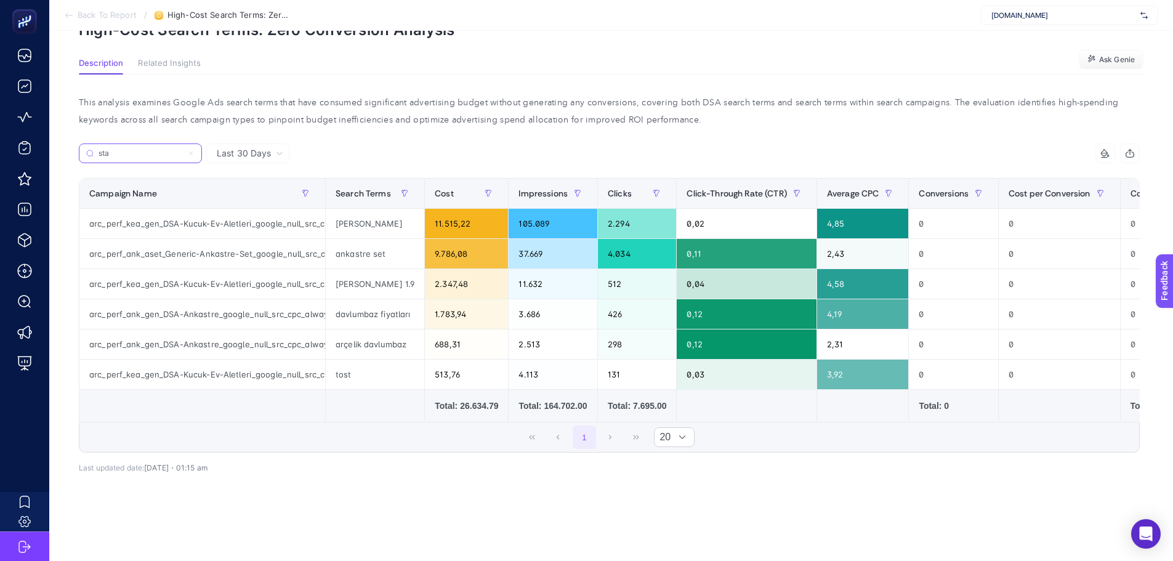
scroll to position [0, 0]
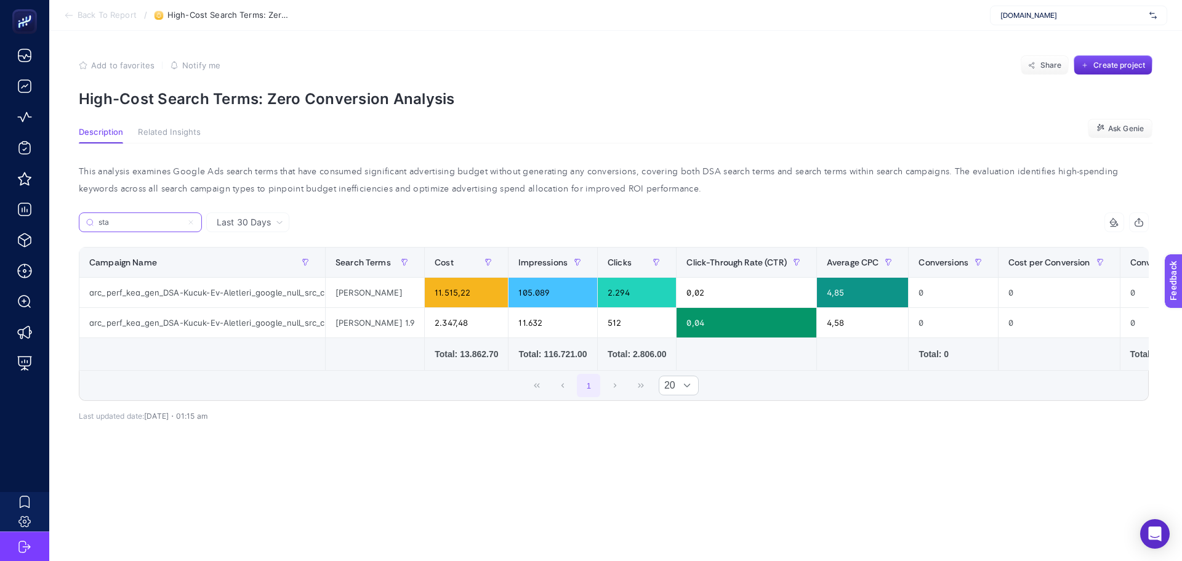
type input "sta"
click at [191, 220] on icon at bounding box center [190, 222] width 7 height 7
click at [0, 0] on input "Search" at bounding box center [0, 0] width 0 height 0
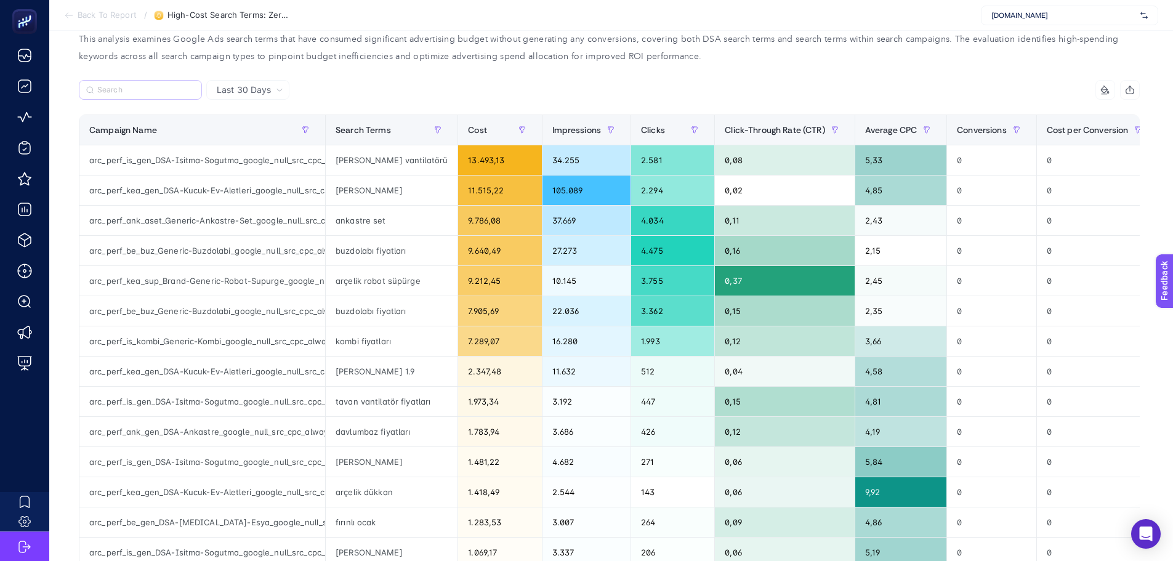
scroll to position [62, 0]
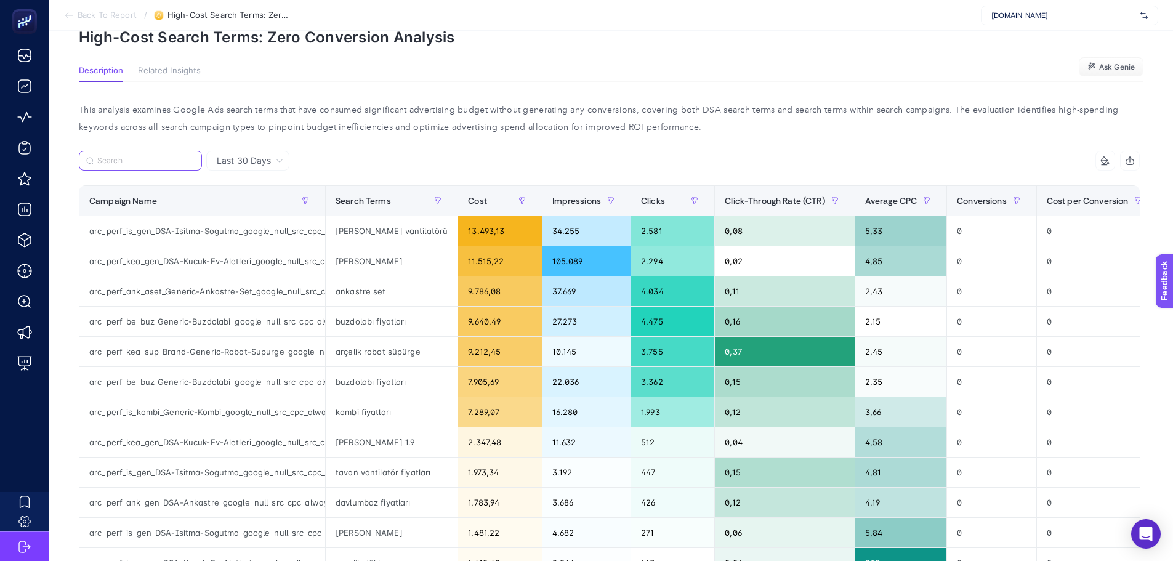
click at [153, 161] on input "Search" at bounding box center [145, 160] width 97 height 9
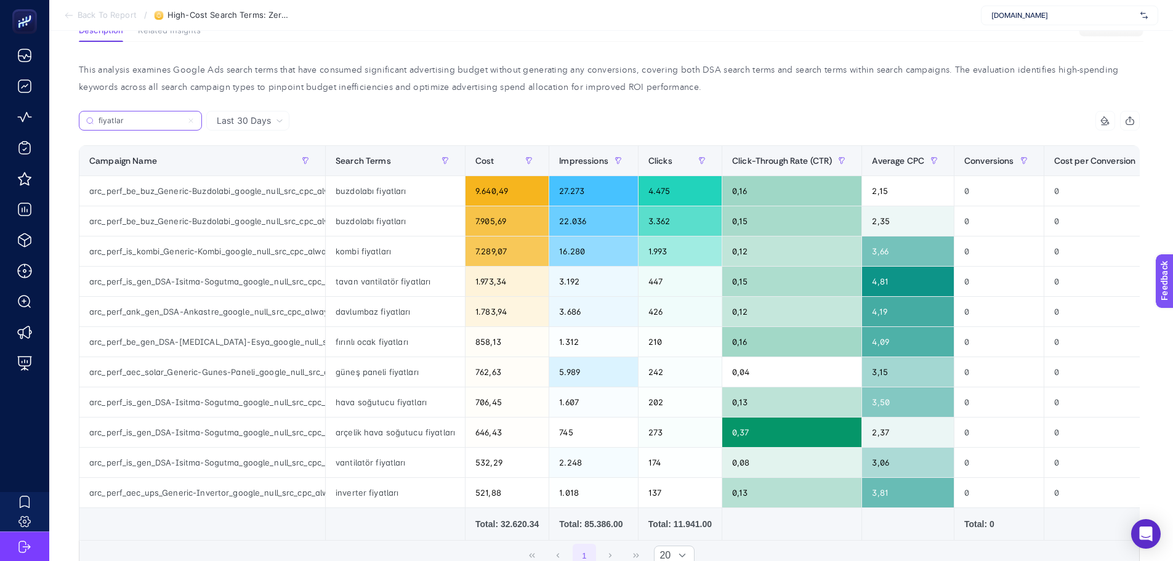
scroll to position [123, 0]
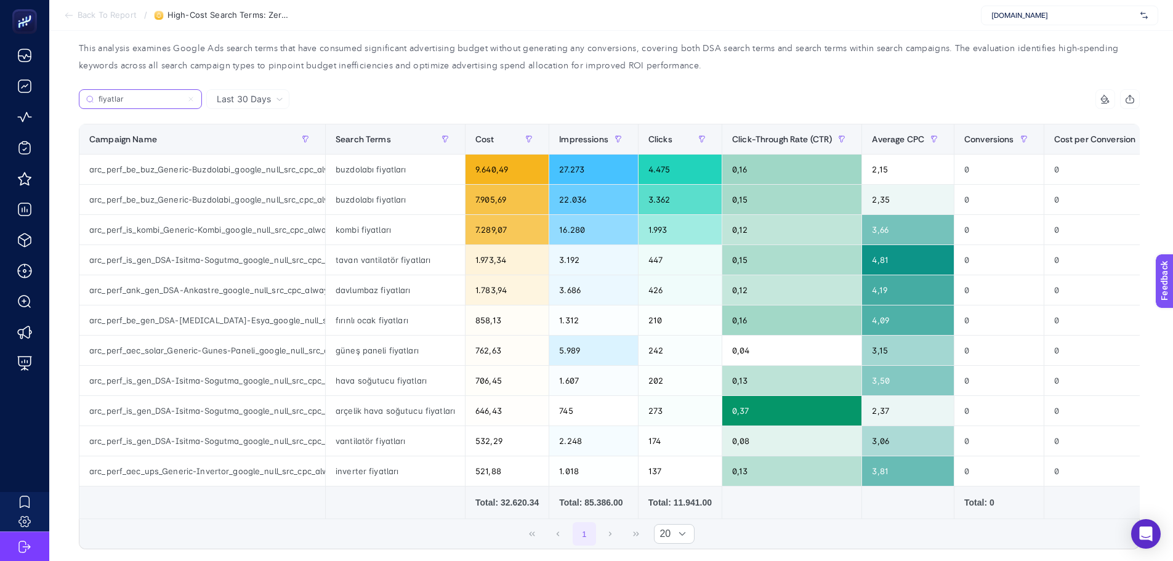
type input "fiyatlar"
drag, startPoint x: 499, startPoint y: 504, endPoint x: 517, endPoint y: 502, distance: 18.6
click at [517, 502] on div "Total: 32.620.34" at bounding box center [506, 502] width 63 height 12
drag, startPoint x: 667, startPoint y: 505, endPoint x: 676, endPoint y: 505, distance: 8.6
click at [676, 505] on div "Total: 11.941.00" at bounding box center [679, 502] width 63 height 12
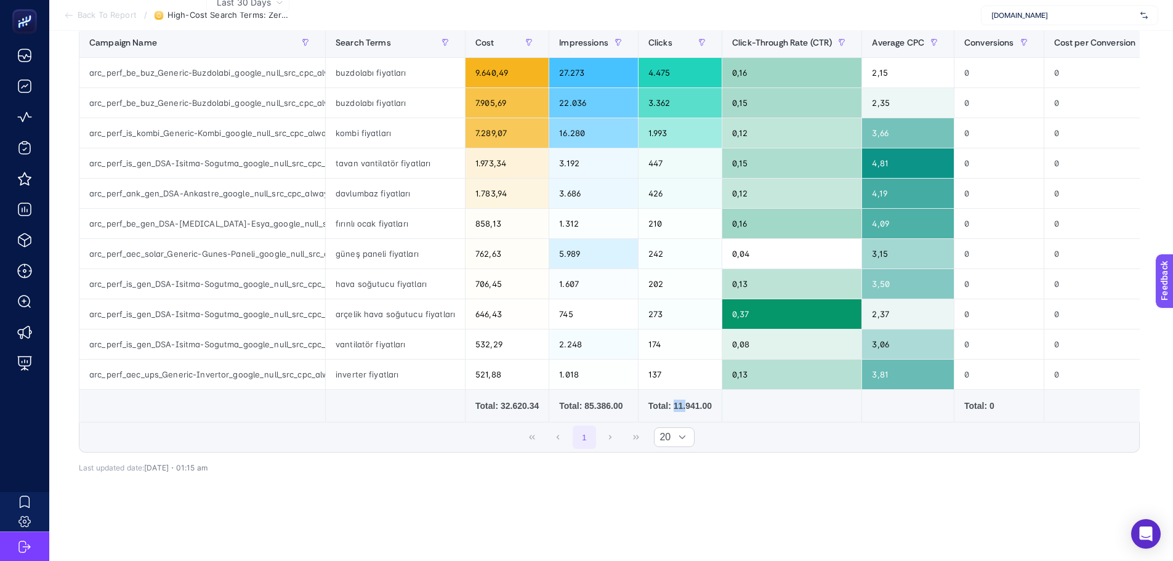
scroll to position [234, 0]
drag, startPoint x: 374, startPoint y: 332, endPoint x: 413, endPoint y: 334, distance: 38.8
click at [413, 334] on div "vantilatör fiyatları" at bounding box center [395, 344] width 139 height 30
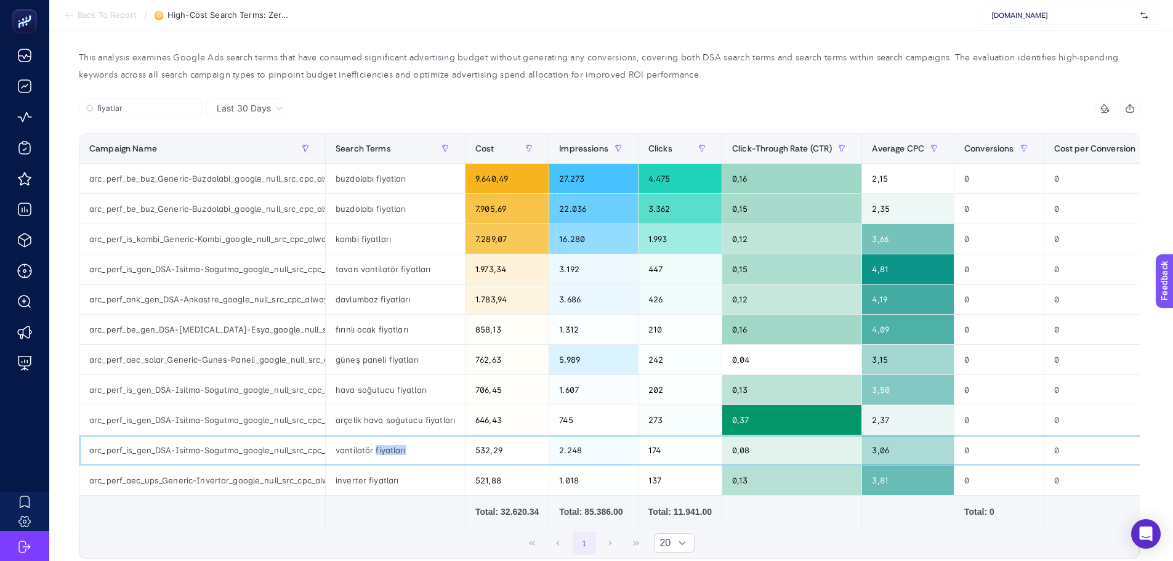
scroll to position [111, 0]
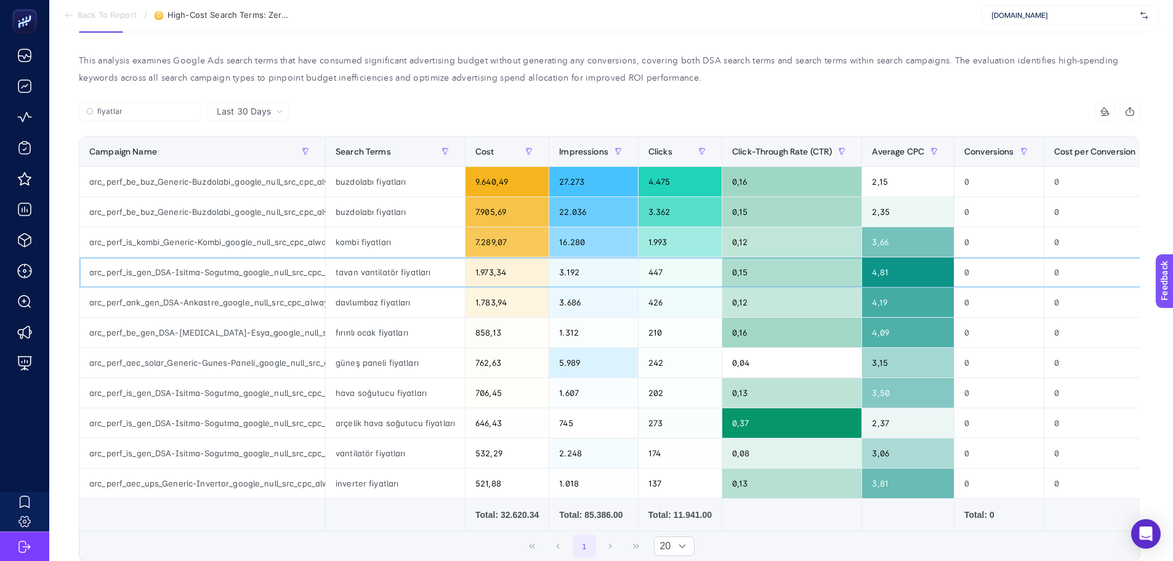
click at [187, 266] on div "arc_perf_is_gen_DSA-Isitma-Sogutma_google_null_src_cpc_alwayson" at bounding box center [202, 272] width 246 height 30
click at [190, 242] on div "arc_perf_is_kombi_Generic-Kombi_google_null_src_cpc_alwayson" at bounding box center [202, 242] width 246 height 30
click at [192, 211] on div "arc_perf_be_buz_Generic-Buzdolabi_google_null_src_cpc_alwayson Copycat-2" at bounding box center [202, 212] width 246 height 30
click at [191, 180] on div "arc_perf_be_buz_Generic-Buzdolabi_google_null_src_cpc_alwayson" at bounding box center [202, 182] width 246 height 30
click at [185, 497] on div "arc_perf_aec_ups_Generic-Invertor_google_null_src_cpc_alwayson" at bounding box center [202, 484] width 246 height 30
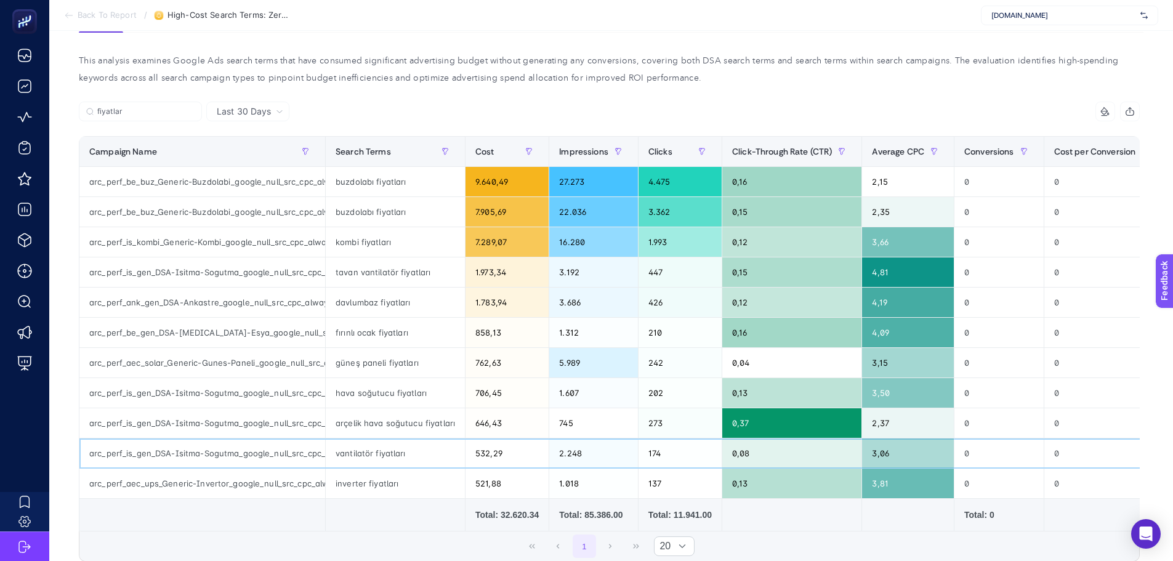
click at [185, 442] on div "arc_perf_is_gen_DSA-Isitma-Sogutma_google_null_src_cpc_alwayson" at bounding box center [202, 453] width 246 height 30
click at [195, 240] on div "arc_perf_is_kombi_Generic-Kombi_google_null_src_cpc_alwayson" at bounding box center [202, 242] width 246 height 30
click at [195, 185] on div "arc_perf_be_buz_Generic-Buzdolabi_google_null_src_cpc_alwayson" at bounding box center [202, 182] width 246 height 30
drag, startPoint x: 332, startPoint y: 427, endPoint x: 366, endPoint y: 429, distance: 33.9
click at [366, 429] on div "arçelik hava soğutucu fiyatları" at bounding box center [395, 423] width 139 height 30
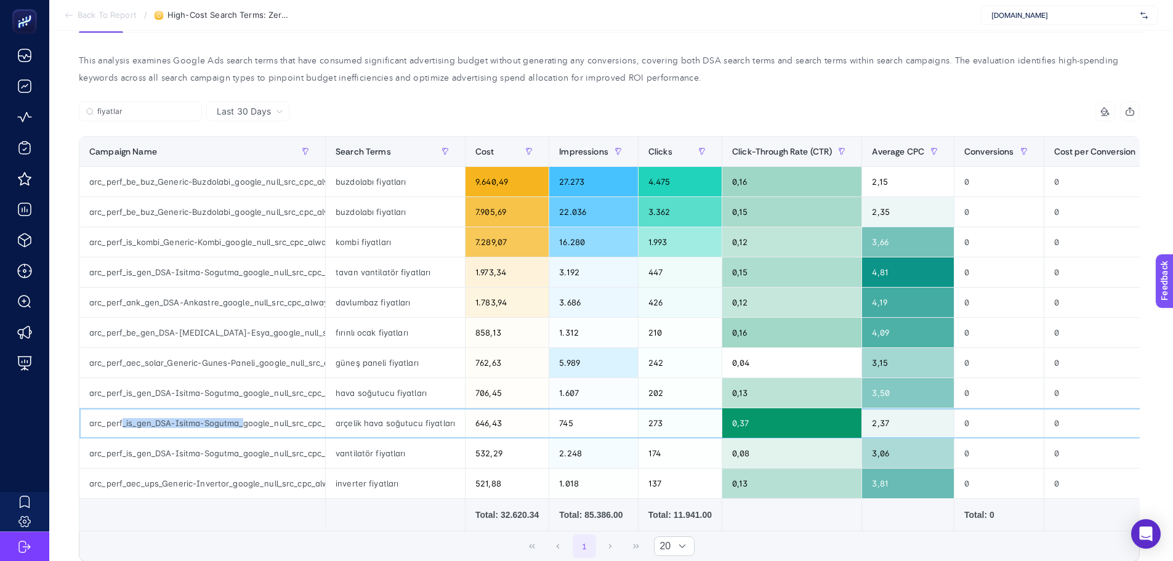
drag, startPoint x: 124, startPoint y: 426, endPoint x: 280, endPoint y: 429, distance: 156.4
click at [244, 426] on div "arc_perf_is_gen_DSA-Isitma-Sogutma_google_null_src_cpc_alwayson" at bounding box center [202, 423] width 246 height 30
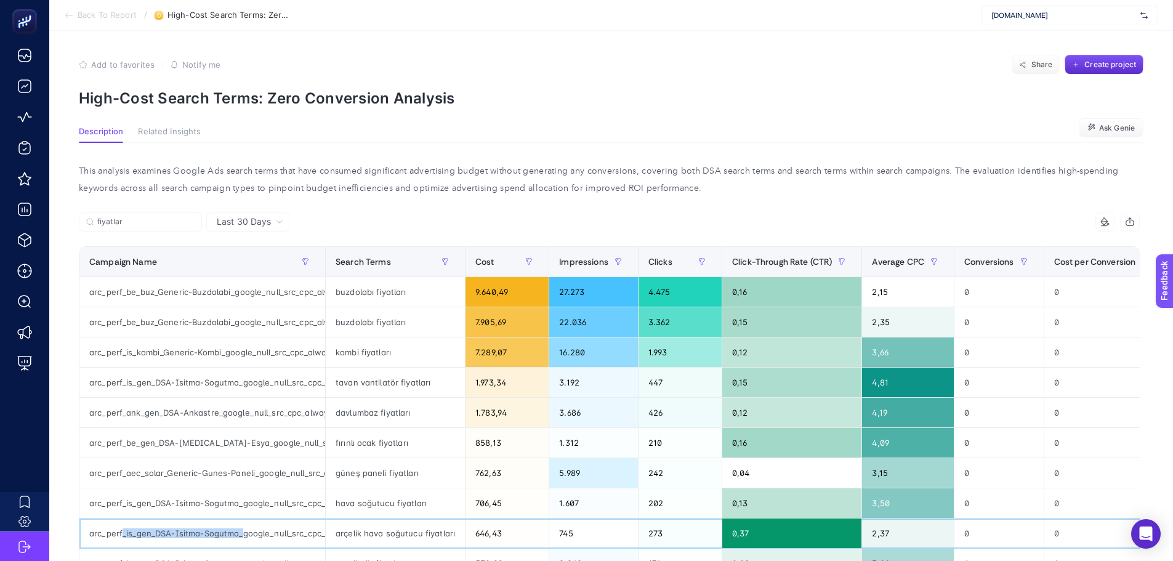
scroll to position [0, 0]
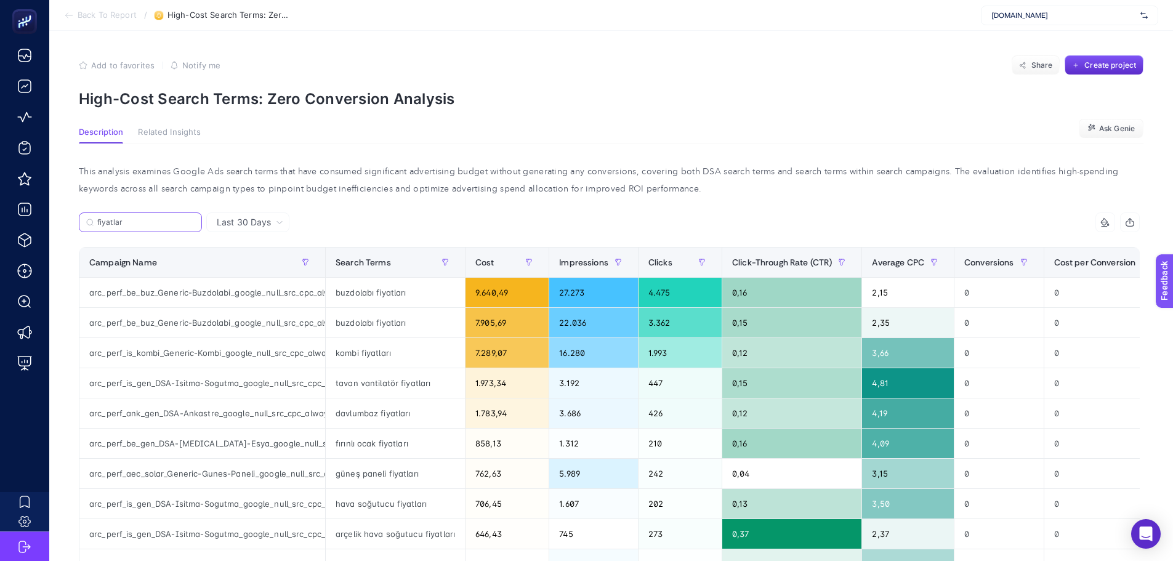
click at [140, 221] on input "fiyatlar" at bounding box center [145, 222] width 97 height 9
click at [140, 221] on input "fiyatlar" at bounding box center [141, 222] width 84 height 9
click at [141, 221] on input "fiyatlar" at bounding box center [141, 222] width 84 height 9
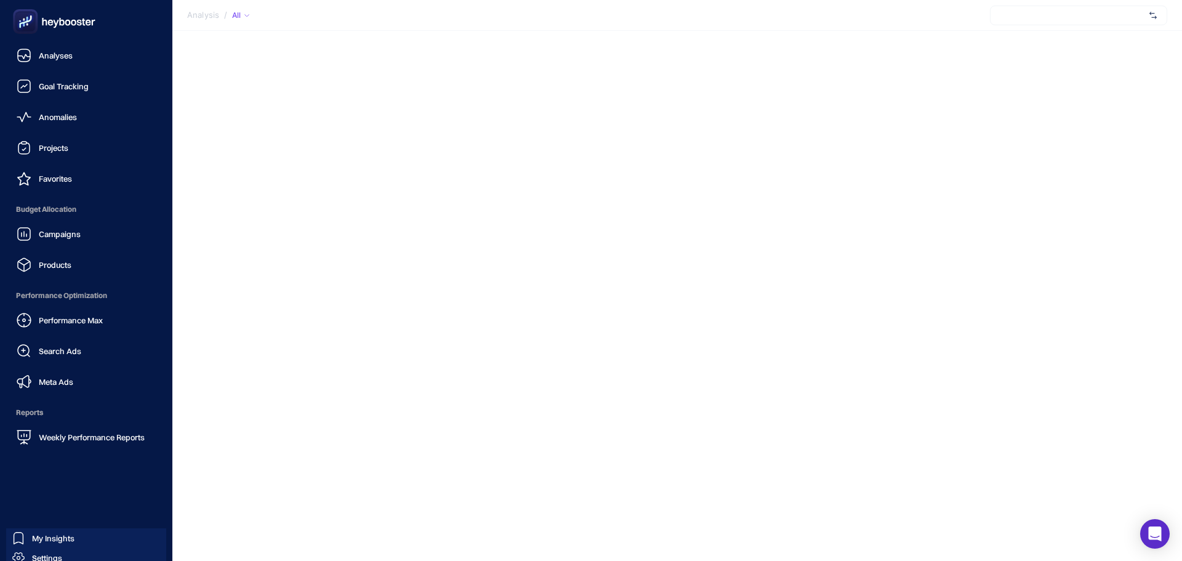
drag, startPoint x: 36, startPoint y: 318, endPoint x: 118, endPoint y: 304, distance: 83.7
click at [36, 318] on div "Performance Max" at bounding box center [60, 320] width 86 height 15
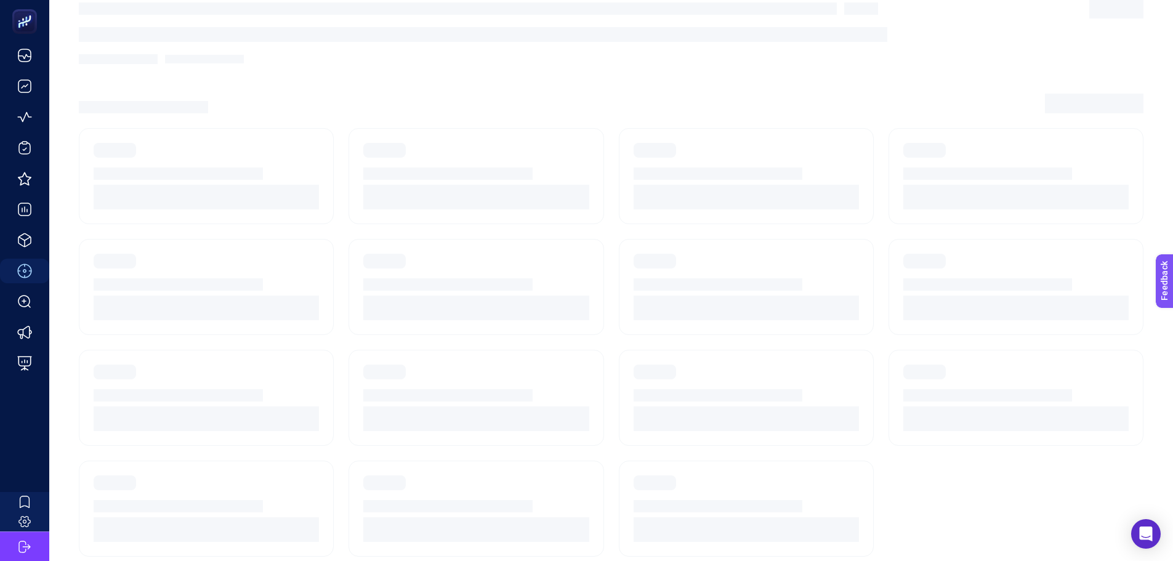
scroll to position [52, 0]
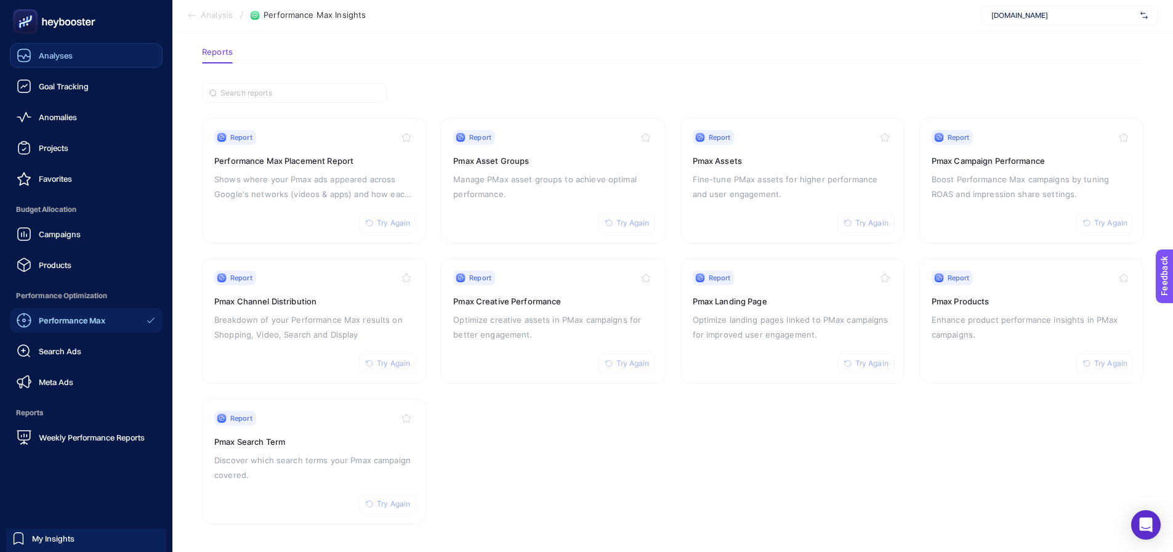
drag, startPoint x: 70, startPoint y: 54, endPoint x: 101, endPoint y: 62, distance: 32.6
click at [70, 54] on span "Analyses" at bounding box center [56, 55] width 34 height 10
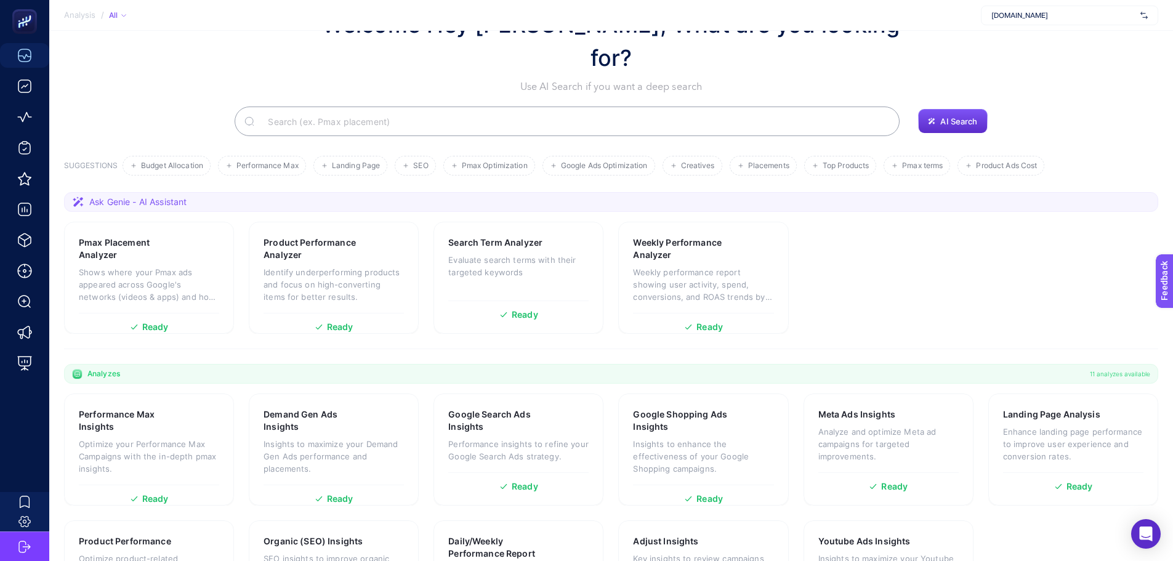
click at [587, 161] on span "Google Ads Optimization" at bounding box center [604, 165] width 87 height 9
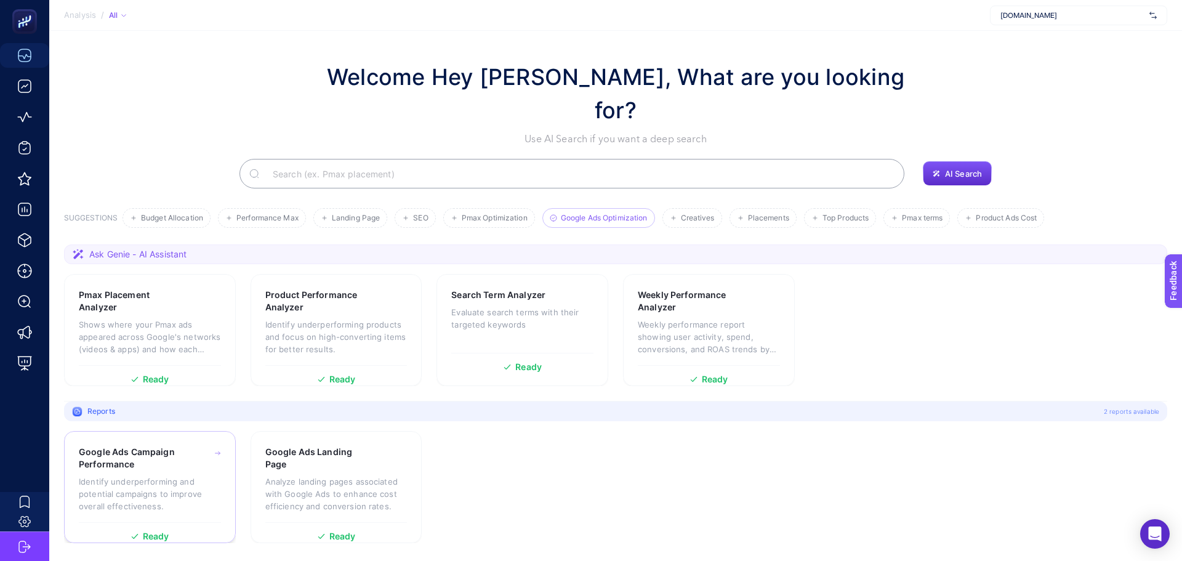
click at [171, 446] on h3 "Google Ads Campaign Performance" at bounding box center [132, 458] width 106 height 25
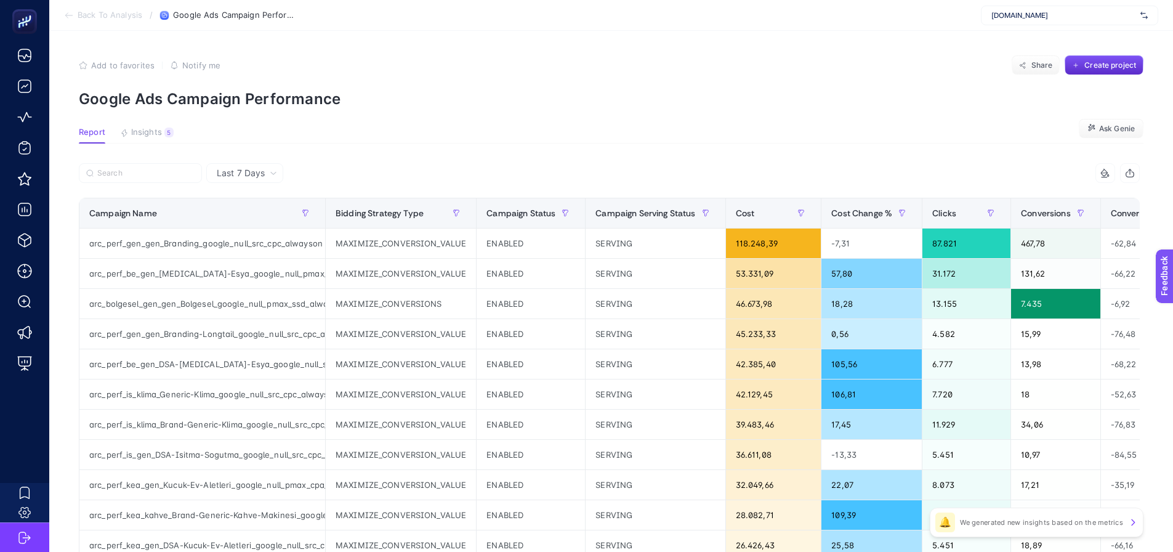
click at [158, 118] on article "Add to favorites false Notify me Share Create project Google Ads Campaign Perfo…" at bounding box center [611, 512] width 1124 height 962
click at [155, 135] on span "Insights" at bounding box center [146, 132] width 31 height 10
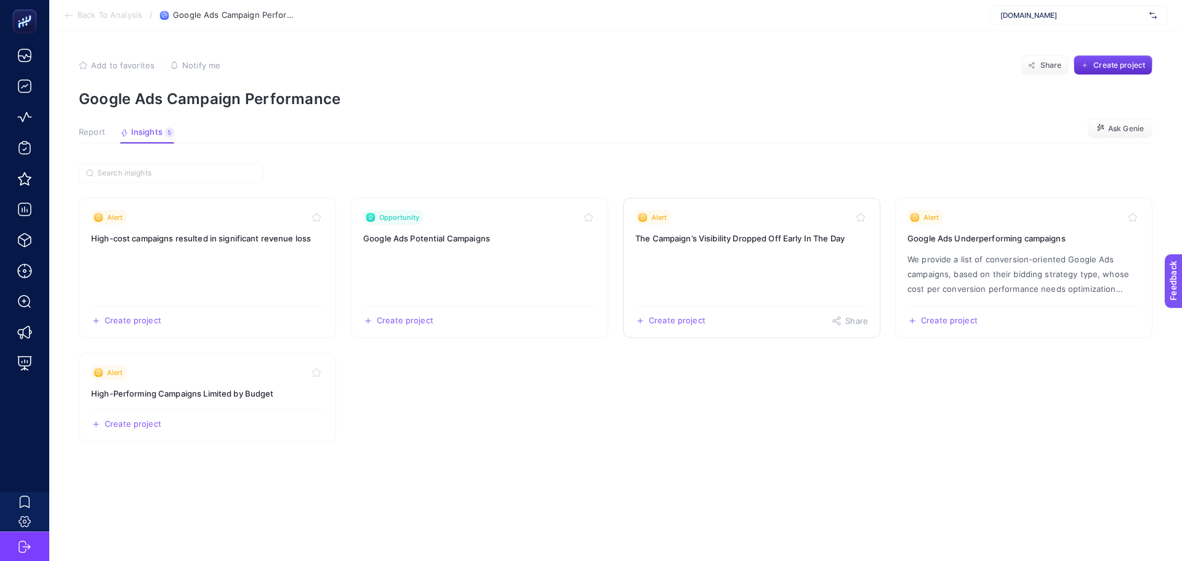
drag, startPoint x: 714, startPoint y: 280, endPoint x: 720, endPoint y: 275, distance: 8.3
click at [97, 132] on span "Report" at bounding box center [92, 132] width 26 height 10
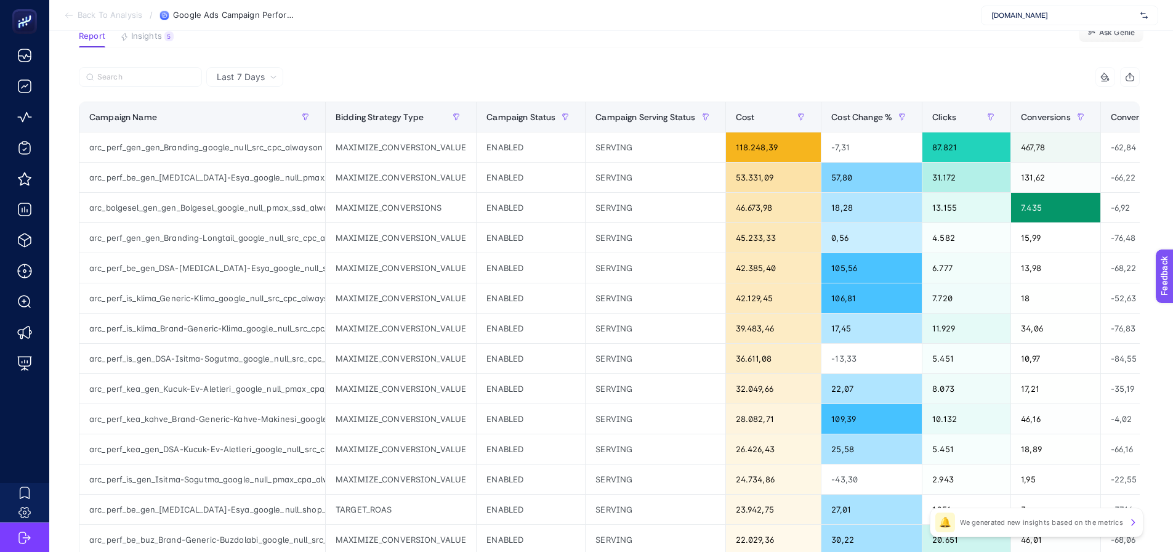
scroll to position [123, 0]
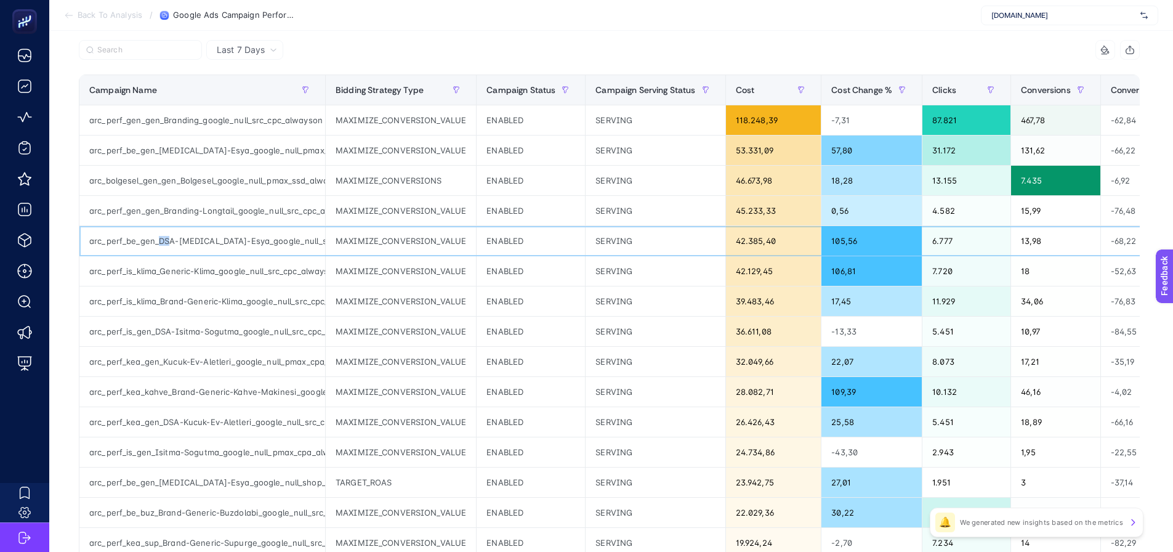
drag, startPoint x: 158, startPoint y: 243, endPoint x: 170, endPoint y: 242, distance: 11.7
click at [170, 242] on div "arc_perf_be_gen_DSA-Beyaz-Esya_google_null_src_cpc_alwayson" at bounding box center [202, 241] width 246 height 30
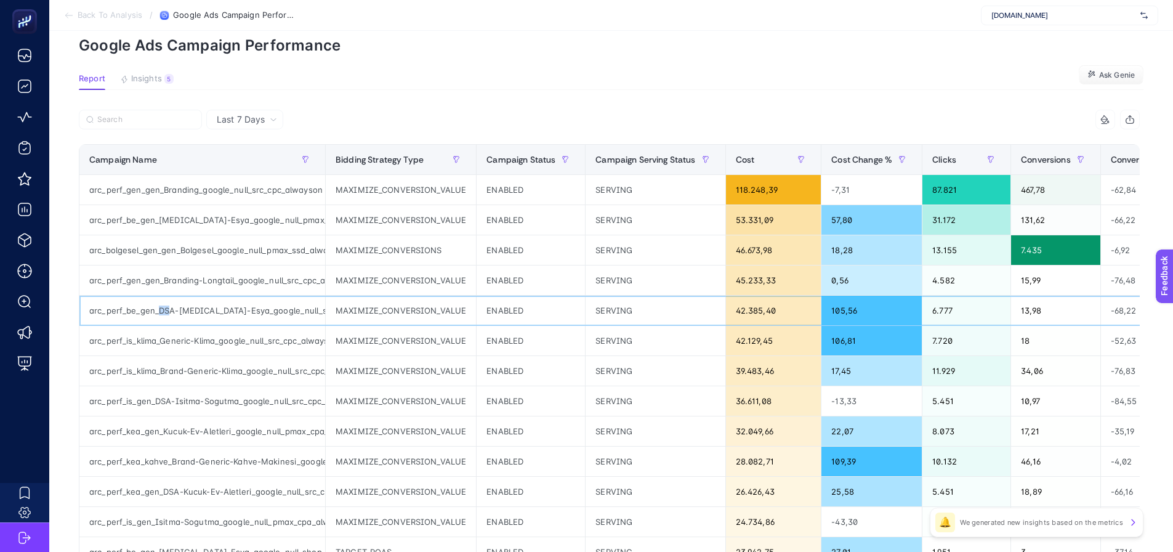
scroll to position [0, 0]
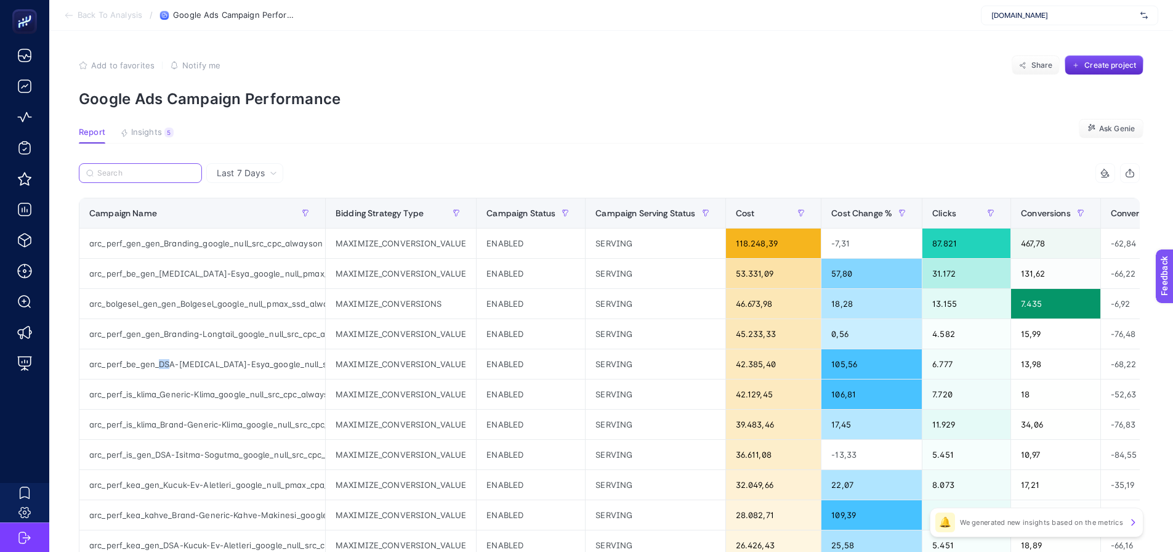
click at [123, 171] on input "Search" at bounding box center [145, 173] width 97 height 9
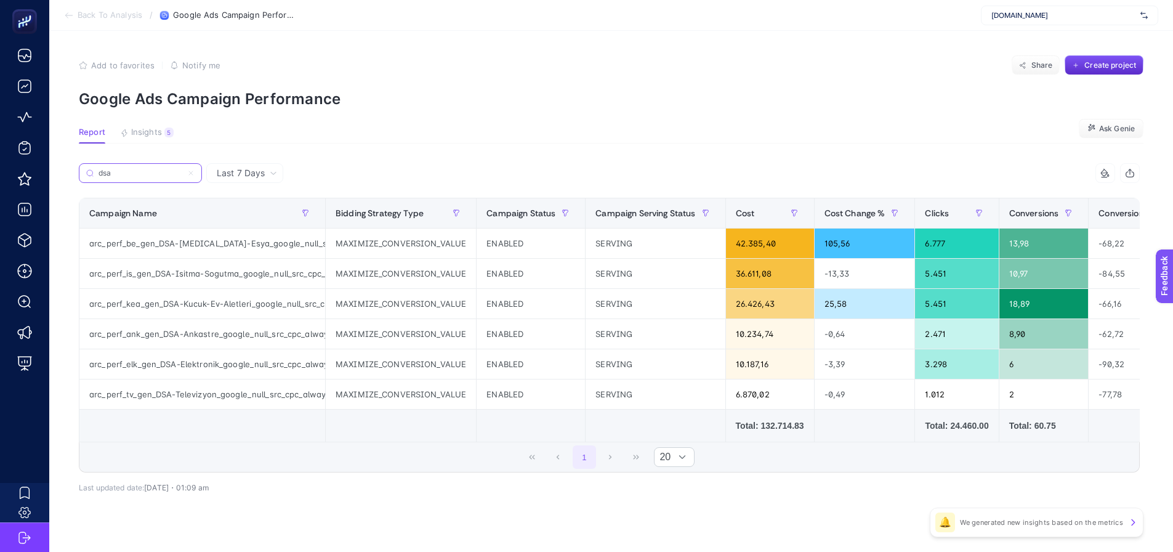
type input "dsa"
click at [200, 272] on div "arc_perf_is_gen_DSA-Isitma-Sogutma_google_null_src_cpc_alwayson" at bounding box center [202, 274] width 246 height 30
click at [207, 270] on div "arc_perf_is_gen_DSA-Isitma-Sogutma_google_null_src_cpc_alwayson" at bounding box center [202, 274] width 246 height 30
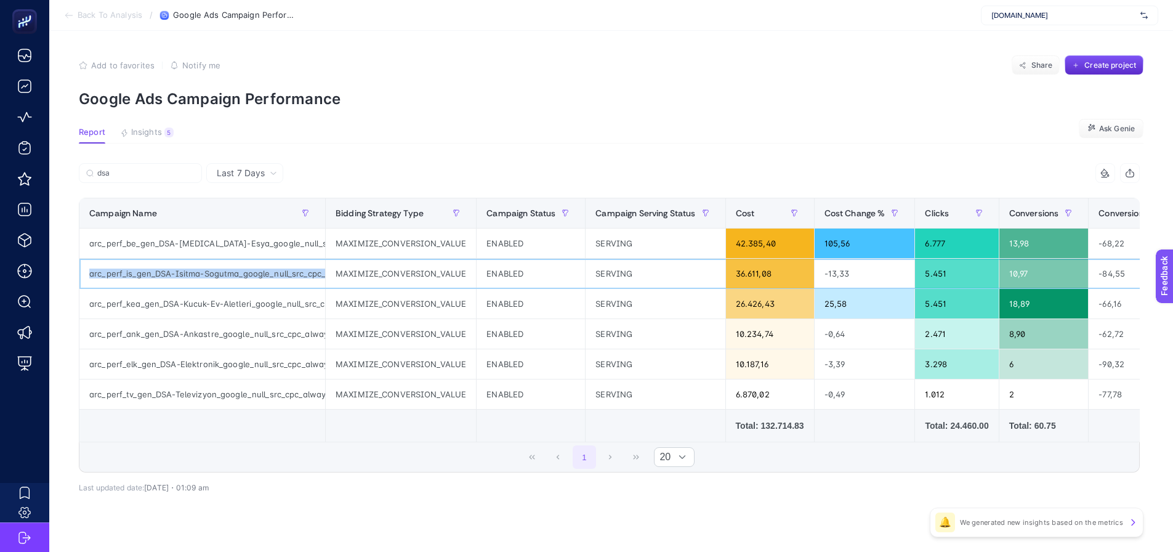
click at [207, 270] on div "arc_perf_is_gen_DSA-Isitma-Sogutma_google_null_src_cpc_alwayson" at bounding box center [202, 274] width 246 height 30
click at [179, 272] on div "arc_perf_is_gen_DSA-Isitma-Sogutma_google_null_src_cpc_alwayson" at bounding box center [202, 274] width 246 height 30
click at [180, 271] on div "arc_perf_is_gen_DSA-Isitma-Sogutma_google_null_src_cpc_alwayson" at bounding box center [202, 274] width 246 height 30
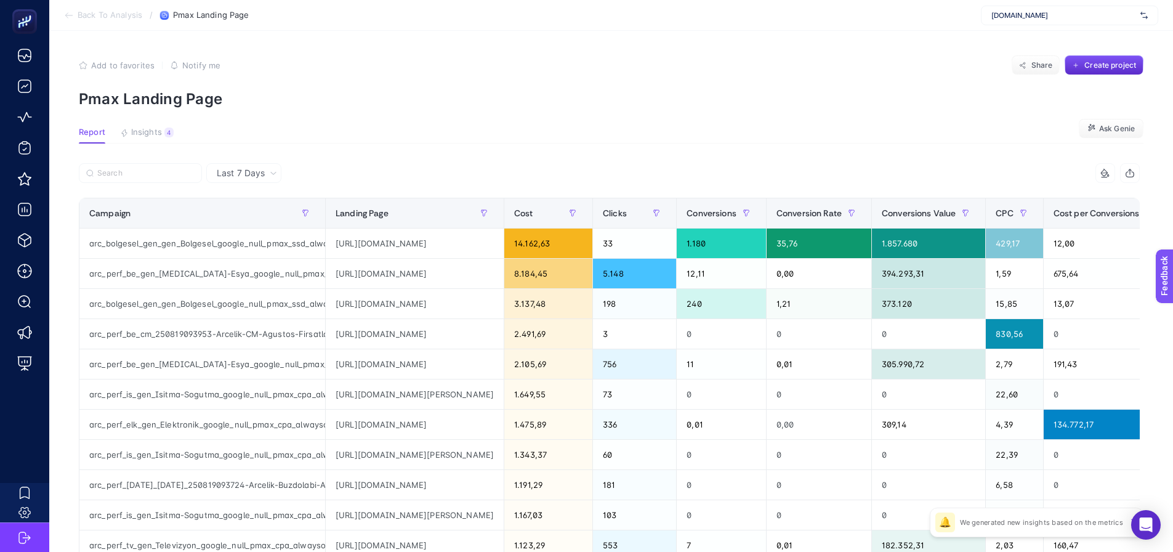
click at [891, 42] on article "Add to favorites false Notify me Share Create project Pmax Landing Page Report …" at bounding box center [611, 512] width 1124 height 962
click at [501, 110] on article "Add to favorites false Notify me Share Create project Pmax Landing Page Report …" at bounding box center [611, 512] width 1124 height 962
click at [870, 138] on section "Report Insights 4 We generated new insights based on the metrics Ask [PERSON_NA…" at bounding box center [611, 135] width 1064 height 16
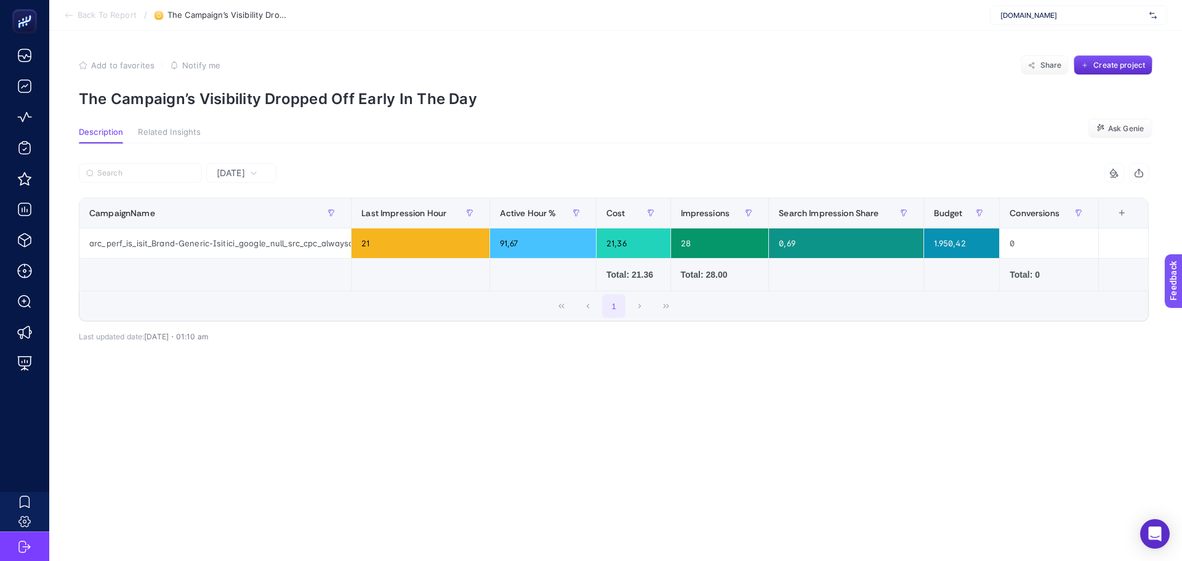
click at [255, 162] on div "Yesterday 7 items selected CampaignName Last Impression Hour Active Hour % Cost…" at bounding box center [614, 274] width 1090 height 262
click at [245, 177] on span "Yesterday" at bounding box center [231, 173] width 28 height 12
click at [245, 225] on li "Last 7 Days" at bounding box center [241, 221] width 63 height 22
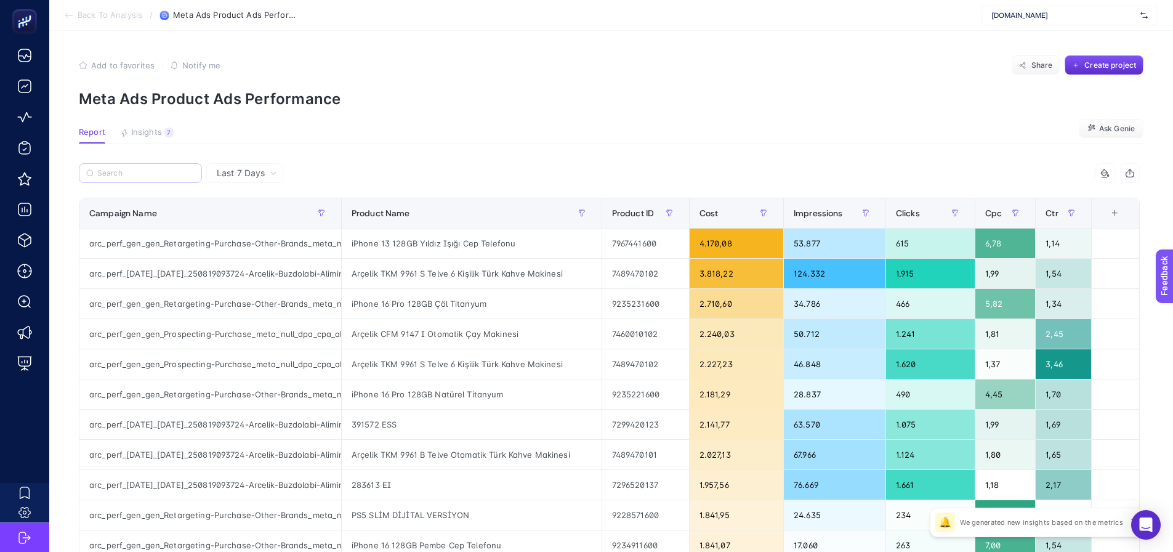
click at [132, 167] on label at bounding box center [140, 173] width 123 height 20
click at [132, 169] on input "Search" at bounding box center [145, 173] width 97 height 9
paste input "Prospecting-Purchase_meta"
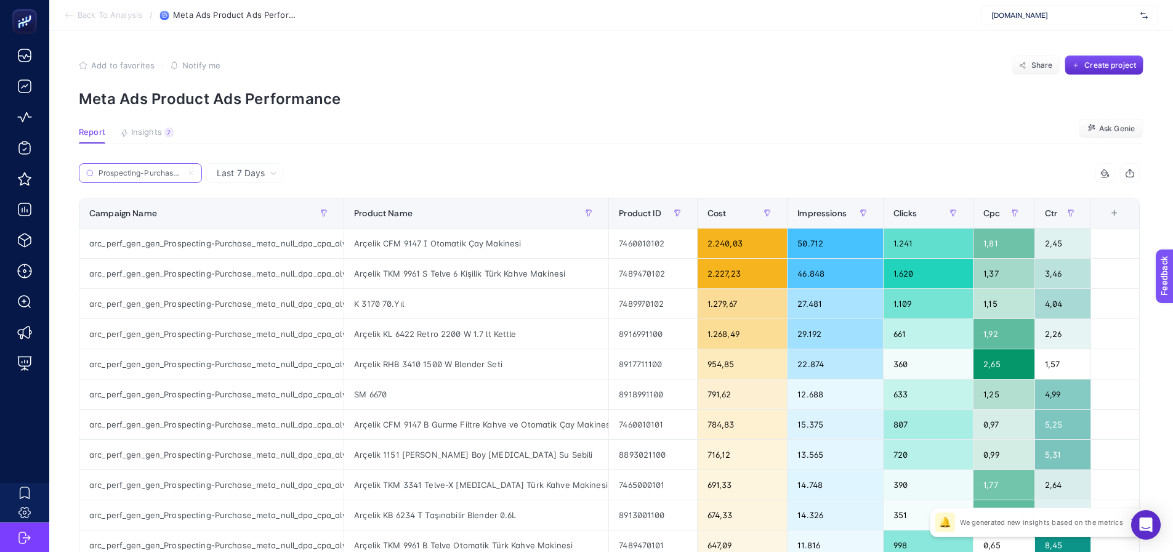
scroll to position [0, 17]
type input "Prospecting-Purchase_meta"
click at [385, 307] on div "K 3170 70.Yıl" at bounding box center [476, 304] width 264 height 30
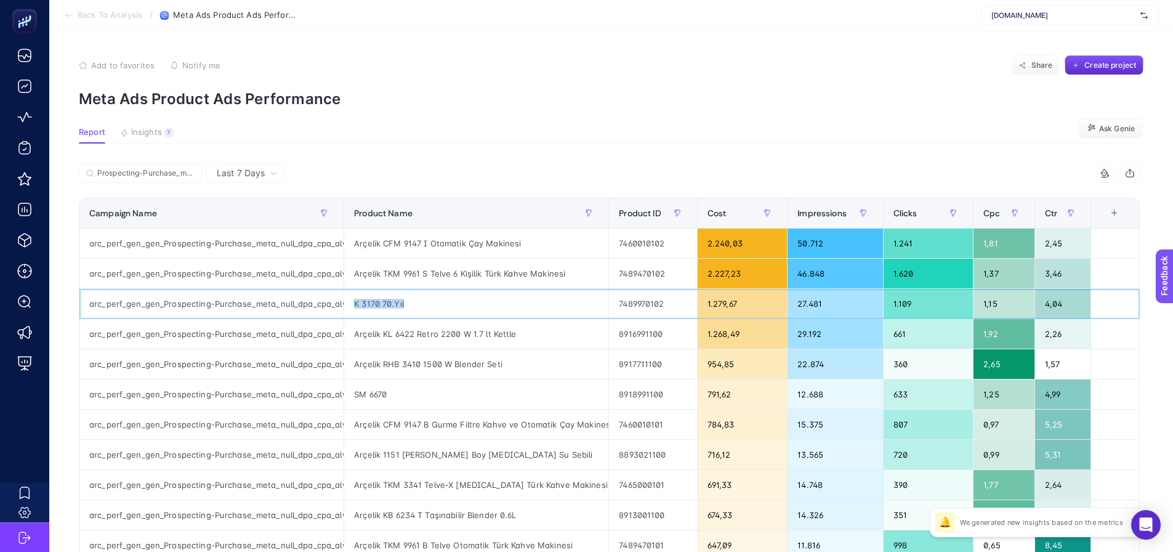
click at [385, 307] on div "K 3170 70.Yıl" at bounding box center [476, 304] width 264 height 30
copy tr "K 3170 70.Yıl"
click at [402, 161] on article "Add to favorites false Notify me Share Create project Meta Ads Product Ads Perf…" at bounding box center [611, 512] width 1124 height 962
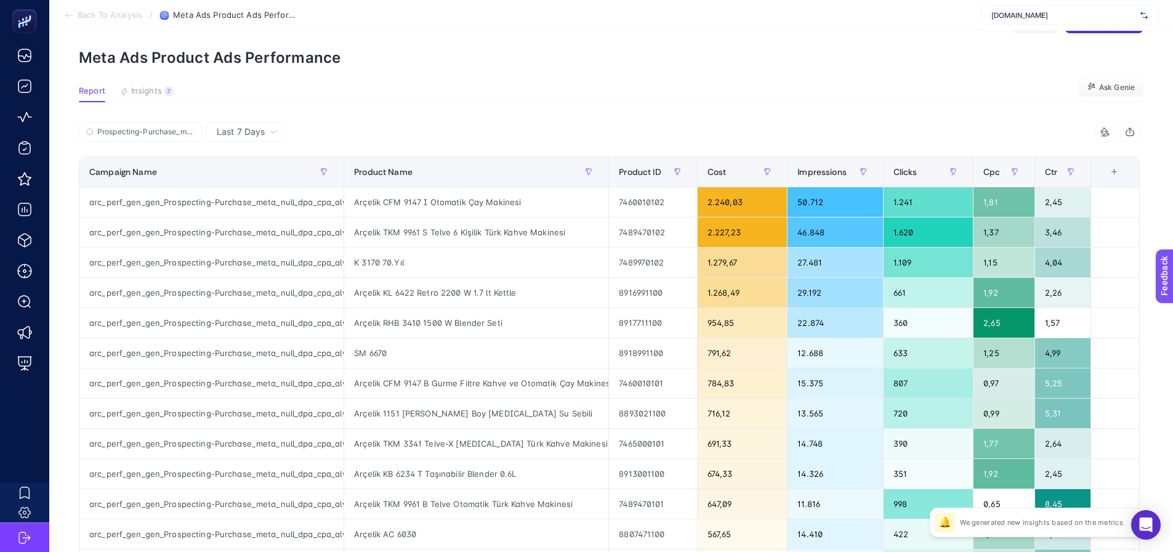
scroll to position [62, 0]
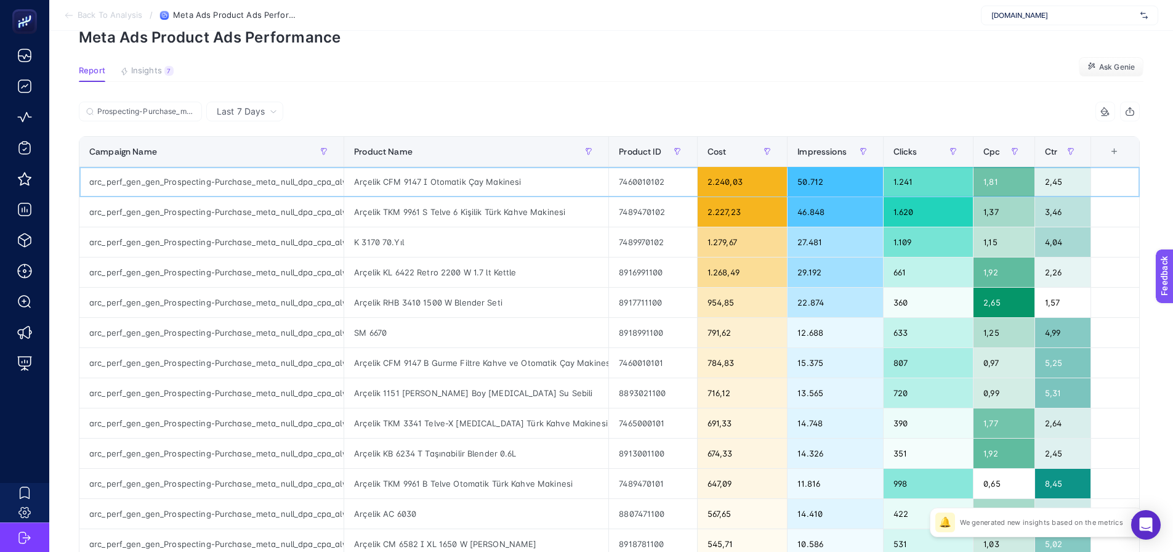
click at [454, 174] on div "Arçelik CFM 9147 I Otomatik Çay Makinesi" at bounding box center [476, 182] width 264 height 30
click at [470, 201] on div "Arçelik TKM 9961 S Telve 6 Kişilik Türk Kahve Makinesi" at bounding box center [476, 212] width 264 height 30
click at [468, 223] on div "Arçelik TKM 9961 S Telve 6 Kişilik Türk Kahve Makinesi" at bounding box center [476, 212] width 264 height 30
click at [394, 264] on div "Arçelik KL 6422 Retro 2200 W 1.7 lt Kettle" at bounding box center [476, 272] width 264 height 30
drag, startPoint x: 427, startPoint y: 303, endPoint x: 427, endPoint y: 310, distance: 6.8
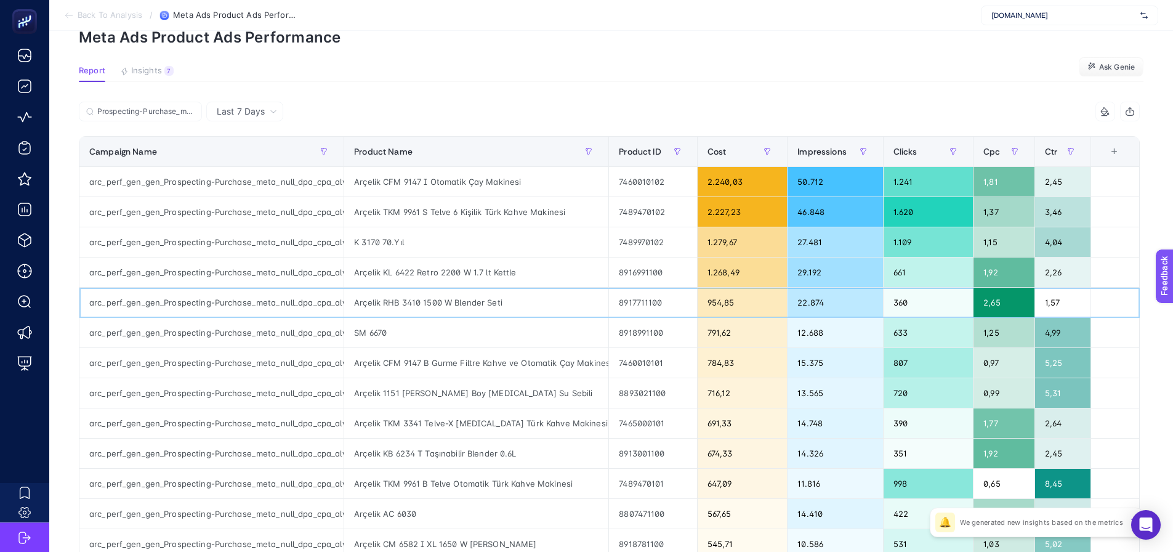
click at [427, 303] on div "Arçelik RHB 3410 1500 W Blender Seti" at bounding box center [476, 303] width 264 height 30
click at [430, 370] on div "Arçelik CFM 9147 B Gurme Filtre Kahve ve Otomatik Çay Makinesi" at bounding box center [476, 363] width 264 height 30
click at [435, 405] on div "Arçelik 1151 GD Tam Boy Beyaz Su Sebili" at bounding box center [476, 393] width 264 height 30
drag, startPoint x: 178, startPoint y: 251, endPoint x: 254, endPoint y: 249, distance: 76.4
click at [254, 249] on div "arc_perf_gen_gen_Prospecting-Purchase_meta_null_dpa_cpa_alwayson" at bounding box center [211, 242] width 264 height 30
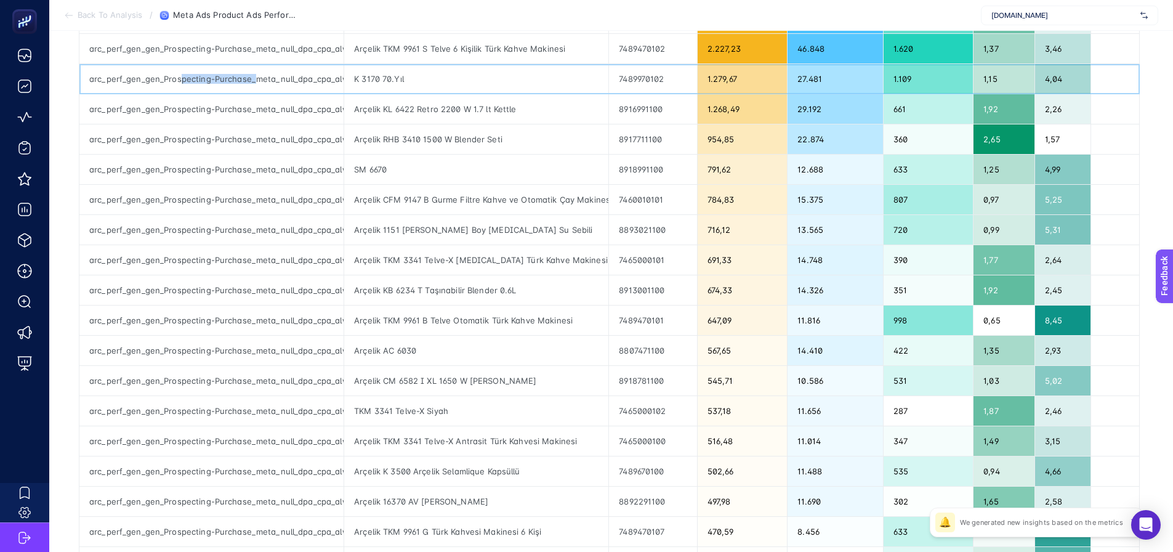
scroll to position [246, 0]
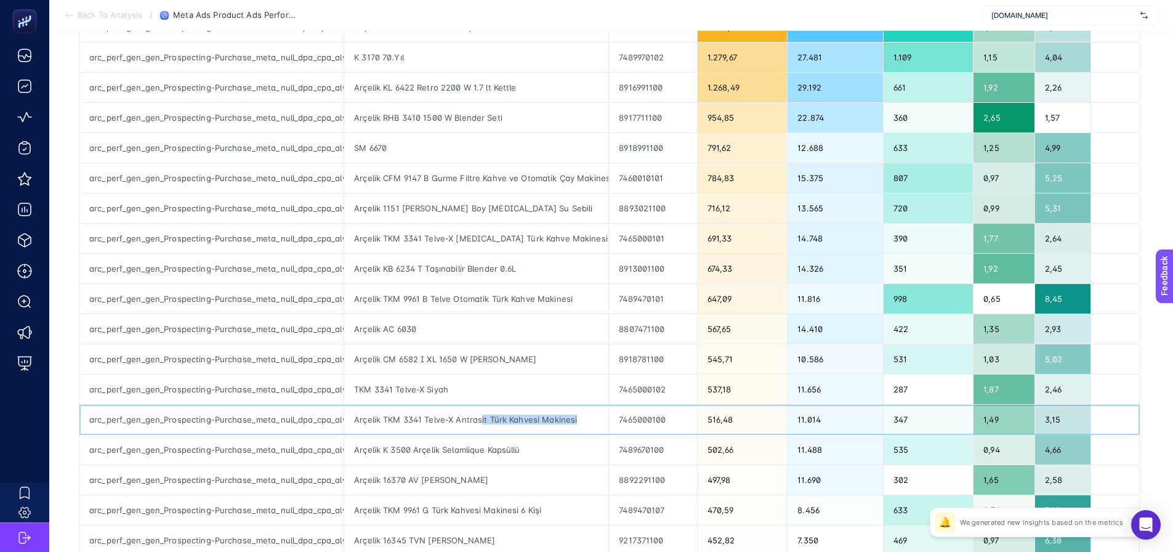
drag, startPoint x: 485, startPoint y: 419, endPoint x: 583, endPoint y: 418, distance: 98.5
click at [583, 418] on div "Arçelik TKM 3341 Telve-X Antrasit Türk Kahvesi Makinesi" at bounding box center [476, 419] width 264 height 30
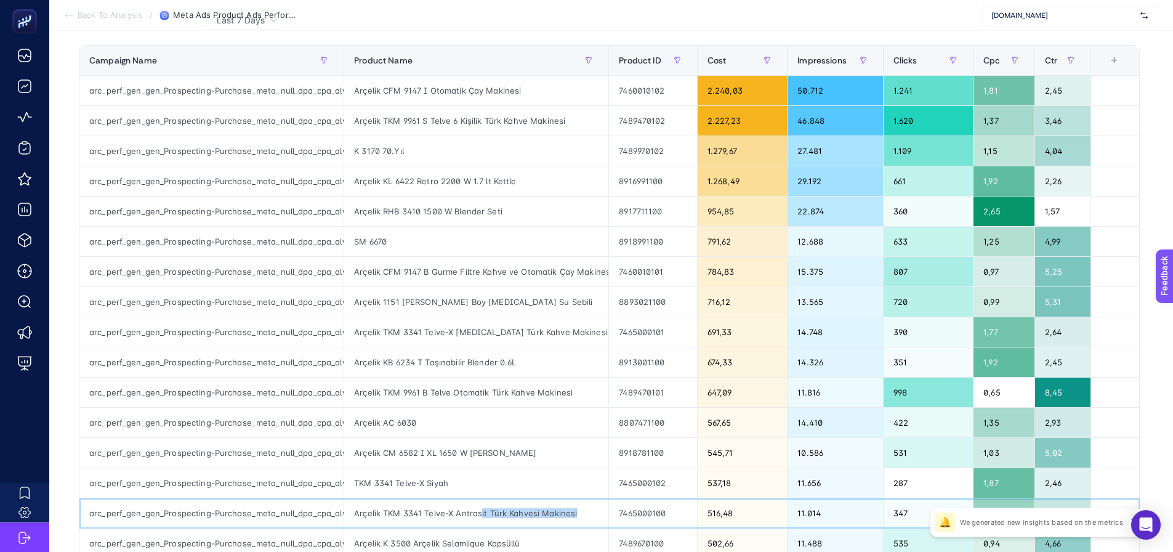
scroll to position [123, 0]
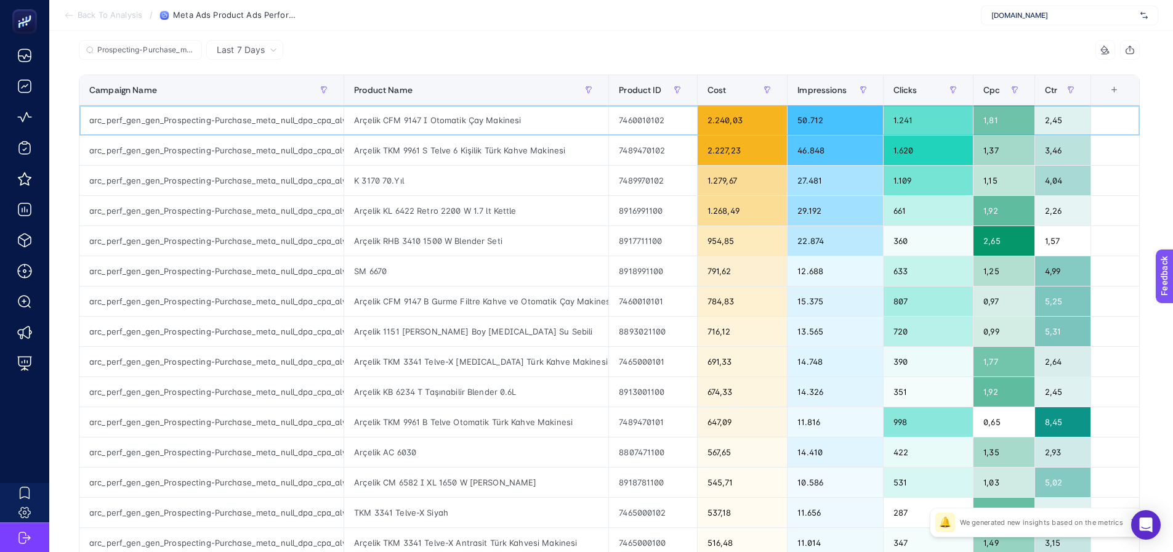
click at [486, 121] on div "Arçelik CFM 9147 I Otomatik Çay Makinesi" at bounding box center [476, 120] width 264 height 30
click at [502, 155] on div "Arçelik TKM 9961 S Telve 6 Kişilik Türk Kahve Makinesi" at bounding box center [476, 150] width 264 height 30
click at [466, 214] on div "Arçelik KL 6422 Retro 2200 W 1.7 lt Kettle" at bounding box center [476, 211] width 264 height 30
click at [468, 291] on div "Arçelik CFM 9147 B Gurme Filtre Kahve ve Otomatik Çay Makinesi" at bounding box center [476, 301] width 264 height 30
click at [467, 330] on div "Arçelik 1151 GD Tam Boy Beyaz Su Sebili" at bounding box center [476, 331] width 264 height 30
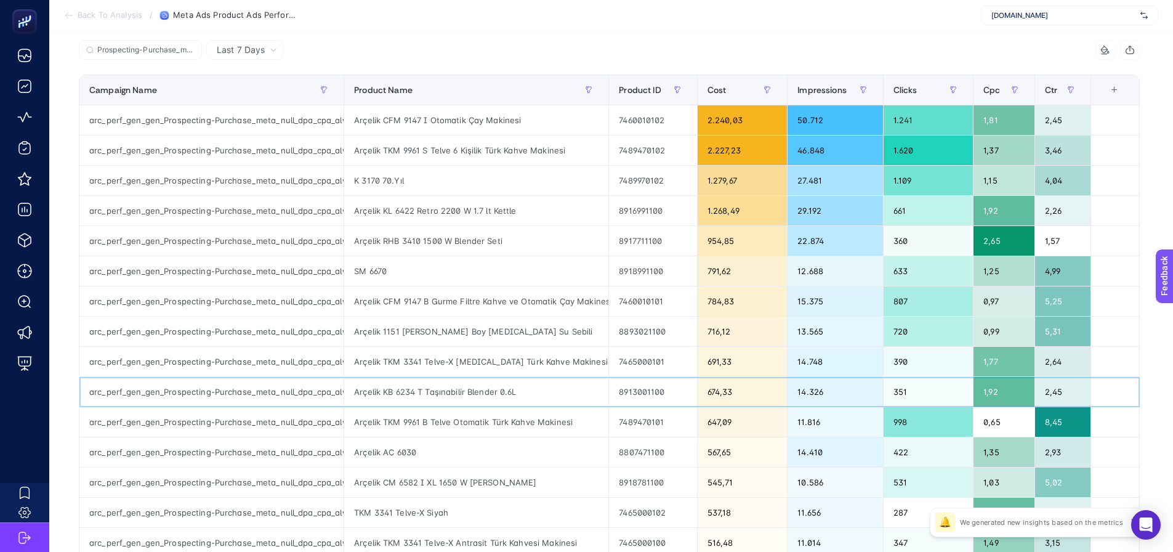
click at [174, 404] on div "arc_perf_gen_gen_Prospecting-Purchase_meta_null_dpa_cpa_alwayson" at bounding box center [211, 392] width 264 height 30
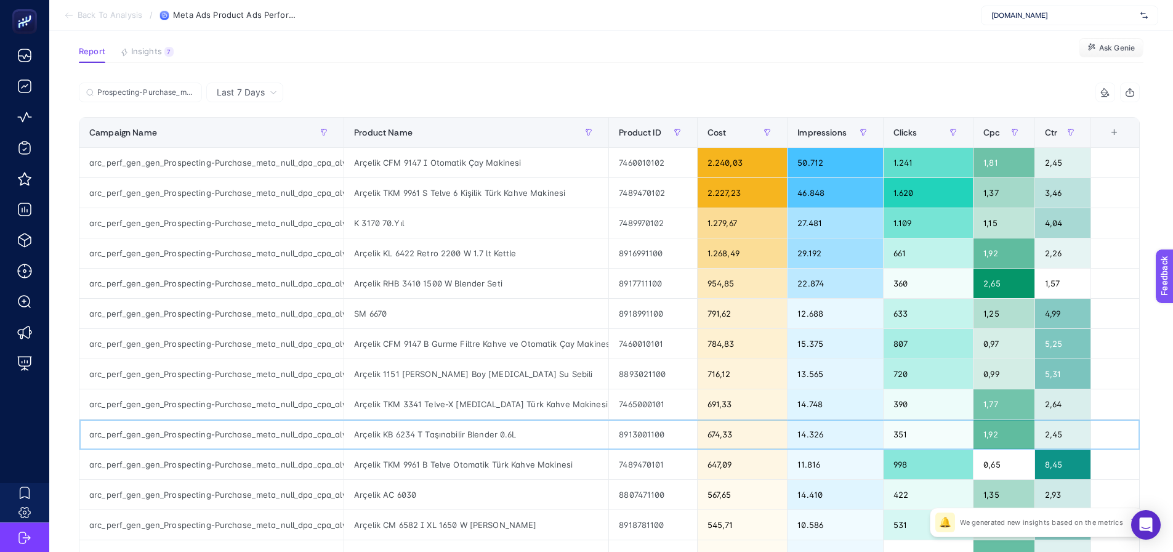
scroll to position [0, 0]
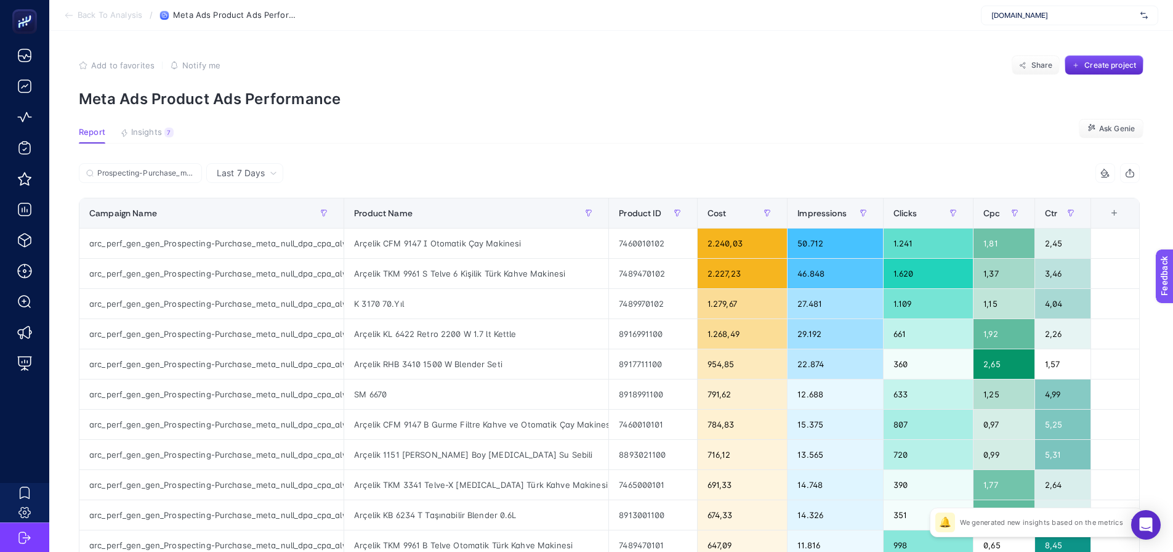
click at [275, 121] on article "Add to favorites false Notify me Share Create project Meta Ads Product Ads Perf…" at bounding box center [611, 512] width 1124 height 962
click at [568, 116] on article "Add to favorites false Notify me Share Create project Meta Ads Product Ads Perf…" at bounding box center [611, 512] width 1124 height 962
drag, startPoint x: 581, startPoint y: 97, endPoint x: 563, endPoint y: 121, distance: 29.8
click at [581, 97] on p "Meta Ads Product Ads Performance" at bounding box center [611, 99] width 1064 height 18
click at [407, 82] on section "Add to favorites false Notify me Share Create project Meta Ads Product Ads Perf…" at bounding box center [611, 81] width 1064 height 52
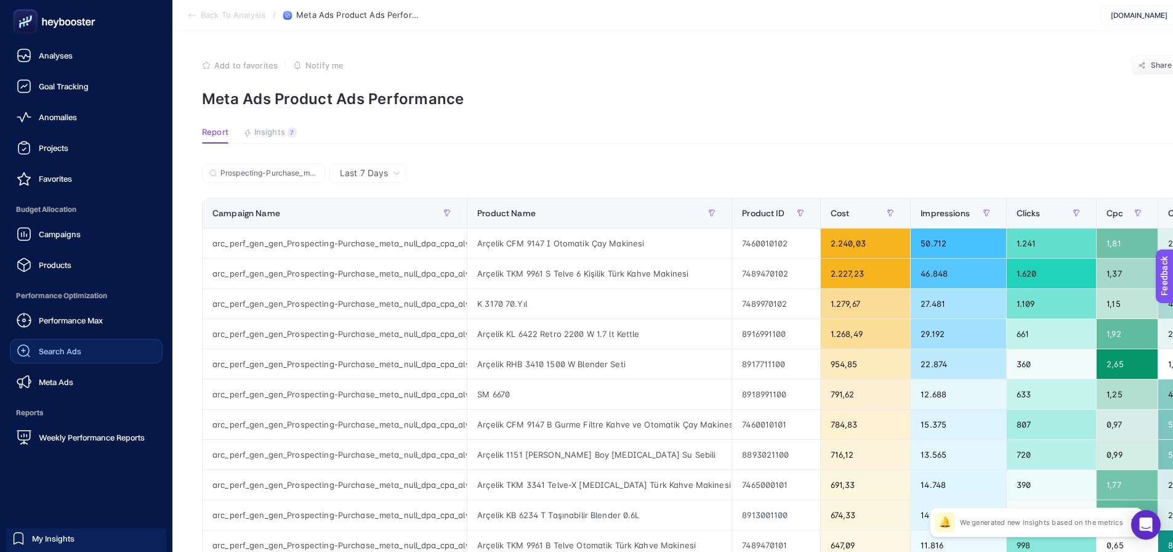
click at [43, 353] on span "Search Ads" at bounding box center [60, 351] width 42 height 10
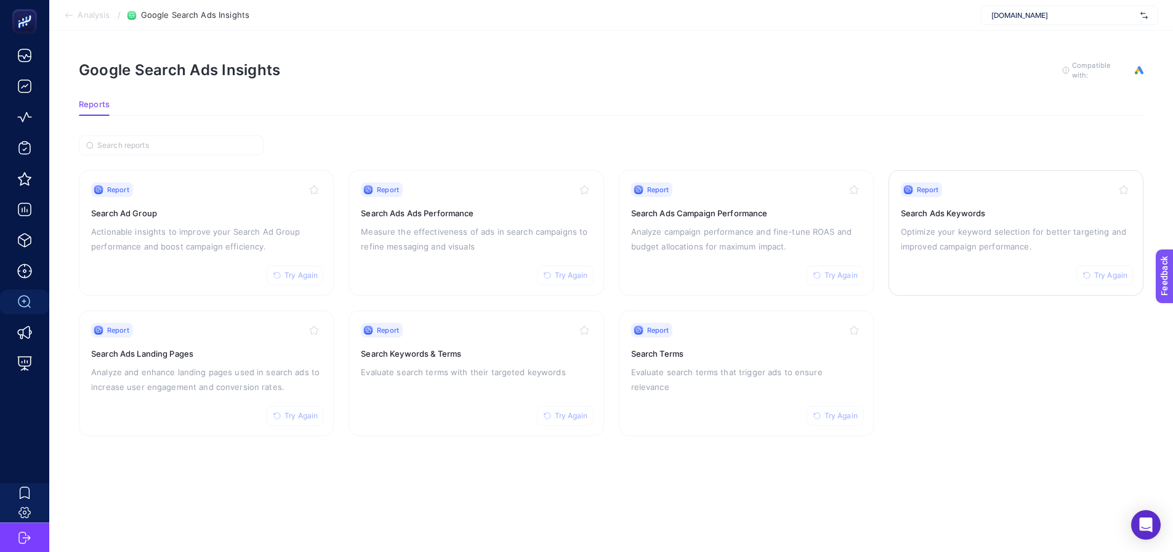
click at [963, 251] on p "Optimize your keyword selection for better targeting and improved campaign perf…" at bounding box center [1016, 239] width 230 height 30
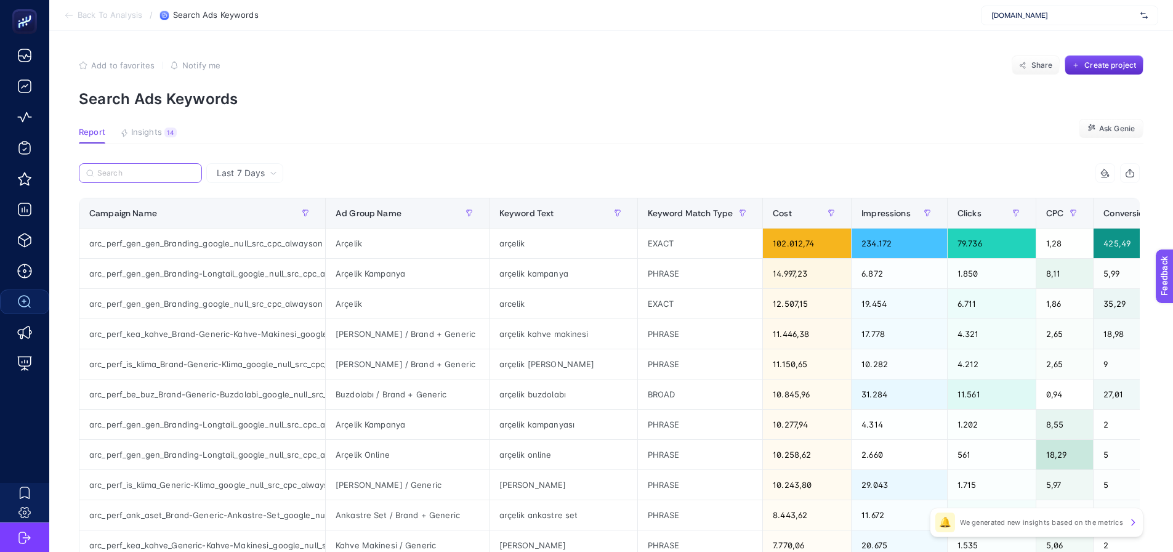
click at [148, 172] on input "Search" at bounding box center [145, 173] width 97 height 9
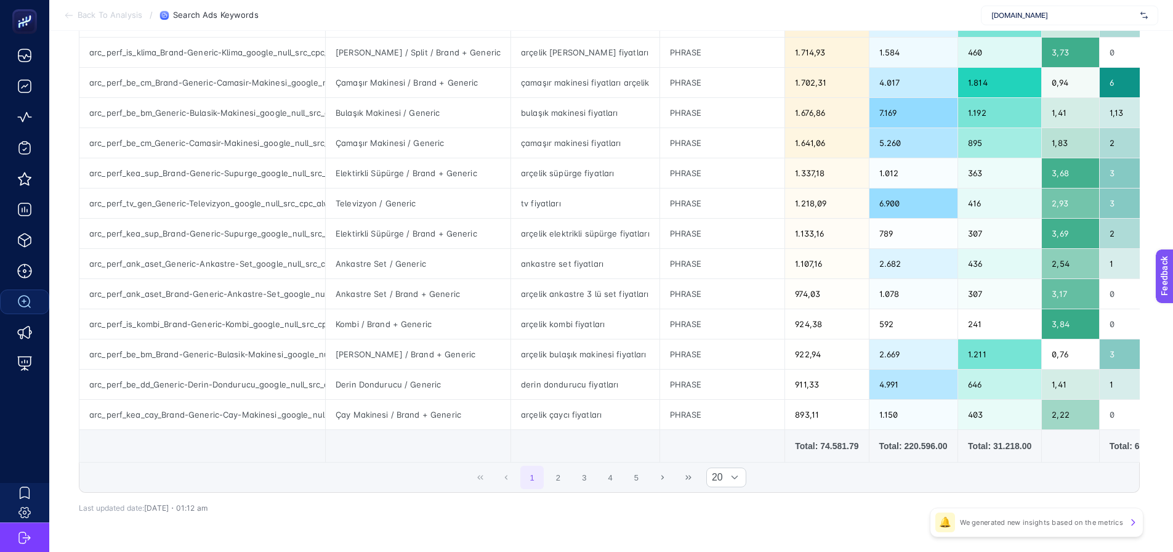
scroll to position [431, 0]
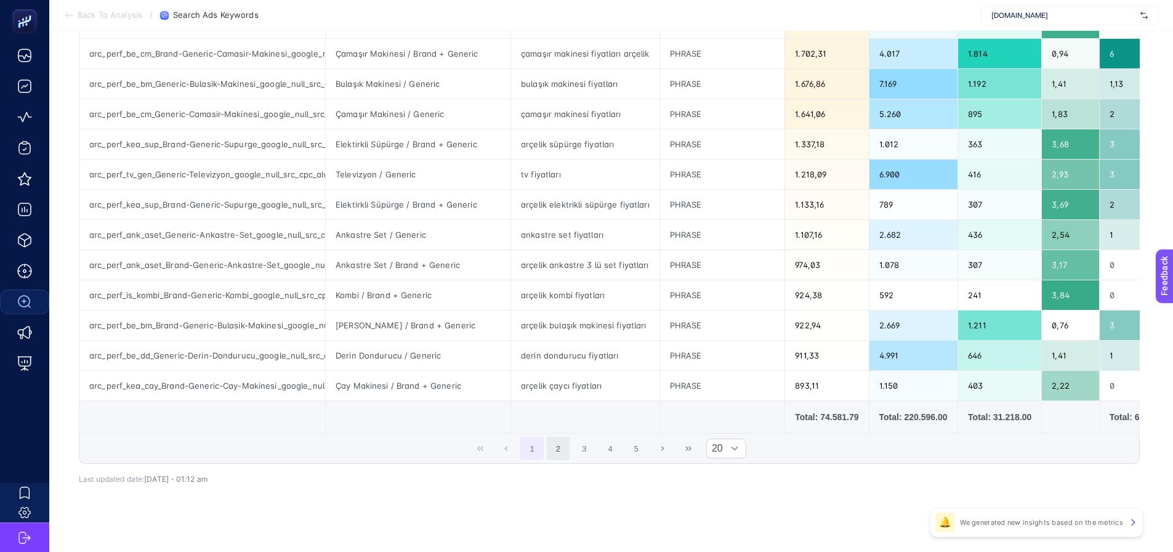
type input "fiyat"
click at [563, 453] on button "2" at bounding box center [558, 447] width 23 height 23
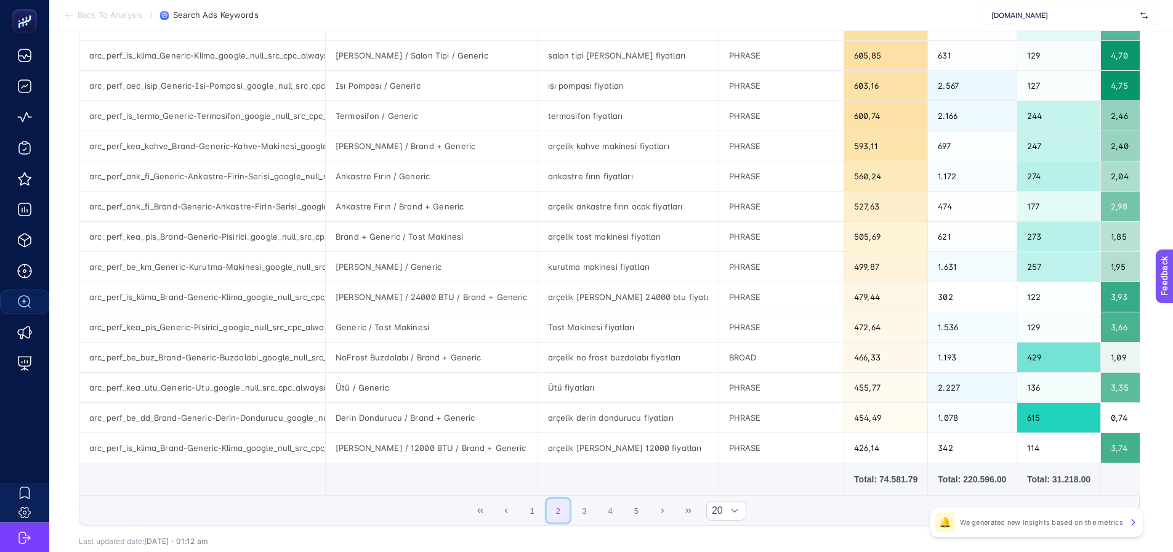
scroll to position [369, 0]
click at [589, 520] on button "3" at bounding box center [584, 509] width 23 height 23
click at [622, 521] on button "4" at bounding box center [609, 509] width 23 height 23
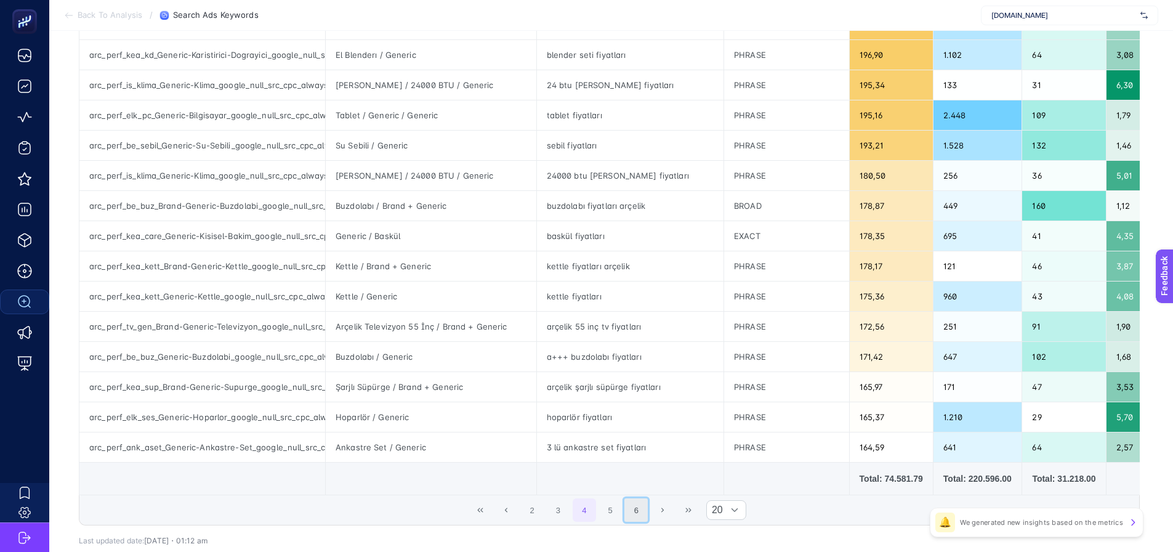
click at [648, 516] on button "6" at bounding box center [635, 509] width 23 height 23
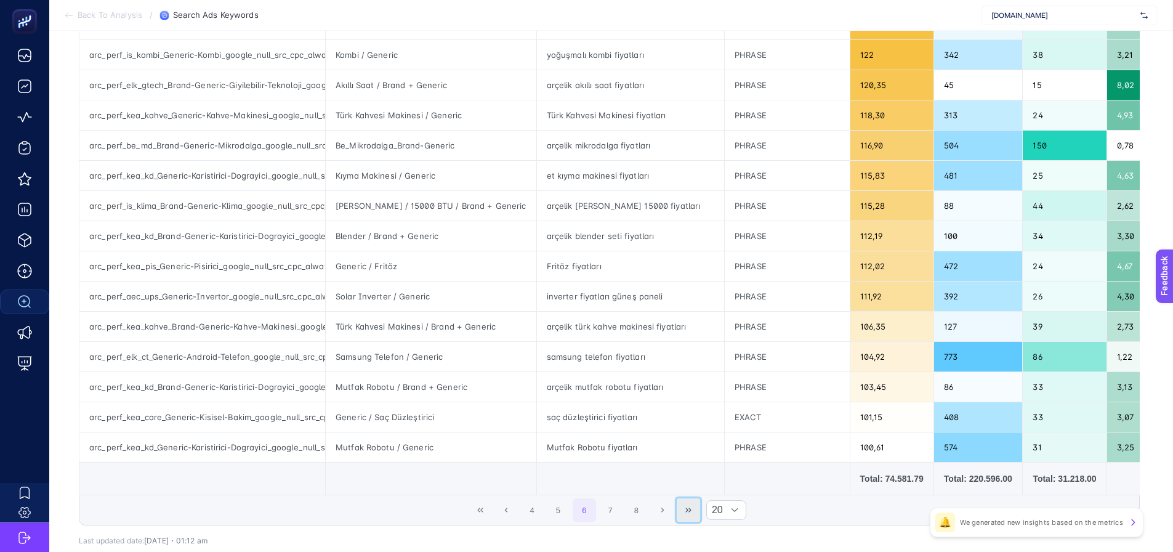
click at [690, 513] on icon "Last Page" at bounding box center [688, 509] width 7 height 7
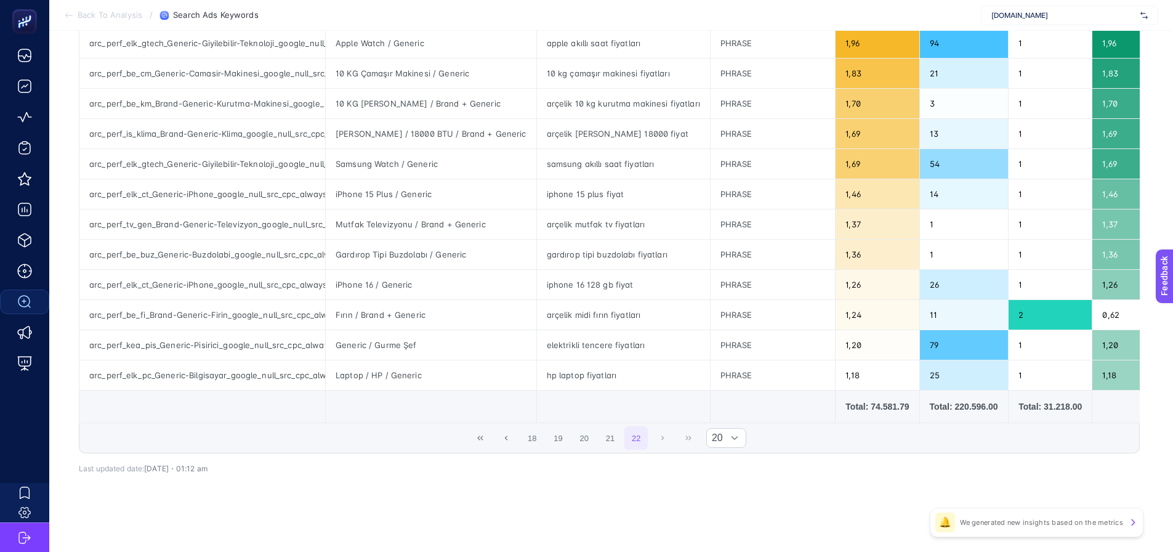
scroll to position [235, 0]
drag, startPoint x: 486, startPoint y: 437, endPoint x: 406, endPoint y: 559, distance: 145.8
click at [483, 437] on icon "First Page" at bounding box center [480, 437] width 6 height 4
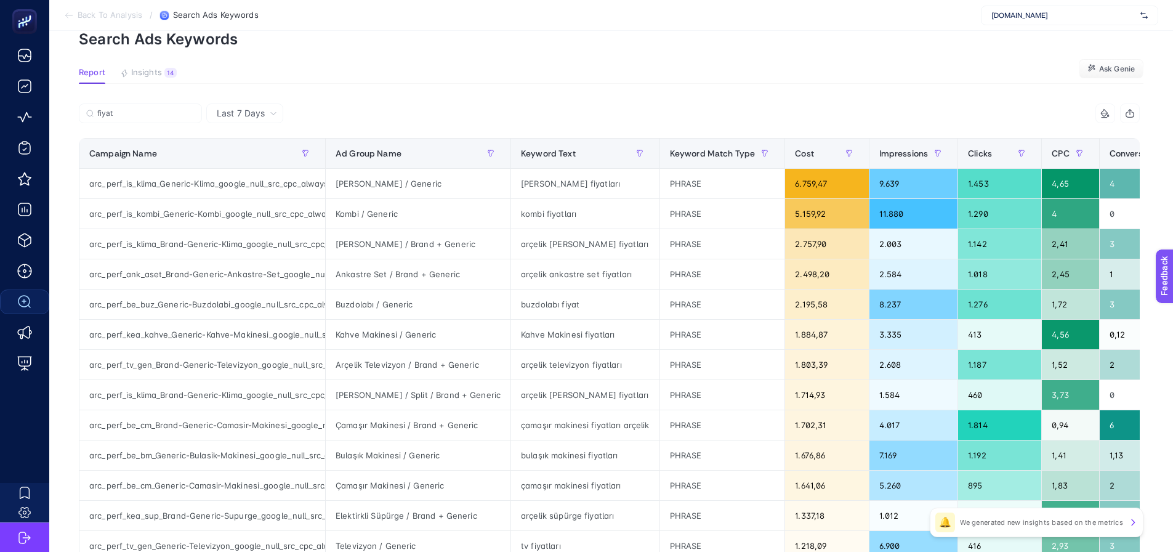
scroll to position [0, 0]
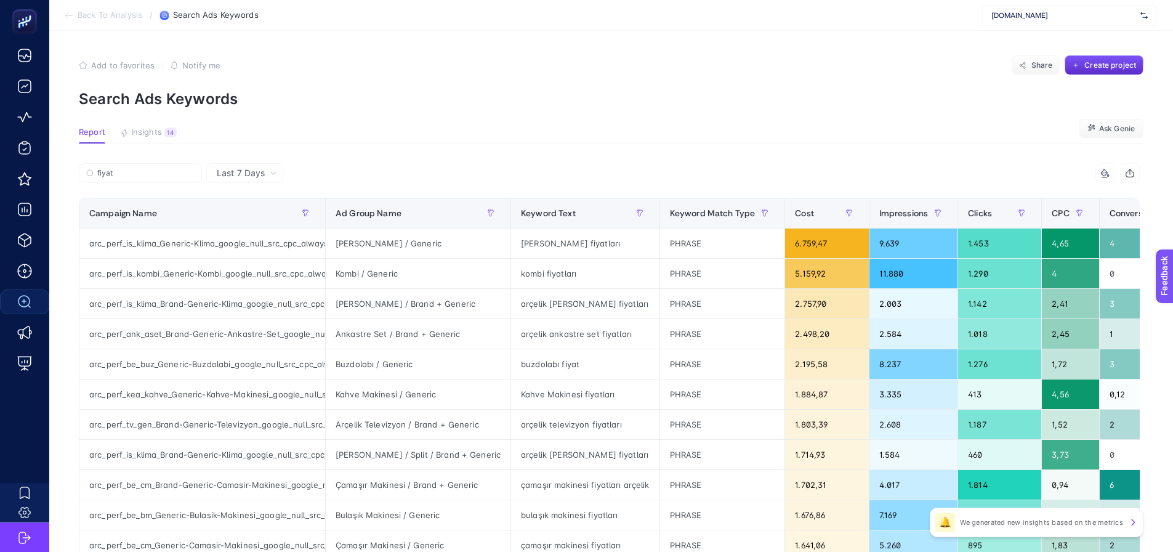
click at [555, 144] on article "Add to favorites false Notify me Share Create project Search Ads Keywords Repor…" at bounding box center [611, 512] width 1124 height 962
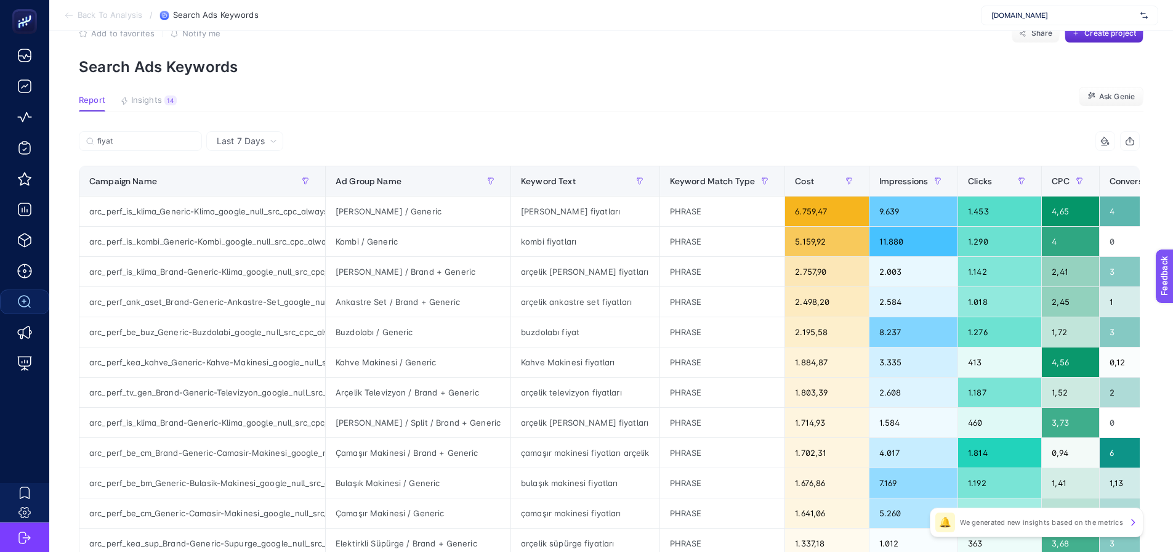
scroll to position [62, 0]
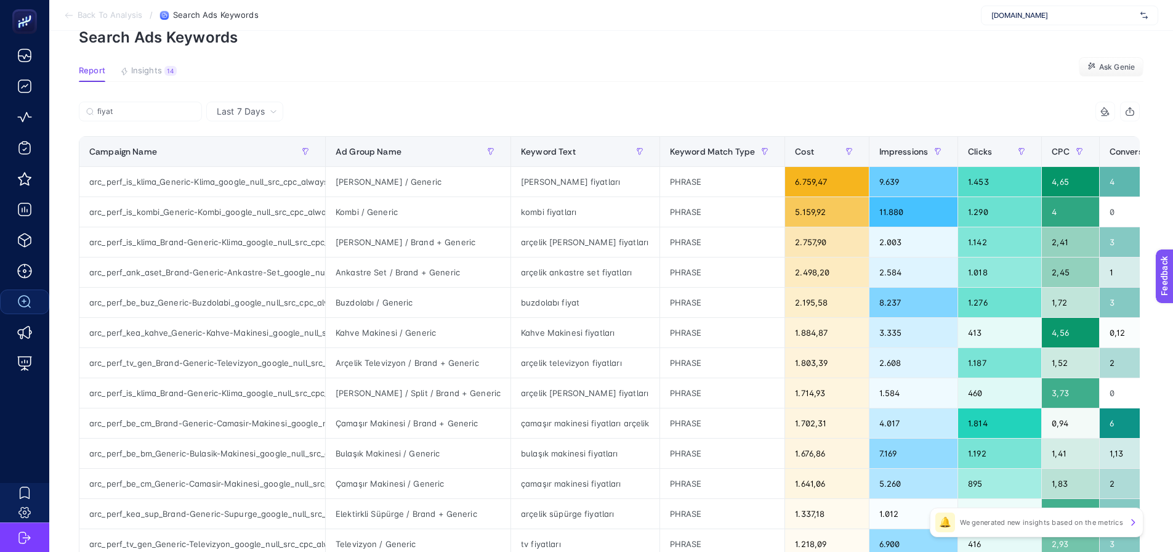
click at [591, 74] on section "Report Insights 14 We generated new insights based on the metrics Ask Genie" at bounding box center [611, 74] width 1064 height 16
click at [1021, 77] on section "Report Insights 14 We generated new insights based on the metrics Ask Genie" at bounding box center [611, 74] width 1064 height 16
click at [413, 52] on article "Add to favorites false Notify me Share Create project Search Ads Keywords Repor…" at bounding box center [611, 450] width 1124 height 962
click at [143, 68] on span "Insights" at bounding box center [146, 71] width 31 height 10
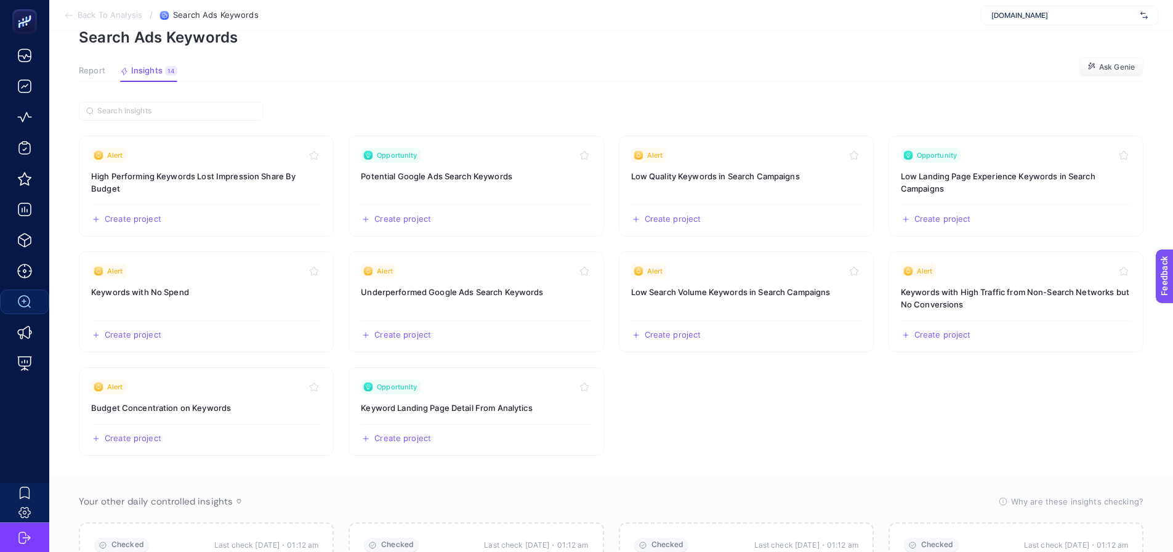
click at [87, 70] on span "Report" at bounding box center [92, 71] width 26 height 10
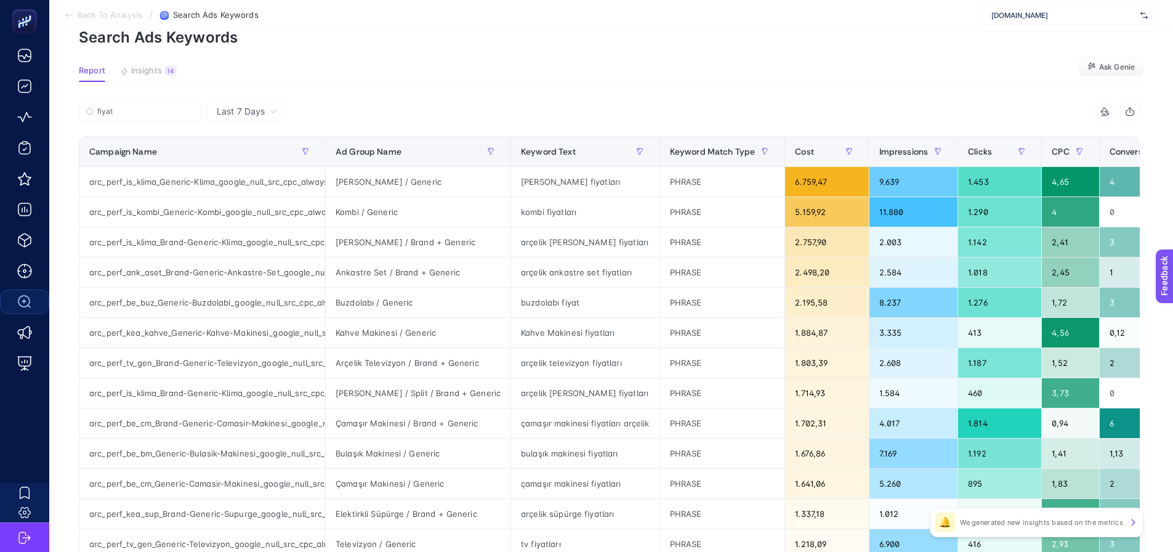
click at [137, 100] on article "Add to favorites false Notify me Share Create project Search Ads Keywords Repor…" at bounding box center [611, 450] width 1124 height 962
click at [132, 110] on input "fiyat" at bounding box center [145, 111] width 97 height 9
click at [132, 111] on input "fiyat" at bounding box center [141, 111] width 84 height 9
paste input "arc_perf_is_kombi_Generic-Kombi_google_null_src_cpc_alwayson"
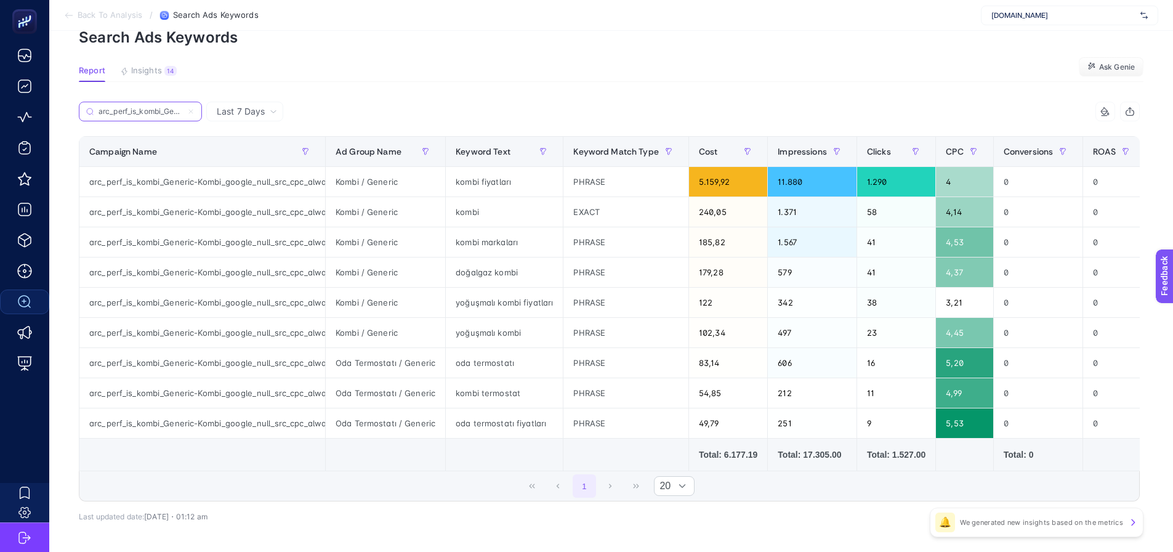
scroll to position [0, 148]
type input "arc_perf_is_kombi_Generic-Kombi_google_null_src_cpc_alwayson"
drag, startPoint x: 715, startPoint y: 457, endPoint x: 743, endPoint y: 454, distance: 27.8
click at [742, 454] on div "Total: 6.177.19" at bounding box center [728, 454] width 58 height 12
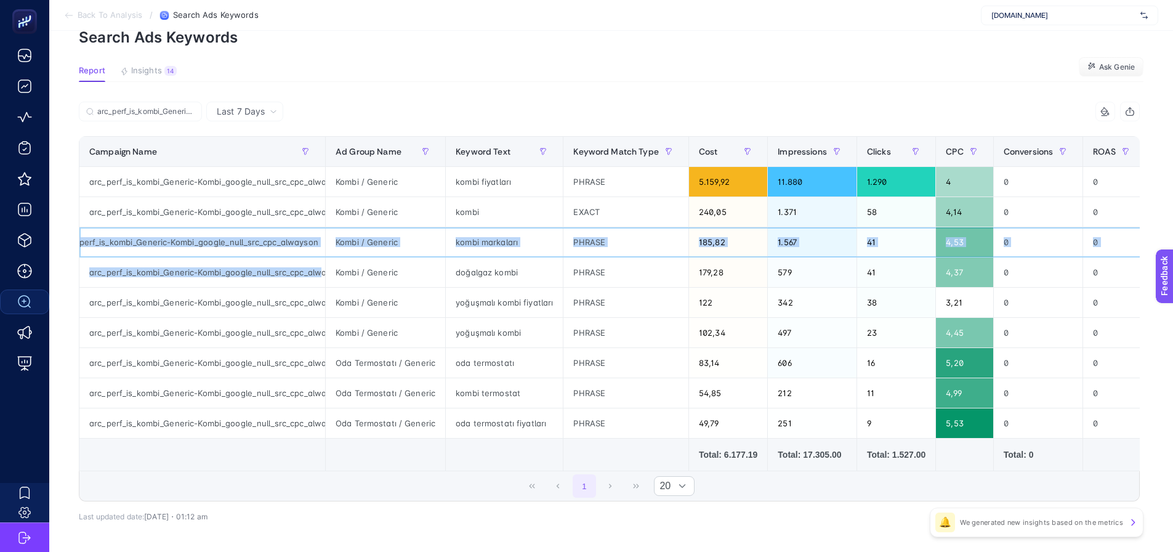
scroll to position [0, 28]
drag, startPoint x: 100, startPoint y: 241, endPoint x: 319, endPoint y: 262, distance: 220.1
click at [319, 262] on tbody "arc_perf_is_kombi_Generic-Kombi_google_null_src_cpc_alwayson Kombi / Generic ko…" at bounding box center [1015, 303] width 1873 height 272
click at [277, 270] on div "arc_perf_is_kombi_Generic-Kombi_google_null_src_cpc_alwayson" at bounding box center [202, 272] width 246 height 30
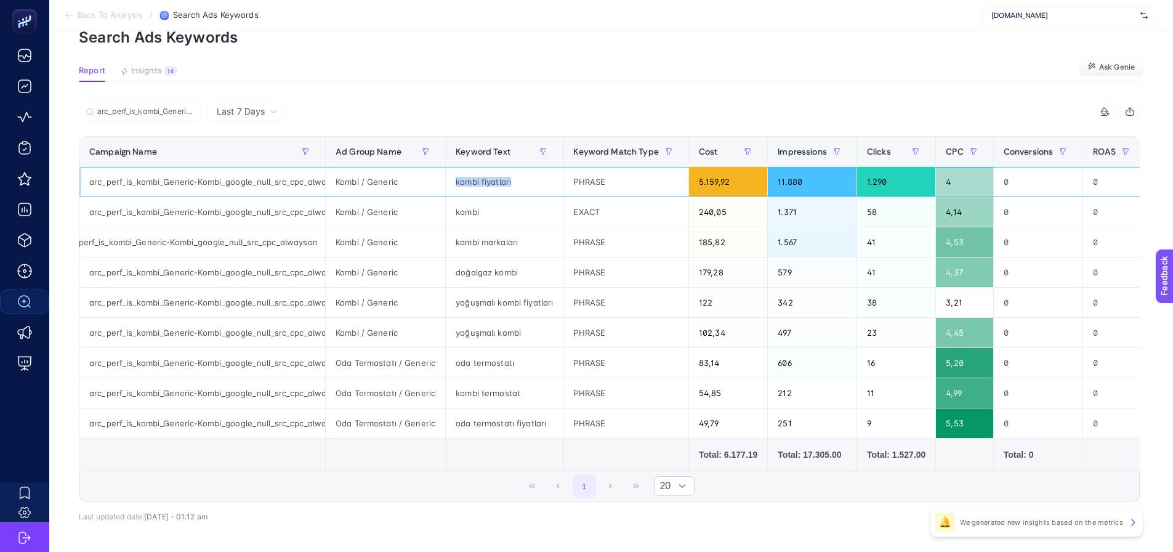
drag, startPoint x: 512, startPoint y: 177, endPoint x: 453, endPoint y: 184, distance: 60.1
click at [453, 184] on div "kombi fiyatları" at bounding box center [504, 182] width 117 height 30
click at [243, 366] on div "arc_perf_is_kombi_Generic-Kombi_google_null_src_cpc_alwayson" at bounding box center [202, 363] width 246 height 30
click at [158, 105] on label "arc_perf_is_kombi_Generic-Kombi_google_null_src_cpc_alwayson" at bounding box center [140, 112] width 123 height 20
click at [158, 107] on input "arc_perf_is_kombi_Generic-Kombi_google_null_src_cpc_alwayson" at bounding box center [145, 111] width 97 height 9
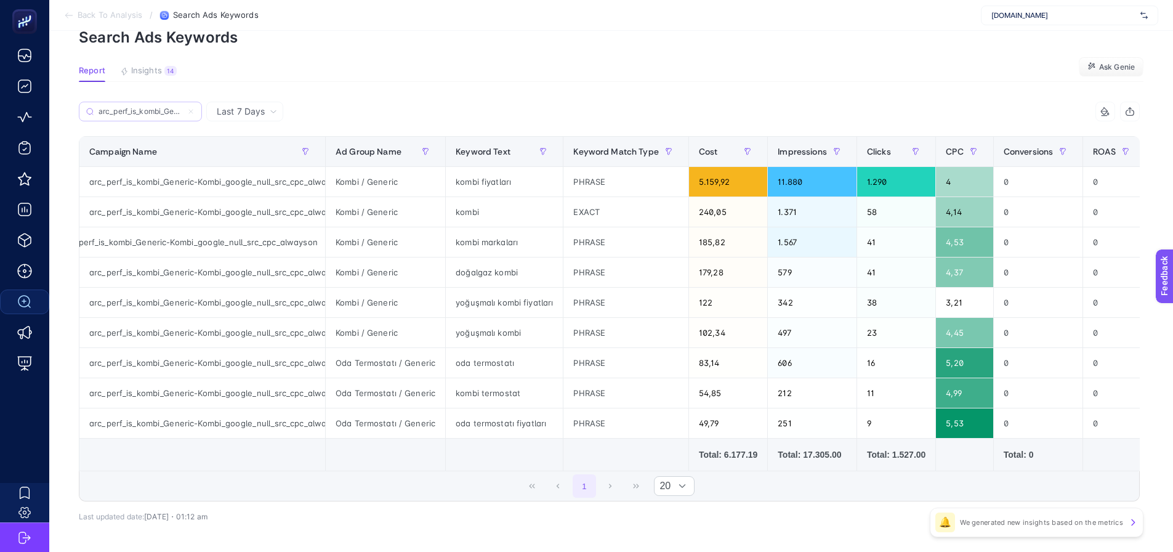
scroll to position [0, 0]
click at [158, 105] on label "arc_perf_is_kombi_Generic-Kombi_google_null_src_cpc_alwayson" at bounding box center [140, 112] width 123 height 20
click at [158, 107] on input "arc_perf_is_kombi_Generic-Kombi_google_null_src_cpc_alwayson" at bounding box center [141, 111] width 84 height 9
click at [196, 110] on label "arc_perf_is_kombi_Generic-Kombi_google_null_src_cpc_alwayson" at bounding box center [140, 112] width 123 height 20
click at [182, 110] on input "arc_perf_is_kombi_Generic-Kombi_google_null_src_cpc_alwayson" at bounding box center [141, 111] width 84 height 9
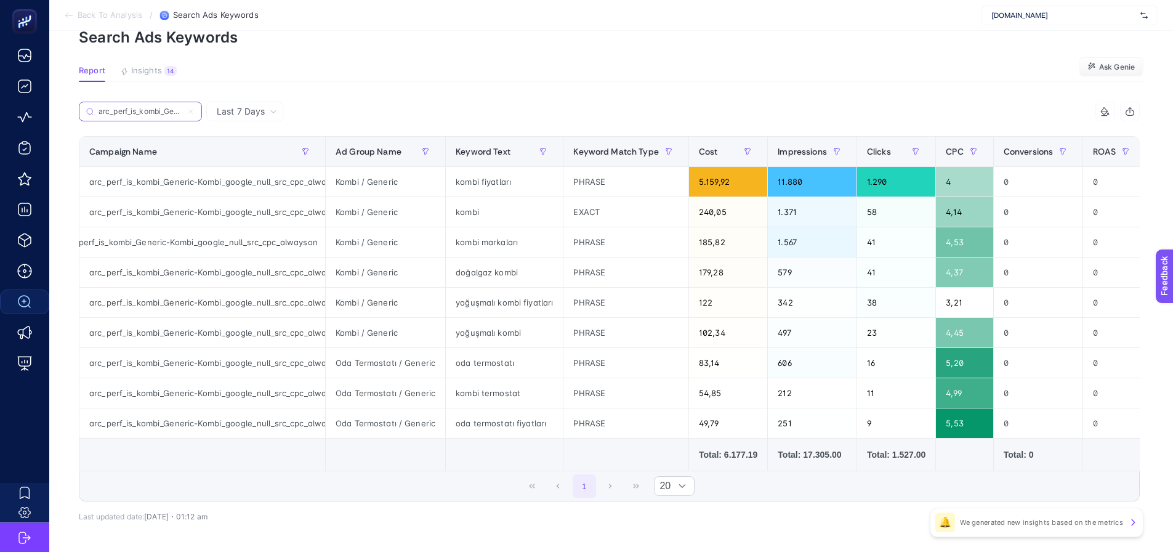
scroll to position [0, 148]
click at [191, 110] on icon at bounding box center [190, 111] width 7 height 7
click at [182, 110] on input "arc_perf_is_kombi_Generic-Kombi_google_null_src_cpc_alwayson" at bounding box center [141, 111] width 84 height 9
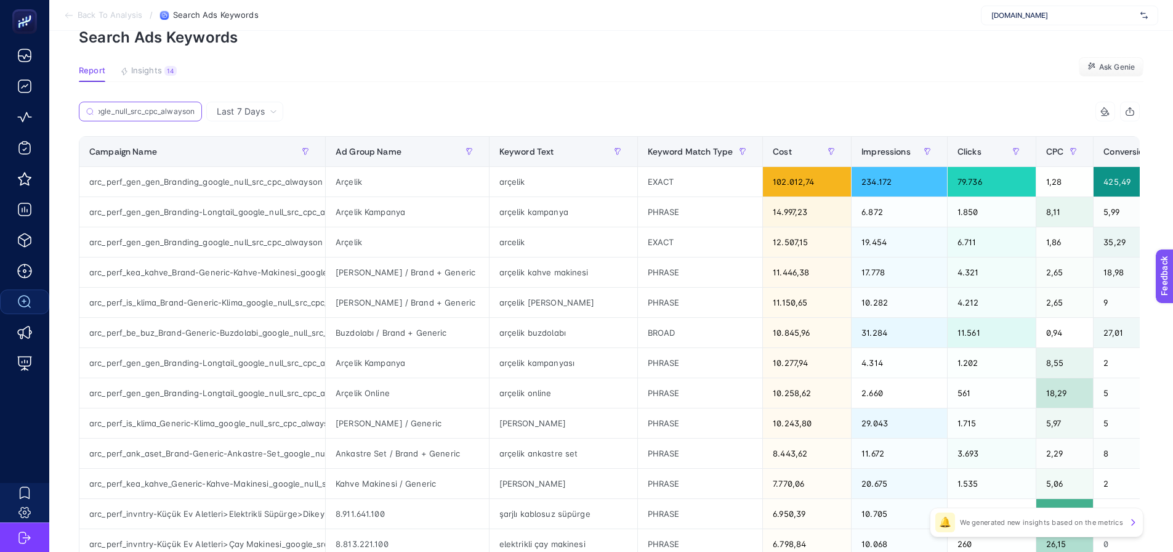
scroll to position [0, 0]
paste input "arc_perf_invntry-Isıtma Soğutma>Klima>Split Klima_google_src_cpc_alwayson"
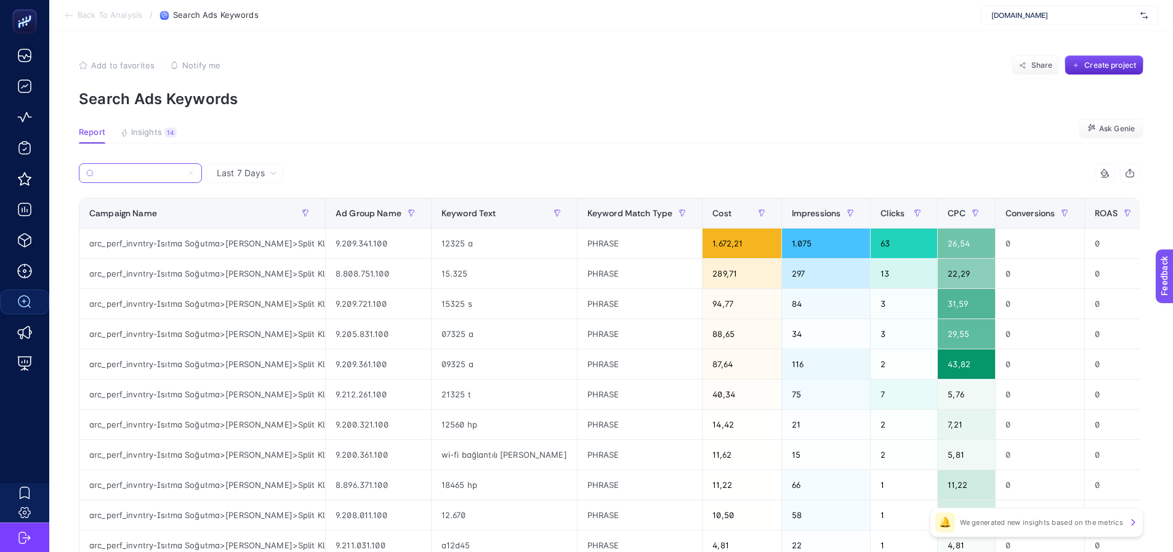
type input "arc_perf_invntry-Isıtma Soğutma>Klima>Split Klima_google_src_cpc_alwayson"
click at [193, 175] on icon at bounding box center [190, 172] width 7 height 7
click at [182, 175] on input "arc_perf_invntry-Isıtma Soğutma>Klima>Split Klima_google_src_cpc_alwayson" at bounding box center [141, 173] width 84 height 9
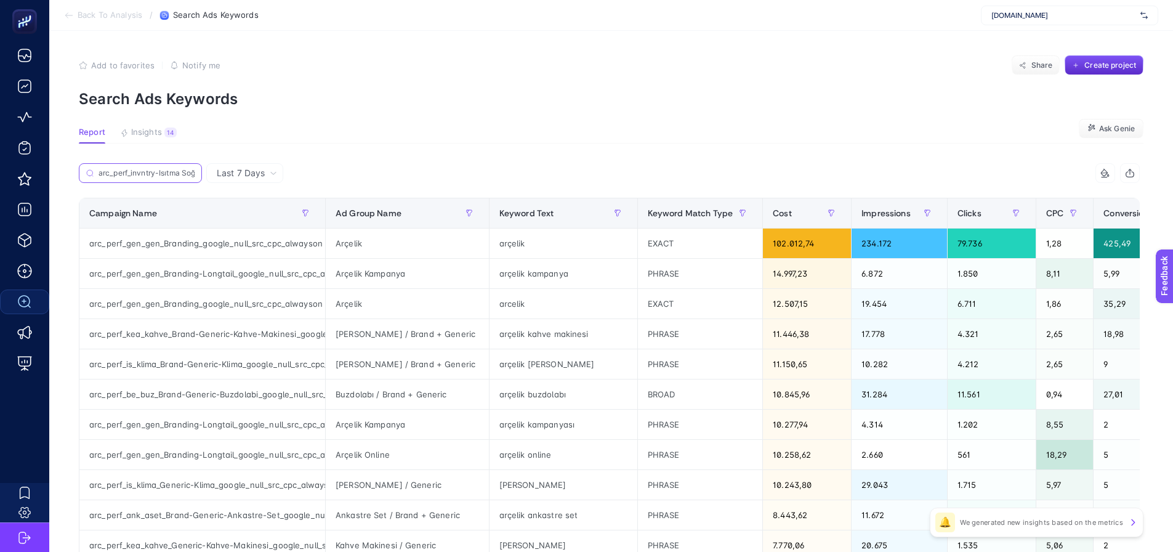
click at [187, 174] on input "arc_perf_invntry-Isıtma Soğutma>Klima>Split Klima_google_src_cpc_alwayson" at bounding box center [147, 173] width 96 height 9
click at [153, 173] on input "arc_perf_invntry-Isıtma Soğutma>Klima>Split Klima_google_src_cpc_alwayson" at bounding box center [147, 173] width 96 height 9
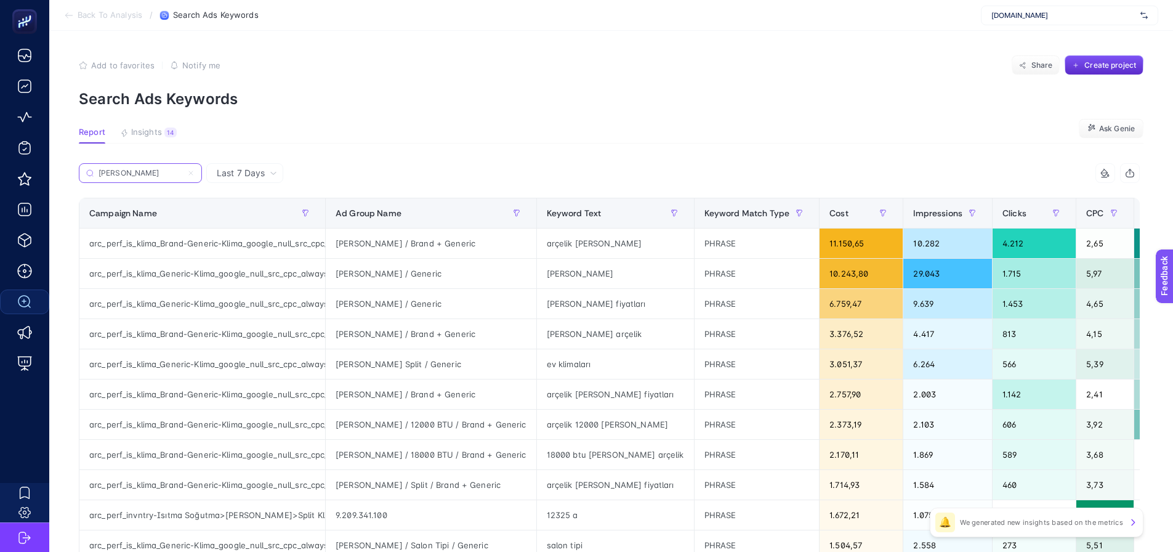
click at [132, 169] on input "klima" at bounding box center [141, 173] width 84 height 9
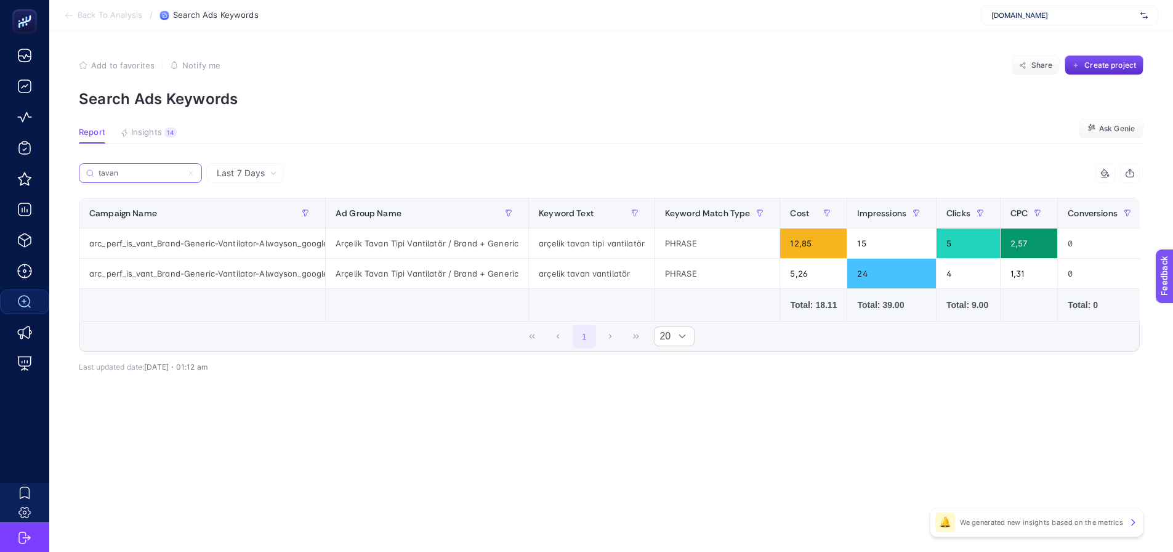
type input "tavan"
click at [191, 172] on icon at bounding box center [190, 172] width 7 height 7
click at [182, 172] on input "tavan" at bounding box center [141, 173] width 84 height 9
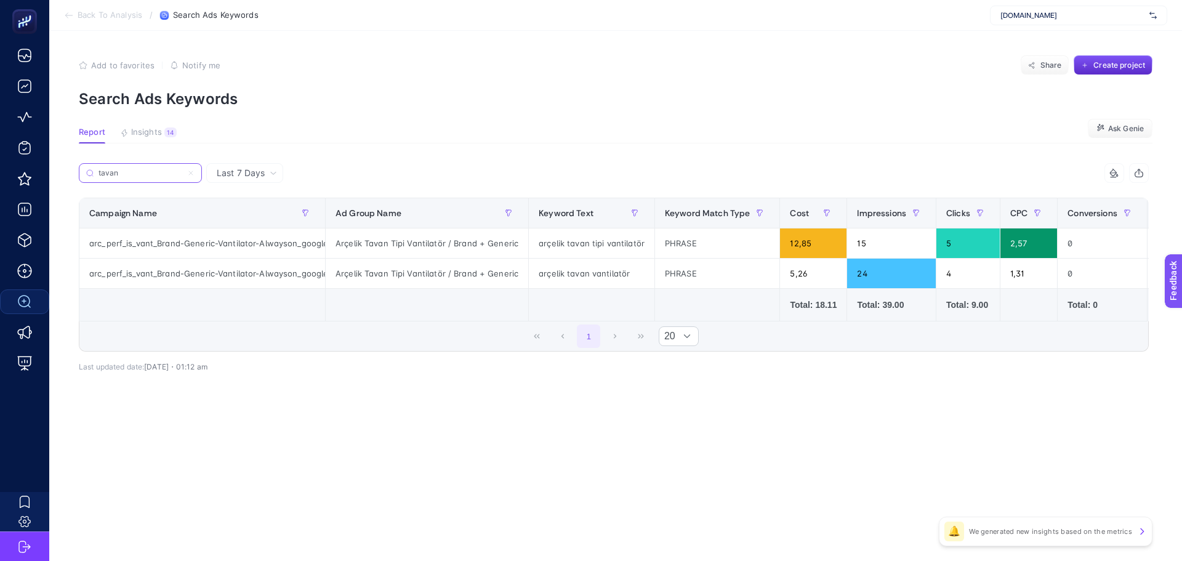
type input "tavan"
click at [328, 319] on tr "Total: 18.11 Total: 39.00 Total: 9.00 Total: 0 Total: 0" at bounding box center [1048, 305] width 1938 height 33
click at [350, 386] on div "tavan 11 items selected Campaign Name Ad Group Name Keyword Text Keyword Match …" at bounding box center [614, 284] width 1070 height 203
click at [353, 396] on div "Last 7 Days tavan 11 items selected Campaign Name Ad Group Name Keyword Text Ke…" at bounding box center [614, 294] width 1090 height 262
click at [353, 306] on td at bounding box center [427, 305] width 203 height 33
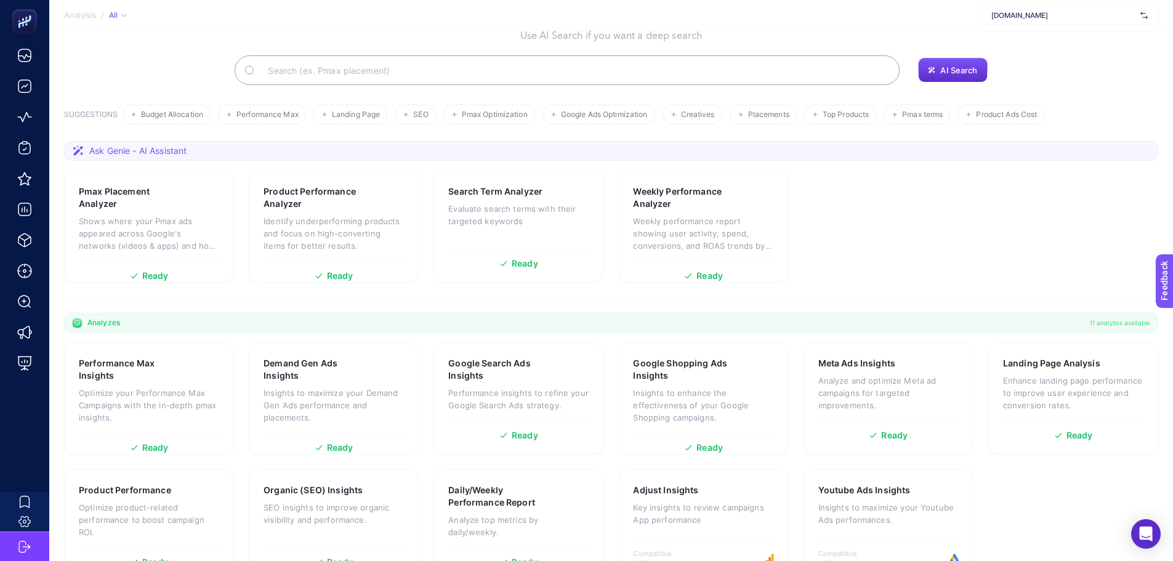
scroll to position [105, 0]
click at [186, 482] on div "Product Performance" at bounding box center [149, 488] width 140 height 12
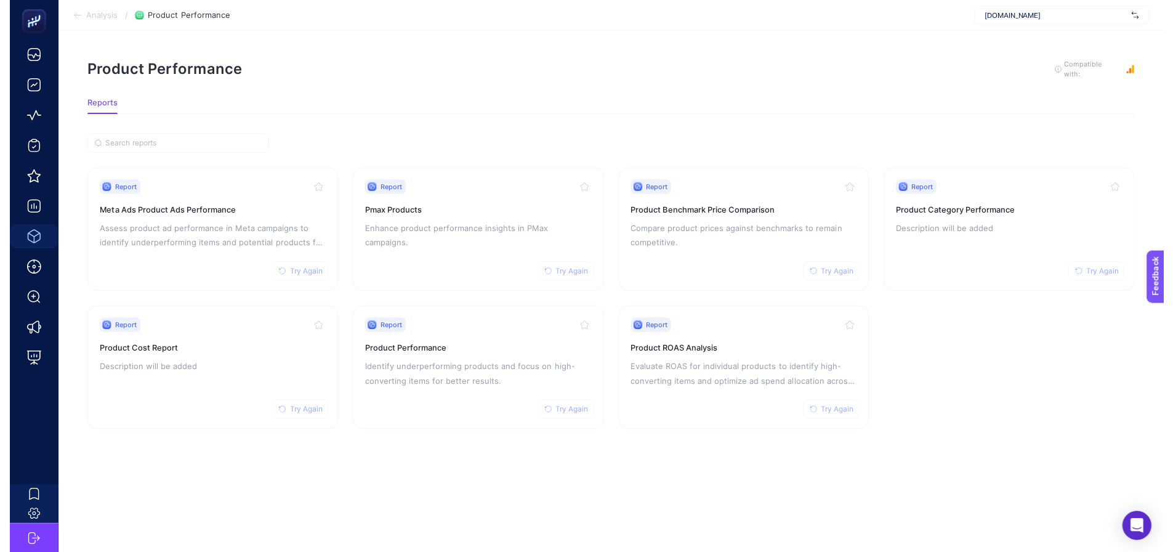
scroll to position [9, 0]
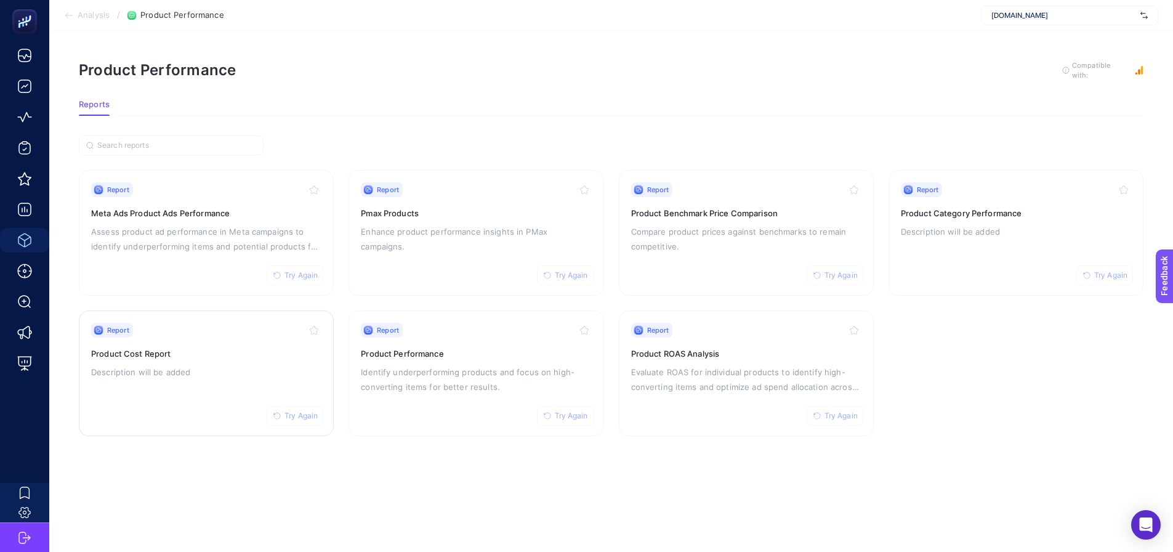
click at [215, 364] on p "Description will be added" at bounding box center [206, 371] width 230 height 15
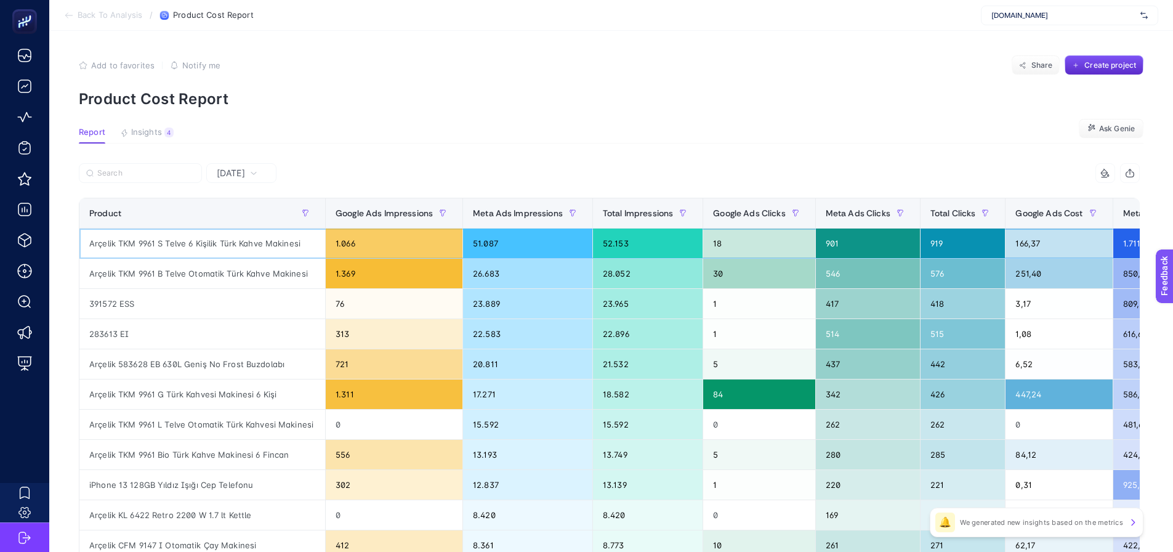
click at [338, 244] on div "1.066" at bounding box center [394, 243] width 137 height 30
click at [286, 278] on div "Arçelik TKM 9961 B Telve Otomatik Türk Kahve Makinesi" at bounding box center [202, 274] width 246 height 30
click at [308, 427] on div "Arçelik TKM 9961 L Telve Otomatik Türk Kahvesi Makinesi" at bounding box center [202, 424] width 246 height 30
click at [361, 214] on span "Google Ads Impressions" at bounding box center [384, 213] width 97 height 10
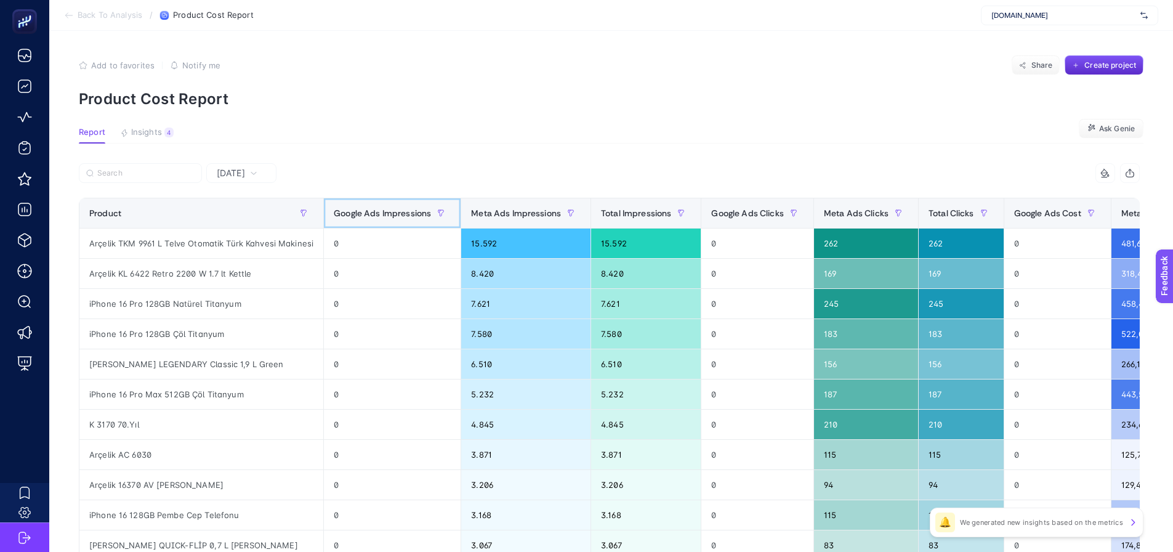
click at [351, 211] on span "Google Ads Impressions" at bounding box center [382, 213] width 97 height 10
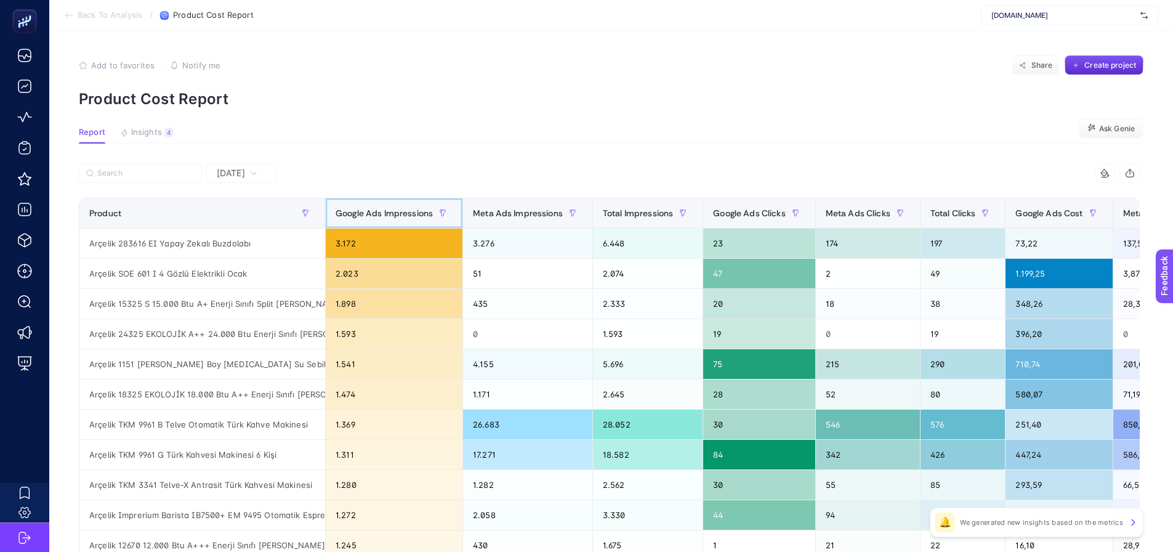
click at [368, 204] on div "Google Ads Impressions" at bounding box center [394, 213] width 117 height 20
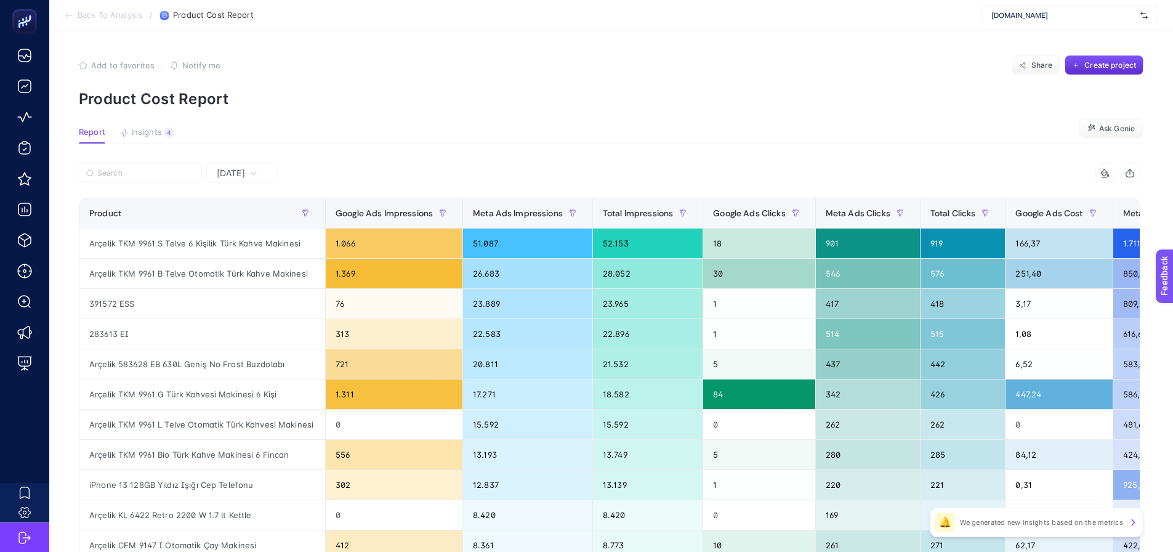
click at [338, 121] on article "Add to favorites false Notify me Share Create project Product Cost Report Repor…" at bounding box center [611, 512] width 1124 height 962
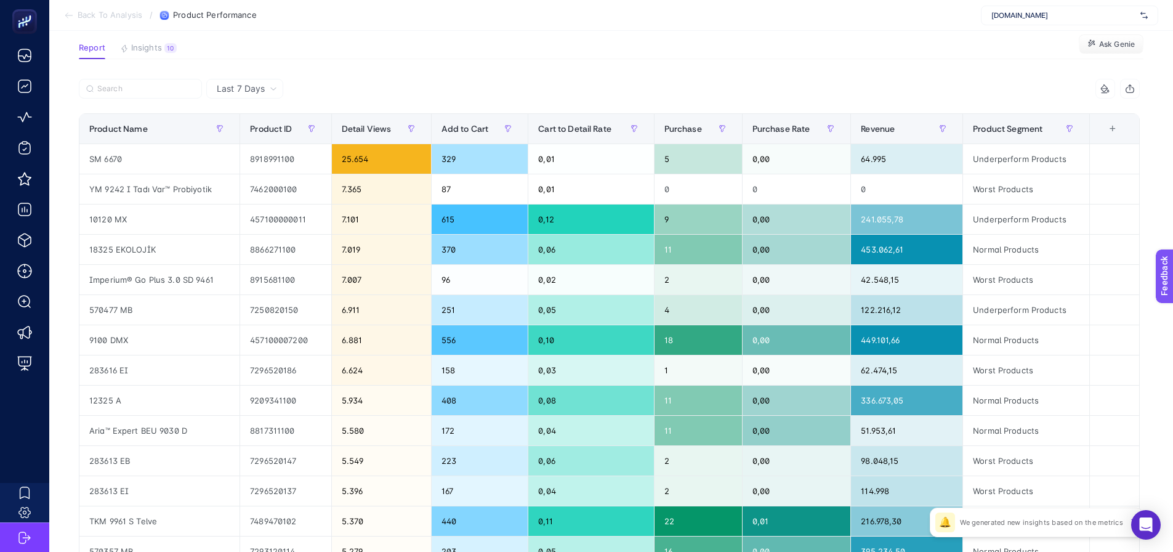
scroll to position [62, 0]
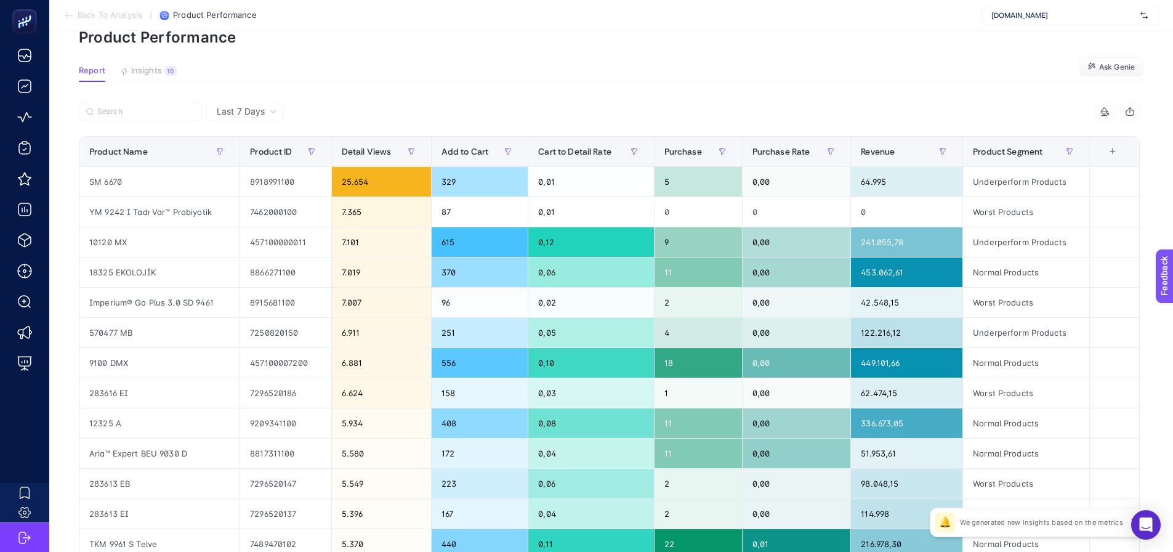
click at [153, 65] on article "Add to favorites false Notify me Share Create project Product Performance Repor…" at bounding box center [611, 450] width 1124 height 962
click at [150, 63] on article "Add to favorites false Notify me Share Create project Product Performance Repor…" at bounding box center [611, 450] width 1124 height 962
click at [148, 70] on span "Insights" at bounding box center [146, 71] width 31 height 10
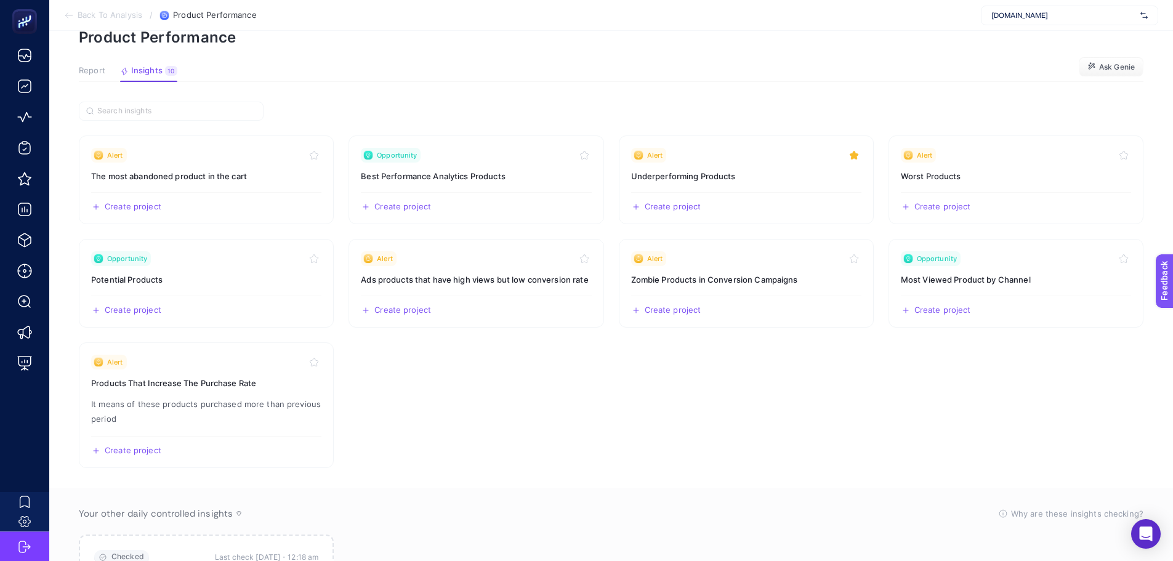
click at [100, 79] on button "Report" at bounding box center [92, 74] width 26 height 16
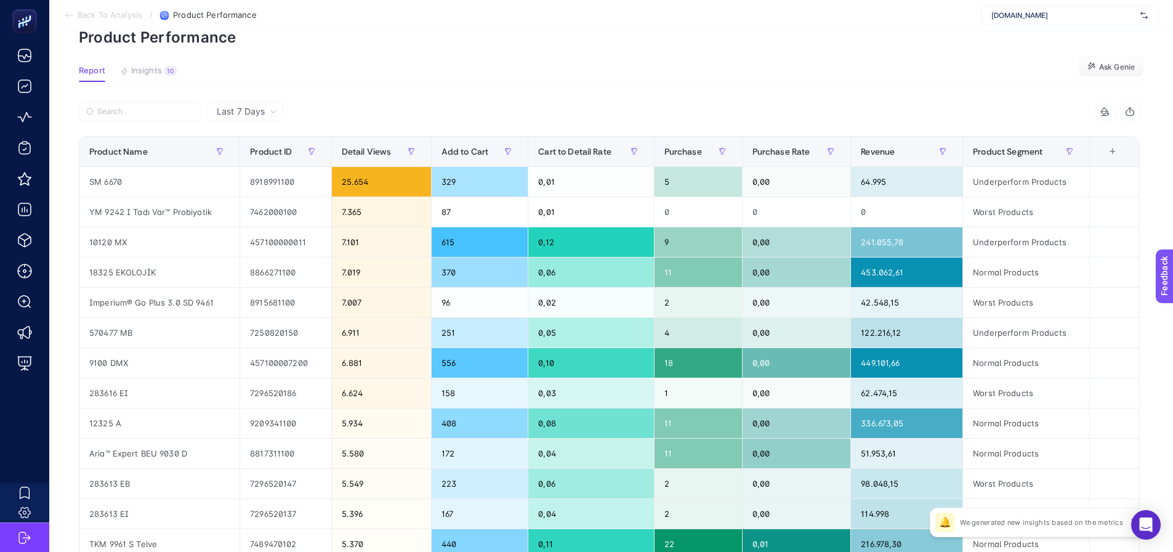
click at [323, 92] on article "Add to favorites false Notify me Share Create project Product Performance Repor…" at bounding box center [611, 450] width 1124 height 962
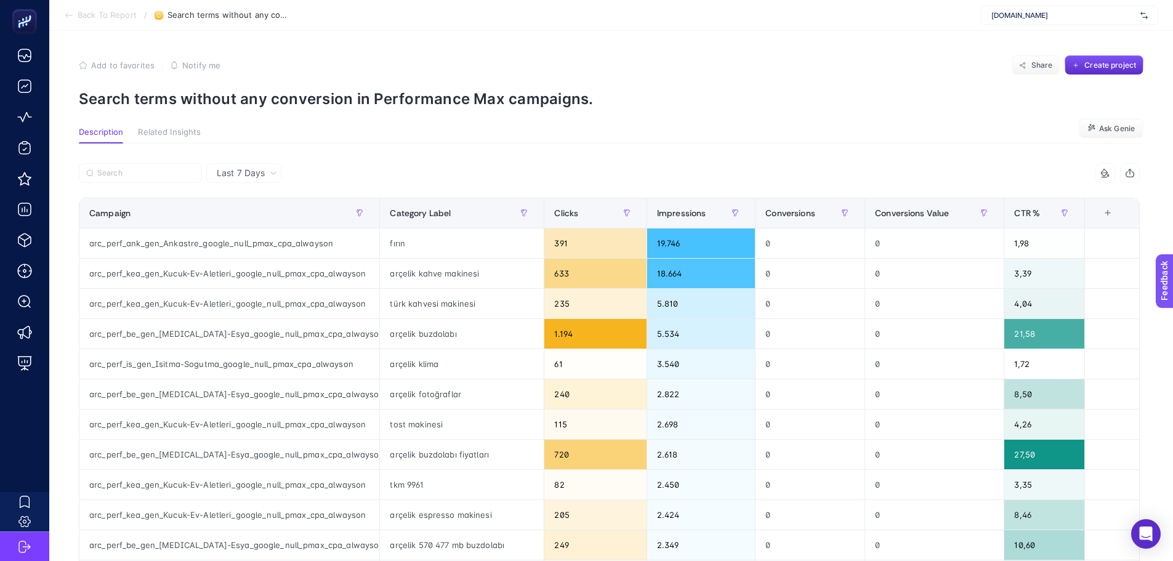
click at [244, 164] on div "Last 7 Days" at bounding box center [243, 173] width 75 height 20
click at [260, 223] on li "Last 30 Days" at bounding box center [244, 221] width 68 height 22
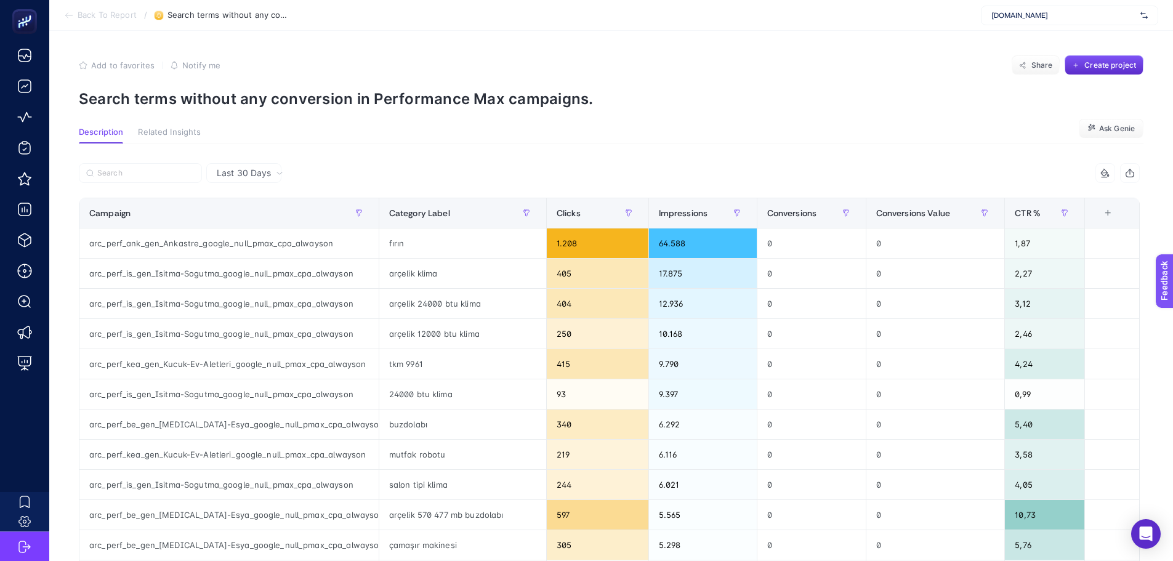
click at [372, 143] on section "Description Related Insights Ask Genie" at bounding box center [611, 135] width 1064 height 16
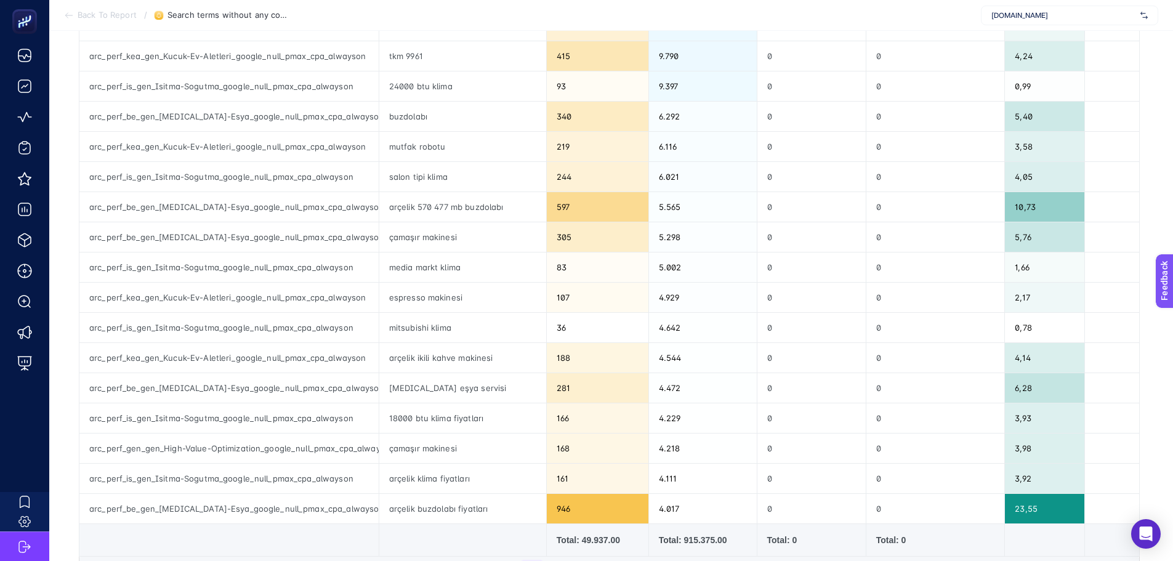
scroll to position [369, 0]
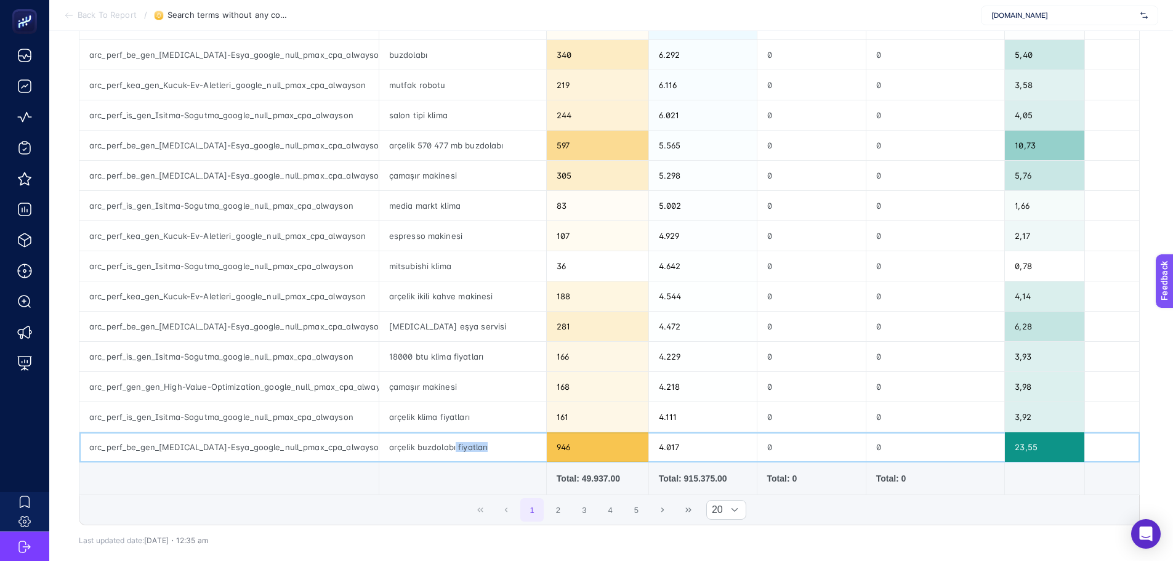
drag, startPoint x: 461, startPoint y: 448, endPoint x: 504, endPoint y: 449, distance: 42.5
click at [505, 449] on div "arçelik buzdolabı fiyatları" at bounding box center [462, 447] width 167 height 30
drag, startPoint x: 440, startPoint y: 412, endPoint x: 504, endPoint y: 425, distance: 65.9
click at [504, 425] on div "arçelik klima fiyatları" at bounding box center [462, 417] width 167 height 30
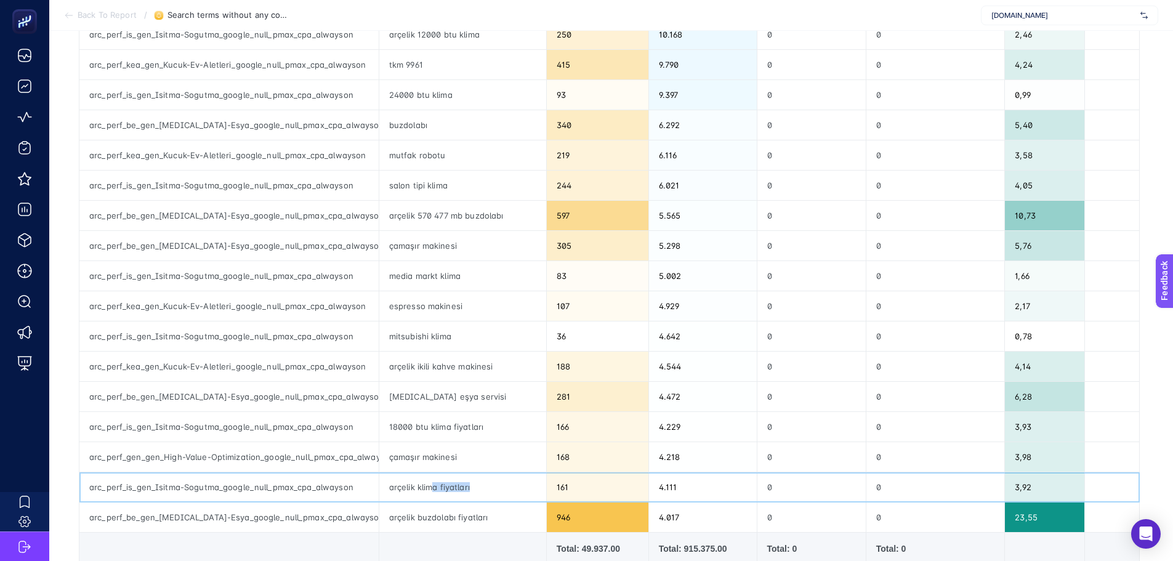
scroll to position [123, 0]
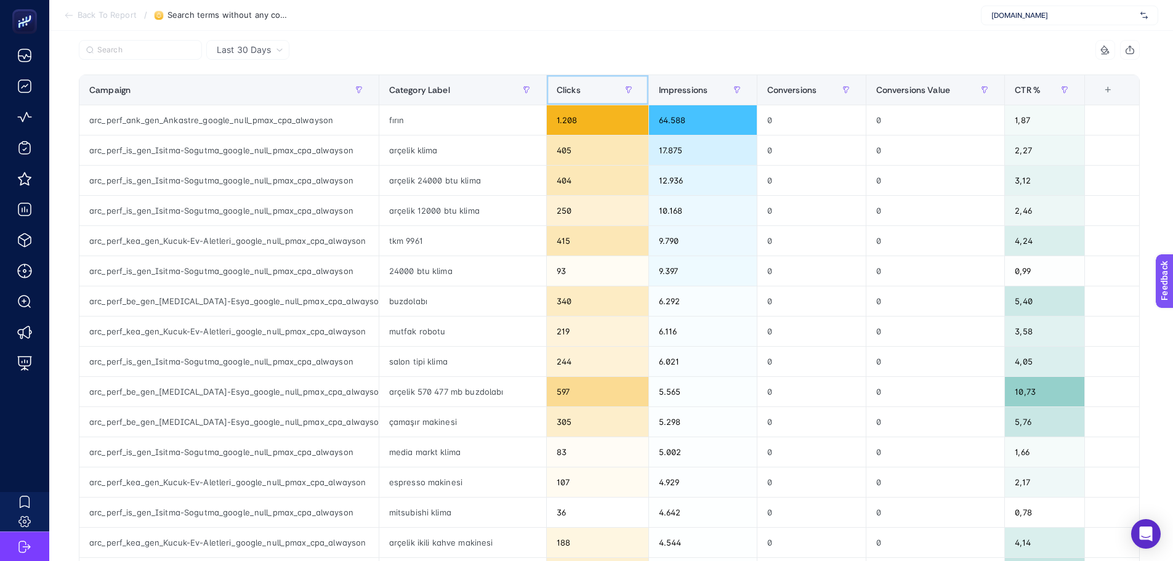
click at [584, 79] on th "Clicks" at bounding box center [597, 90] width 102 height 30
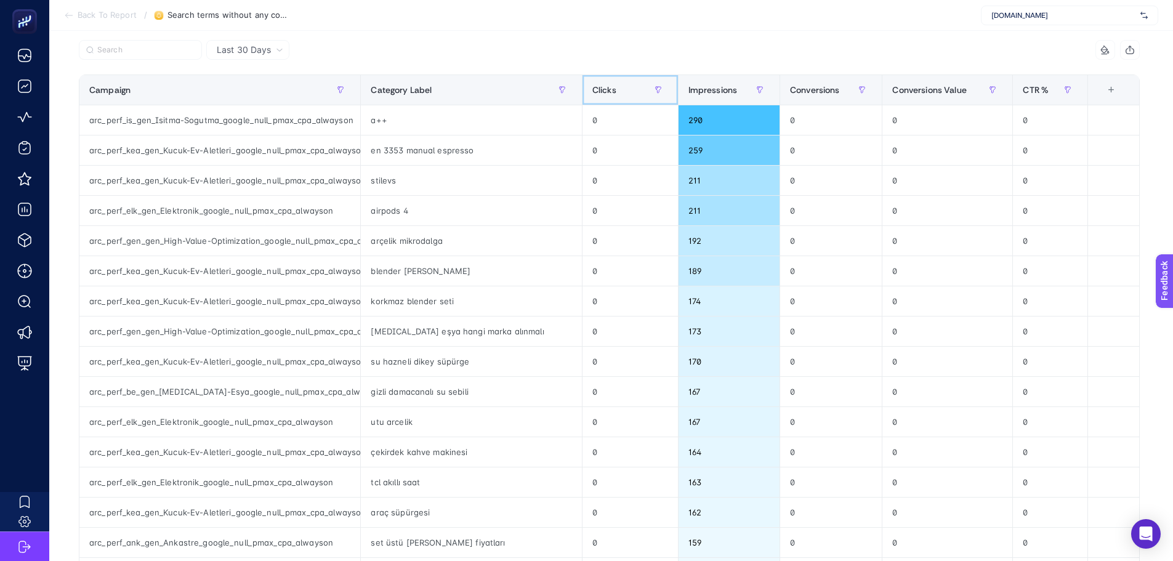
click at [592, 86] on span "Clicks" at bounding box center [604, 90] width 24 height 10
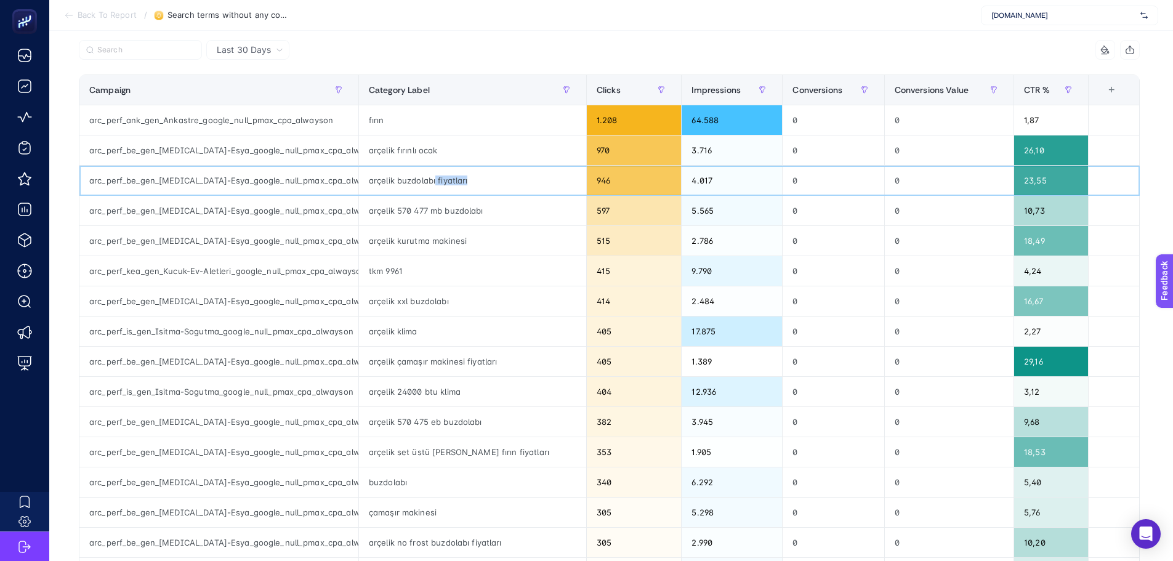
drag, startPoint x: 451, startPoint y: 180, endPoint x: 525, endPoint y: 203, distance: 77.5
click at [519, 193] on div "arçelik buzdolabı fiyatları" at bounding box center [472, 181] width 227 height 30
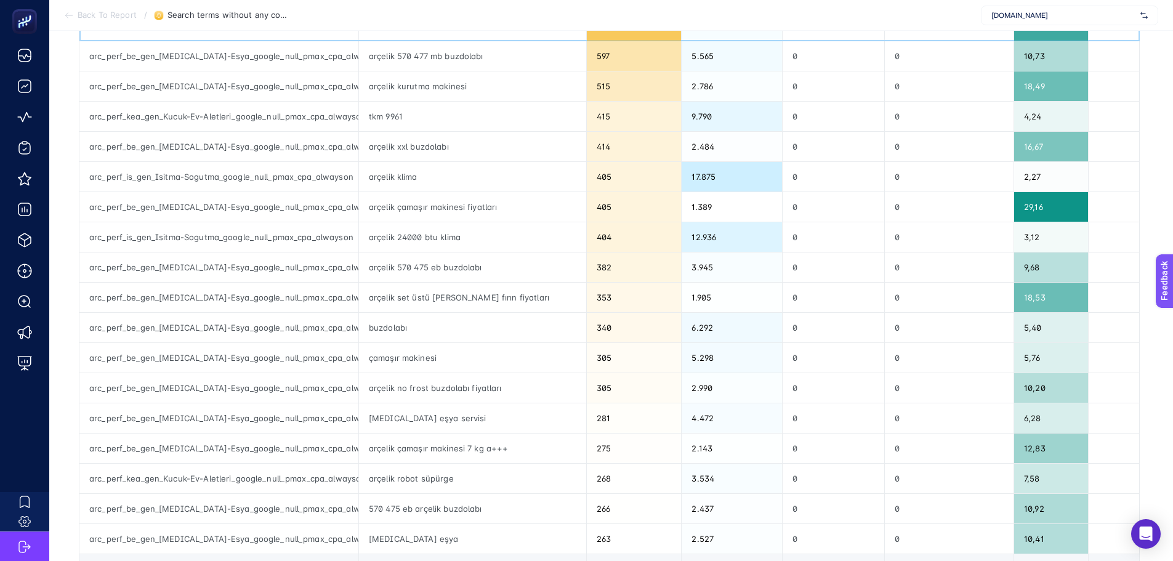
scroll to position [308, 0]
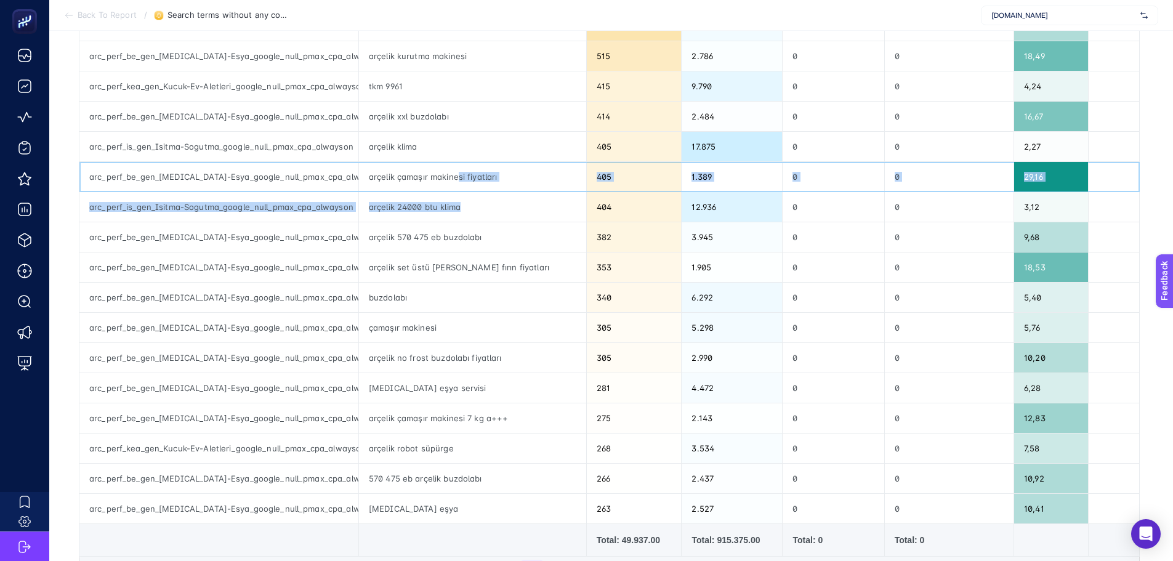
drag, startPoint x: 544, startPoint y: 188, endPoint x: 560, endPoint y: 193, distance: 17.5
click at [561, 193] on tbody "arc_perf_ank_gen_Ankastre_google_null_pmax_cpa_alwayson fırın 1.208 64.588 0 0 …" at bounding box center [609, 222] width 1060 height 603
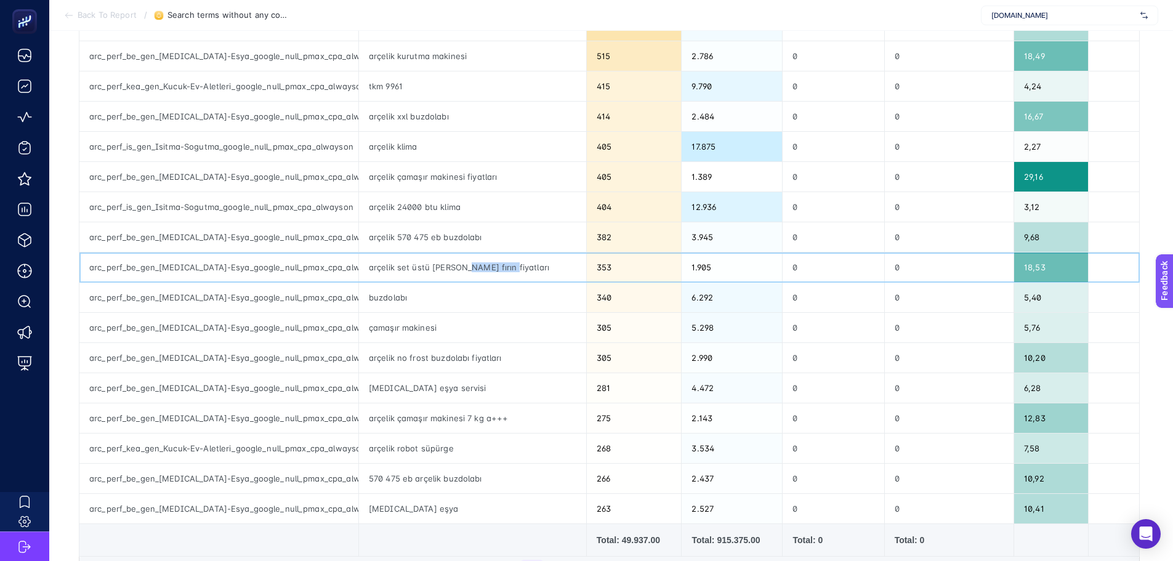
drag, startPoint x: 477, startPoint y: 268, endPoint x: 523, endPoint y: 276, distance: 47.4
click at [522, 275] on div "arçelik set üstü ocak fırın fiyatları" at bounding box center [472, 267] width 227 height 30
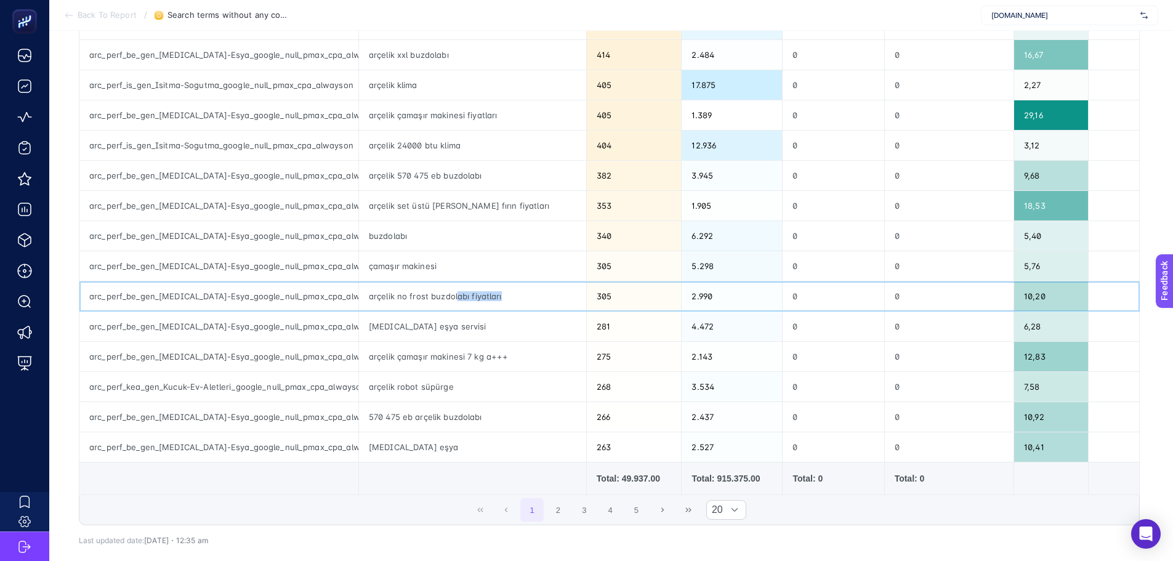
drag, startPoint x: 481, startPoint y: 287, endPoint x: 524, endPoint y: 299, distance: 44.1
click at [524, 299] on div "arçelik no frost buzdolabı fiyatları" at bounding box center [472, 296] width 227 height 30
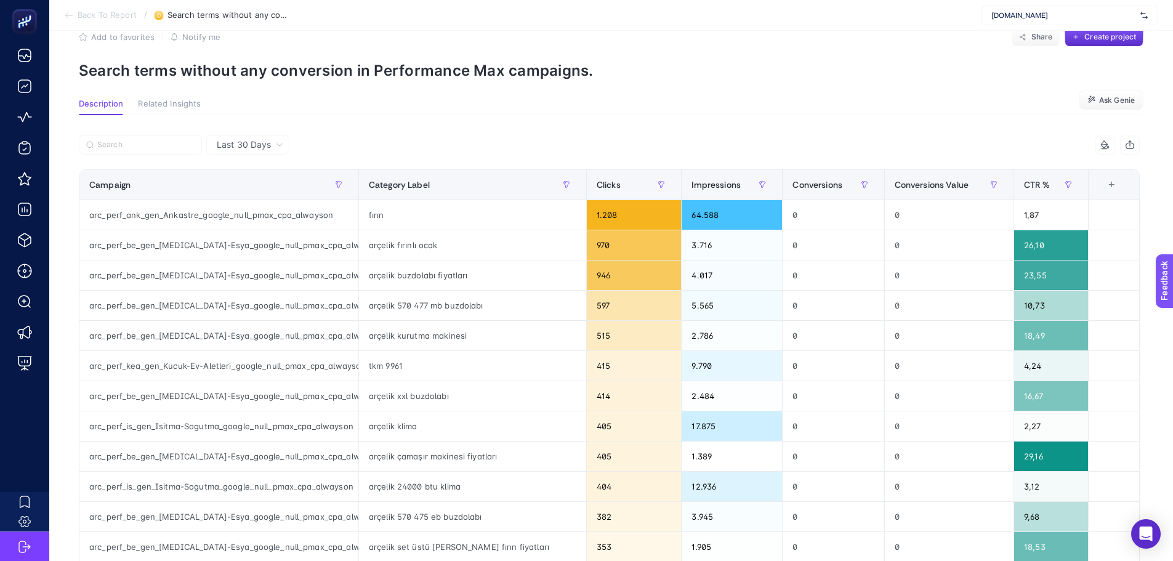
scroll to position [0, 0]
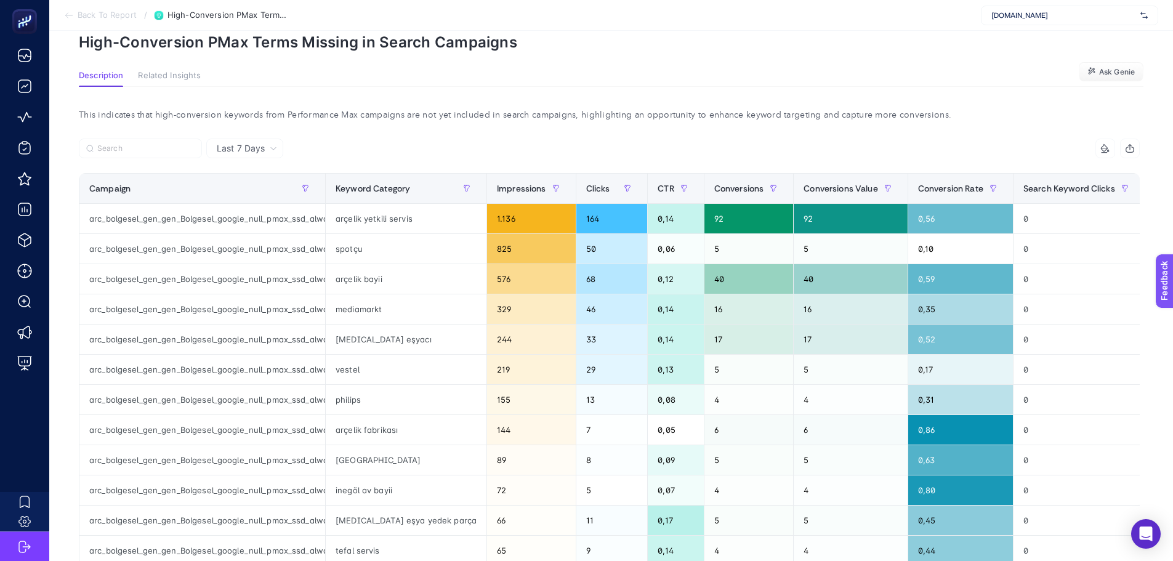
scroll to position [185, 0]
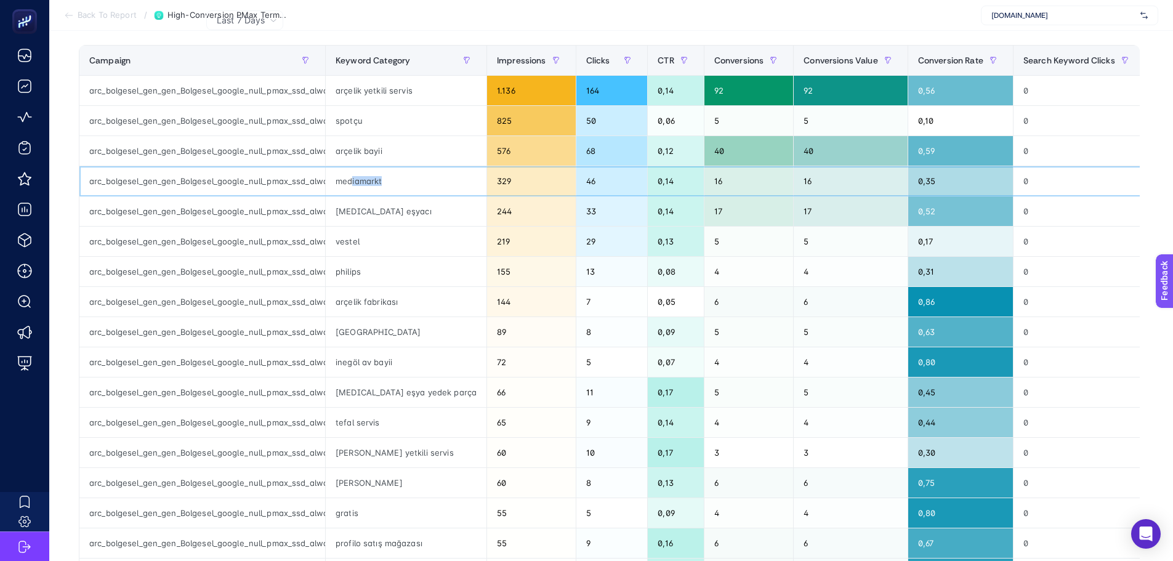
drag, startPoint x: 354, startPoint y: 187, endPoint x: 417, endPoint y: 254, distance: 92.3
click at [400, 190] on div "mediamarkt" at bounding box center [406, 181] width 161 height 30
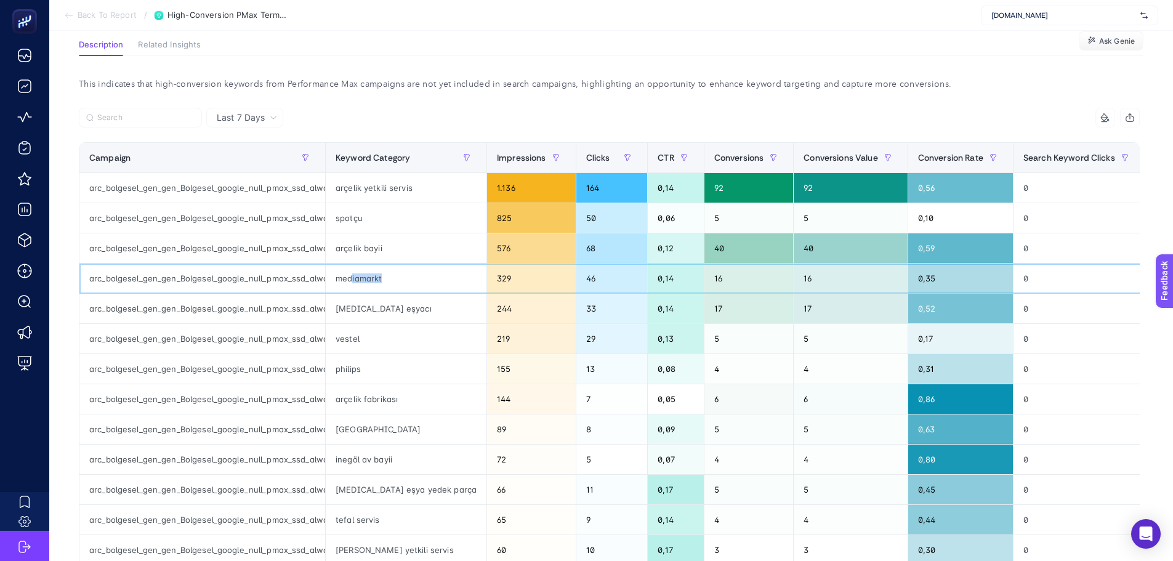
scroll to position [0, 0]
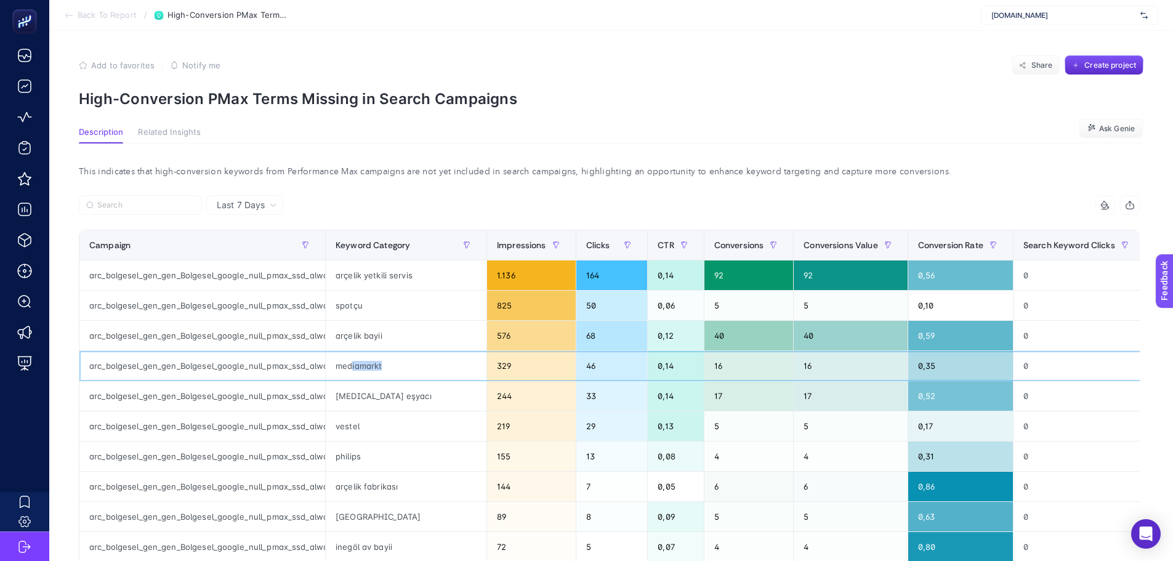
click at [366, 368] on div "mediamarkt" at bounding box center [406, 366] width 161 height 30
click at [305, 249] on icon "button" at bounding box center [305, 244] width 7 height 7
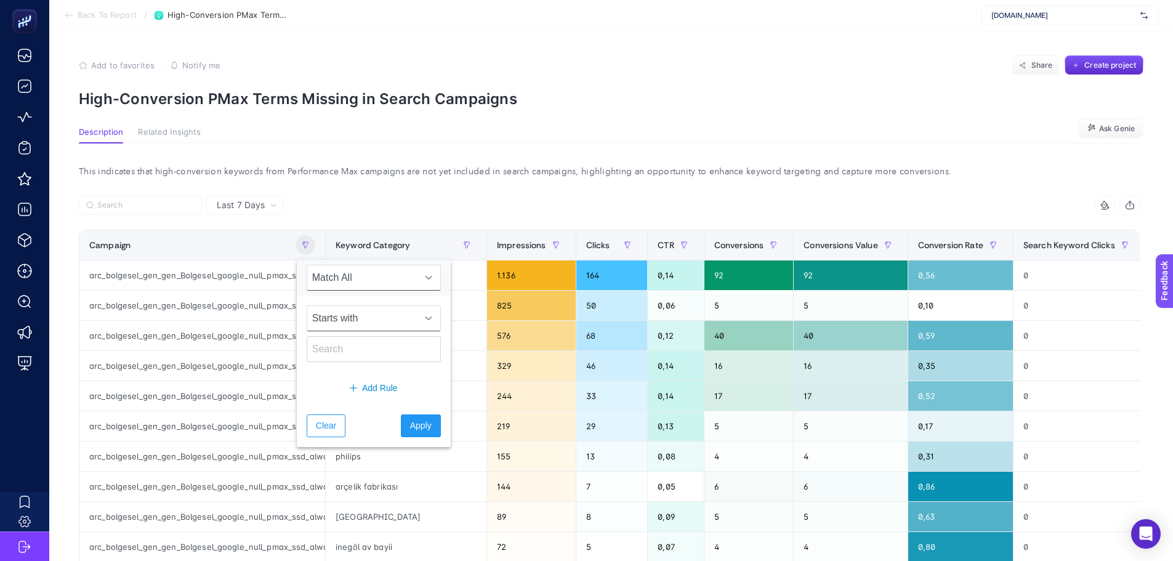
click at [334, 317] on span "Starts with" at bounding box center [362, 318] width 110 height 25
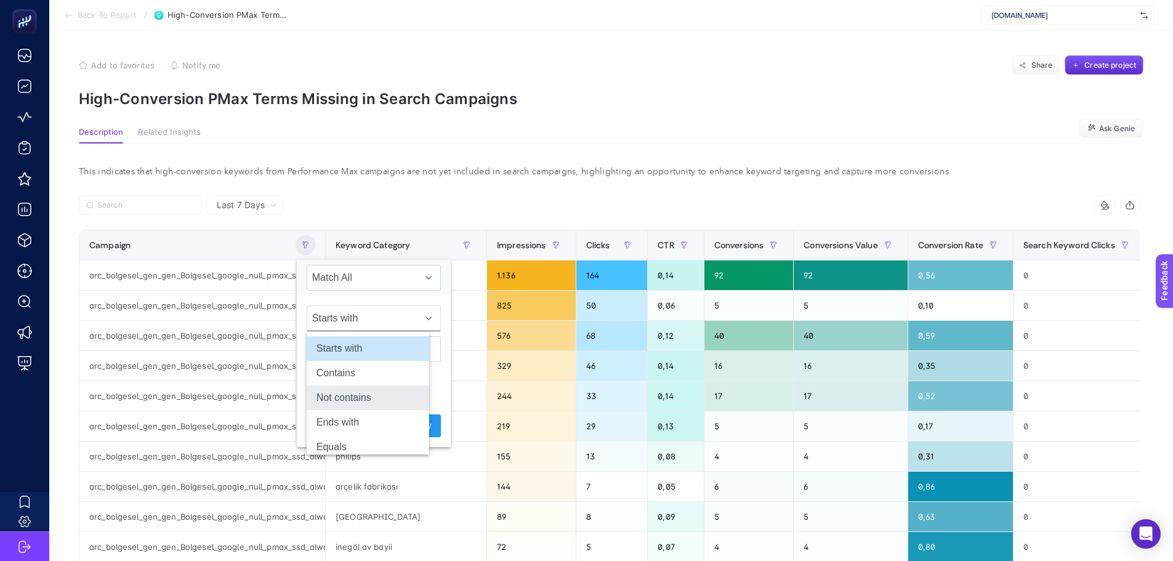
click at [340, 398] on li "Not contains" at bounding box center [368, 397] width 123 height 25
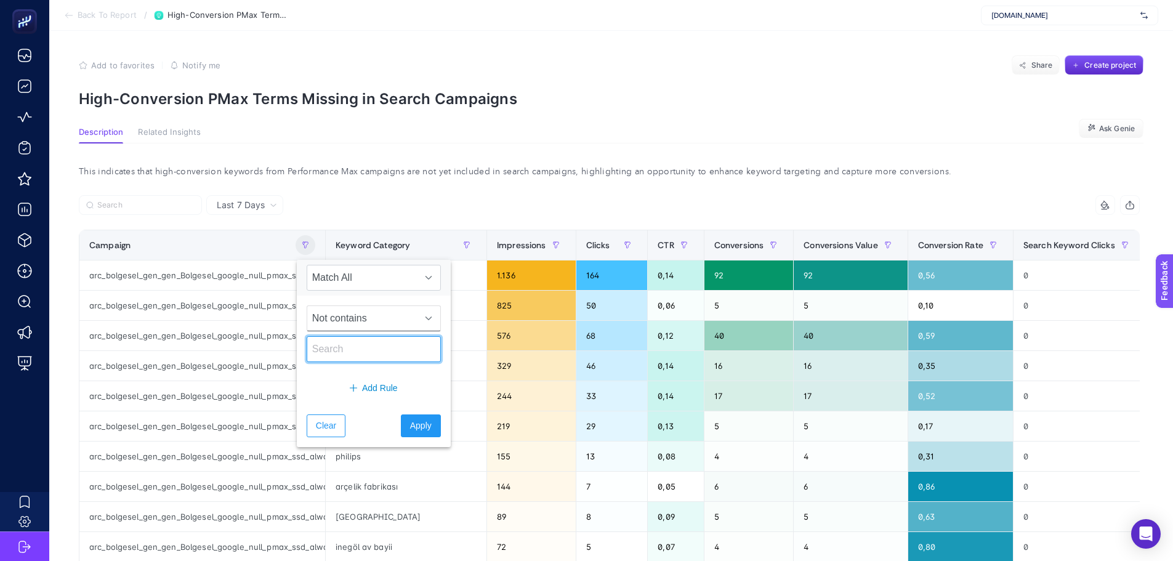
click at [344, 352] on input "text" at bounding box center [374, 349] width 134 height 26
type input "bolge"
click at [417, 436] on button "Apply" at bounding box center [421, 425] width 40 height 23
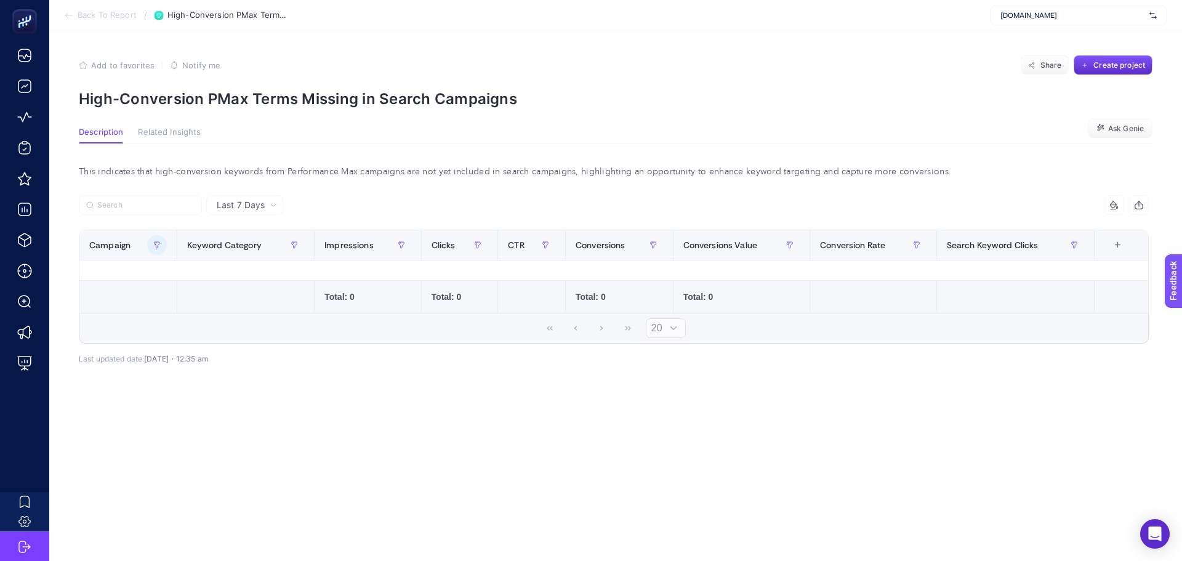
click at [166, 288] on td at bounding box center [128, 297] width 98 height 33
click at [154, 252] on button "button" at bounding box center [157, 245] width 20 height 20
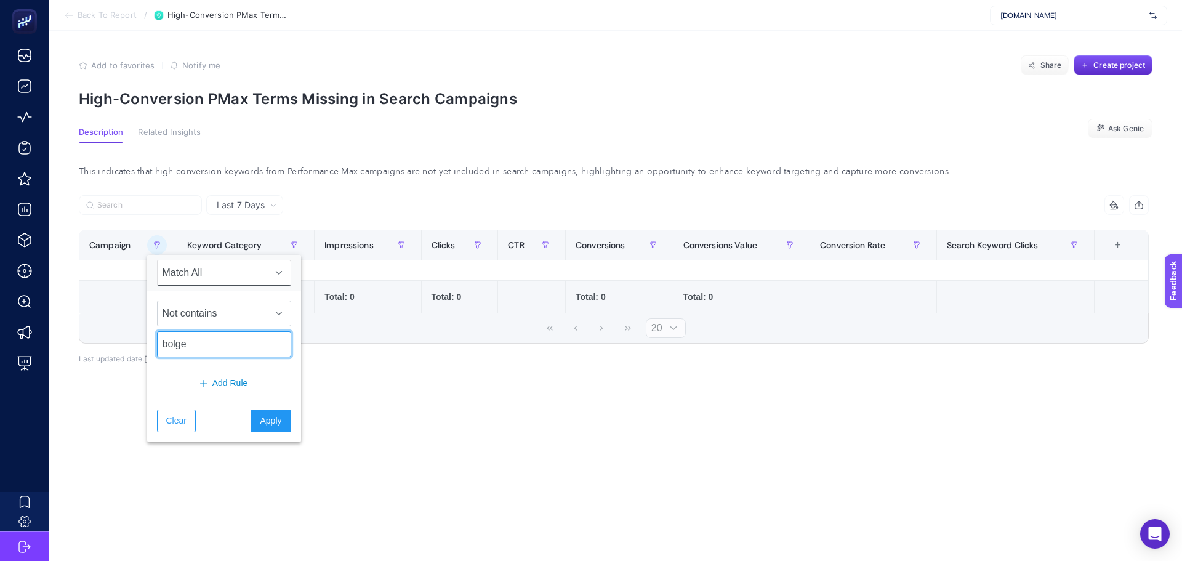
click at [177, 350] on input "bolge" at bounding box center [224, 344] width 134 height 26
click at [359, 439] on article "Add to favorites false Notify me Share Create project High-Conversion PMax Term…" at bounding box center [615, 296] width 1133 height 530
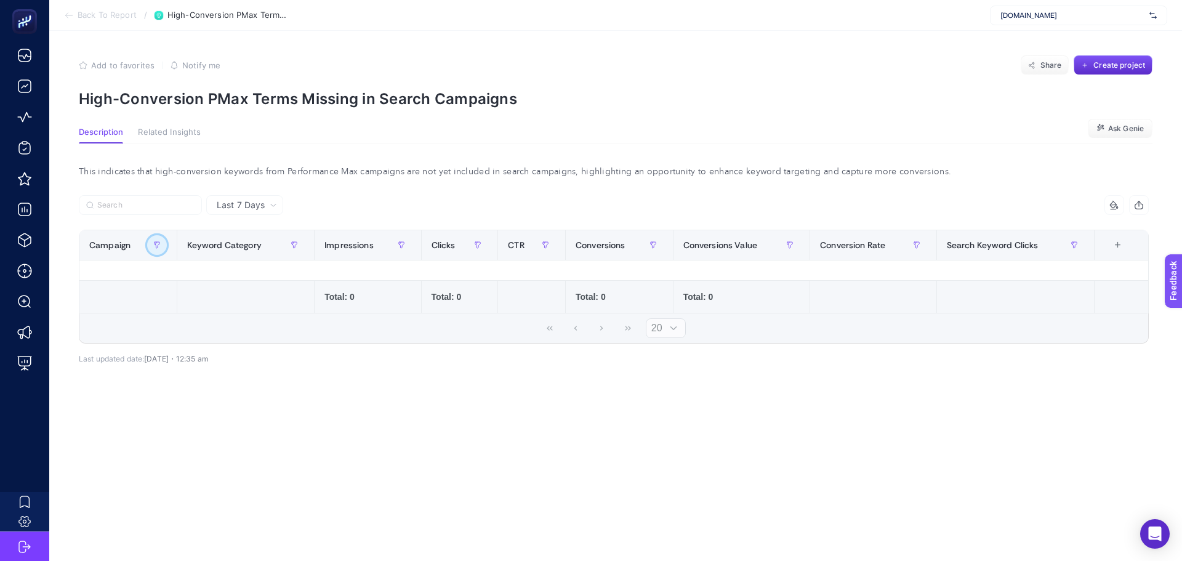
click at [151, 244] on button "button" at bounding box center [157, 245] width 20 height 20
click at [195, 320] on span "Not contains" at bounding box center [213, 313] width 110 height 25
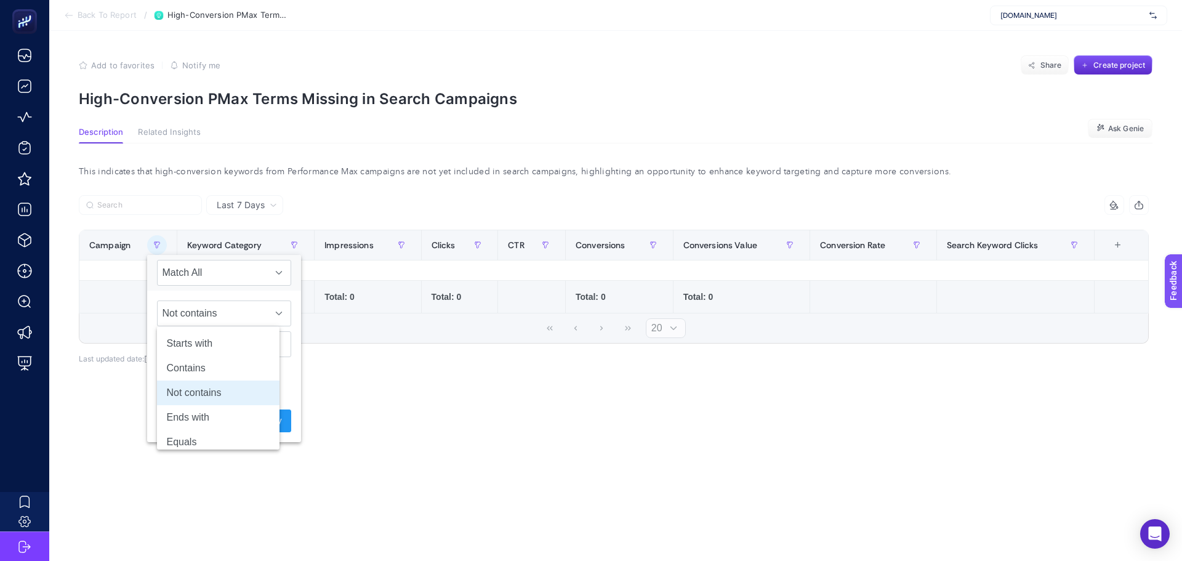
click at [379, 377] on div "7 items selected Campaign Keyword Category Impressions Clicks CTR Conversions C…" at bounding box center [614, 296] width 1070 height 163
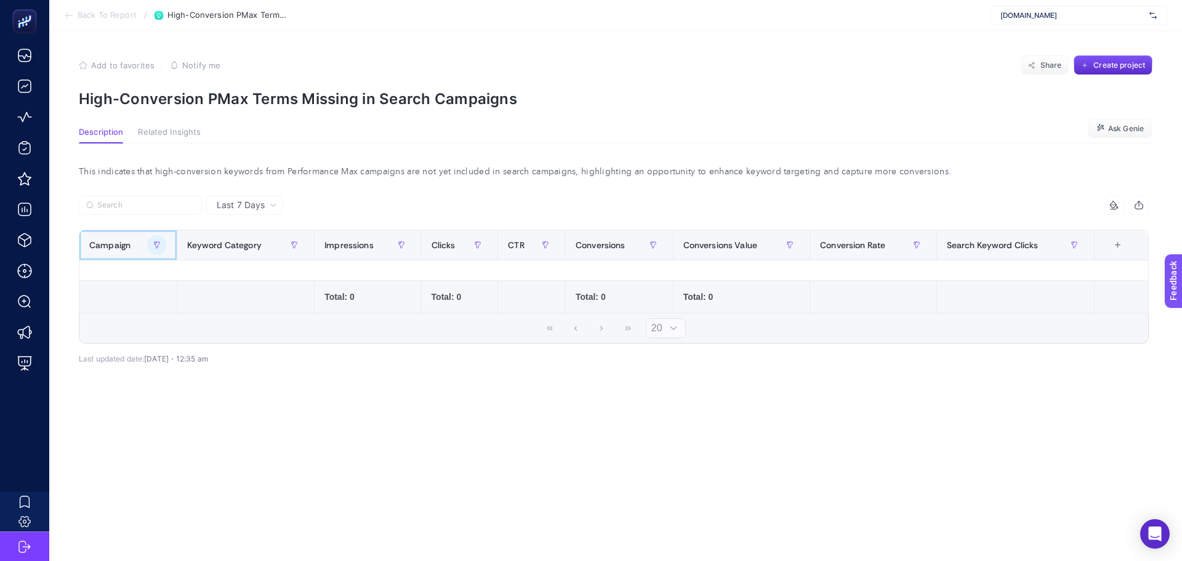
click at [145, 236] on div "Campaign" at bounding box center [128, 245] width 78 height 20
click at [158, 249] on icon "button" at bounding box center [156, 244] width 7 height 7
click at [175, 427] on span "Clear" at bounding box center [176, 420] width 20 height 13
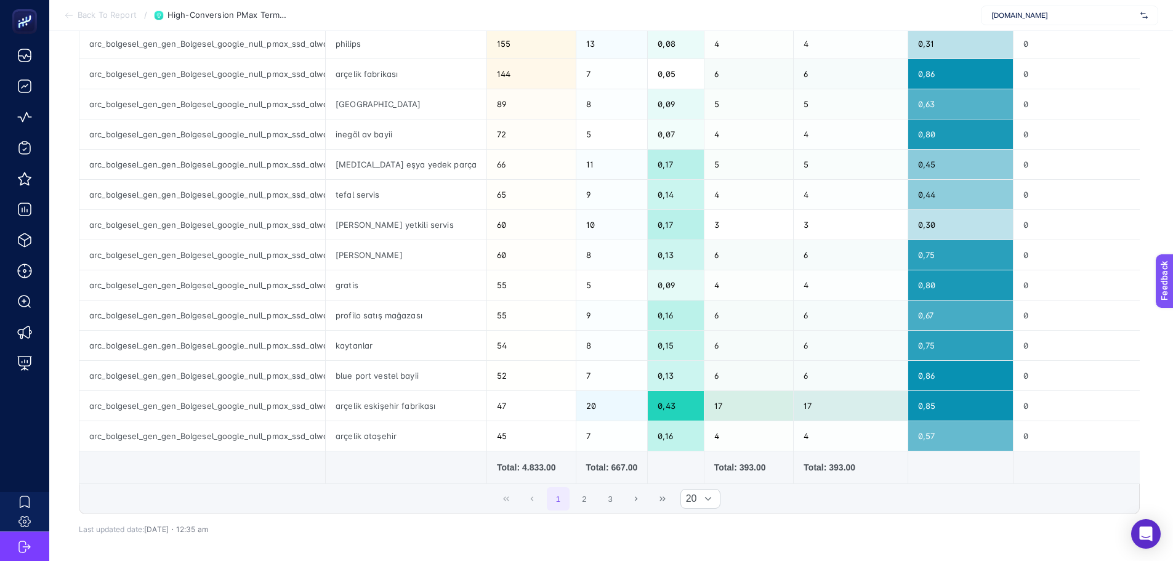
scroll to position [474, 0]
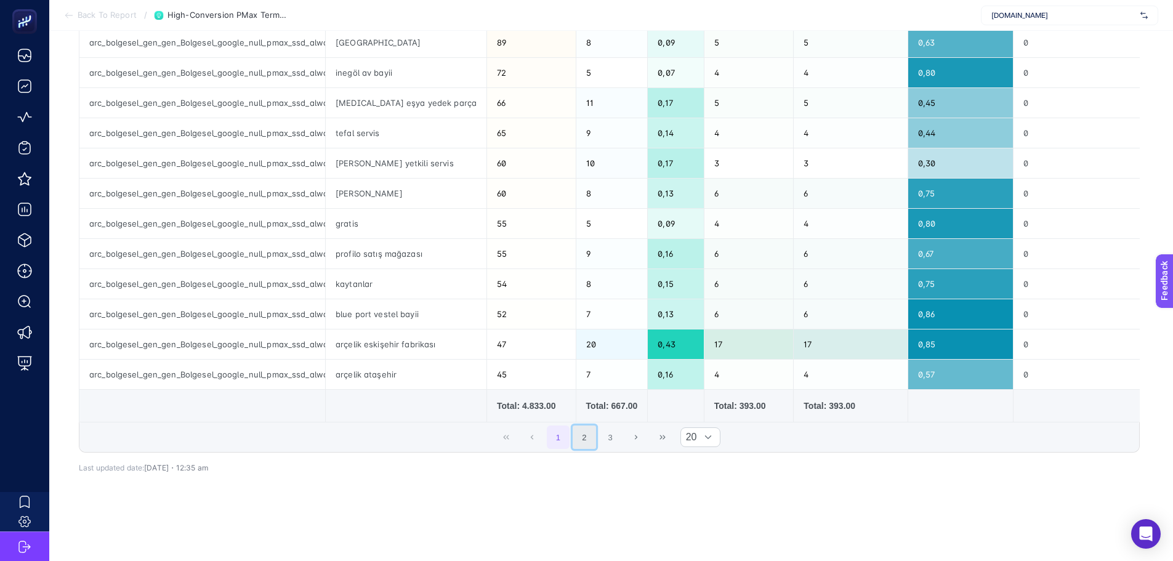
click at [596, 429] on button "2" at bounding box center [584, 436] width 23 height 23
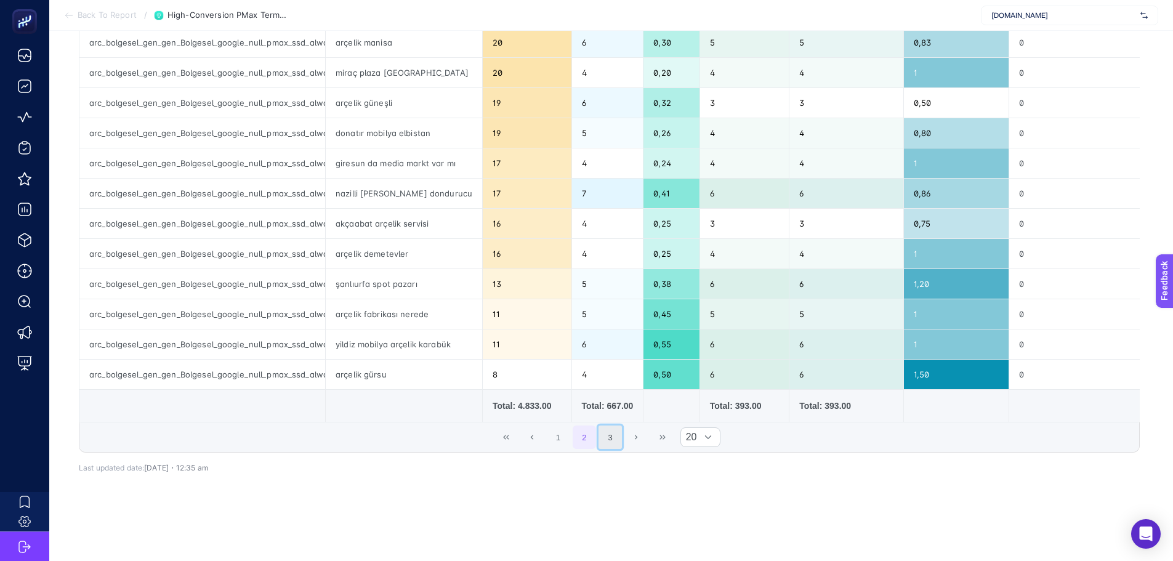
click at [616, 438] on button "3" at bounding box center [609, 436] width 23 height 23
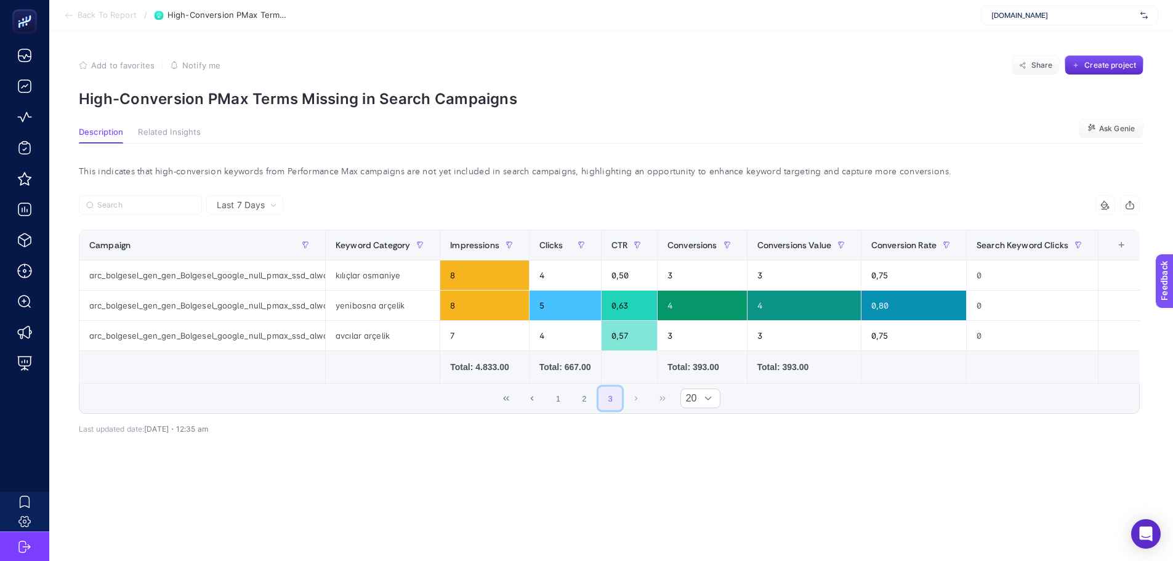
scroll to position [0, 0]
drag, startPoint x: 585, startPoint y: 513, endPoint x: 574, endPoint y: 493, distance: 23.4
click at [584, 514] on article "Add to favorites false Notify me Share Create project High-Conversion PMax Term…" at bounding box center [615, 296] width 1133 height 530
click at [557, 396] on button "1" at bounding box center [562, 398] width 23 height 23
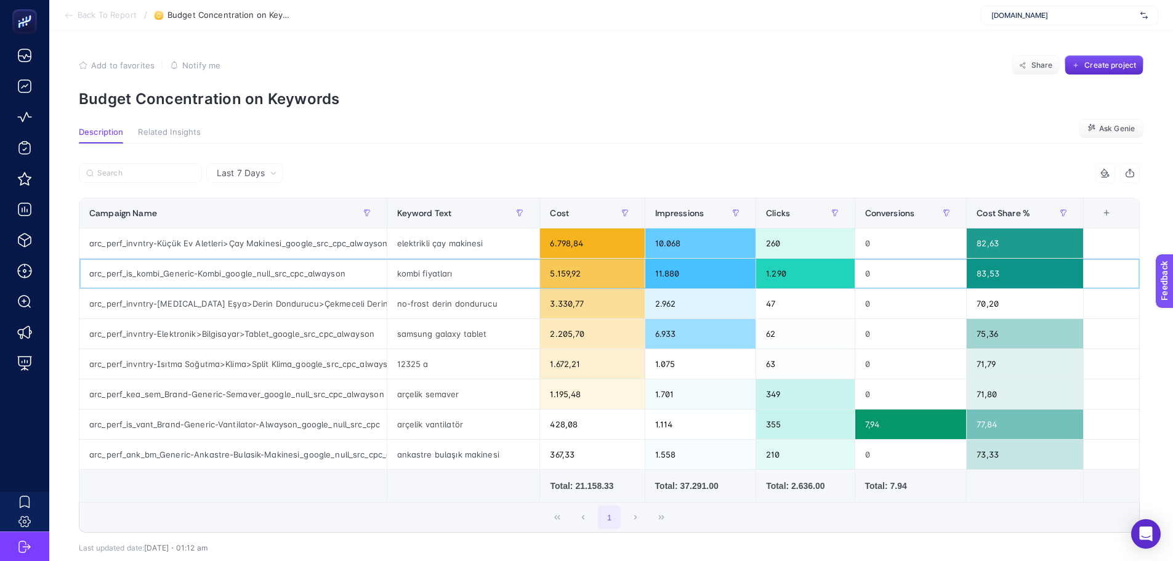
click at [420, 279] on div "kombi fiyatları" at bounding box center [463, 274] width 153 height 30
click at [426, 316] on div "no-frost derin dondurucu" at bounding box center [463, 304] width 153 height 30
click at [432, 358] on div "12325 a" at bounding box center [463, 364] width 153 height 30
click at [432, 400] on div "arçelik semaver" at bounding box center [463, 394] width 153 height 30
click at [278, 278] on div "arc_perf_is_kombi_Generic-Kombi_google_null_src_cpc_alwayson" at bounding box center [232, 274] width 307 height 30
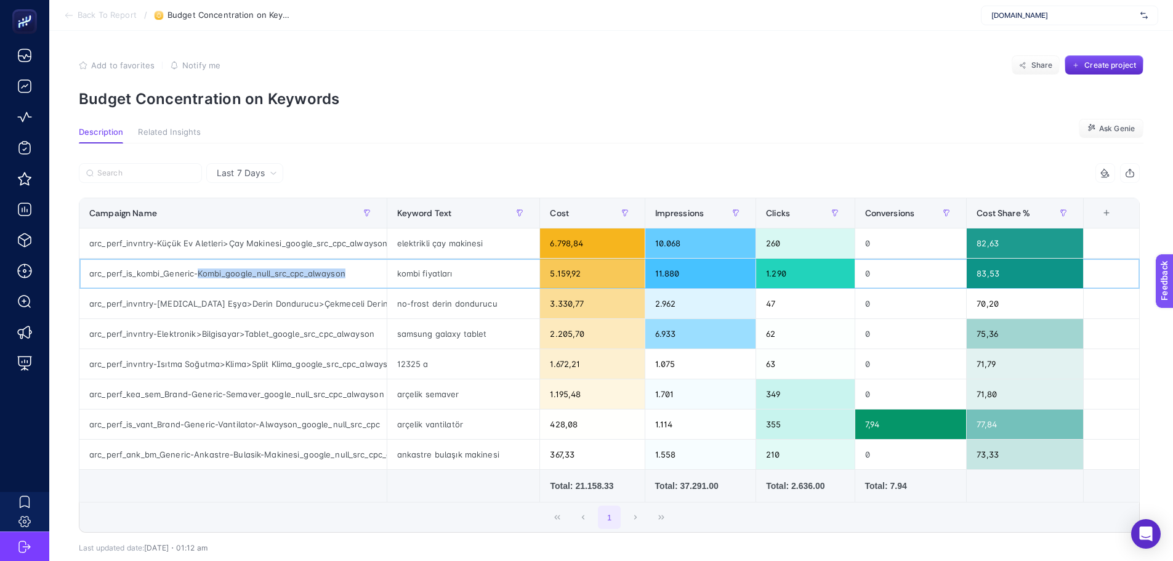
click at [278, 278] on div "arc_perf_is_kombi_Generic-Kombi_google_null_src_cpc_alwayson" at bounding box center [232, 274] width 307 height 30
copy tr "arc_perf_is_kombi_Generic-Kombi_google_null_src_cpc_alwayson"
click at [161, 102] on p "Budget Concentration on Keywords" at bounding box center [611, 99] width 1064 height 18
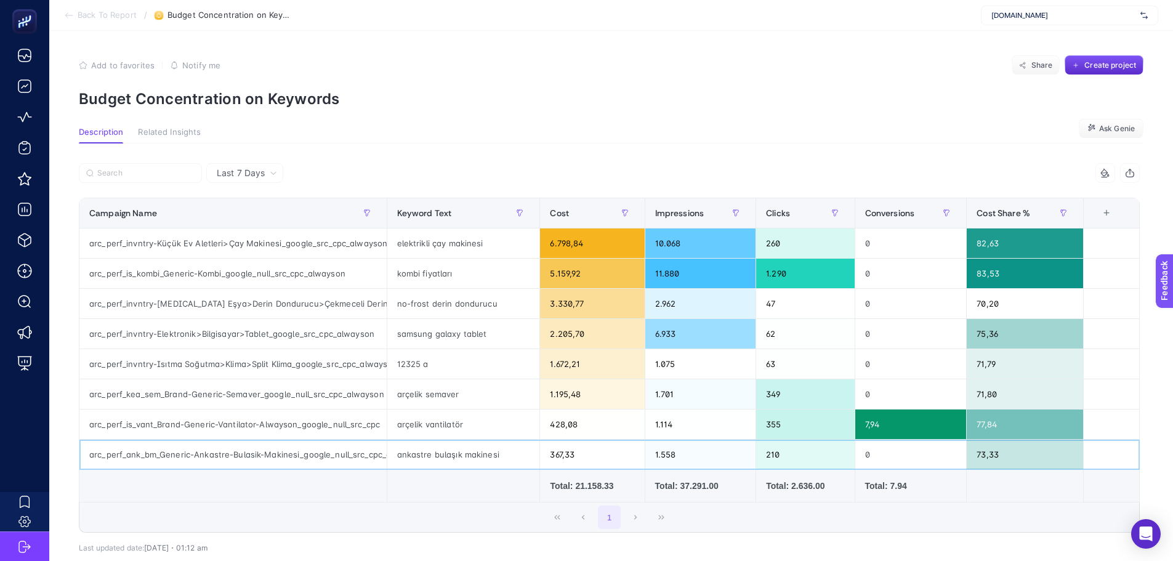
click at [191, 457] on div "arc_perf_ank_bm_Generic-Ankastre-Bulasik-Makinesi_google_null_src_cpc_alwayson" at bounding box center [232, 455] width 307 height 30
click at [189, 422] on div "arc_perf_is_vant_Brand-Generic-Vantilator-Alwayson_google_null_src_cpc" at bounding box center [232, 424] width 307 height 30
click at [188, 395] on div "arc_perf_kea_sem_Brand-Generic-Semaver_google_null_src_cpc_alwayson" at bounding box center [232, 394] width 307 height 30
click at [189, 369] on div "arc_perf_invntry-Isıtma Soğutma>Klima>Split Klima_google_src_cpc_alwayson" at bounding box center [232, 364] width 307 height 30
click at [192, 337] on div "arc_perf_invntry-Elektronik>Bilgisayar>Tablet_google_src_cpc_alwayson" at bounding box center [232, 334] width 307 height 30
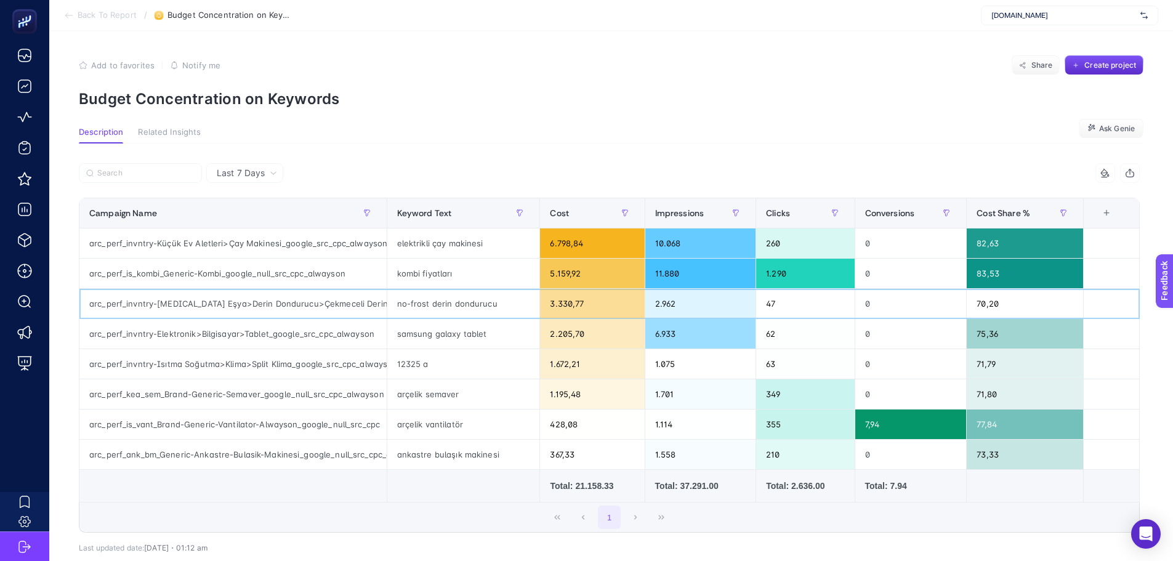
click at [193, 308] on div "arc_perf_invntry-Beyaz Eşya>Derin Dondurucu>Çekmeceli Derin Dondurucu>7 Bölmeli…" at bounding box center [232, 304] width 307 height 30
click at [194, 267] on div "arc_perf_is_kombi_Generic-Kombi_google_null_src_cpc_alwayson" at bounding box center [232, 274] width 307 height 30
click at [195, 243] on div "arc_perf_invntry-Küçük Ev Aletleri>Çay Makinesi_google_src_cpc_alwayson" at bounding box center [232, 243] width 307 height 30
click at [258, 356] on div "arc_perf_invntry-Isıtma Soğutma>Klima>Split Klima_google_src_cpc_alwayson" at bounding box center [232, 364] width 307 height 30
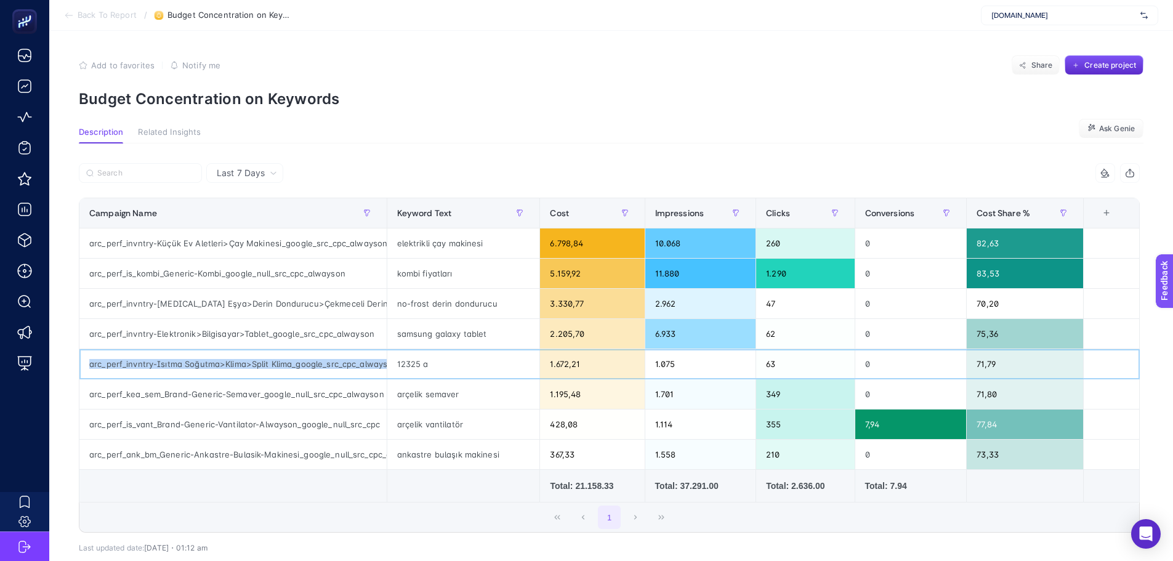
click at [258, 356] on div "arc_perf_invntry-Isıtma Soğutma>Klima>Split Klima_google_src_cpc_alwayson" at bounding box center [232, 364] width 307 height 30
copy tr "arc_perf_invntry-Isıtma Soğutma>Klima>Split Klima_google_src_cpc_alwayson"
click at [430, 420] on div "arçelik vantilatör" at bounding box center [463, 424] width 153 height 30
click at [569, 428] on div "428,08" at bounding box center [592, 424] width 104 height 30
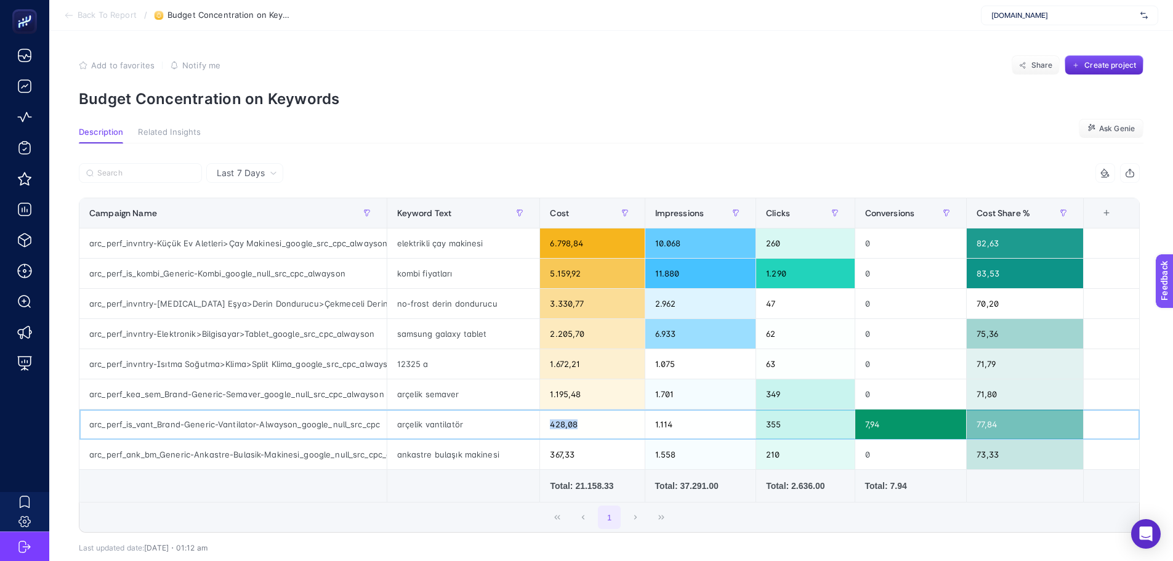
click at [569, 428] on div "428,08" at bounding box center [592, 424] width 104 height 30
click at [307, 427] on div "arc_perf_is_vant_Brand-Generic-Vantilator-Alwayson_google_null_src_cpc" at bounding box center [232, 424] width 307 height 30
click at [492, 112] on article "Add to favorites false Notify me Share Create project Budget Concentration on K…" at bounding box center [611, 336] width 1124 height 610
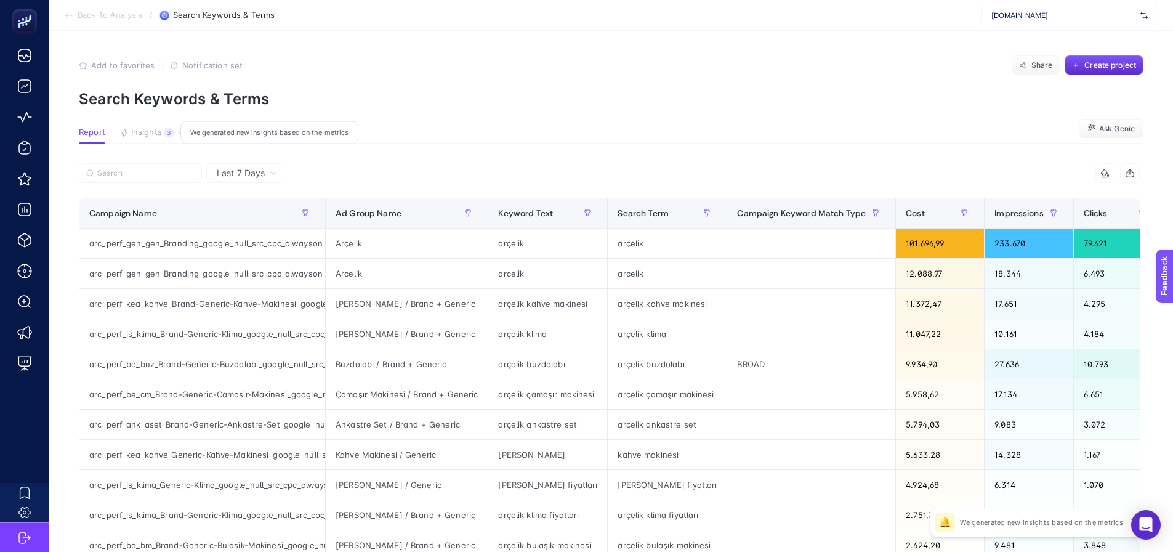
click at [162, 132] on button "Insights 3 We generated new insights based on the metrics" at bounding box center [147, 135] width 54 height 16
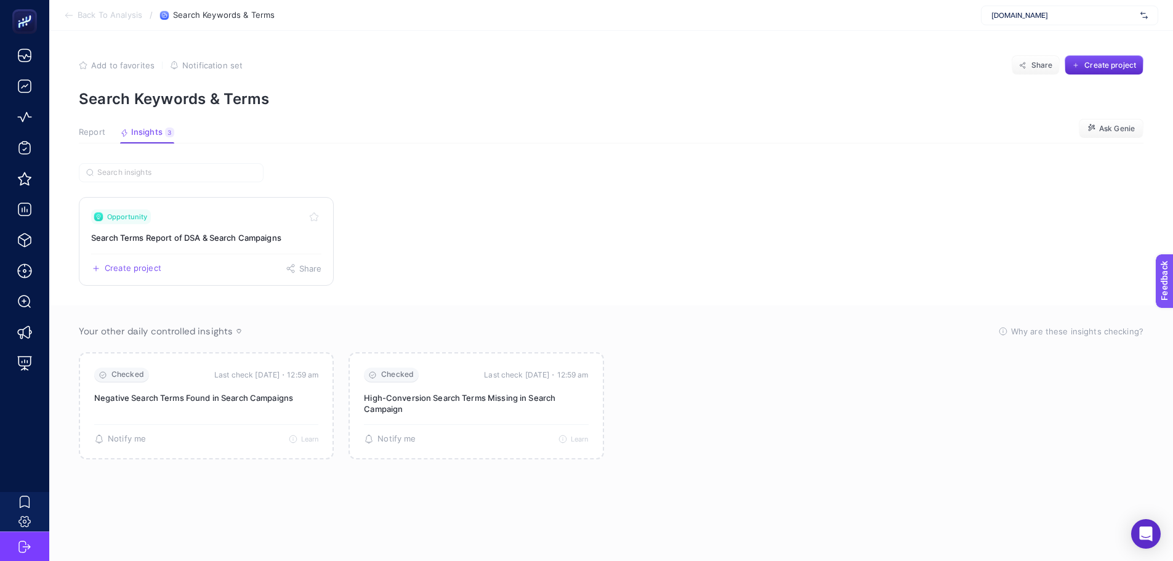
click at [196, 251] on link "Opportunity Search Terms Report of DSA & Search Campaigns Create project Share" at bounding box center [206, 241] width 255 height 89
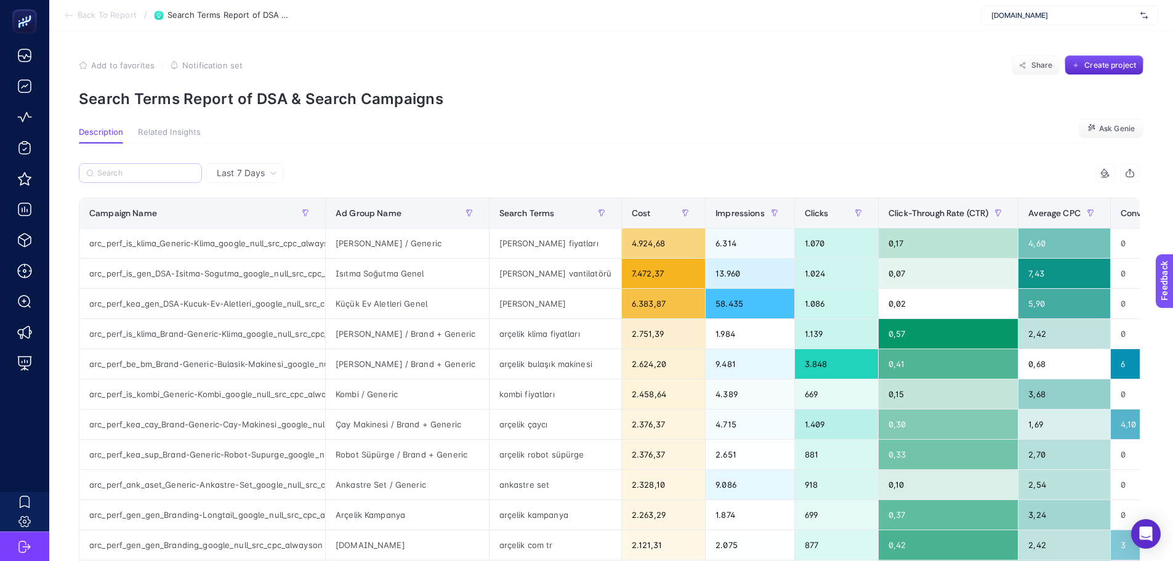
click at [139, 180] on label at bounding box center [140, 173] width 123 height 20
click at [139, 178] on input "Search" at bounding box center [145, 173] width 97 height 9
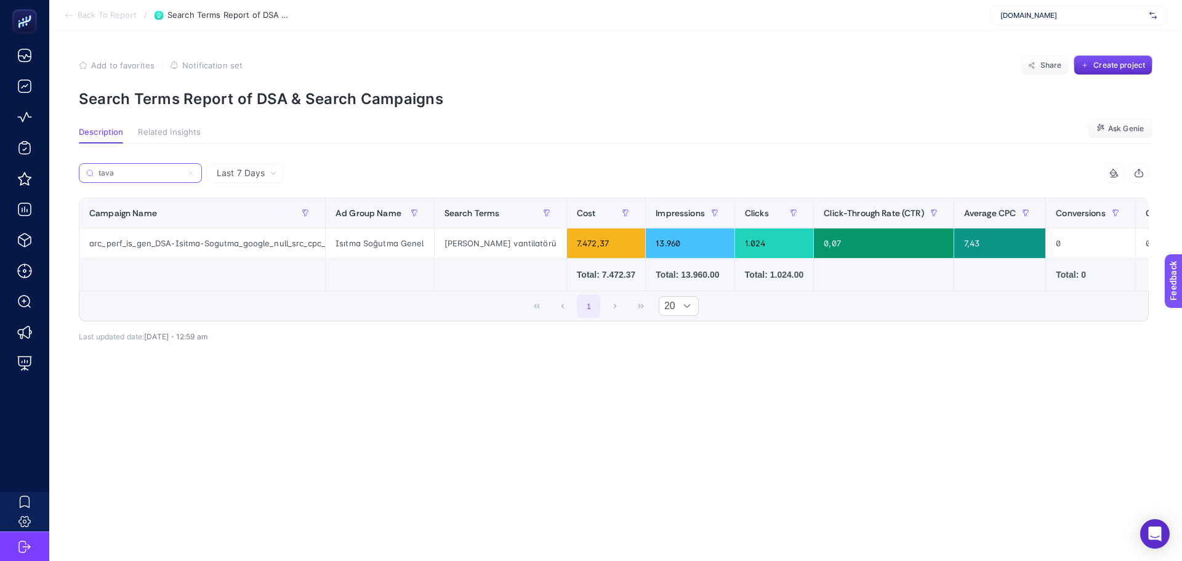
type input "tava"
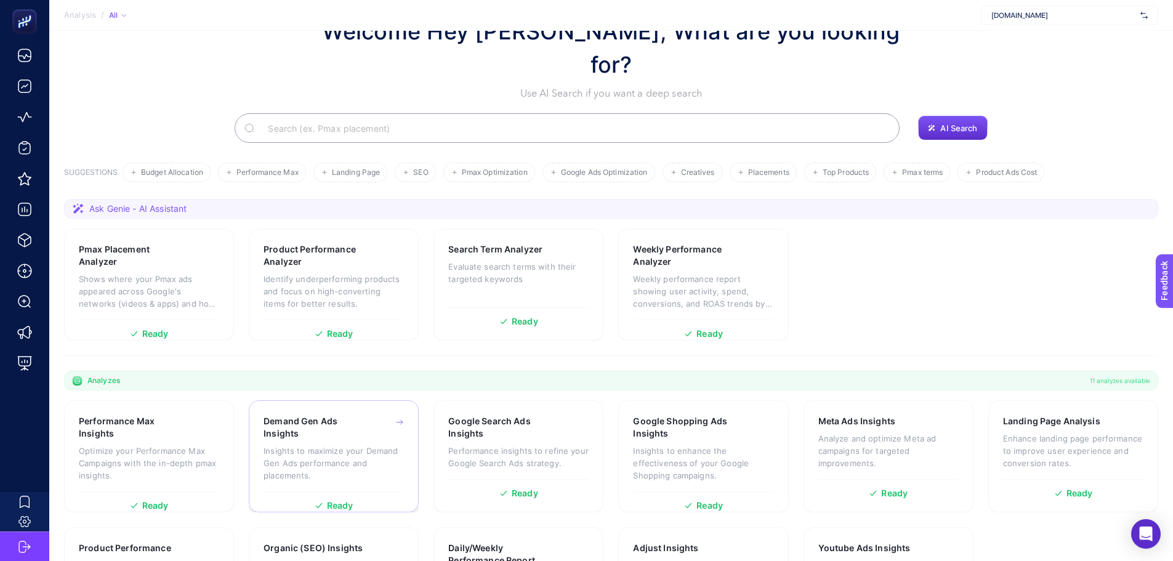
scroll to position [105, 0]
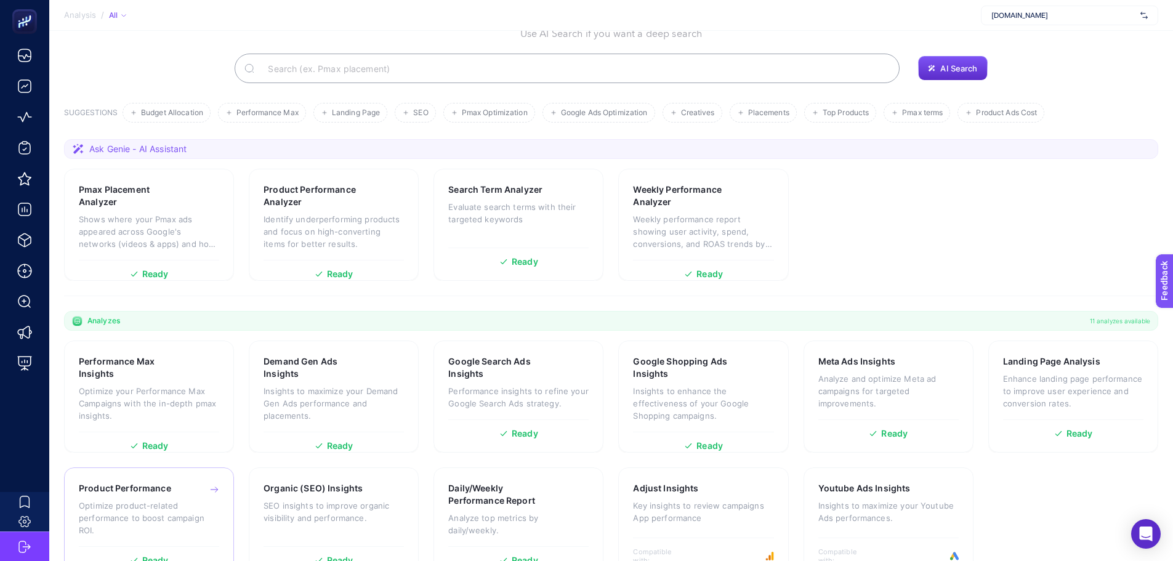
click at [188, 467] on div "Product Performance Optimize product-related performance to boost campaign ROI.…" at bounding box center [149, 523] width 170 height 112
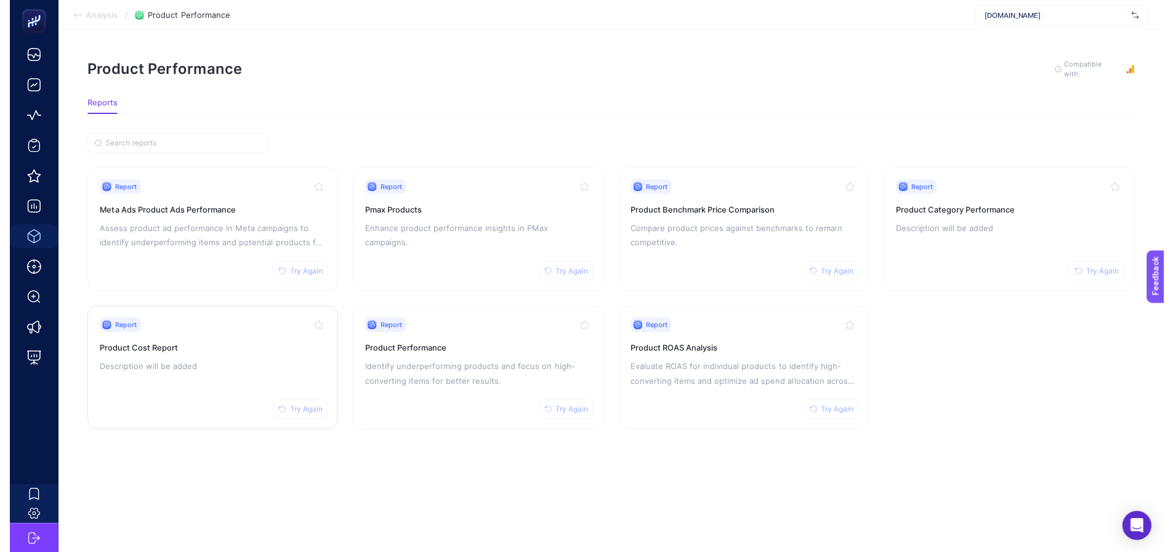
scroll to position [9, 0]
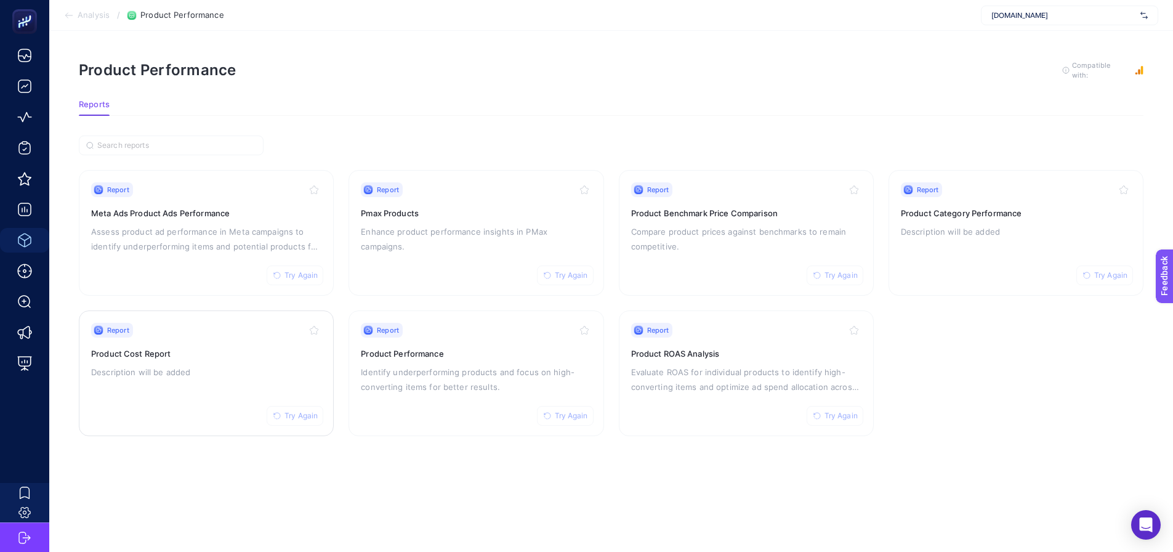
click at [204, 353] on div "Report Try Again Product Cost Report Description will be added" at bounding box center [206, 373] width 230 height 101
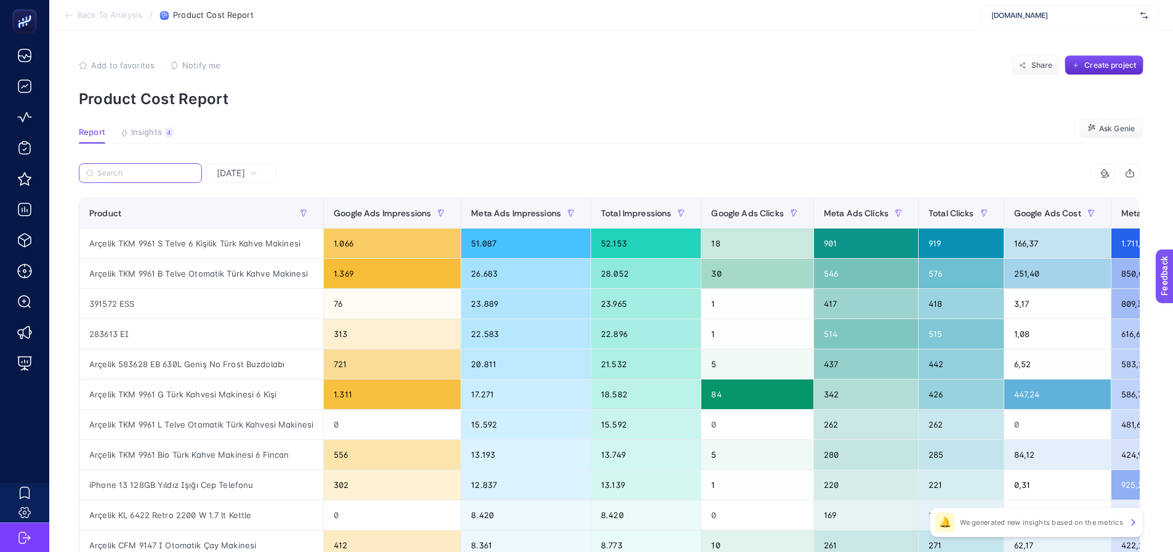
click at [150, 171] on input "Search" at bounding box center [145, 173] width 97 height 9
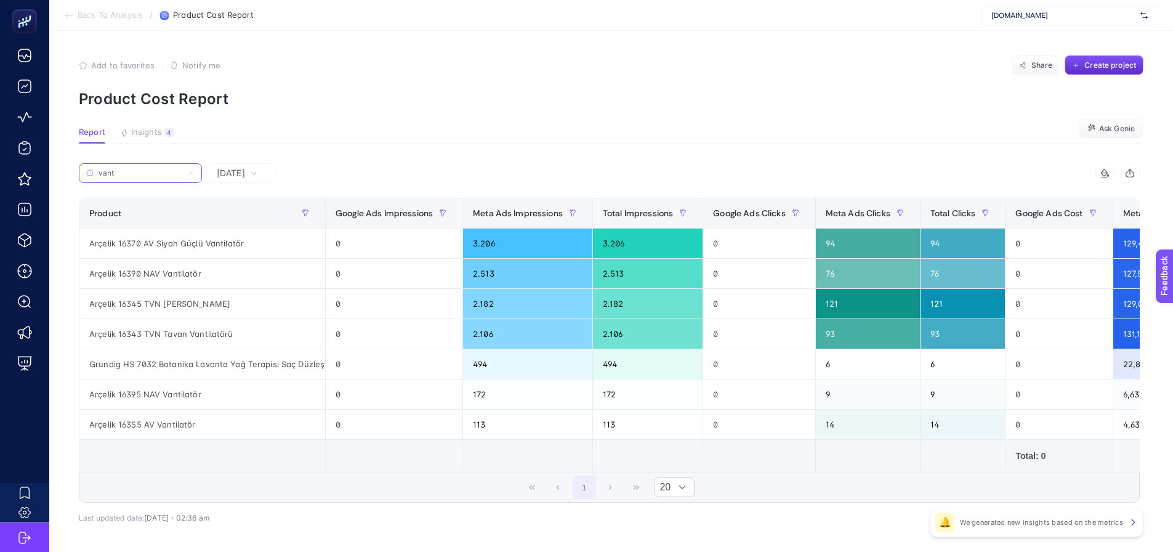
type input "vant"
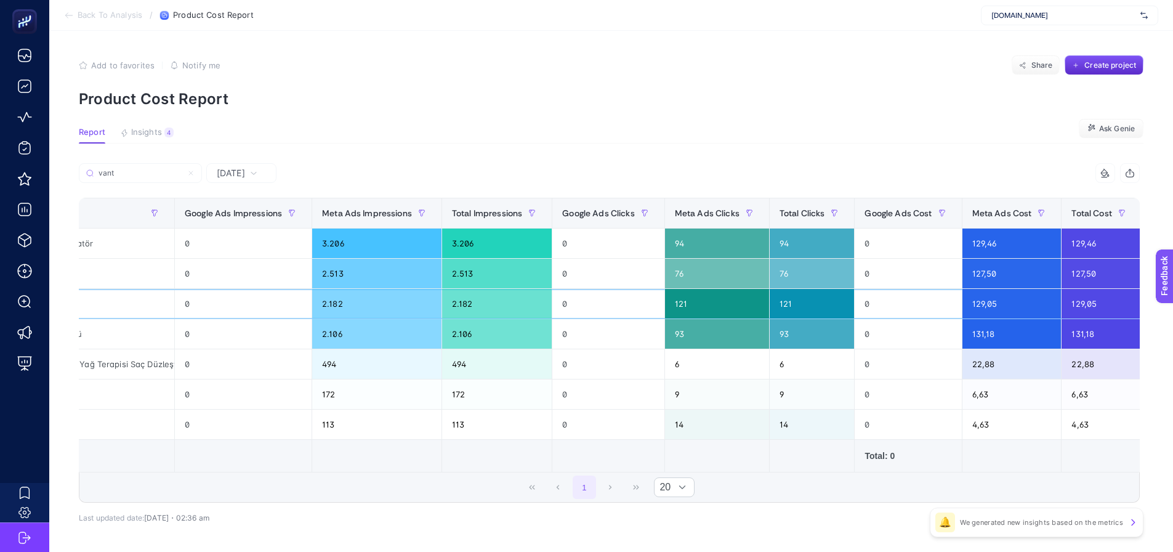
scroll to position [0, 186]
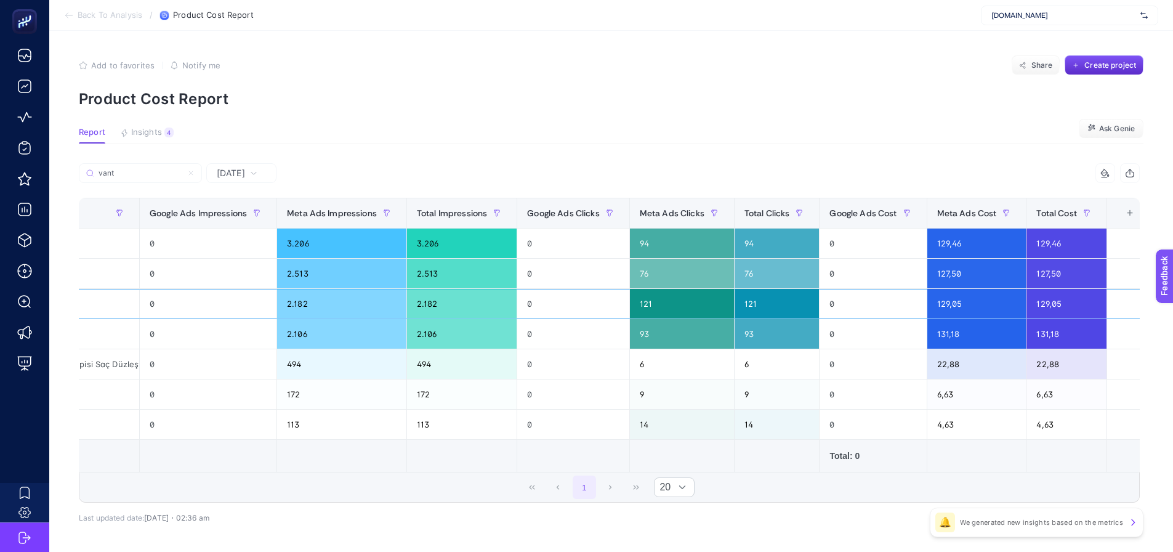
drag, startPoint x: 560, startPoint y: 318, endPoint x: 600, endPoint y: 327, distance: 41.7
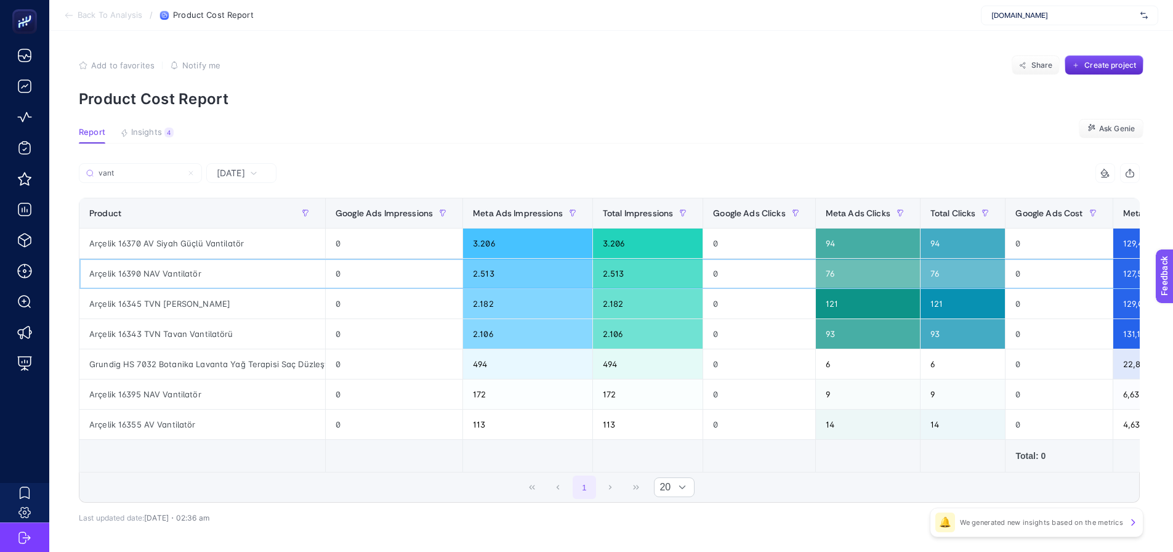
drag, startPoint x: 1052, startPoint y: 263, endPoint x: 557, endPoint y: 267, distance: 495.6
click at [159, 139] on button "Insights 4 We generated new insights based on the metrics" at bounding box center [147, 135] width 54 height 16
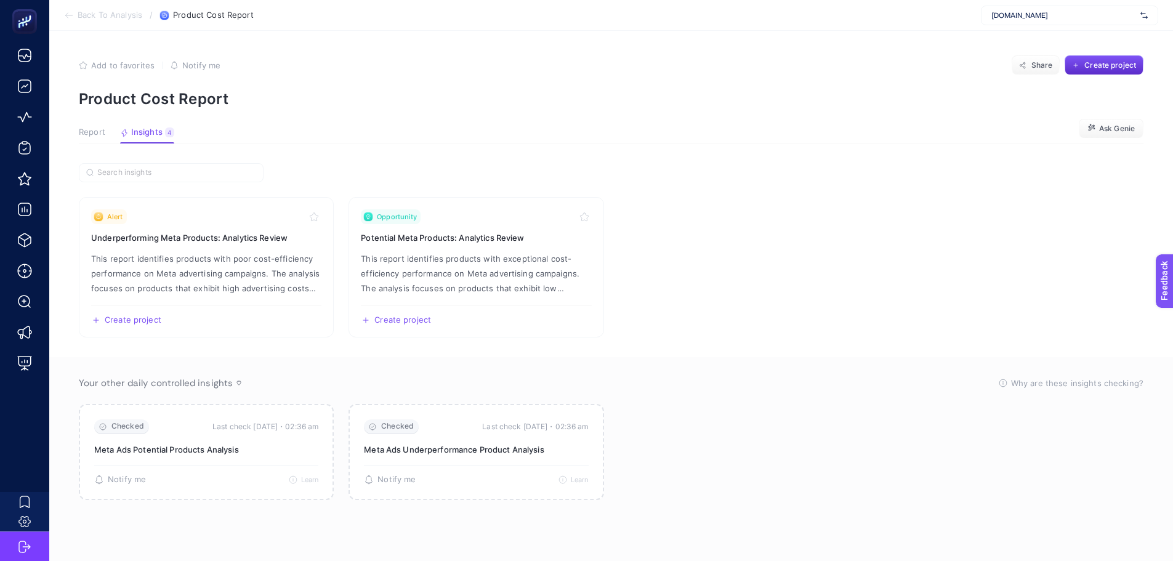
click at [110, 134] on div "Report Insights 4 We generated new insights based on the metrics" at bounding box center [126, 135] width 95 height 16
click at [94, 131] on span "Report" at bounding box center [92, 132] width 26 height 10
